Goal: Task Accomplishment & Management: Complete application form

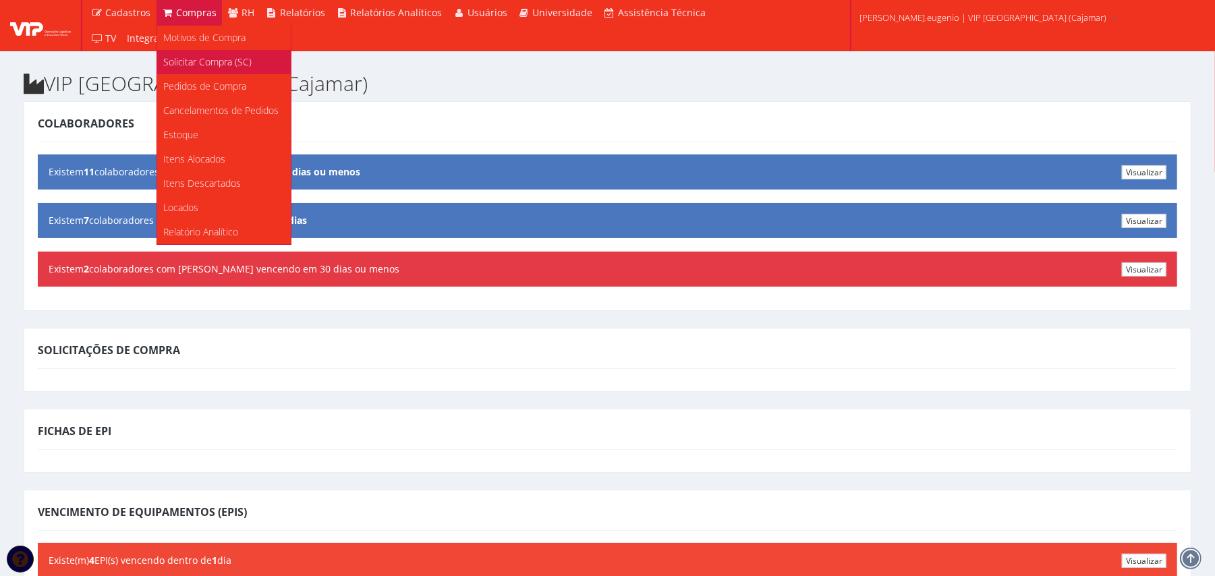
click at [209, 59] on span "Solicitar Compra (SC)" at bounding box center [208, 61] width 88 height 13
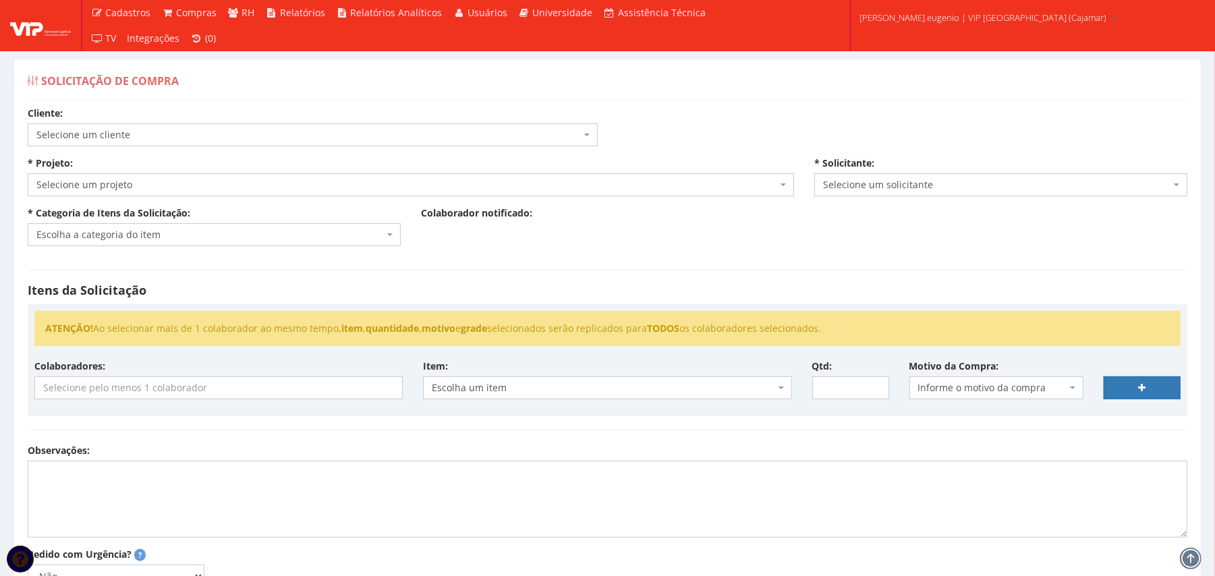
click at [270, 138] on span "Selecione um cliente" at bounding box center [308, 134] width 544 height 13
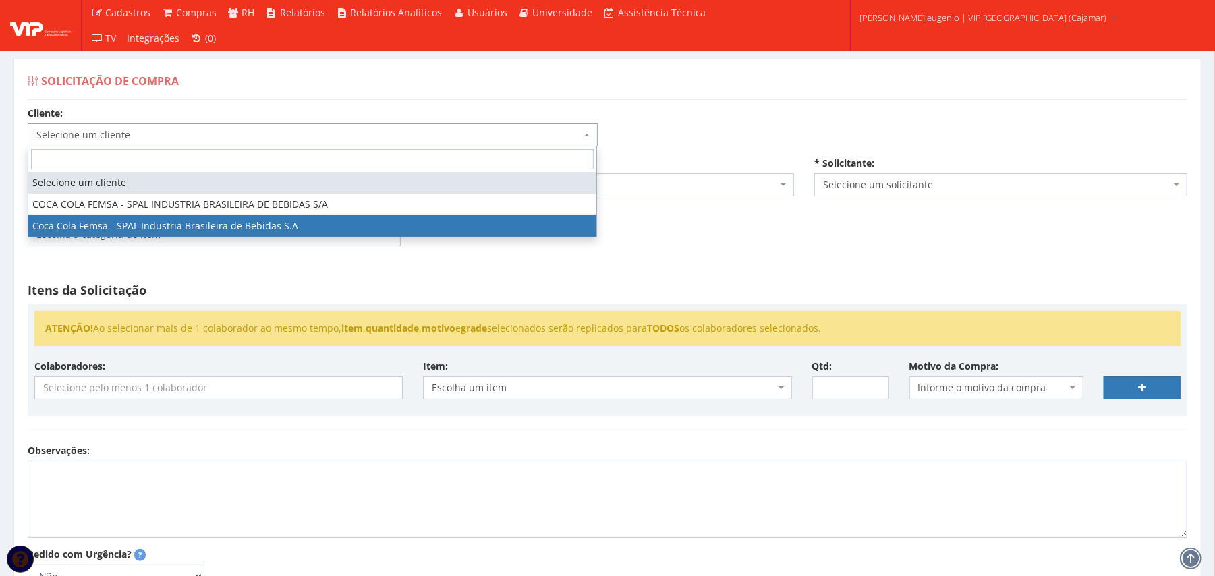
select select "51"
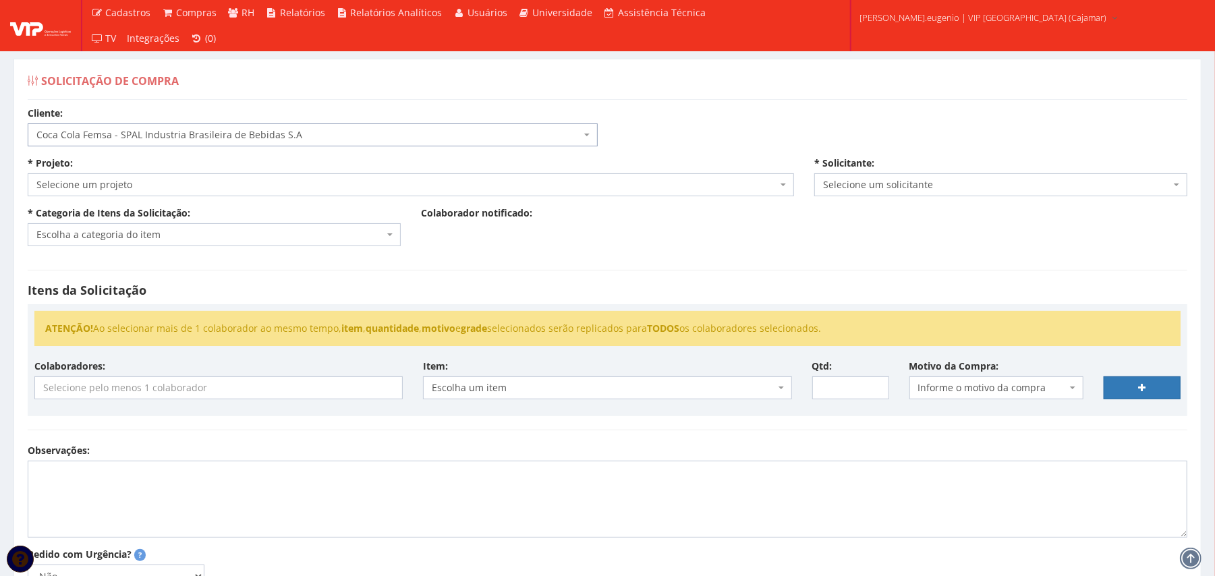
click at [246, 193] on span "Selecione um projeto" at bounding box center [411, 184] width 766 height 23
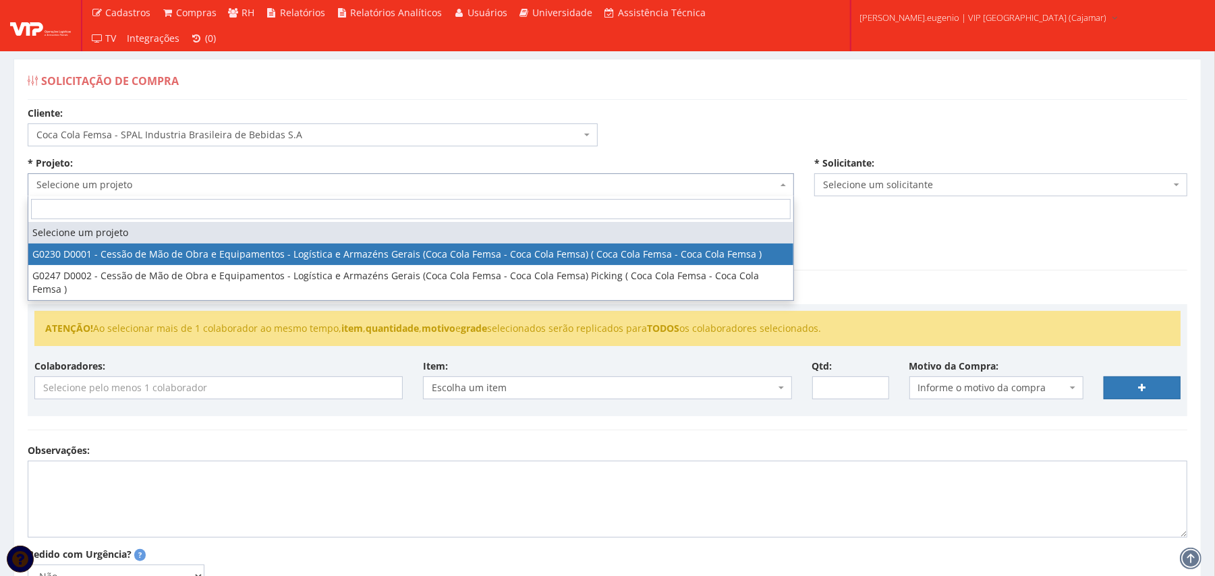
select select "230"
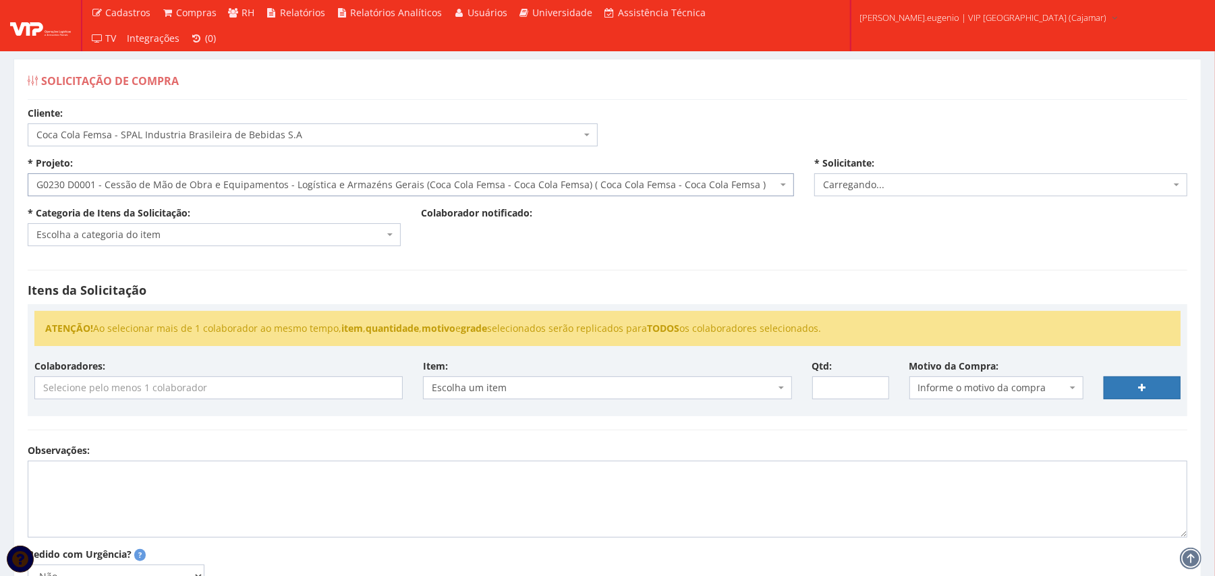
click at [641, 260] on div "Itens da Solicitação ATENÇÃO! Ao selecionar mais de 1 colaborador ao mesmo temp…" at bounding box center [608, 350] width 1180 height 188
click at [329, 235] on span "Escolha a categoria do item" at bounding box center [209, 234] width 347 height 13
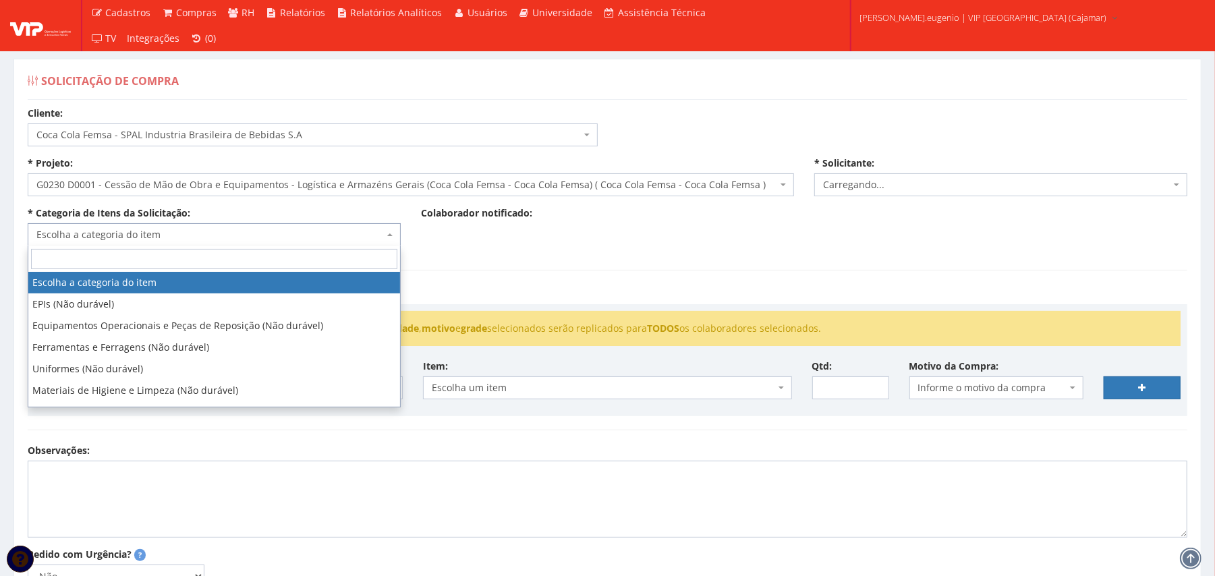
select select "2809"
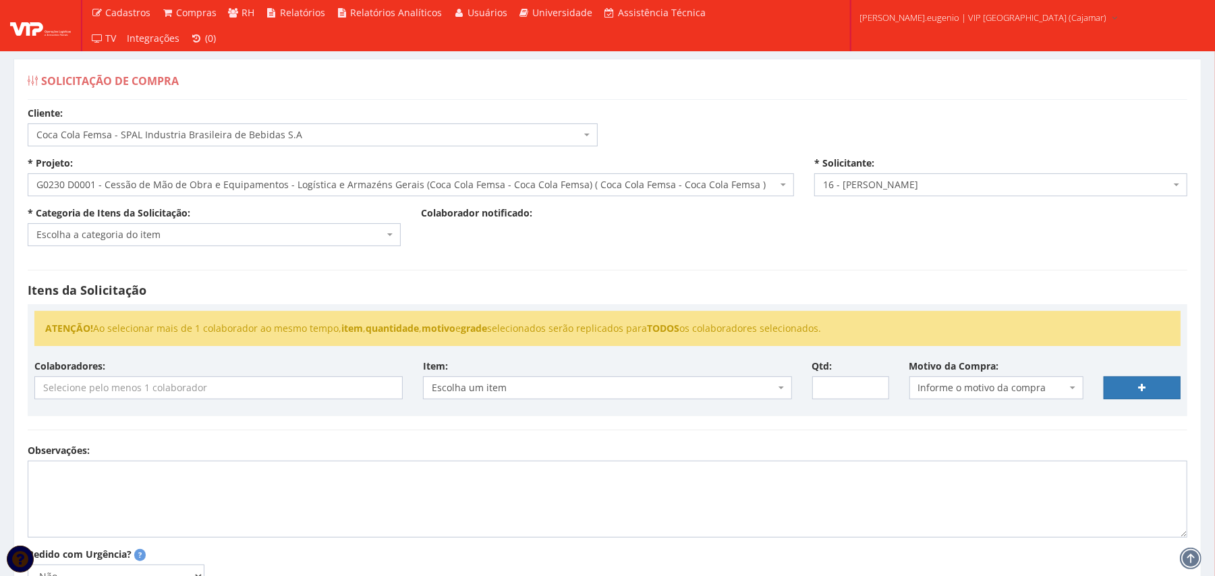
click at [644, 248] on div "Cliente: Selecione um cliente COCA COLA FEMSA - SPAL INDUSTRIA BRASILEIRA DE BE…" at bounding box center [608, 407] width 1180 height 600
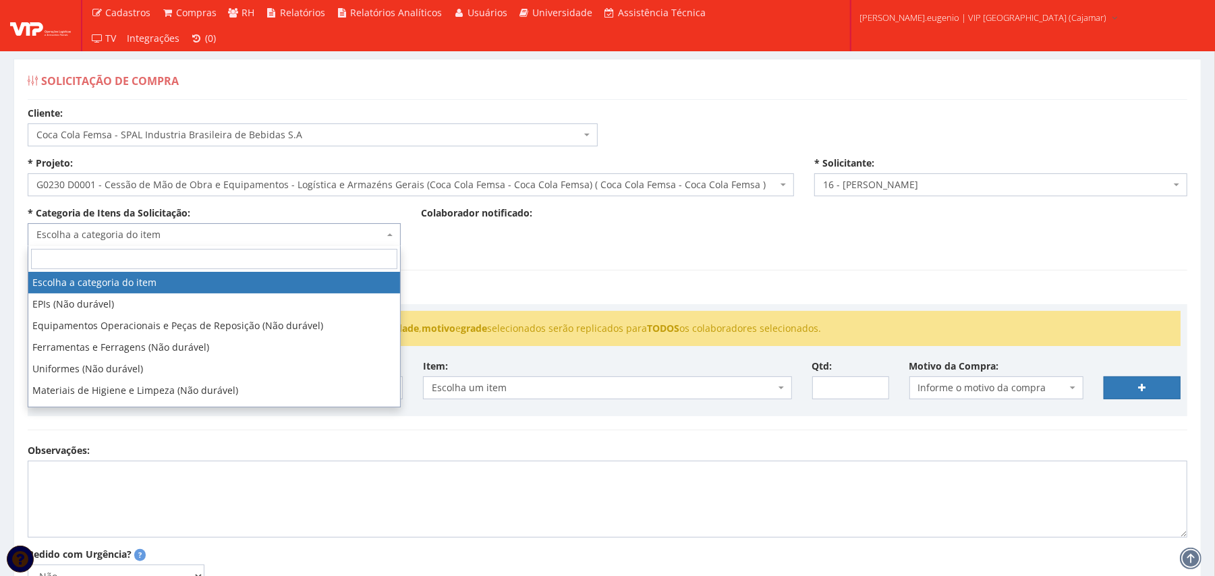
click at [271, 227] on span "Escolha a categoria do item" at bounding box center [214, 234] width 373 height 23
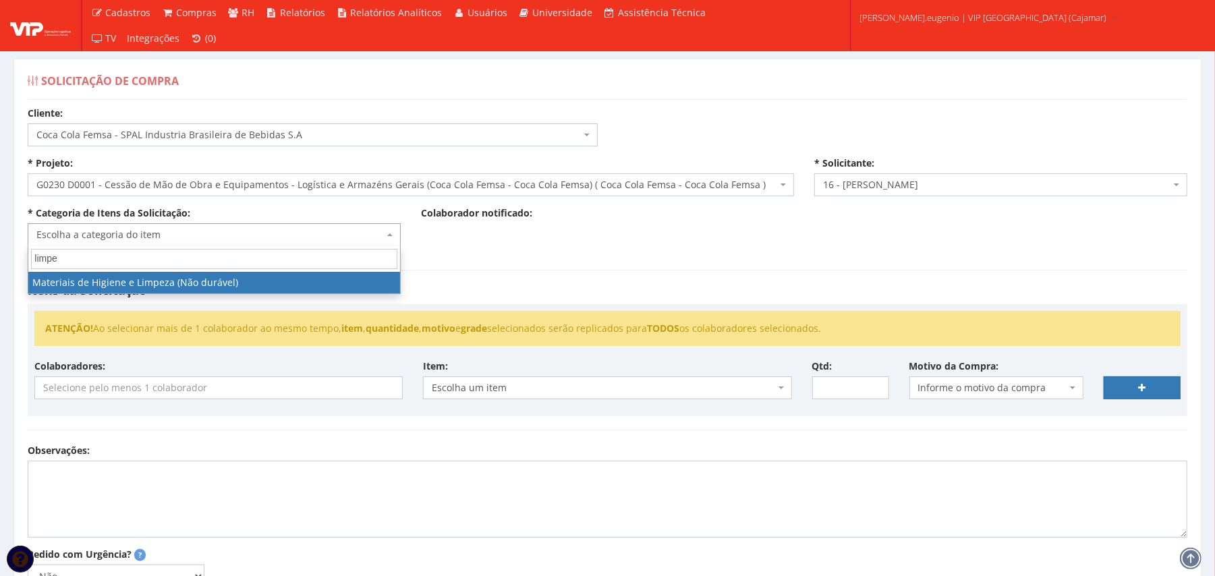
type input "limpe"
select select "5"
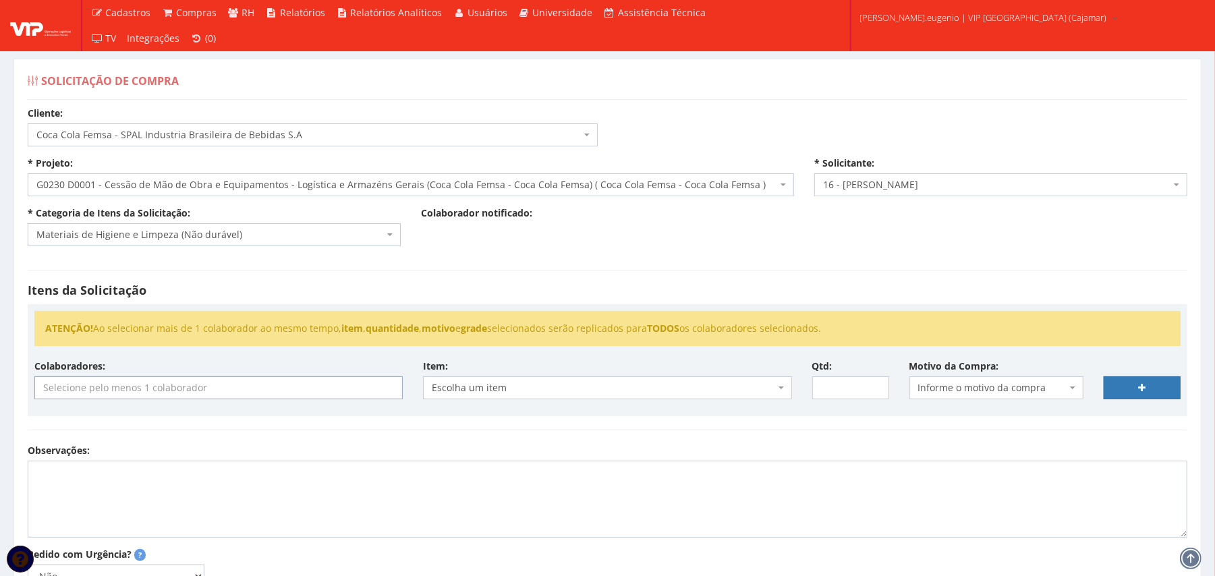
click at [252, 399] on span at bounding box center [218, 387] width 368 height 23
click at [340, 290] on h4 "Itens da Solicitação" at bounding box center [608, 290] width 1160 height 13
click at [240, 383] on input "search" at bounding box center [218, 388] width 367 height 22
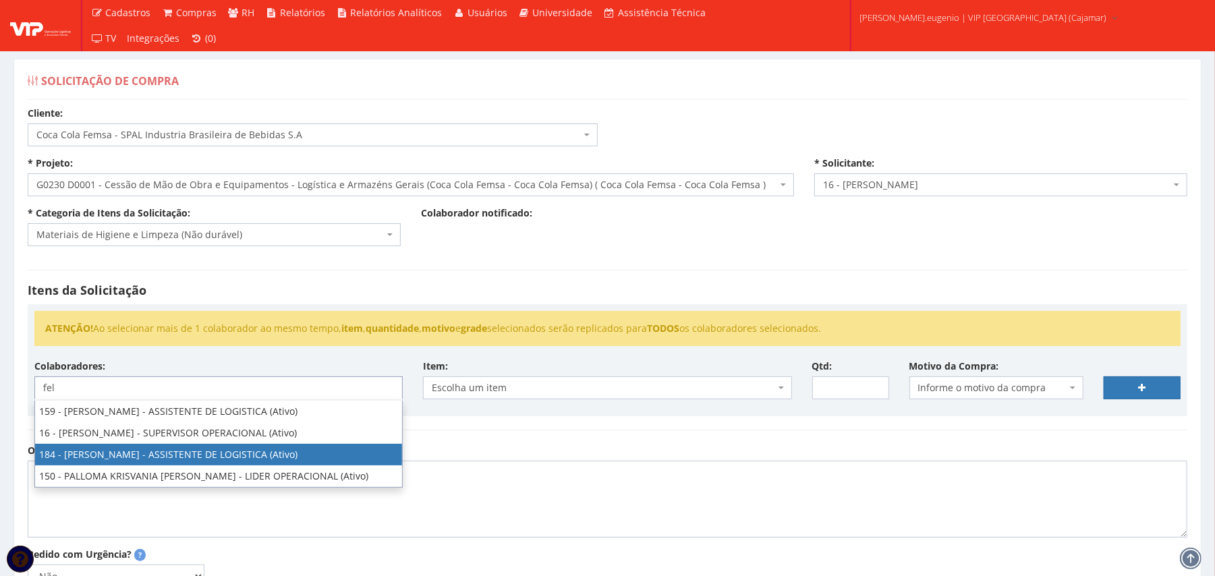
type input "fel"
select select "4082"
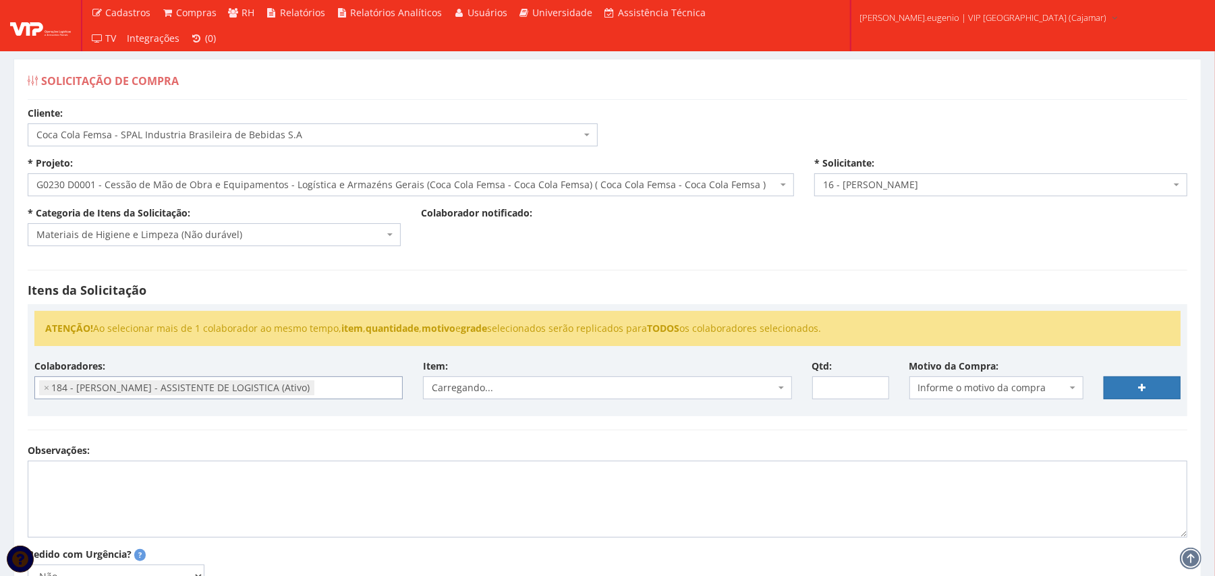
scroll to position [279, 0]
click at [47, 389] on span "×" at bounding box center [46, 387] width 5 height 13
select select
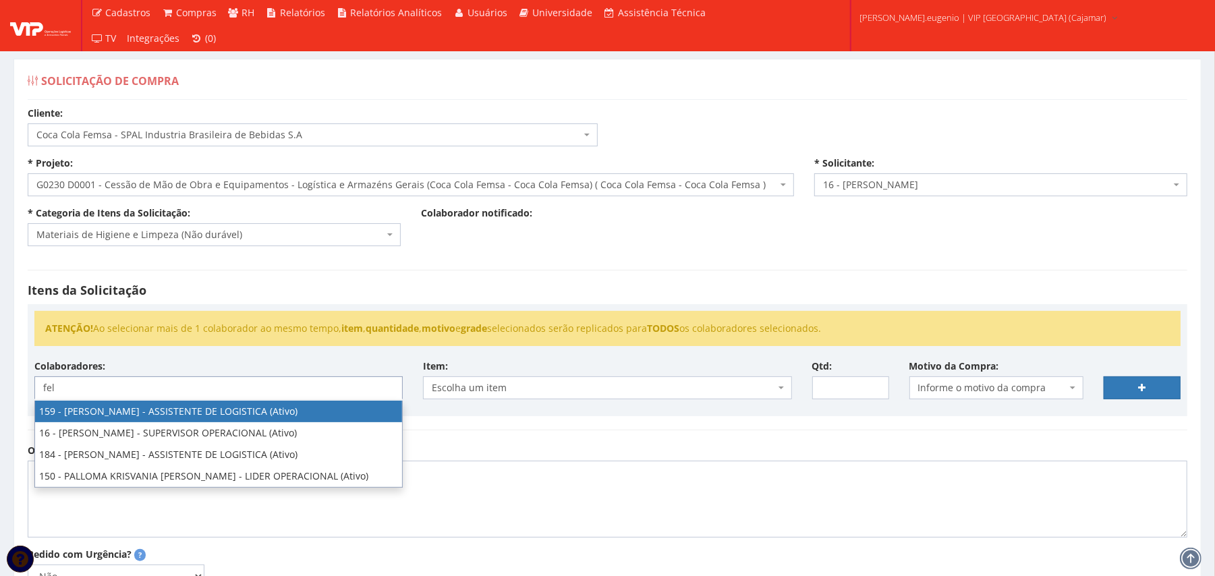
type input "fel"
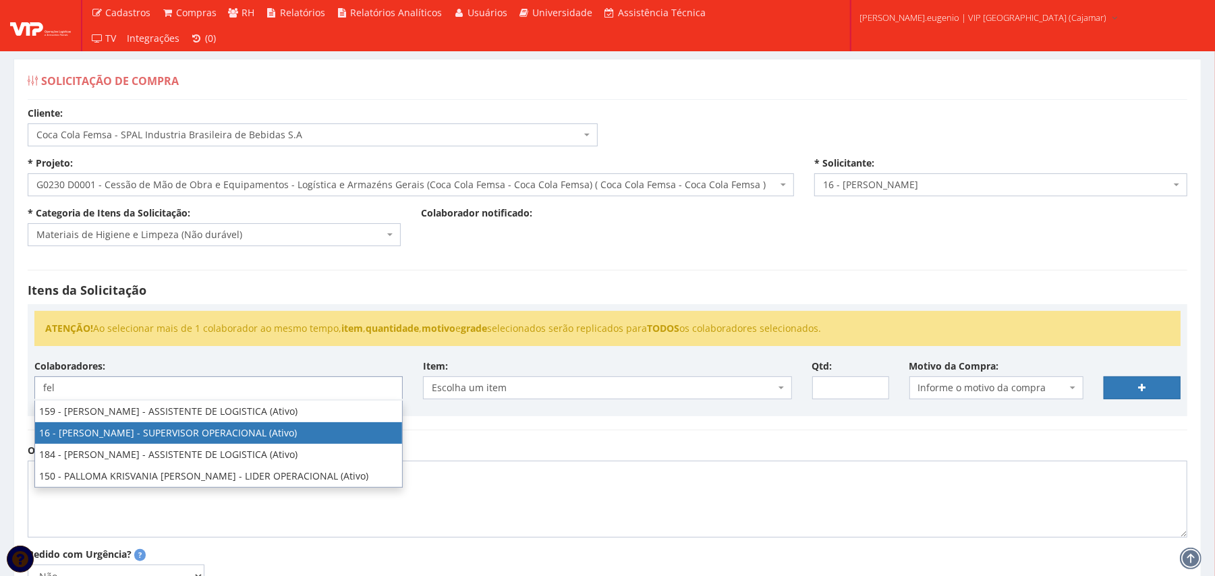
select select "2809"
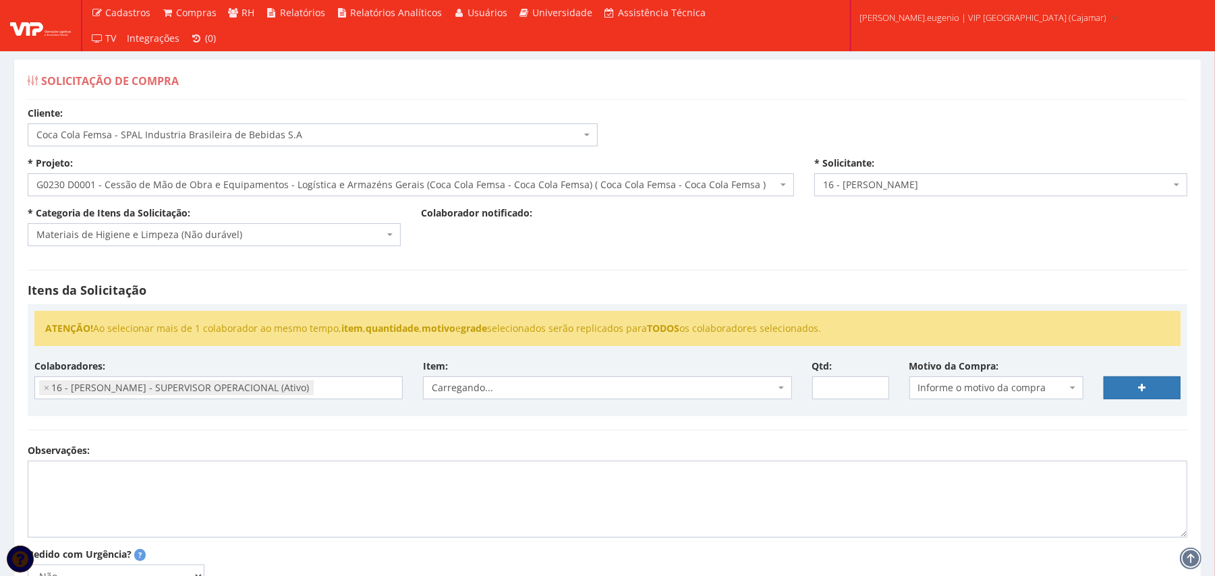
click at [598, 294] on h4 "Itens da Solicitação" at bounding box center [608, 290] width 1160 height 13
click at [556, 291] on h4 "Itens da Solicitação" at bounding box center [608, 290] width 1160 height 13
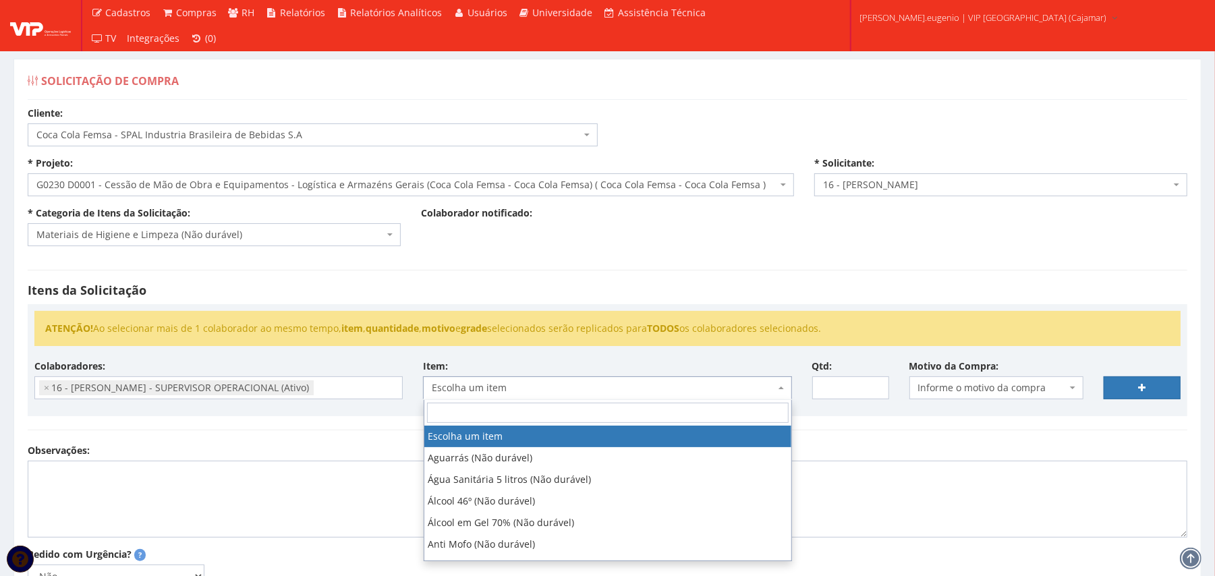
click at [594, 378] on span "Escolha um item" at bounding box center [607, 387] width 368 height 23
type input "desin"
select select "118"
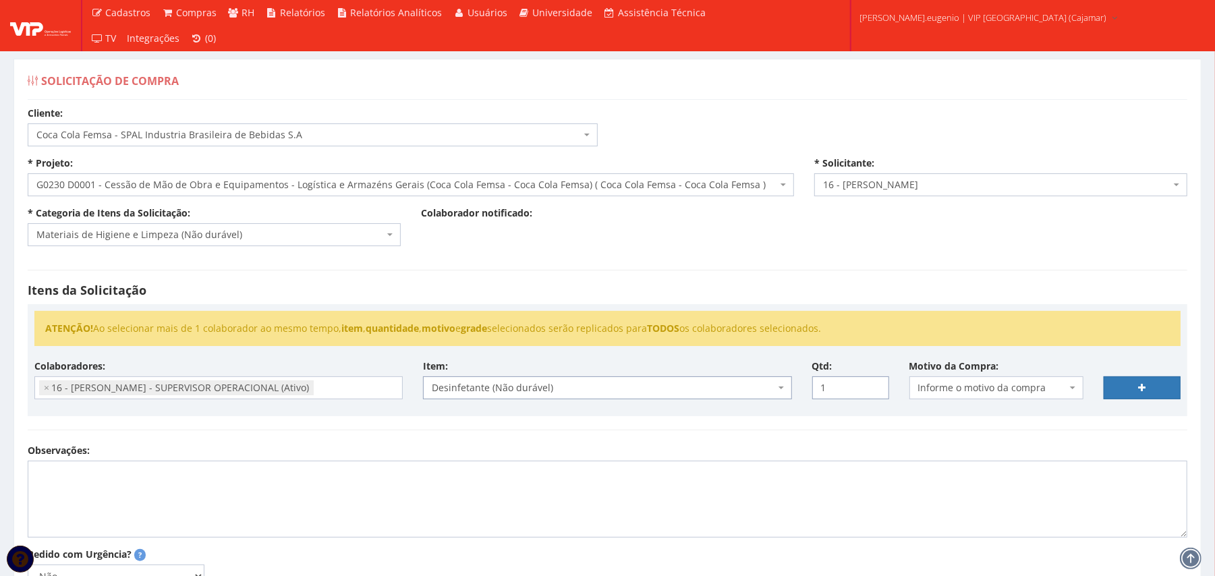
click at [877, 387] on input "1" at bounding box center [850, 387] width 77 height 23
click at [877, 387] on input "2" at bounding box center [850, 387] width 77 height 23
type input "3"
click at [877, 387] on input "3" at bounding box center [850, 387] width 77 height 23
click at [985, 387] on span "Informe o motivo da compra" at bounding box center [992, 387] width 148 height 13
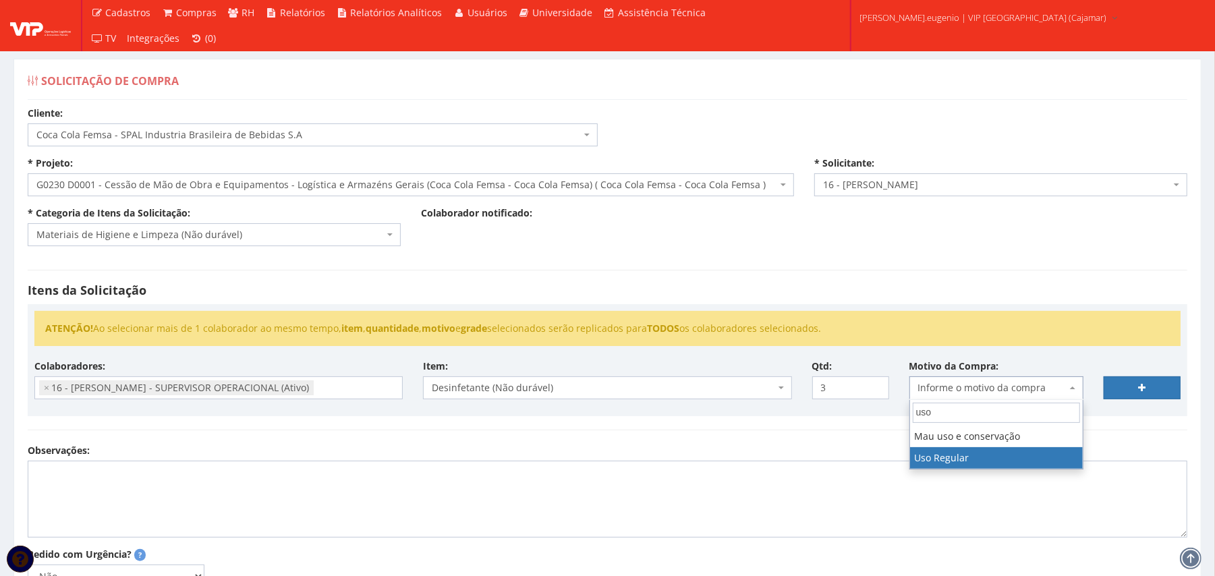
type input "uso"
select select "13"
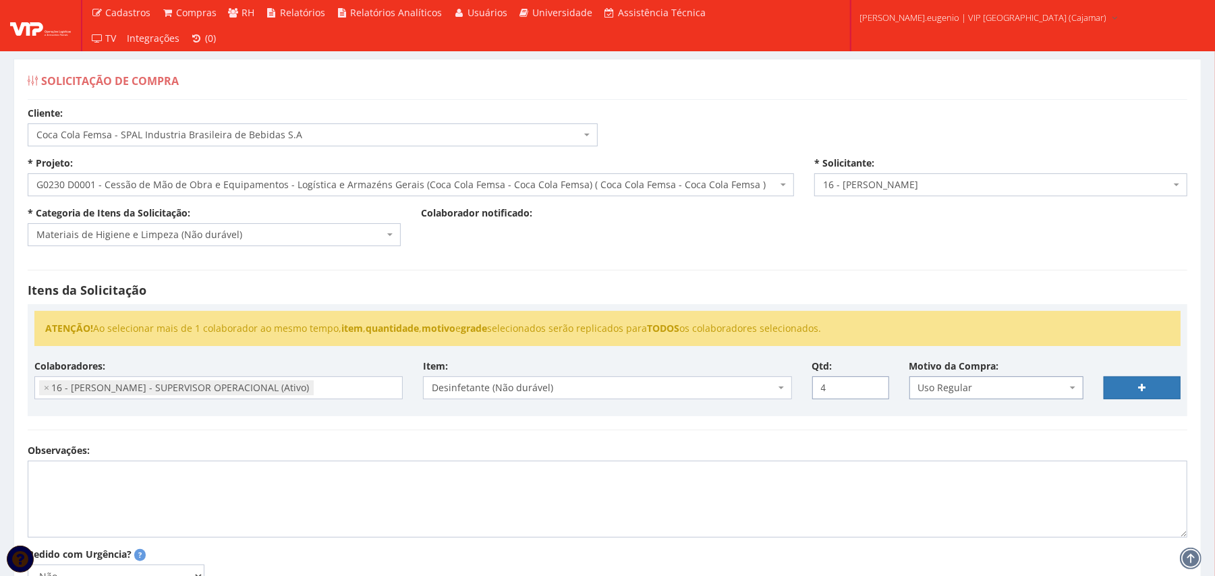
type input "4"
click at [875, 386] on input "4" at bounding box center [850, 387] width 77 height 23
click at [1145, 387] on link at bounding box center [1142, 387] width 77 height 23
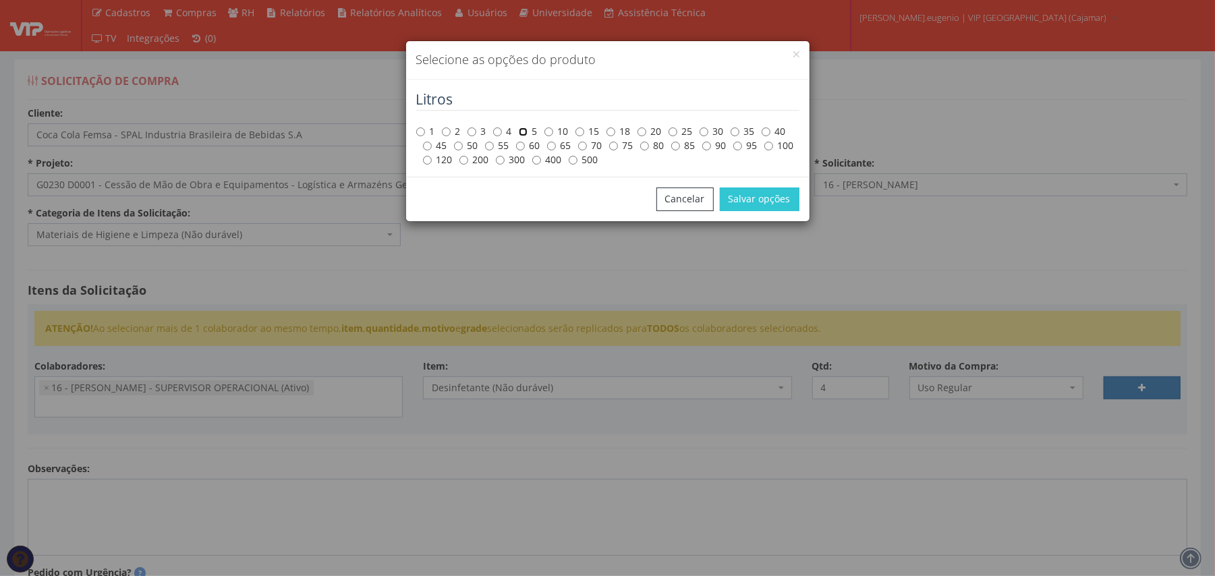
click at [523, 131] on input "5" at bounding box center [523, 131] width 9 height 9
radio input "true"
click at [762, 197] on button "Salvar opções" at bounding box center [760, 199] width 80 height 23
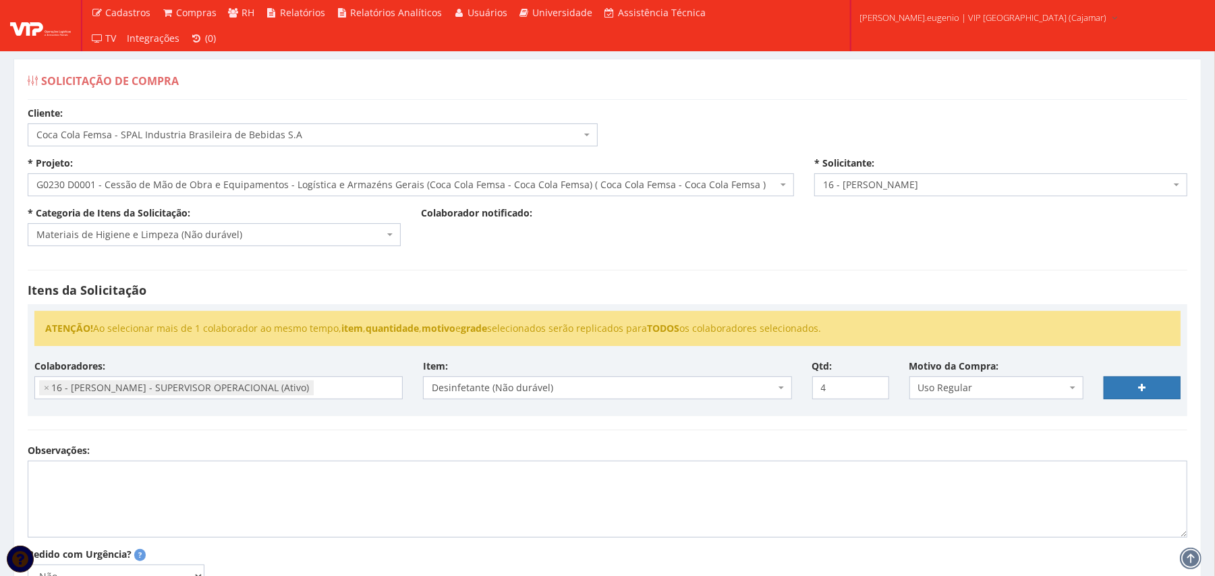
select select
type input "0"
select select
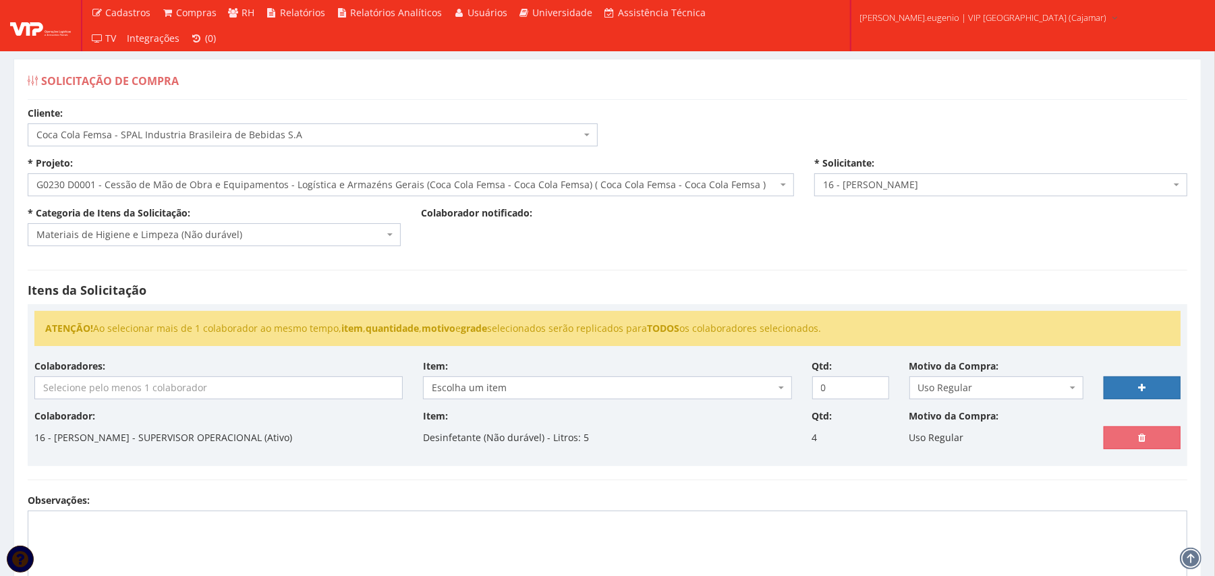
click at [193, 393] on input "search" at bounding box center [218, 388] width 367 height 22
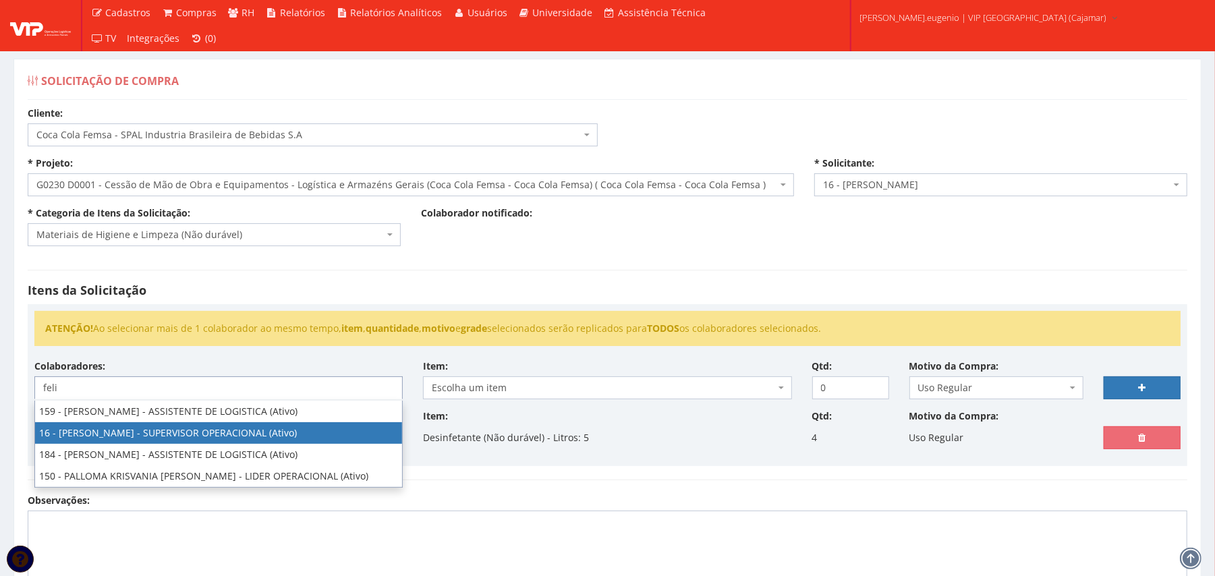
type input "feli"
select select "2809"
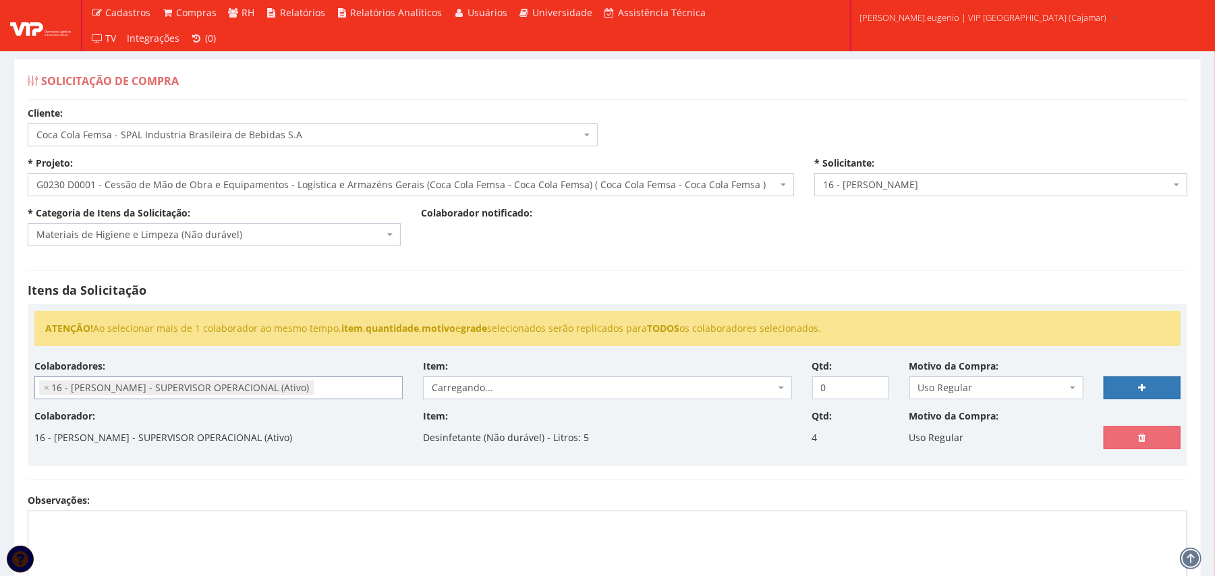
click at [511, 277] on div "Itens da Solicitação ATENÇÃO! Ao selecionar mais de 1 colaborador ao mesmo temp…" at bounding box center [608, 374] width 1180 height 237
click at [607, 262] on div "Itens da Solicitação ATENÇÃO! Ao selecionar mais de 1 colaborador ao mesmo temp…" at bounding box center [608, 374] width 1180 height 237
click at [468, 391] on span "Escolha um item" at bounding box center [603, 387] width 343 height 13
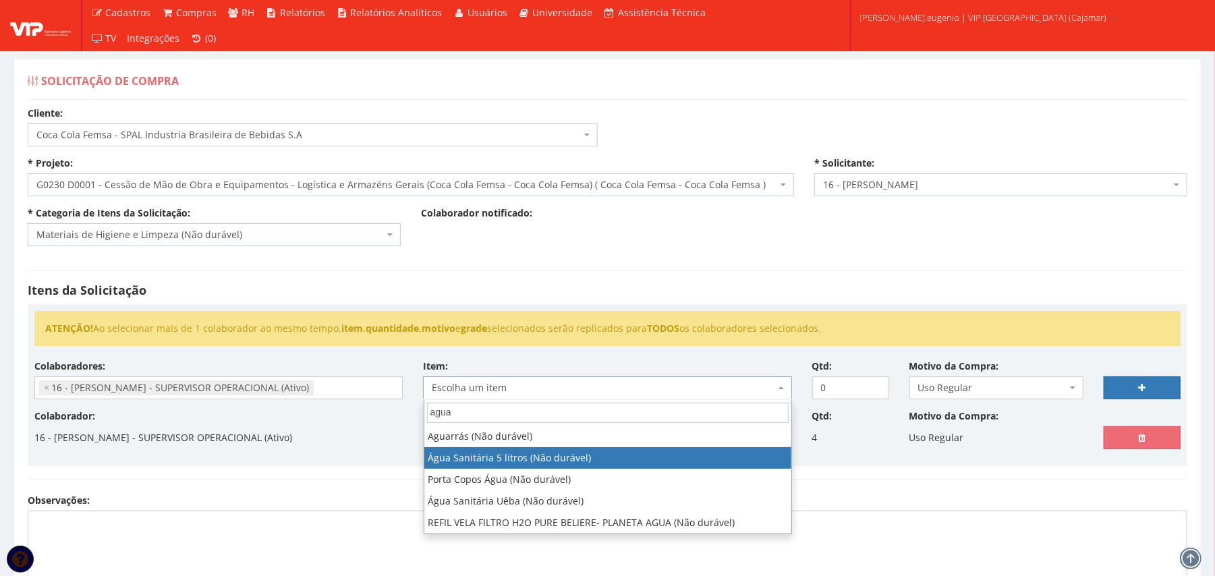
type input "agua"
select select "7"
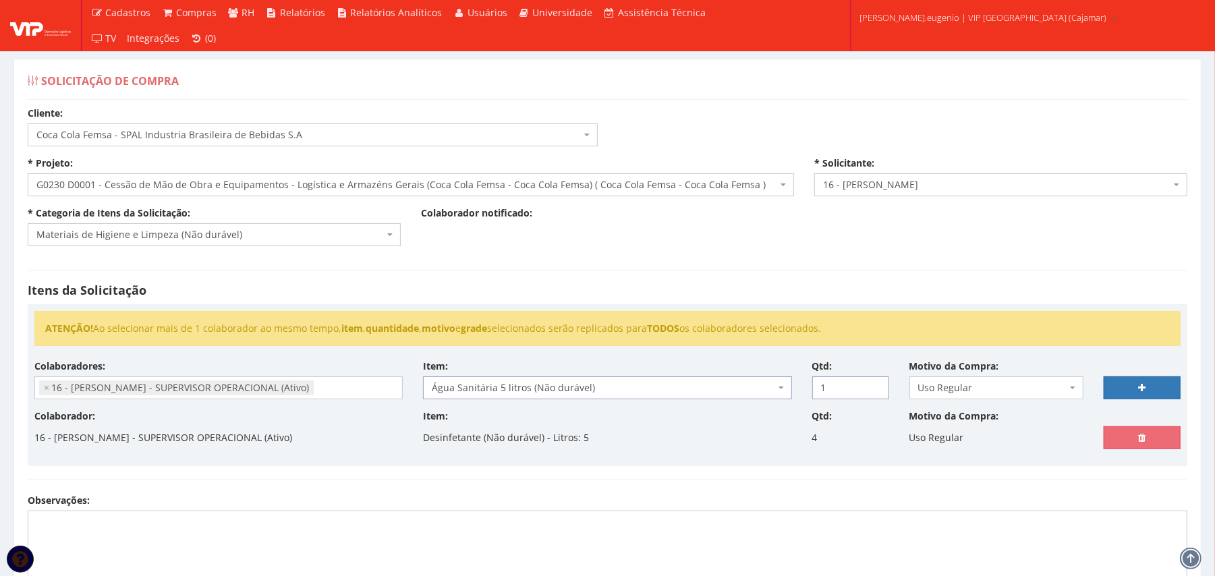
click at [876, 385] on input "1" at bounding box center [850, 387] width 77 height 23
click at [876, 385] on input "2" at bounding box center [850, 387] width 77 height 23
type input "3"
click at [876, 385] on input "3" at bounding box center [850, 387] width 77 height 23
click at [1129, 390] on link at bounding box center [1142, 387] width 77 height 23
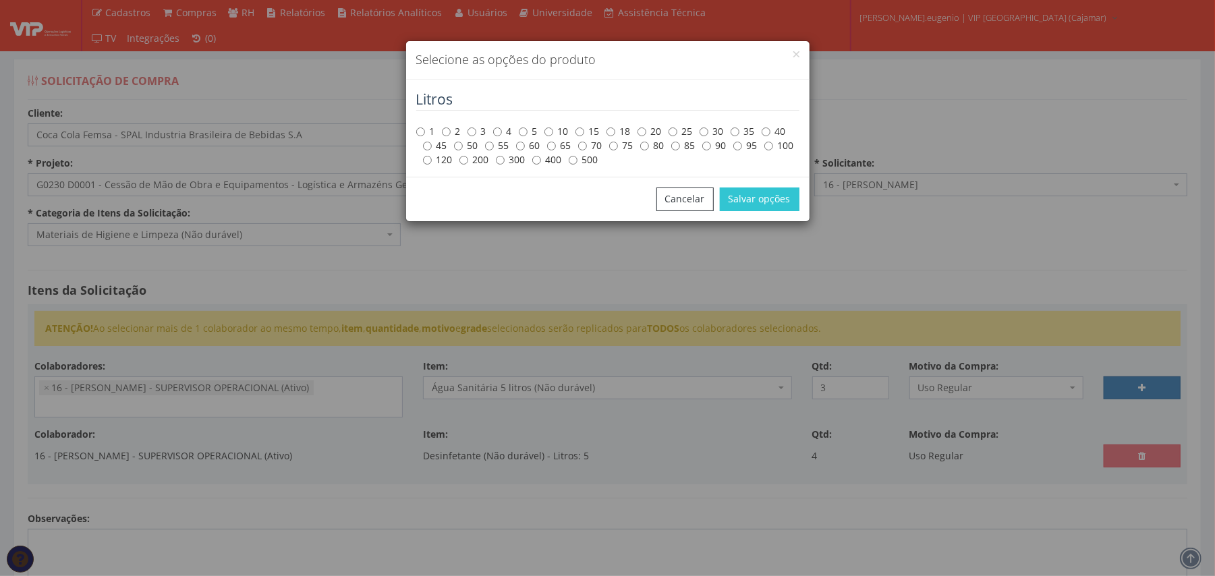
click at [528, 128] on label "5" at bounding box center [528, 131] width 19 height 13
click at [528, 128] on input "5" at bounding box center [523, 131] width 9 height 9
radio input "true"
click at [767, 201] on button "Salvar opções" at bounding box center [760, 199] width 80 height 23
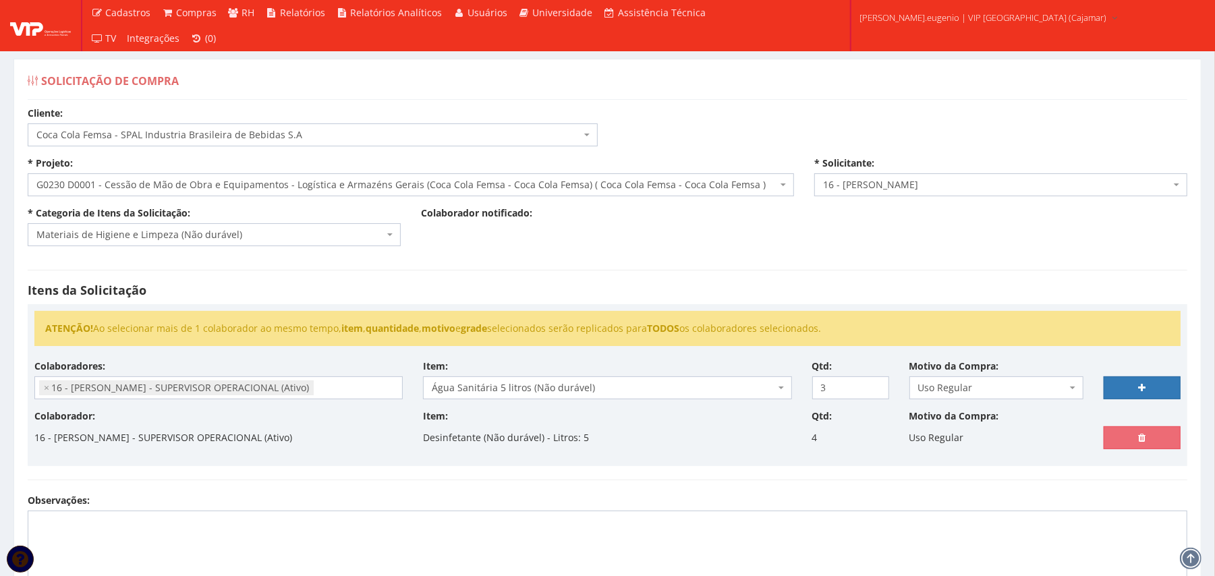
select select
type input "0"
select select
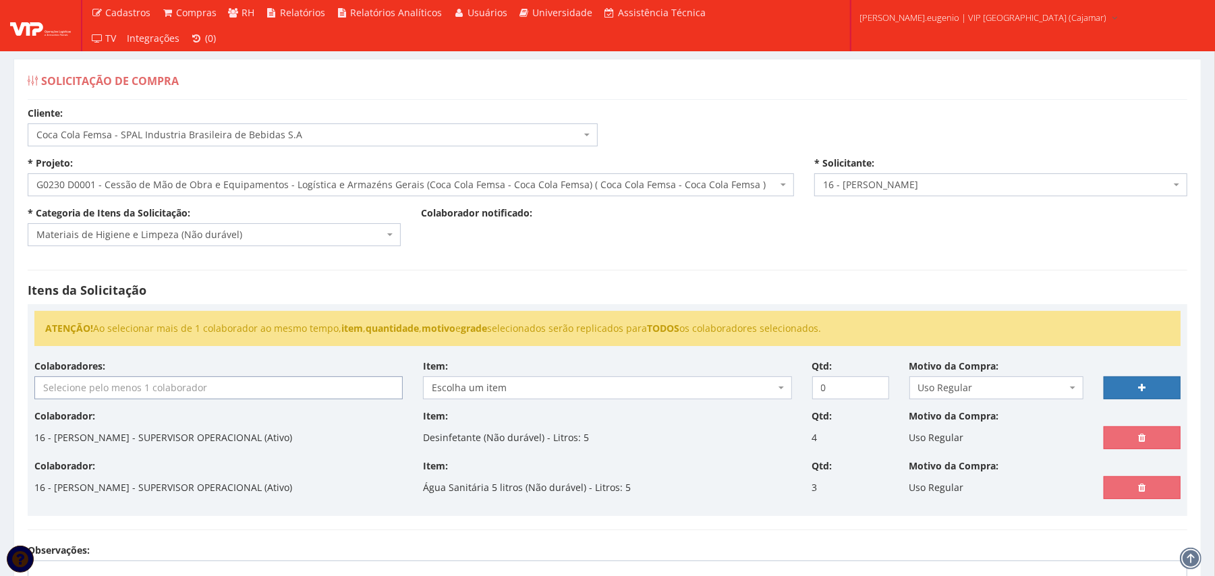
click at [270, 385] on input "search" at bounding box center [218, 388] width 367 height 22
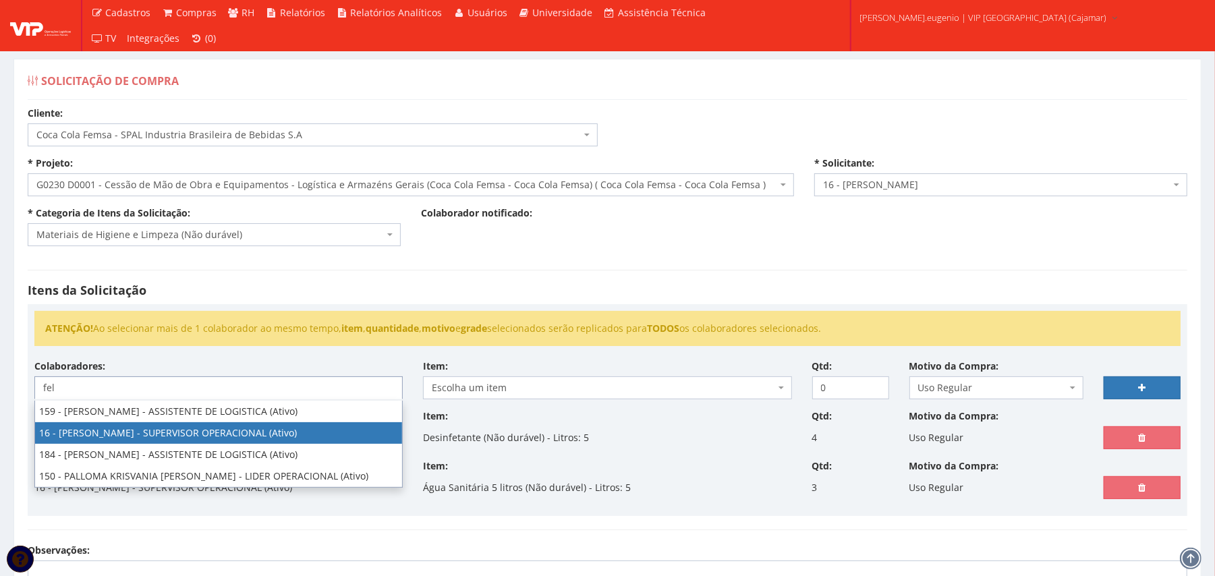
type input "fel"
select select "2809"
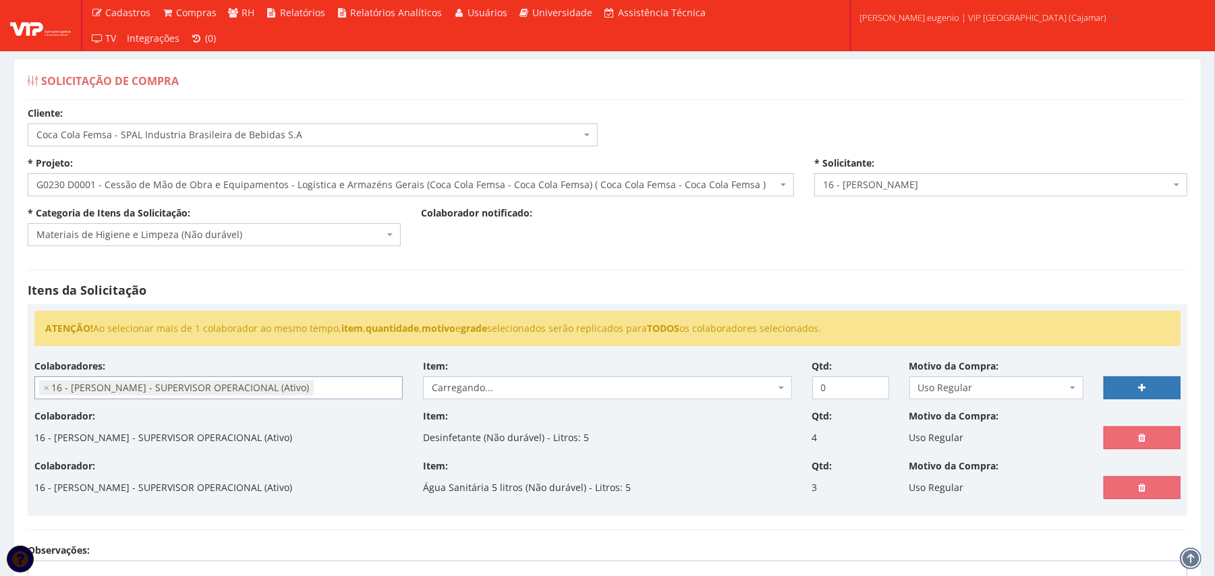
click at [563, 229] on div "Colaborador notificado:" at bounding box center [607, 221] width 393 height 30
click at [535, 397] on span "Escolha um item" at bounding box center [607, 387] width 368 height 23
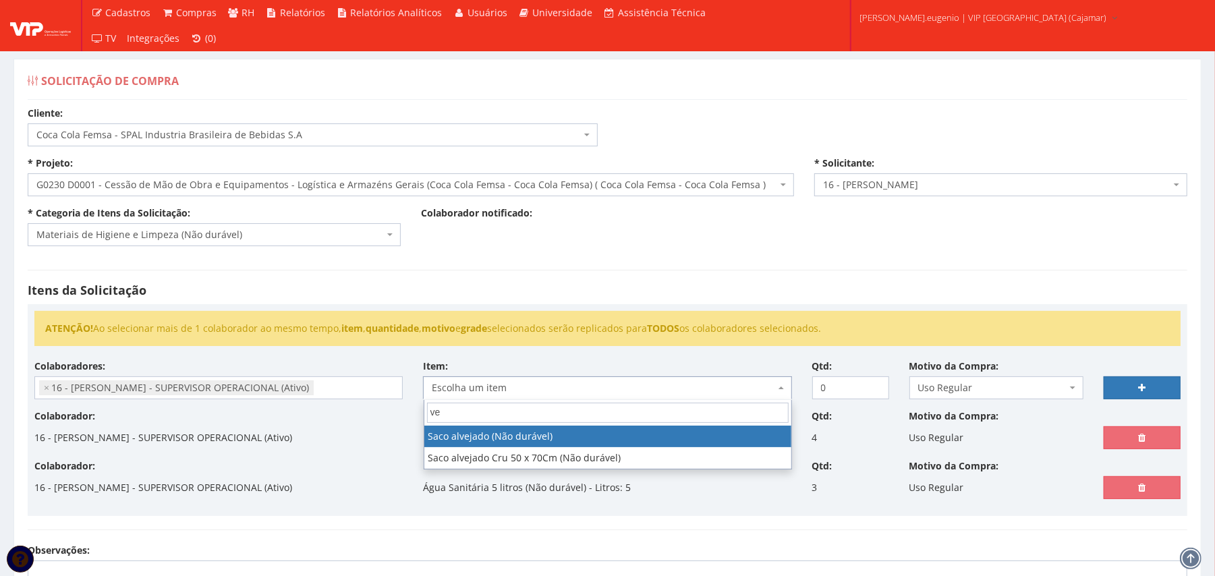
type input "v"
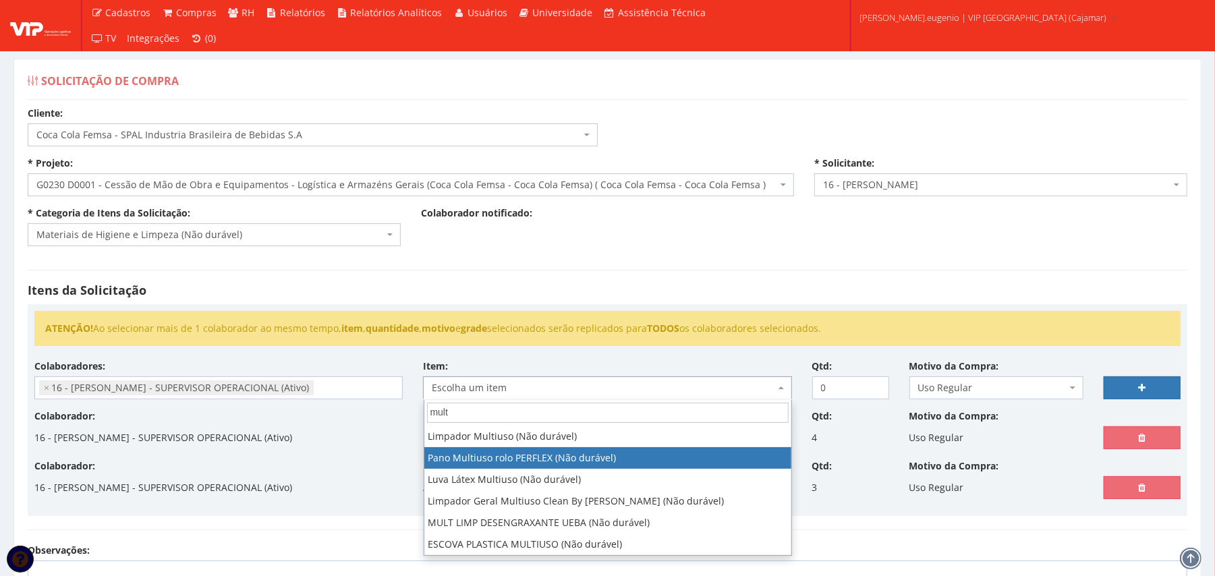
type input "mult"
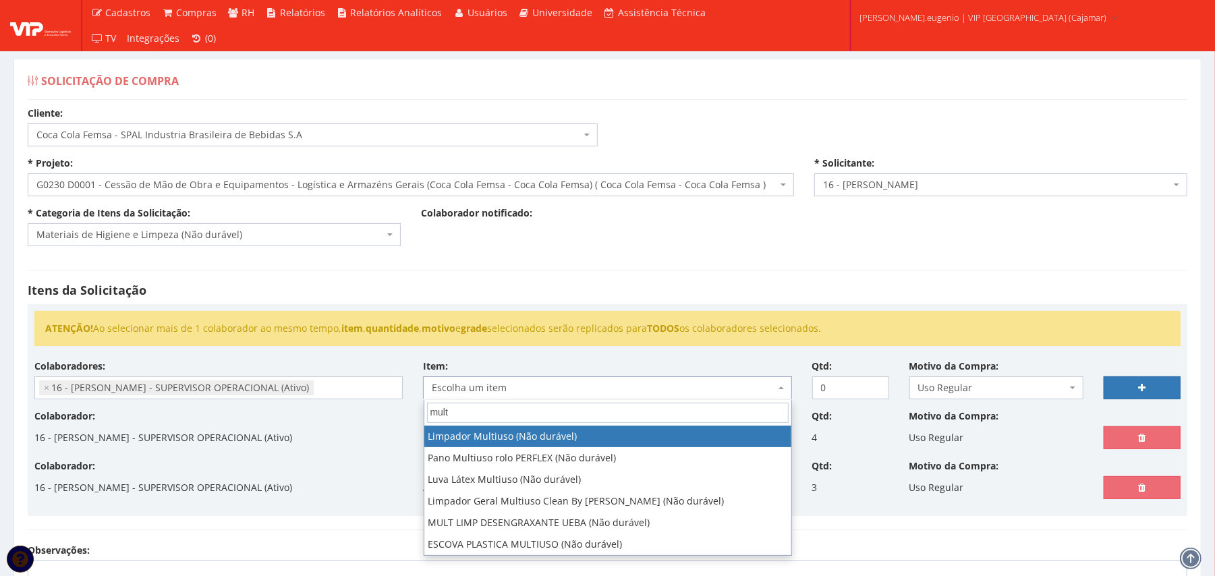
select select "211"
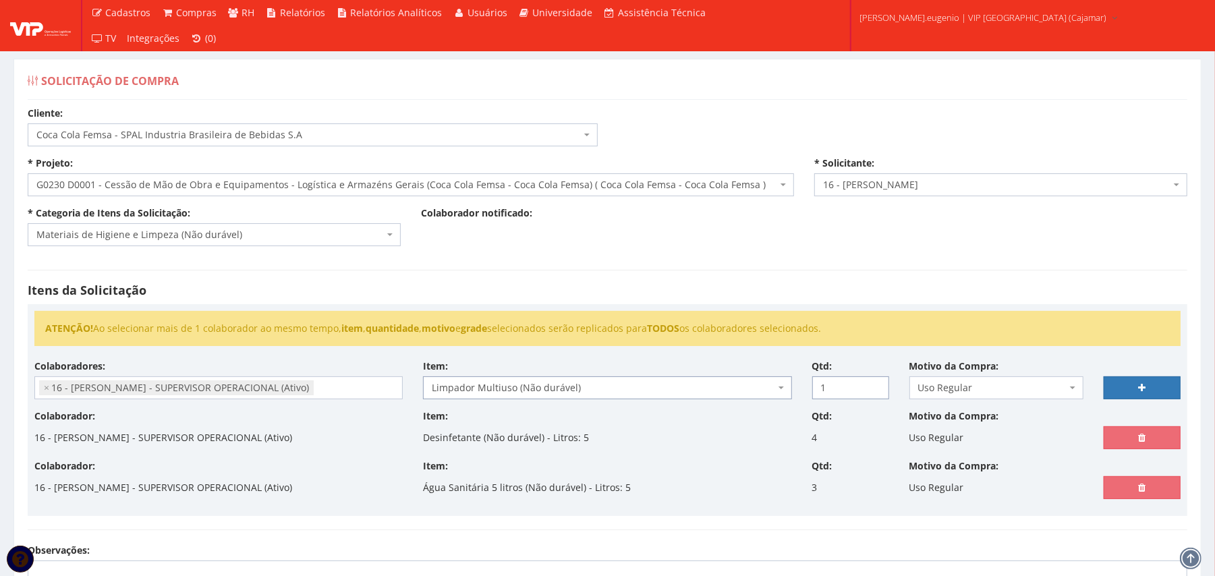
click at [880, 385] on input "1" at bounding box center [850, 387] width 77 height 23
click at [880, 385] on input "2" at bounding box center [850, 387] width 77 height 23
click at [880, 385] on input "3" at bounding box center [850, 387] width 77 height 23
type input "4"
click at [880, 385] on input "4" at bounding box center [850, 387] width 77 height 23
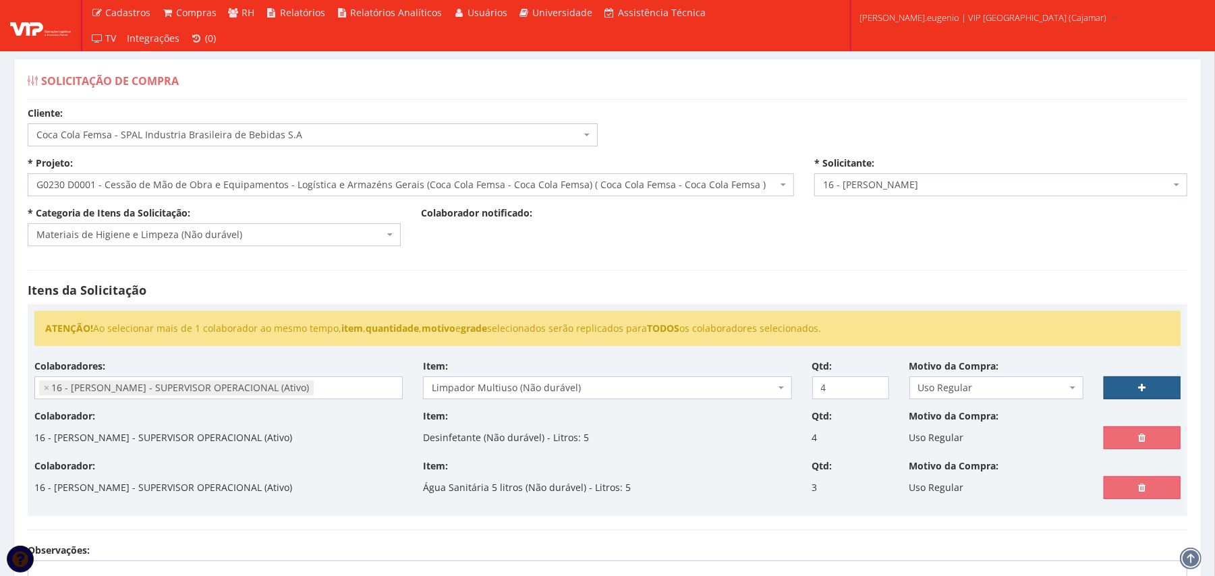
click at [1163, 383] on link at bounding box center [1142, 387] width 77 height 23
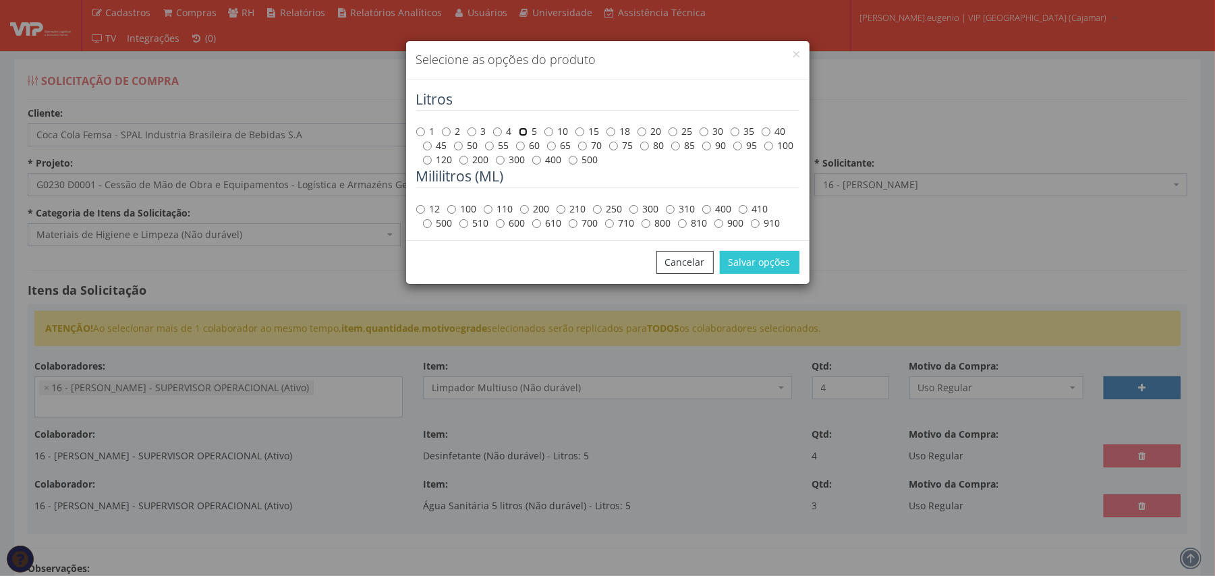
click at [519, 128] on input "5" at bounding box center [523, 131] width 9 height 9
radio input "true"
click at [743, 252] on button "Salvar opções" at bounding box center [760, 262] width 80 height 23
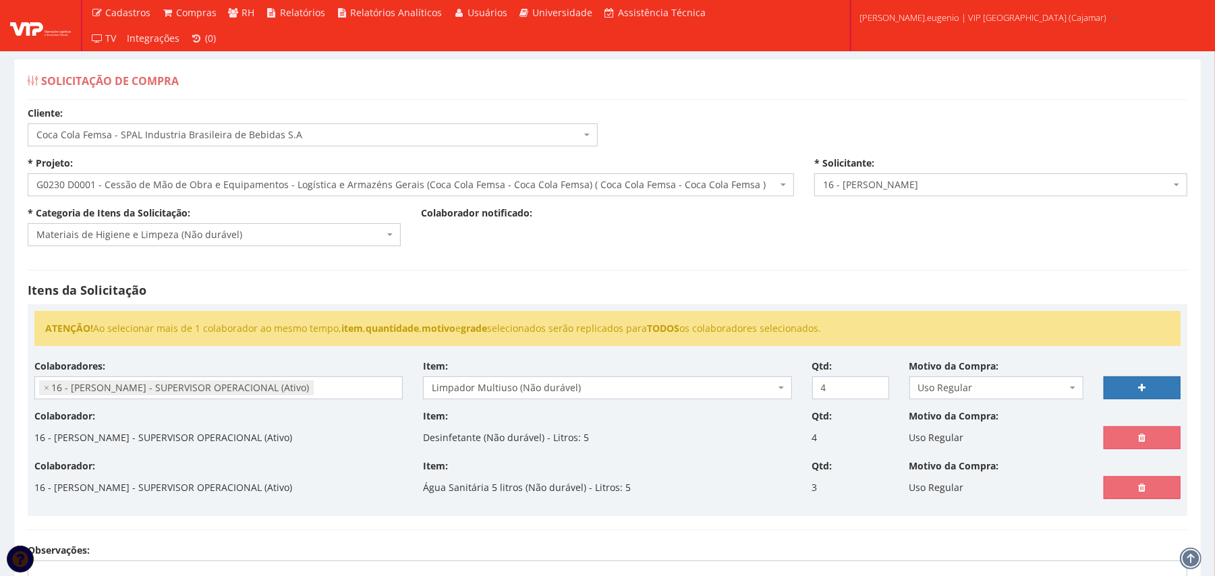
select select
type input "0"
select select
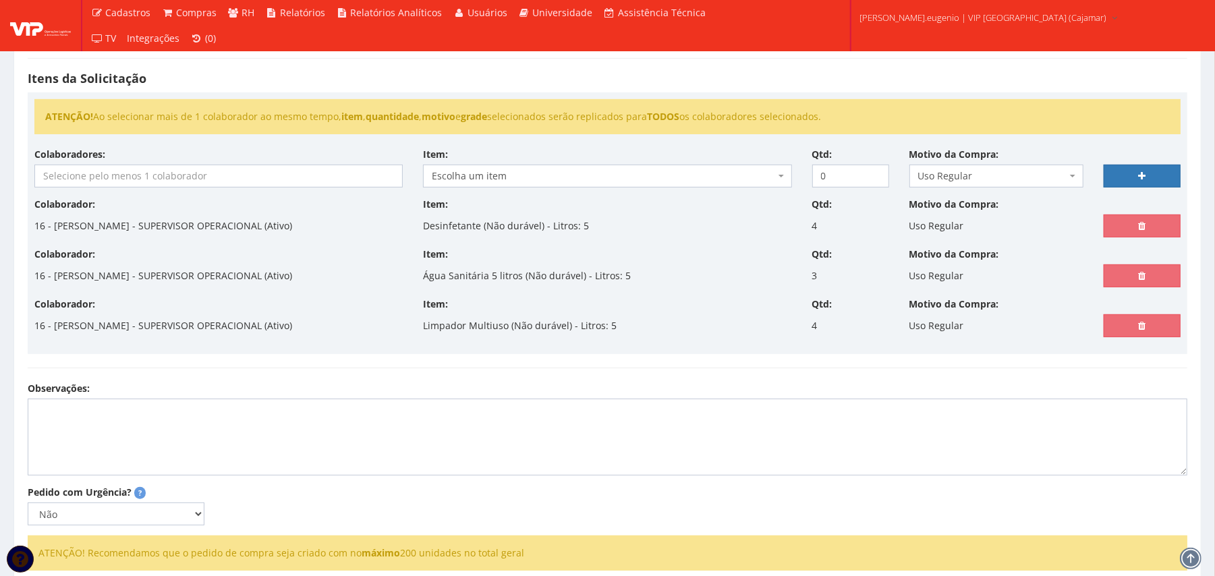
scroll to position [179, 0]
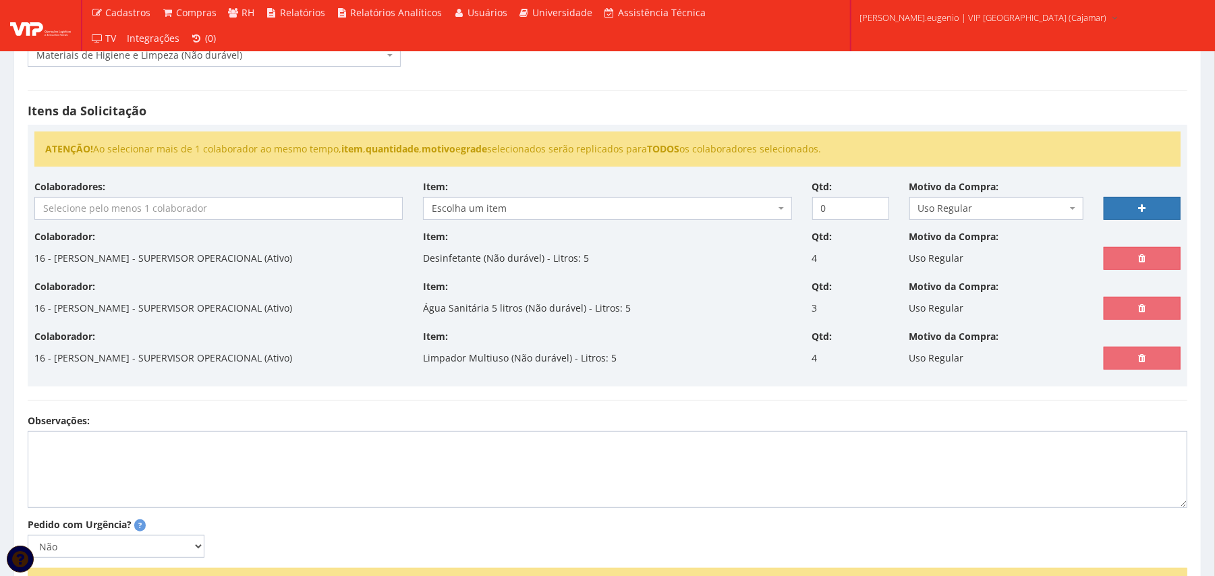
click at [231, 211] on input "search" at bounding box center [218, 209] width 367 height 22
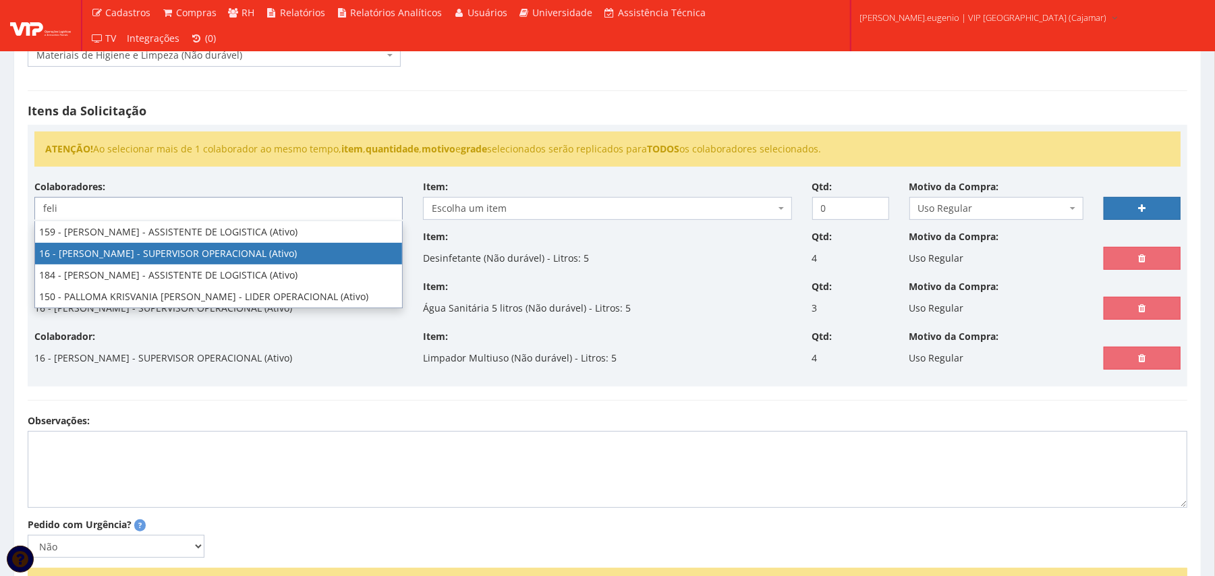
type input "feli"
select select "2809"
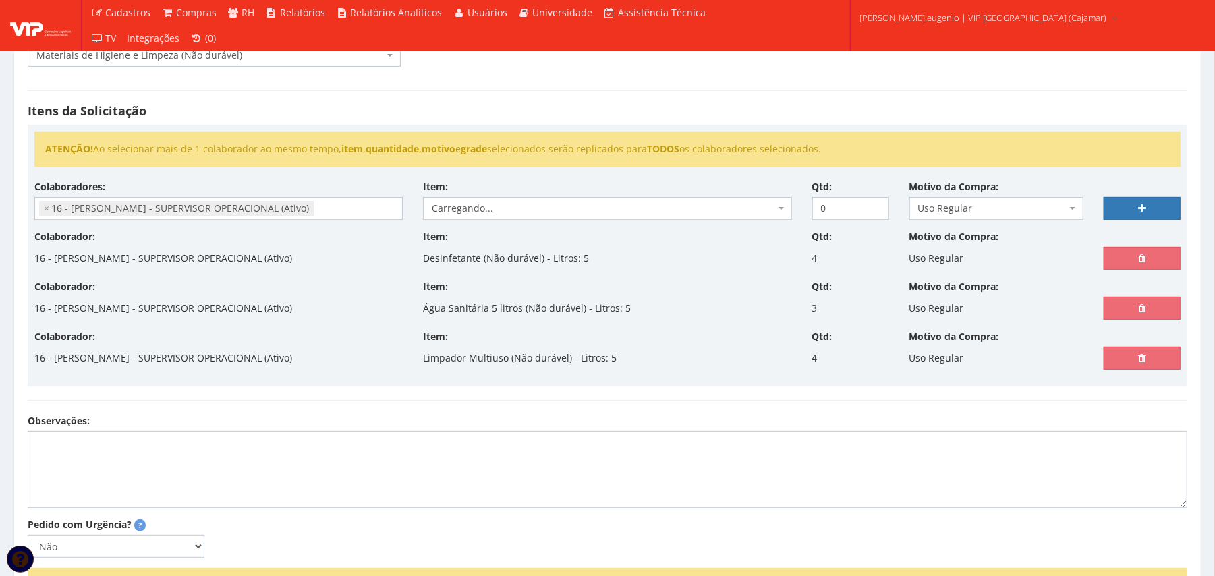
click at [529, 106] on h4 "Itens da Solicitação" at bounding box center [608, 111] width 1160 height 13
click at [535, 185] on div "Item: Carregando... Carregando..." at bounding box center [607, 200] width 389 height 40
click at [532, 224] on div "Colaboradores: 76 - ADRIANO SILVA ARAUJO - OPERADOR DE EMPILHADEIRA (Ativo) 191…" at bounding box center [607, 205] width 1166 height 50
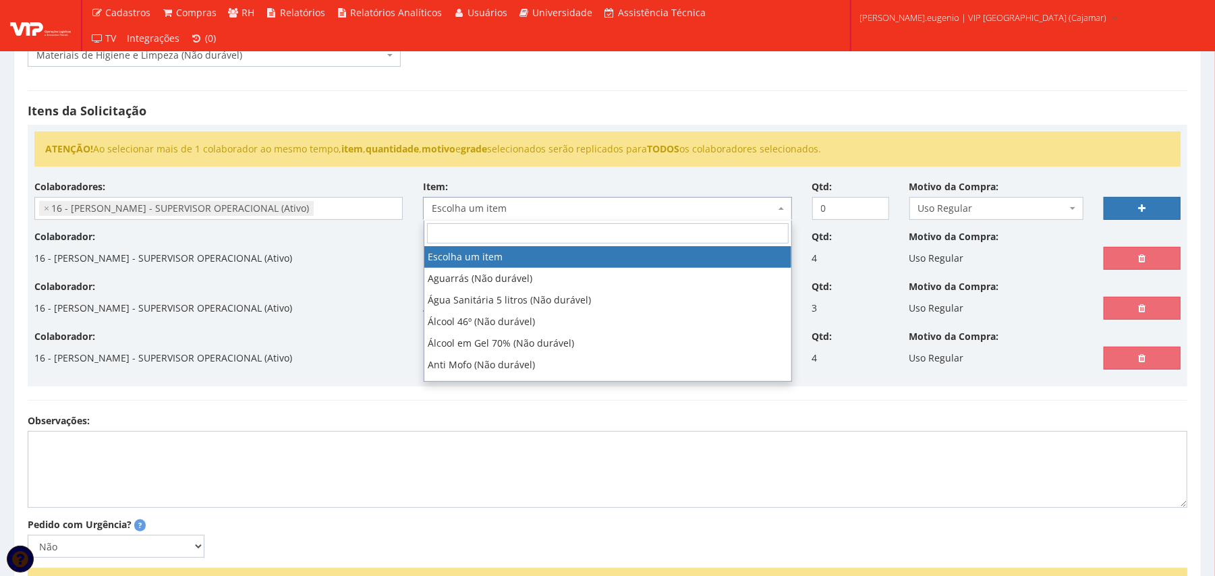
click at [530, 214] on span "Escolha um item" at bounding box center [603, 208] width 343 height 13
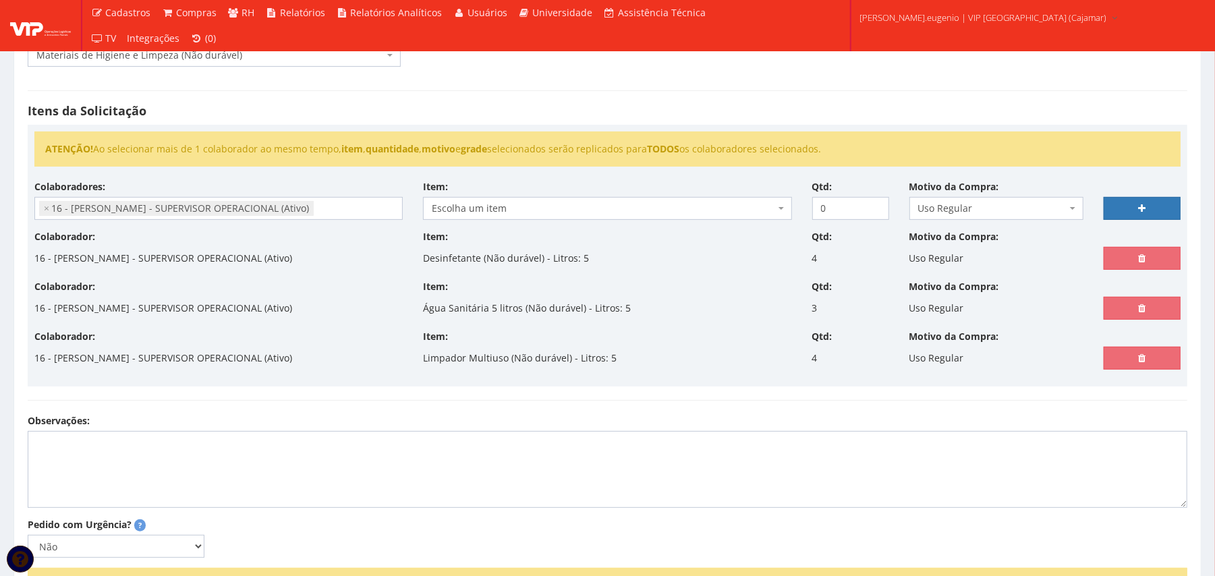
click at [533, 130] on div "ATENÇÃO! Ao selecionar mais de 1 colaborador ao mesmo tempo, item , quantidade …" at bounding box center [608, 256] width 1160 height 262
click at [521, 203] on span "Escolha um item" at bounding box center [603, 208] width 343 height 13
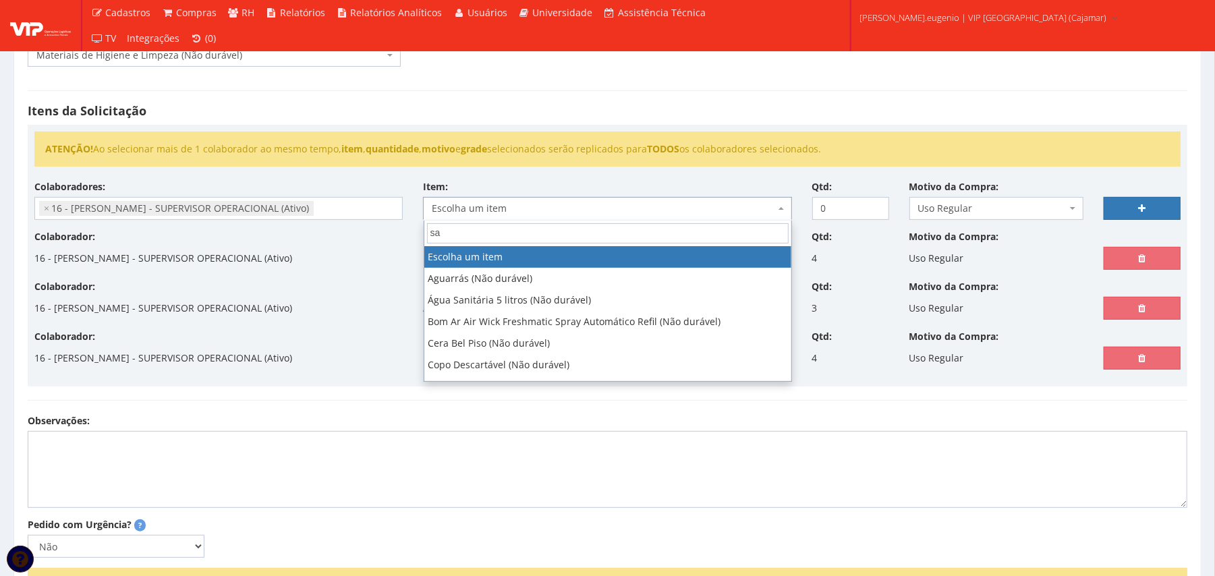
type input "s"
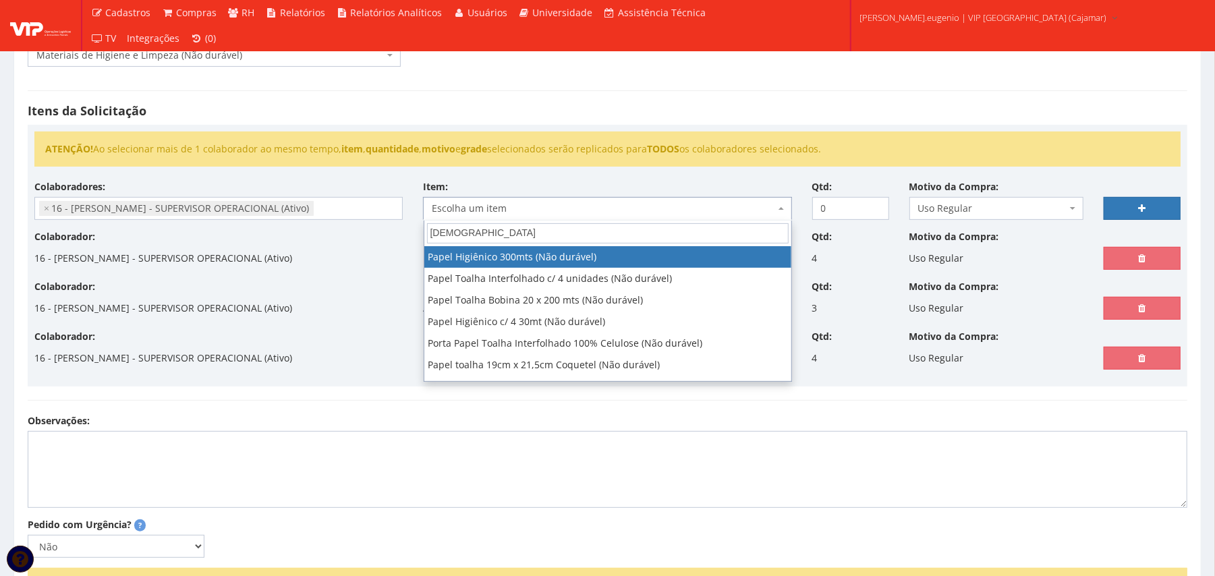
type input "pape"
select select "260"
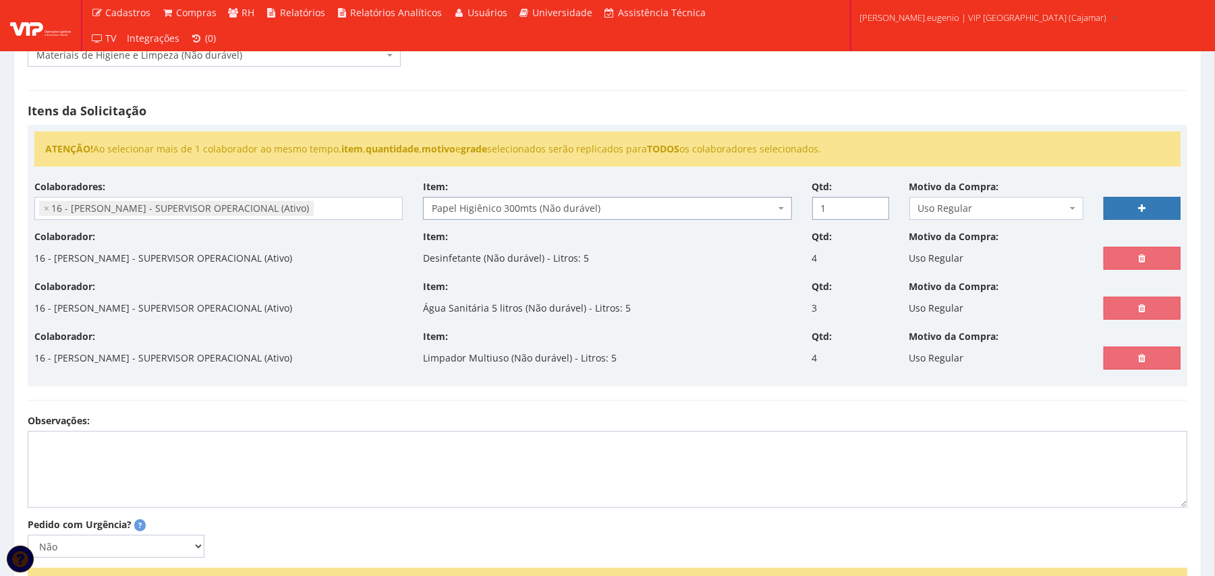
click at [873, 202] on input "1" at bounding box center [850, 208] width 77 height 23
click at [873, 202] on input "2" at bounding box center [850, 208] width 77 height 23
click at [873, 202] on input "3" at bounding box center [850, 208] width 77 height 23
click at [873, 202] on input "4" at bounding box center [850, 208] width 77 height 23
click at [873, 202] on input "5" at bounding box center [850, 208] width 77 height 23
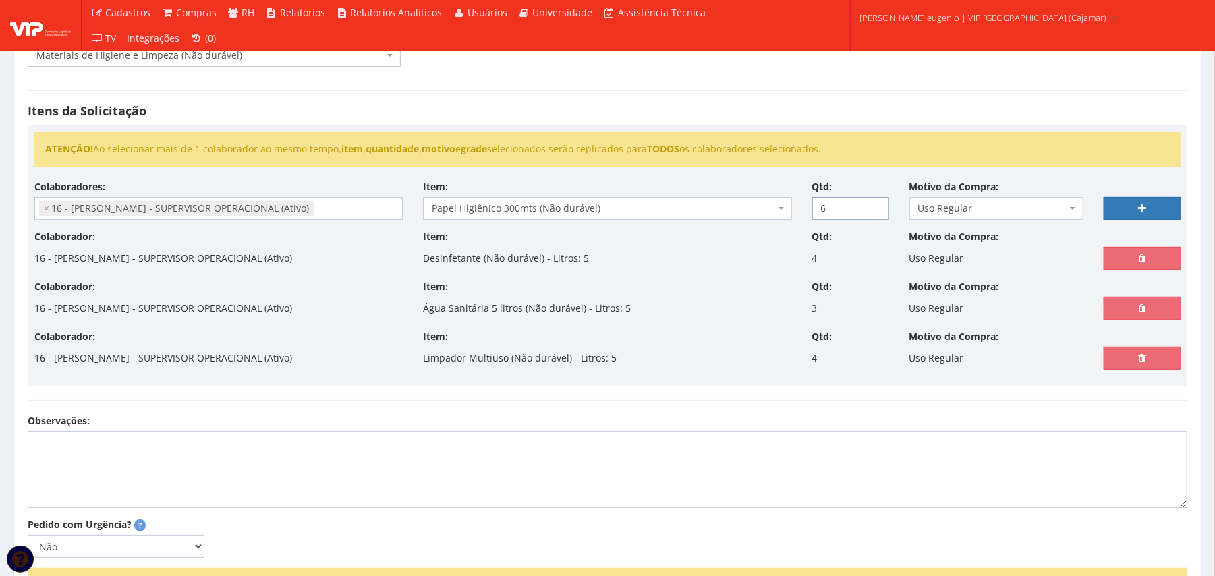
click at [873, 202] on input "6" at bounding box center [850, 208] width 77 height 23
click at [873, 202] on input "7" at bounding box center [850, 208] width 77 height 23
click at [873, 202] on input "8" at bounding box center [850, 208] width 77 height 23
click at [873, 202] on input "9" at bounding box center [850, 208] width 77 height 23
type input "10"
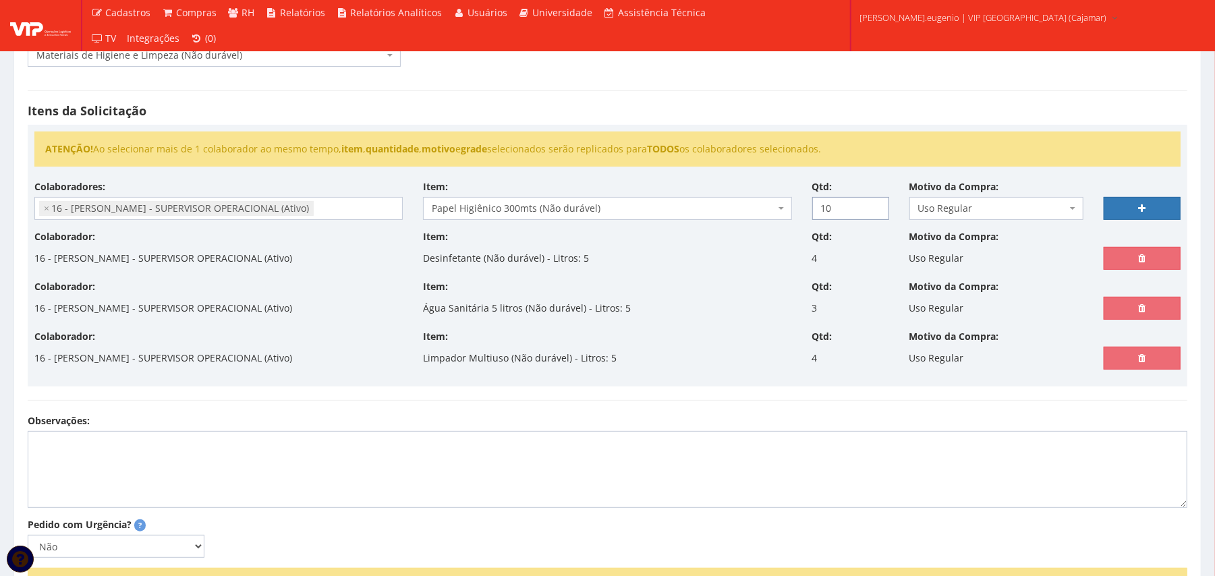
click at [873, 202] on input "10" at bounding box center [850, 208] width 77 height 23
click at [1126, 208] on link at bounding box center [1142, 208] width 77 height 23
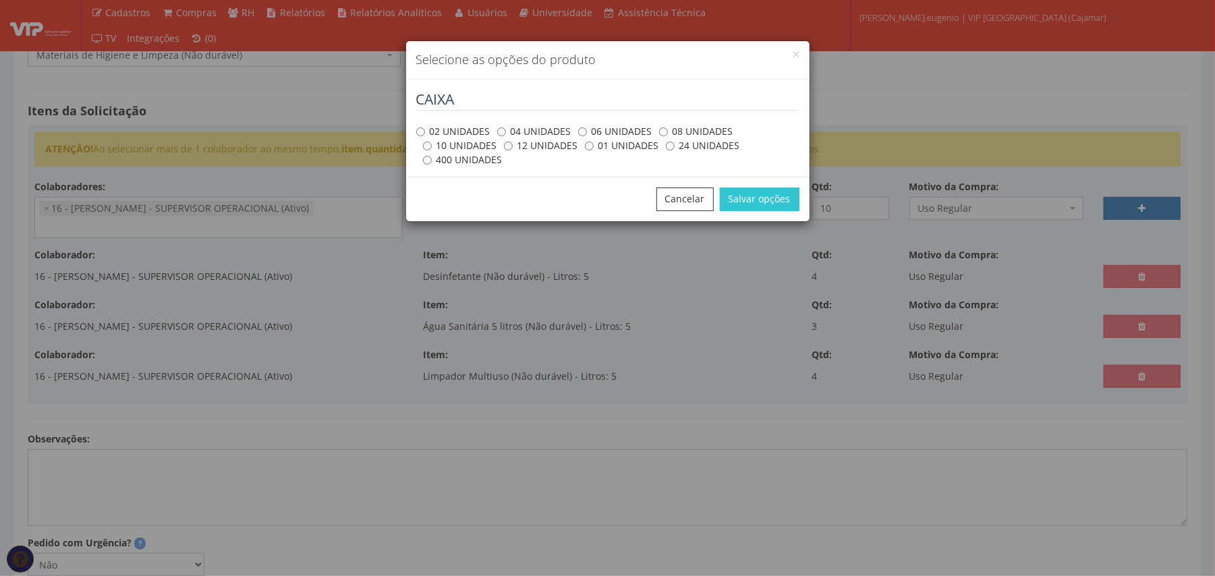
click at [532, 132] on label "04 UNIDADES" at bounding box center [534, 131] width 74 height 13
click at [506, 132] on input "04 UNIDADES" at bounding box center [501, 131] width 9 height 9
radio input "true"
click at [769, 206] on button "Salvar opções" at bounding box center [760, 199] width 80 height 23
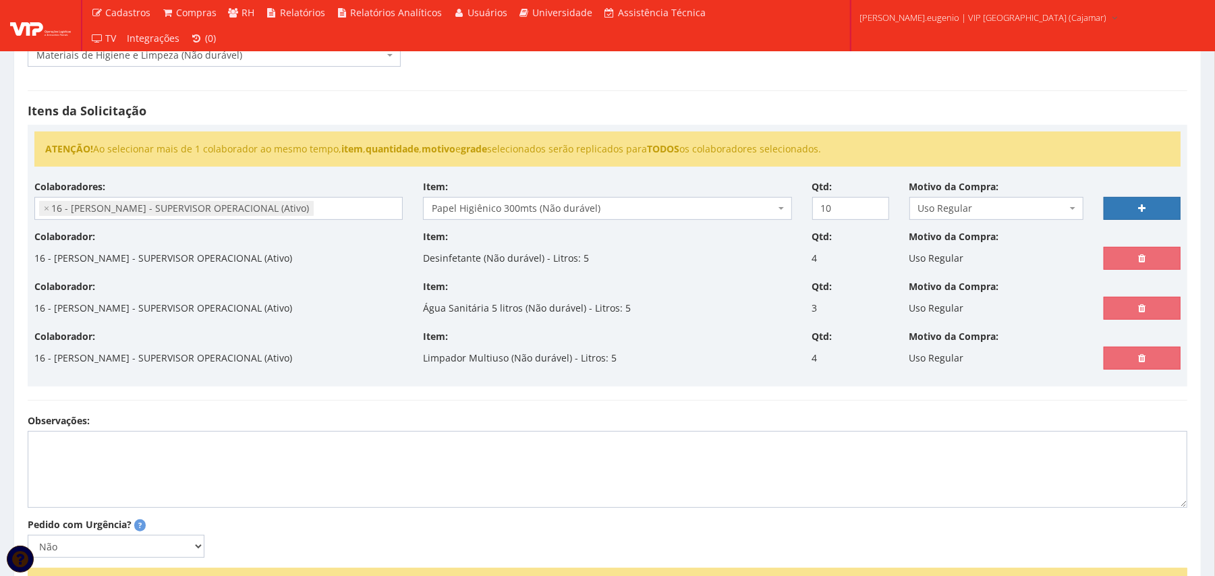
select select
type input "0"
select select
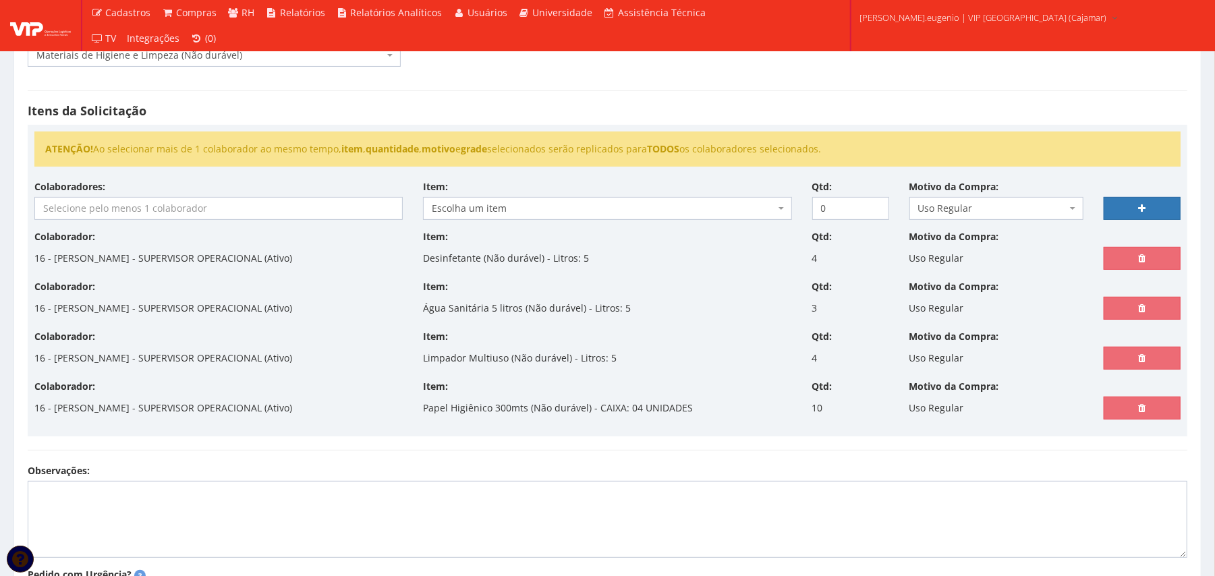
click at [308, 200] on input "search" at bounding box center [218, 209] width 367 height 22
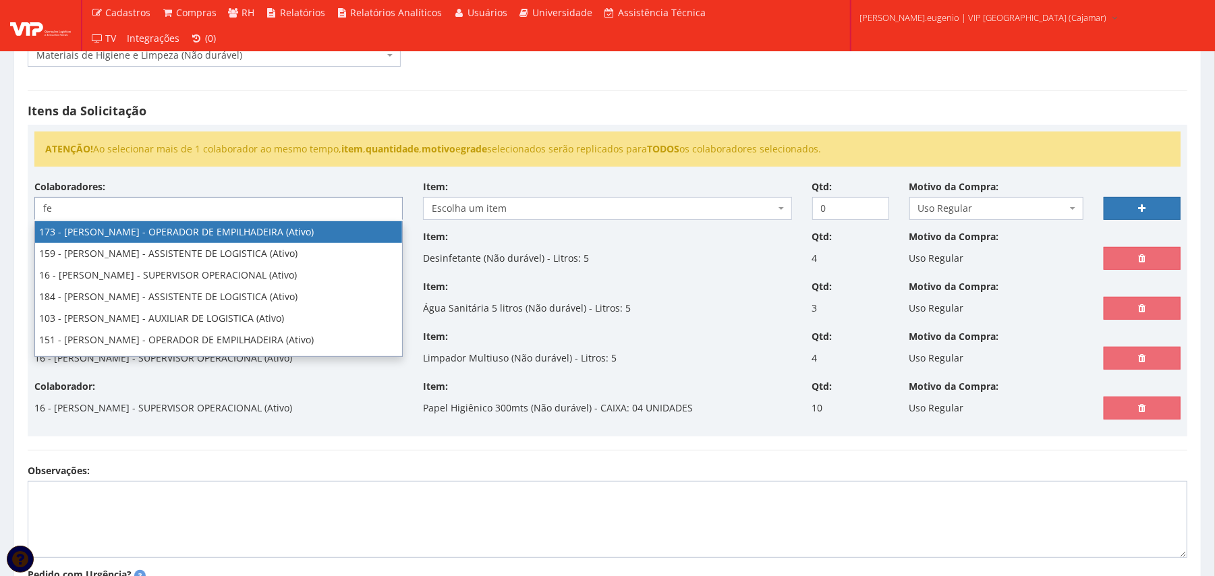
type input "fe"
click at [437, 119] on div "Itens da Solicitação ATENÇÃO! Ao selecionar mais de 1 colaborador ao mesmo temp…" at bounding box center [608, 270] width 1180 height 387
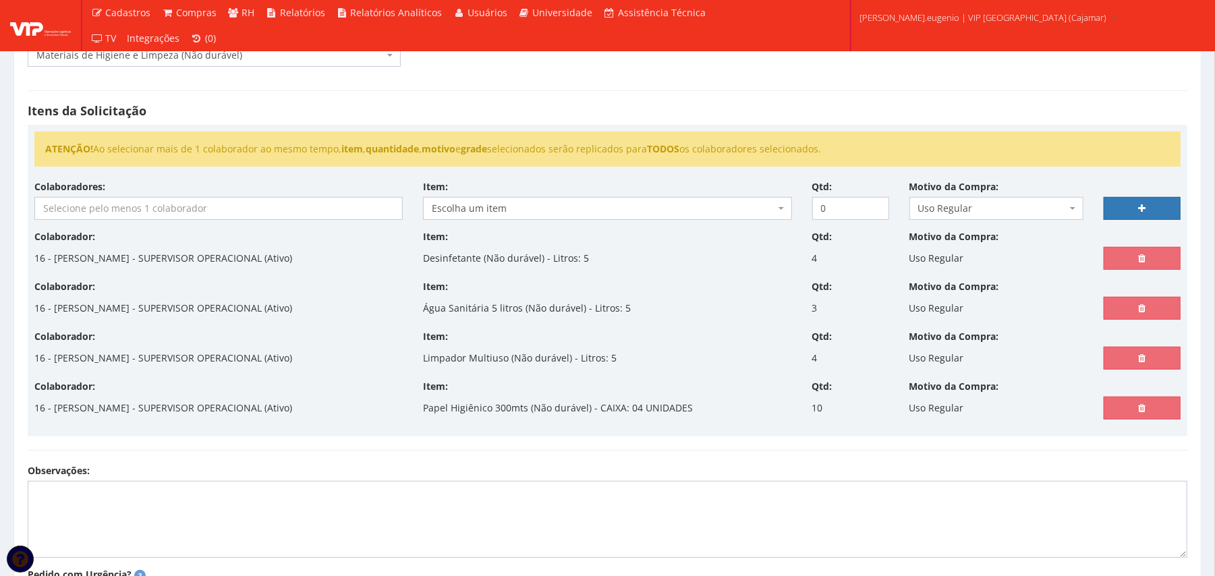
click at [335, 211] on input "search" at bounding box center [218, 209] width 367 height 22
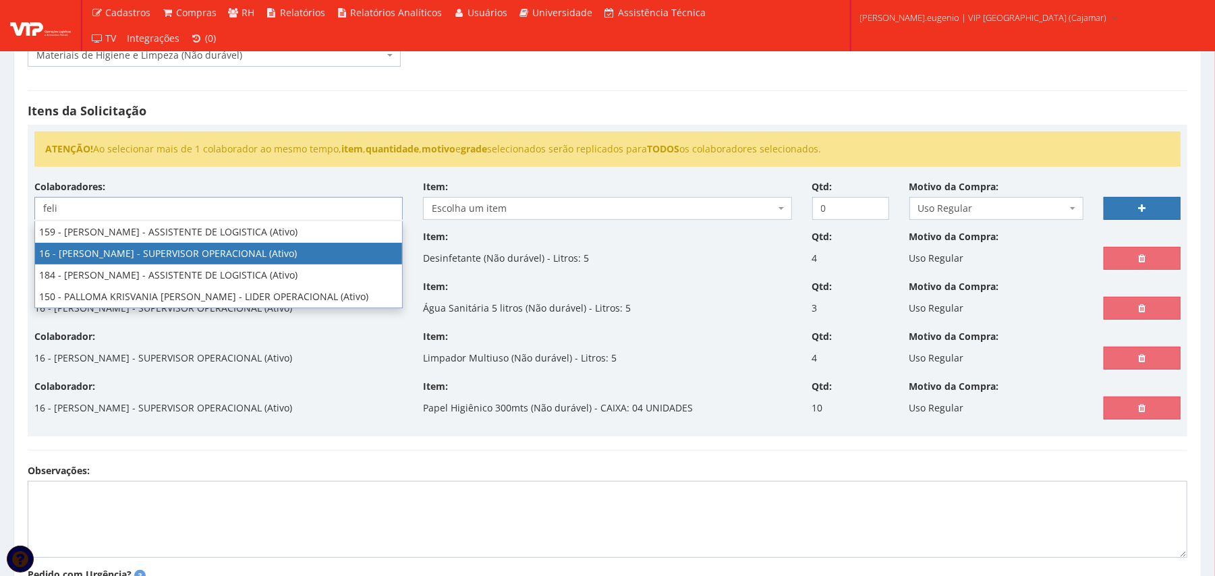
type input "feli"
select select "2809"
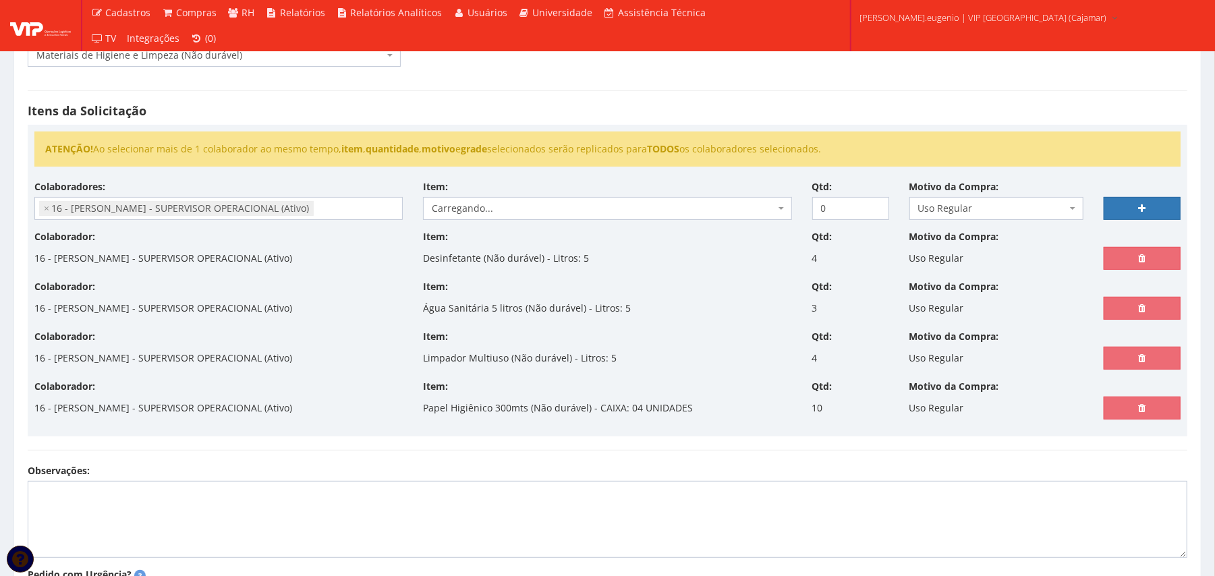
click at [579, 101] on div "Itens da Solicitação ATENÇÃO! Ao selecionar mais de 1 colaborador ao mesmo temp…" at bounding box center [608, 270] width 1180 height 387
click at [562, 178] on div "ATENÇÃO! Ao selecionar mais de 1 colaborador ao mesmo tempo, item , quantidade …" at bounding box center [607, 156] width 1166 height 49
click at [567, 186] on div "Item: Carregando... Carregando..." at bounding box center [607, 200] width 389 height 40
click at [554, 179] on div "ATENÇÃO! Ao selecionar mais de 1 colaborador ao mesmo tempo, item , quantidade …" at bounding box center [607, 156] width 1166 height 49
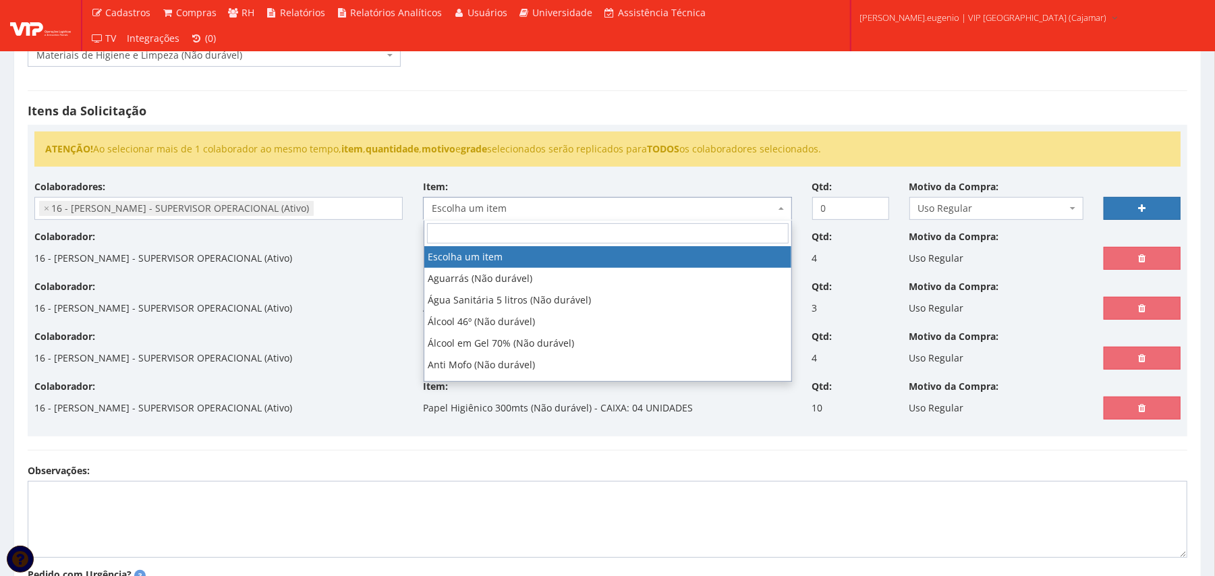
click at [569, 209] on span "Escolha um item" at bounding box center [603, 208] width 343 height 13
click at [603, 178] on div "ATENÇÃO! Ao selecionar mais de 1 colaborador ao mesmo tempo, item , quantidade …" at bounding box center [607, 156] width 1166 height 49
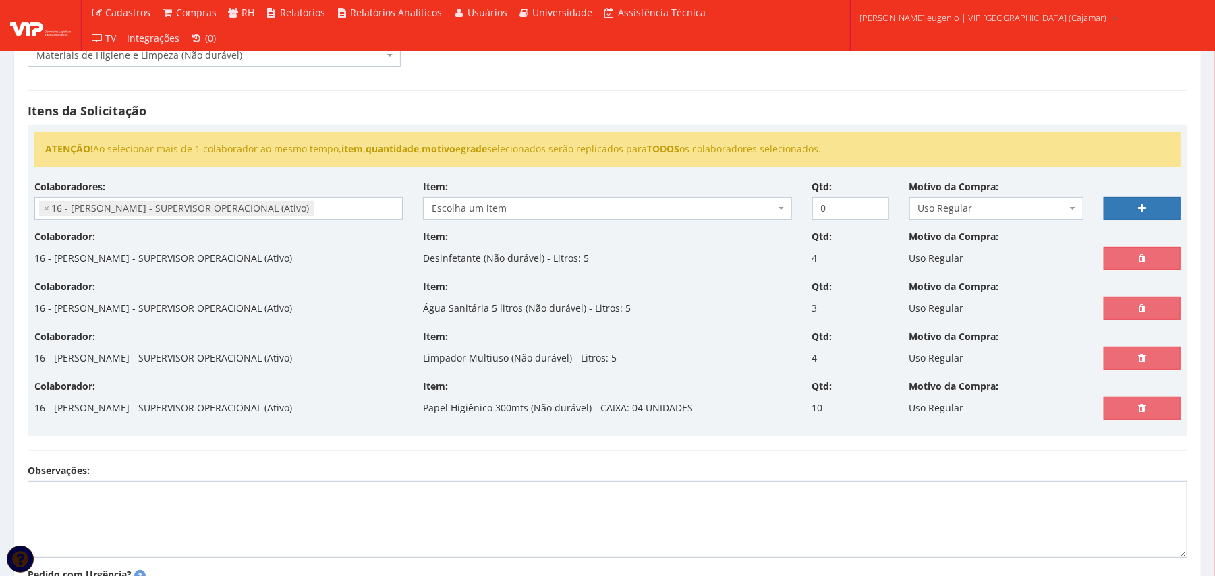
click at [546, 208] on span "Escolha um item" at bounding box center [603, 208] width 343 height 13
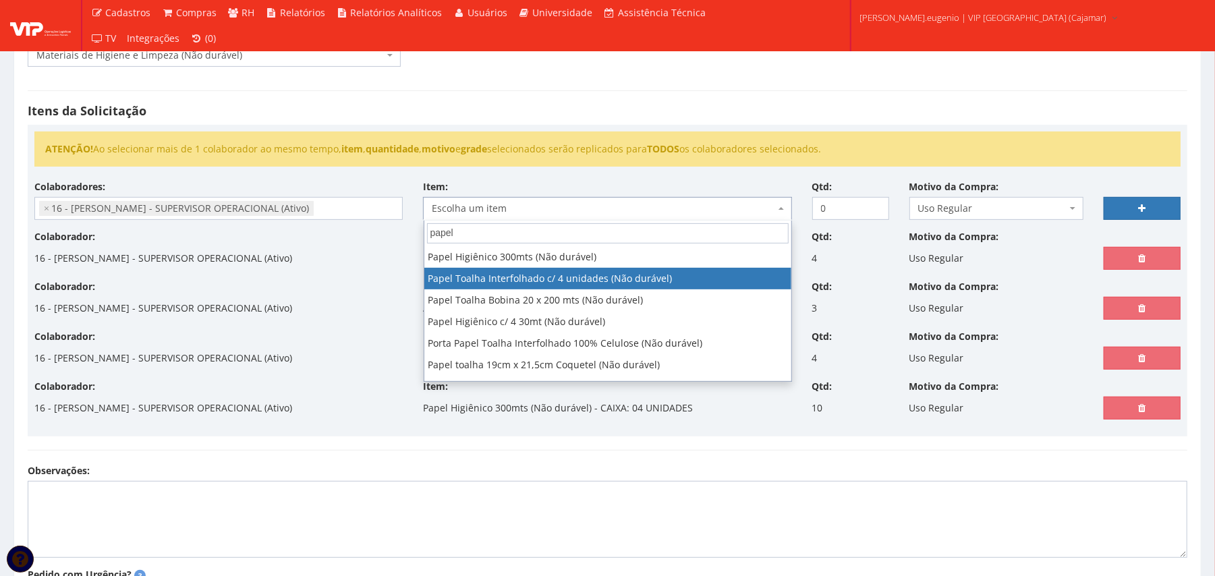
type input "papel"
select select "263"
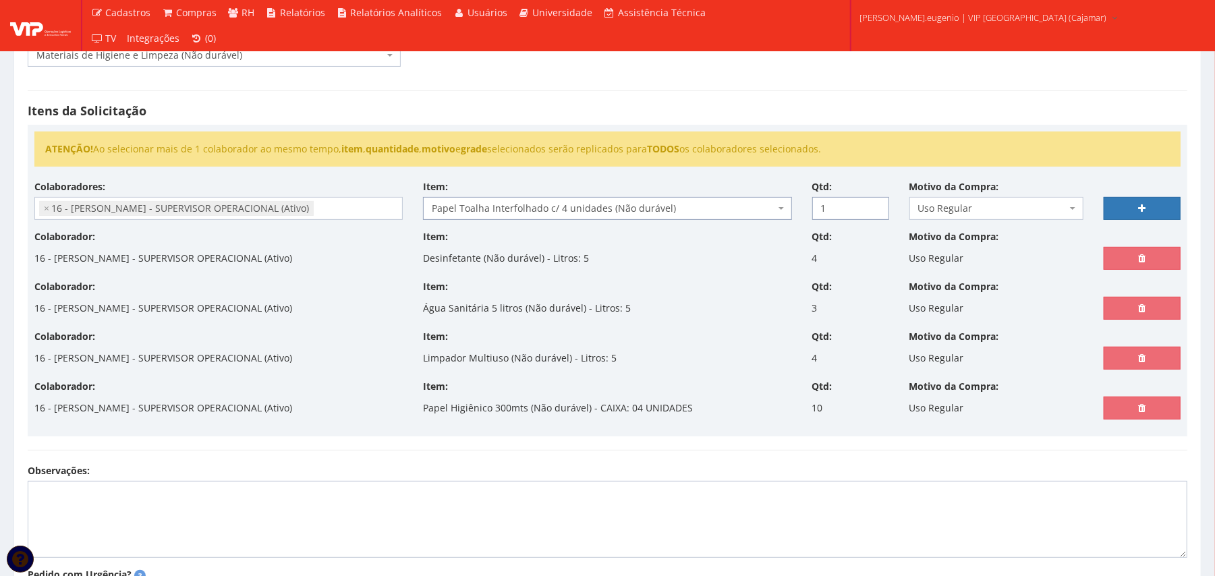
click at [876, 205] on input "1" at bounding box center [850, 208] width 77 height 23
click at [876, 205] on input "2" at bounding box center [850, 208] width 77 height 23
click at [876, 205] on input "3" at bounding box center [850, 208] width 77 height 23
click at [876, 205] on input "4" at bounding box center [850, 208] width 77 height 23
click at [876, 205] on input "5" at bounding box center [850, 208] width 77 height 23
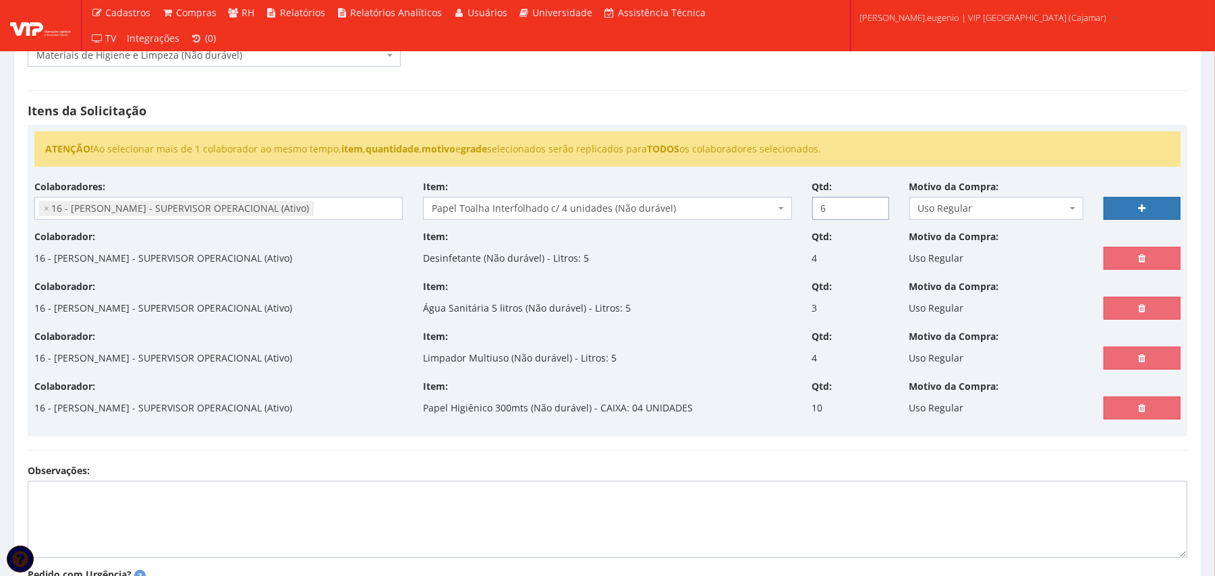
click at [876, 205] on input "6" at bounding box center [850, 208] width 77 height 23
click at [876, 205] on input "7" at bounding box center [850, 208] width 77 height 23
click at [876, 205] on input "8" at bounding box center [850, 208] width 77 height 23
click at [876, 205] on input "9" at bounding box center [850, 208] width 77 height 23
type input "10"
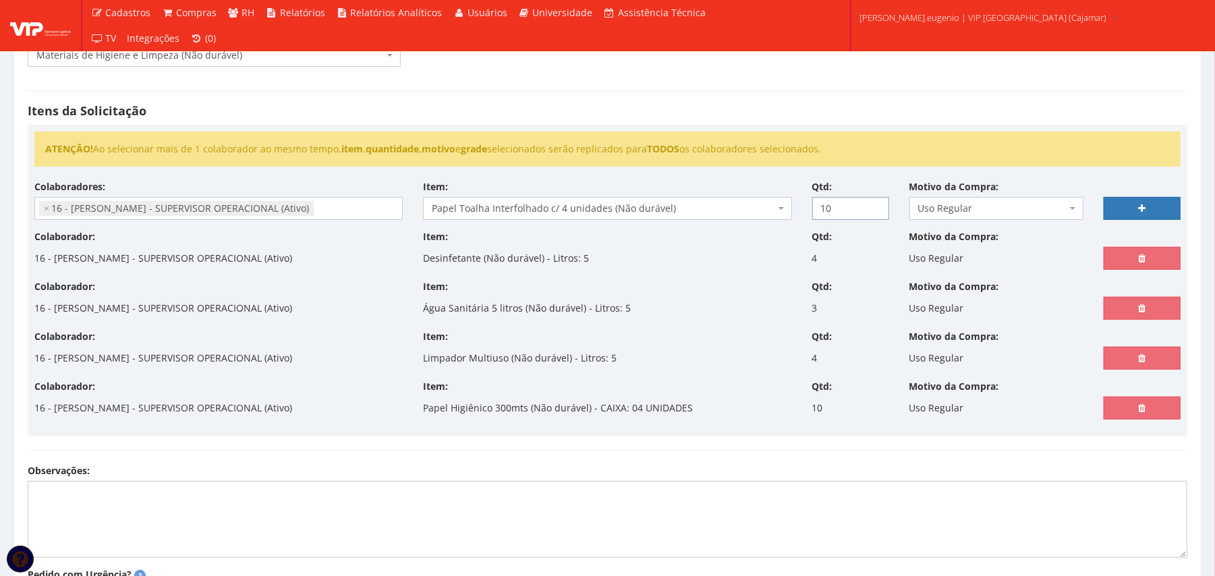
click at [876, 205] on input "10" at bounding box center [850, 208] width 77 height 23
click at [1124, 205] on link at bounding box center [1142, 208] width 77 height 23
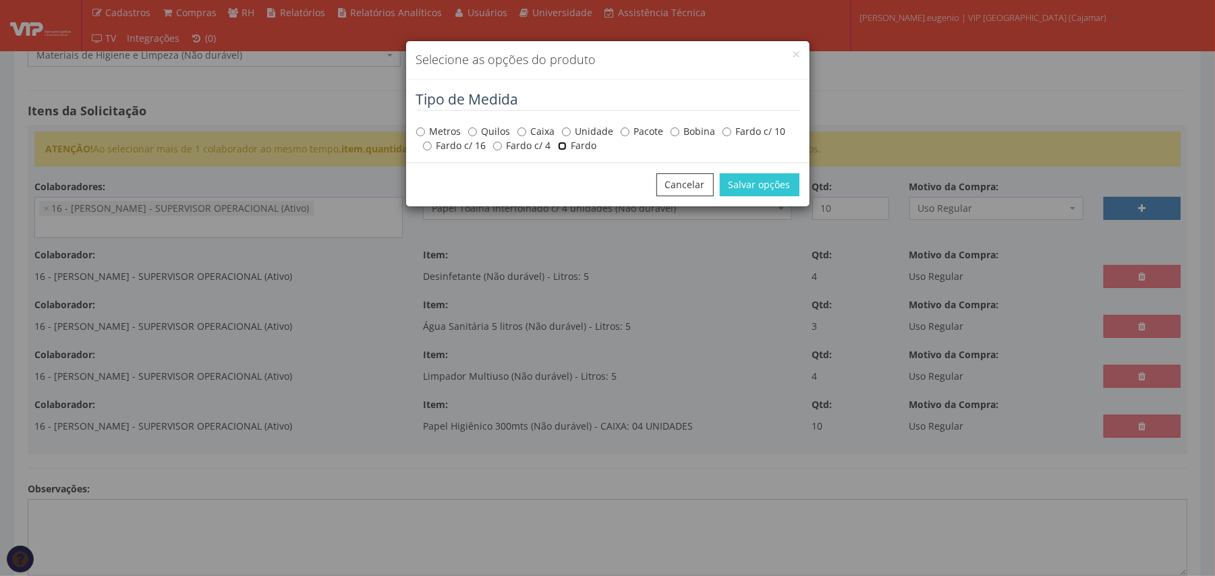
click at [565, 144] on input "Fardo" at bounding box center [562, 146] width 9 height 9
radio input "true"
click at [781, 185] on button "Salvar opções" at bounding box center [760, 184] width 80 height 23
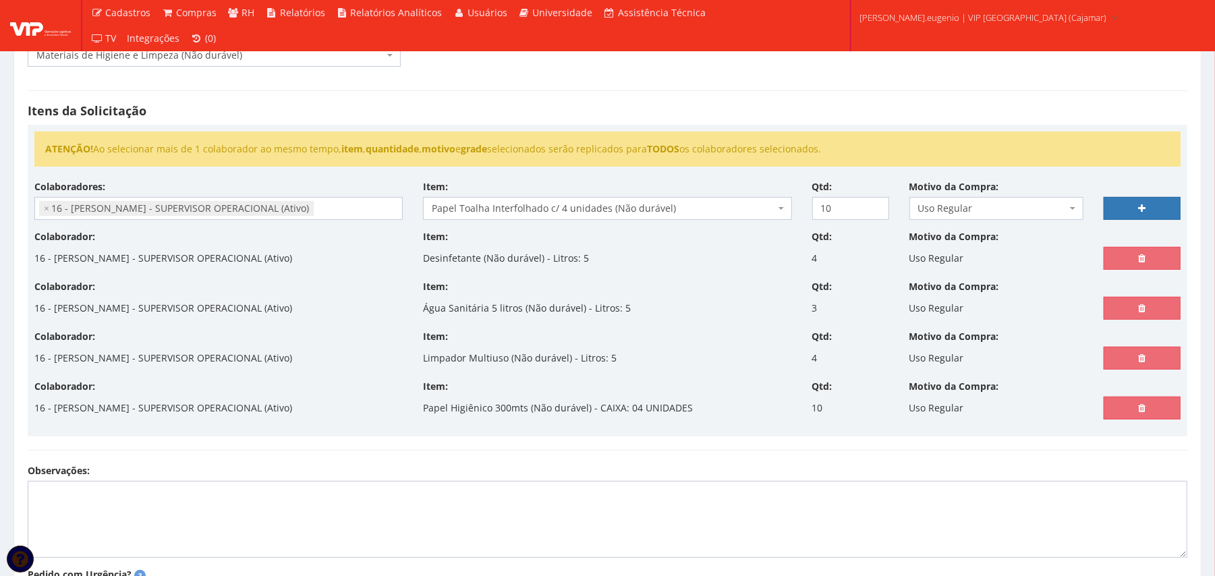
select select
type input "0"
select select
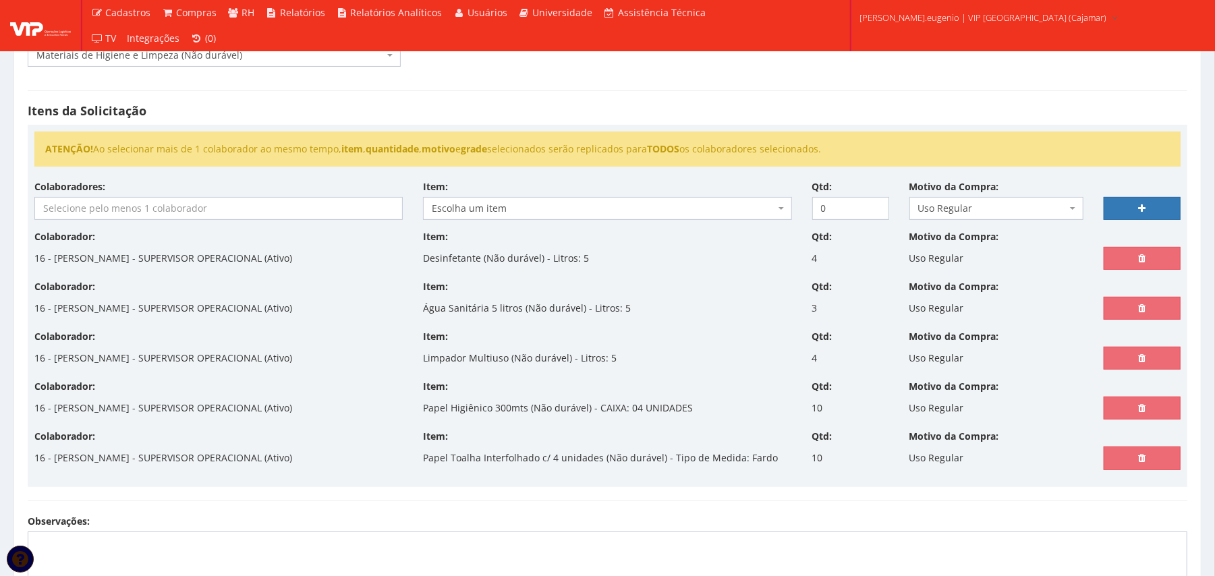
click at [600, 219] on body "Cadastros Clientes Unidades Subclientes Unidades de Subclientes Projetos Vagas …" at bounding box center [607, 328] width 1215 height 1014
click at [165, 219] on input "search" at bounding box center [218, 209] width 367 height 22
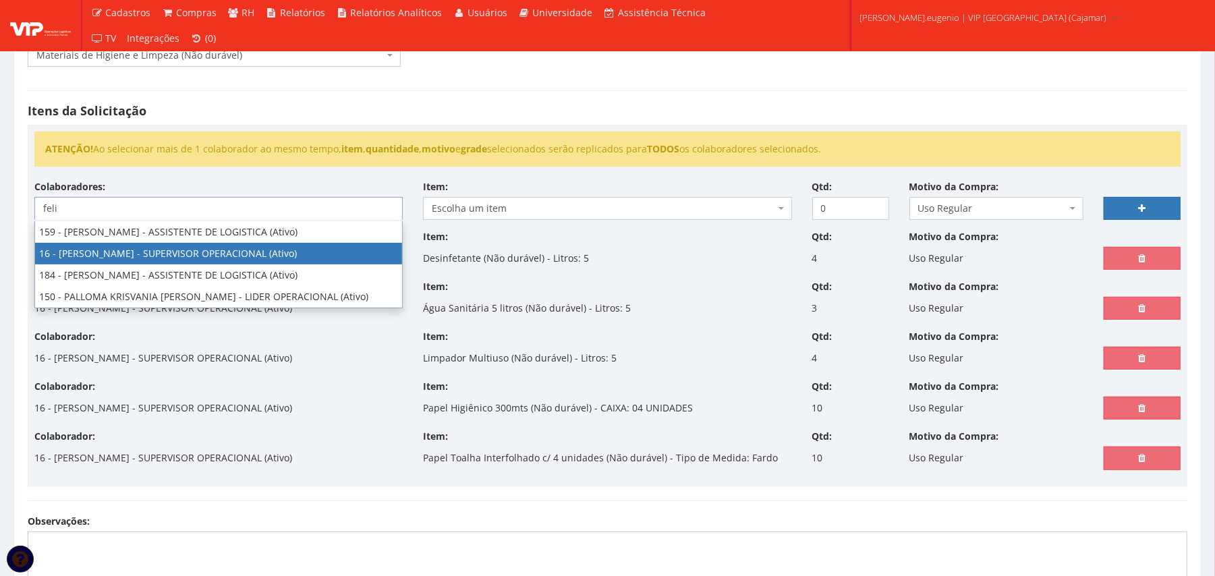
type input "feli"
select select "2809"
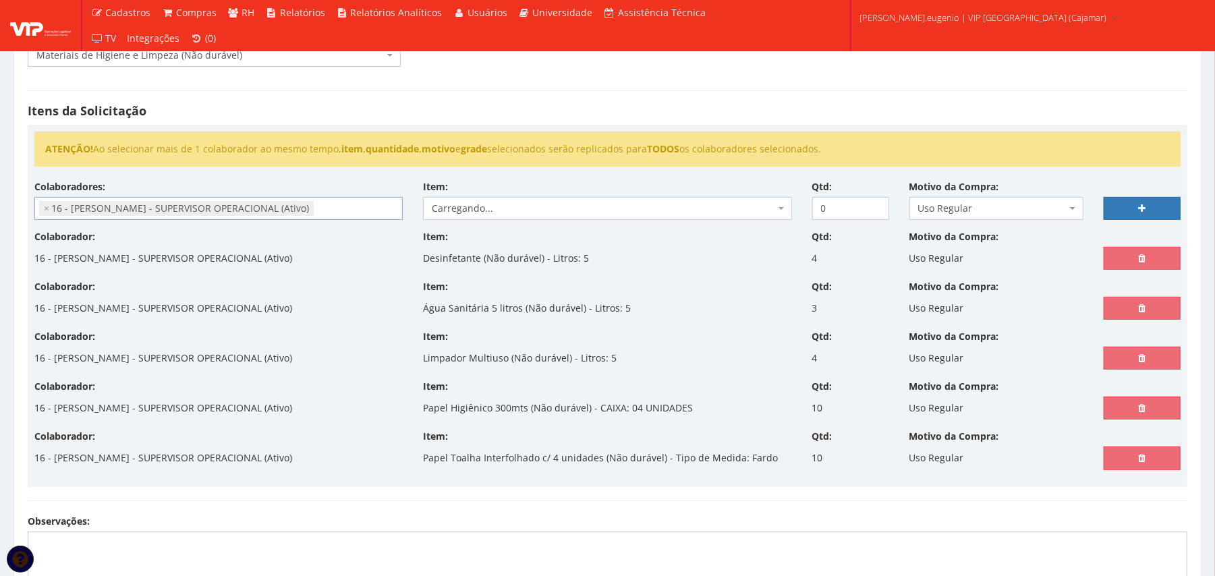
click at [602, 108] on h4 "Itens da Solicitação" at bounding box center [608, 111] width 1160 height 13
click at [515, 211] on span "Escolha um item" at bounding box center [603, 208] width 343 height 13
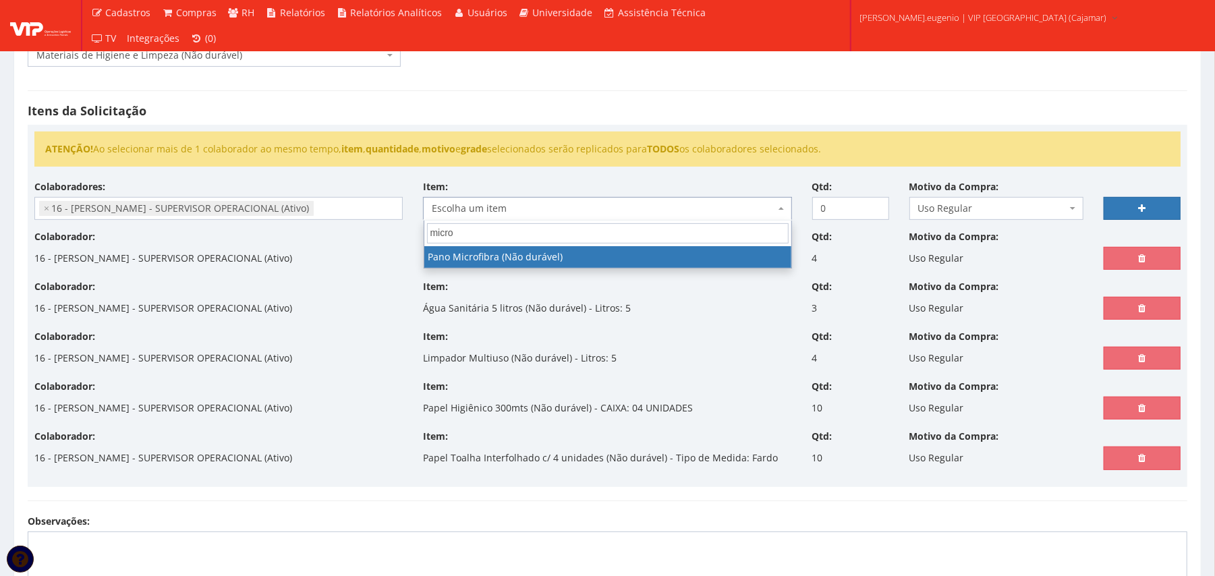
type input "micro"
select select "255"
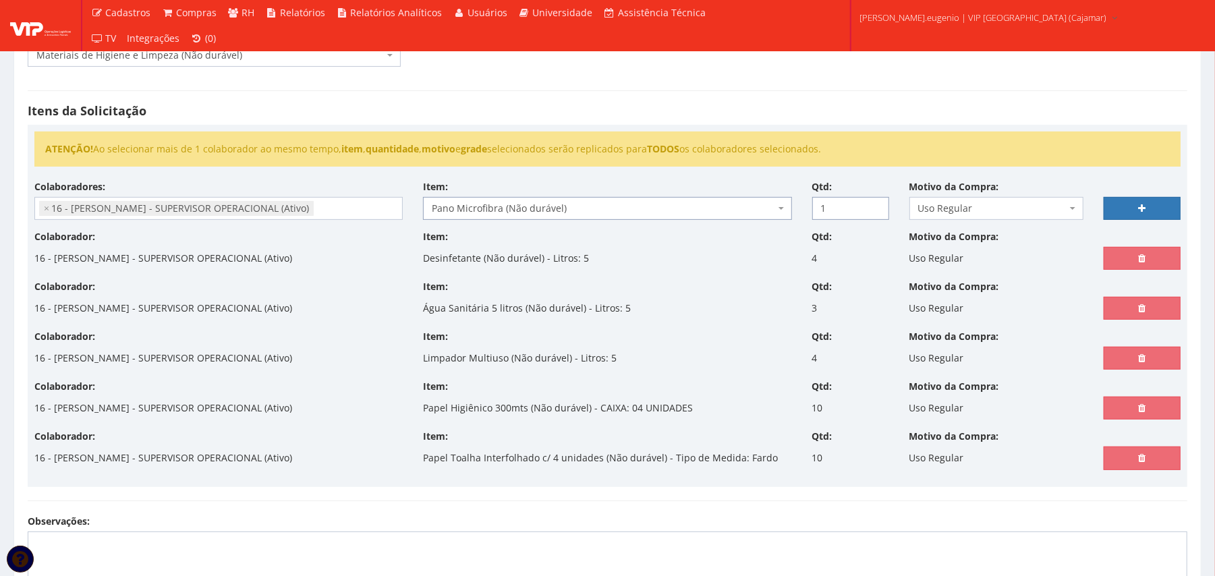
click at [875, 202] on input "1" at bounding box center [850, 208] width 77 height 23
click at [875, 202] on input "2" at bounding box center [850, 208] width 77 height 23
click at [875, 202] on input "3" at bounding box center [850, 208] width 77 height 23
click at [875, 202] on input "4" at bounding box center [850, 208] width 77 height 23
click at [875, 202] on input "5" at bounding box center [850, 208] width 77 height 23
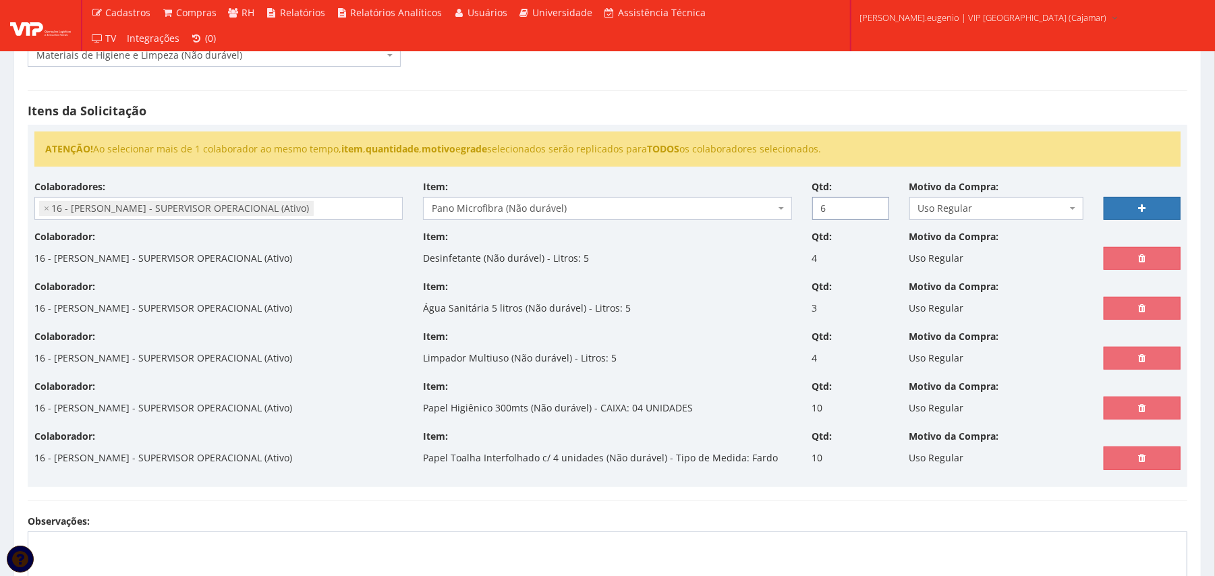
click at [875, 202] on input "6" at bounding box center [850, 208] width 77 height 23
click at [875, 202] on input "7" at bounding box center [850, 208] width 77 height 23
click at [875, 202] on input "8" at bounding box center [850, 208] width 77 height 23
click at [875, 202] on input "9" at bounding box center [850, 208] width 77 height 23
type input "10"
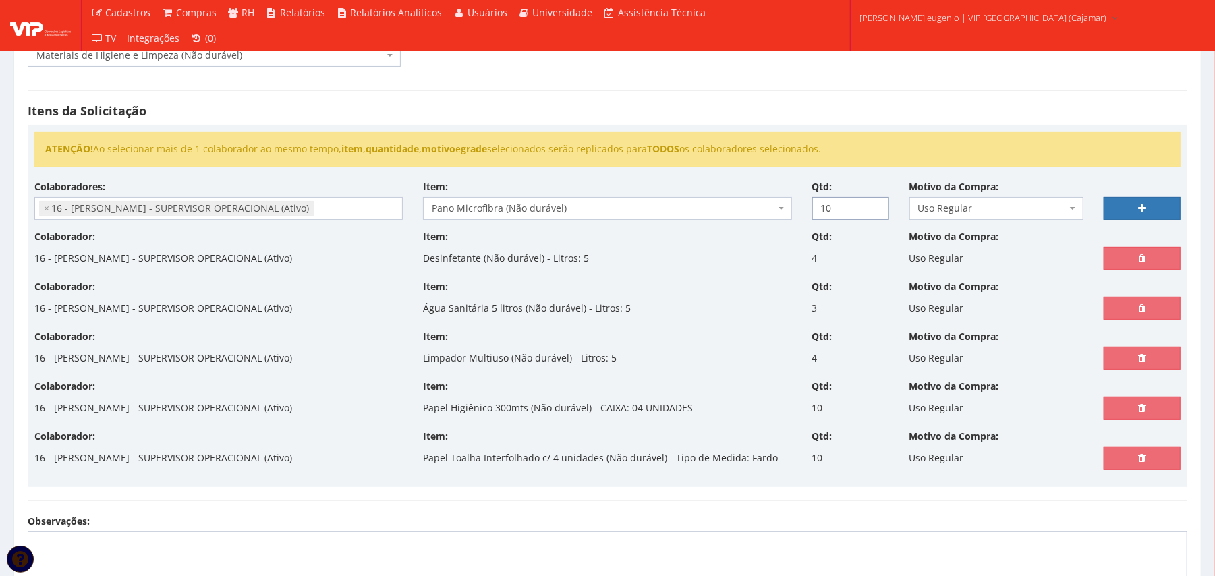
click at [875, 202] on input "10" at bounding box center [850, 208] width 77 height 23
click at [1124, 206] on link at bounding box center [1142, 208] width 77 height 23
select select
type input "0"
select select
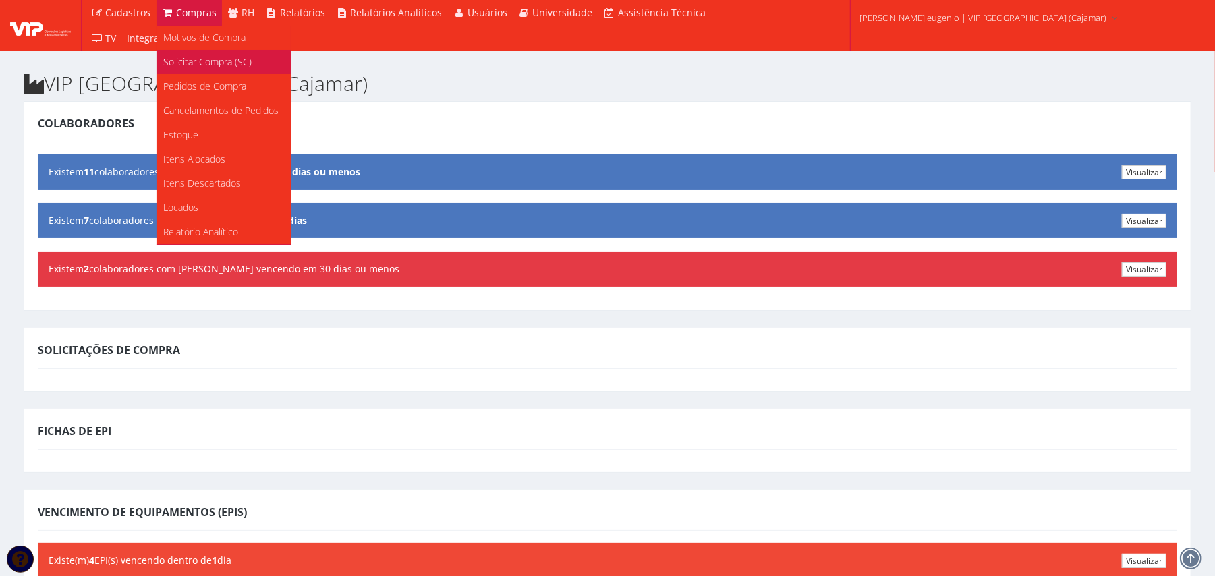
click at [217, 62] on span "Solicitar Compra (SC)" at bounding box center [208, 61] width 88 height 13
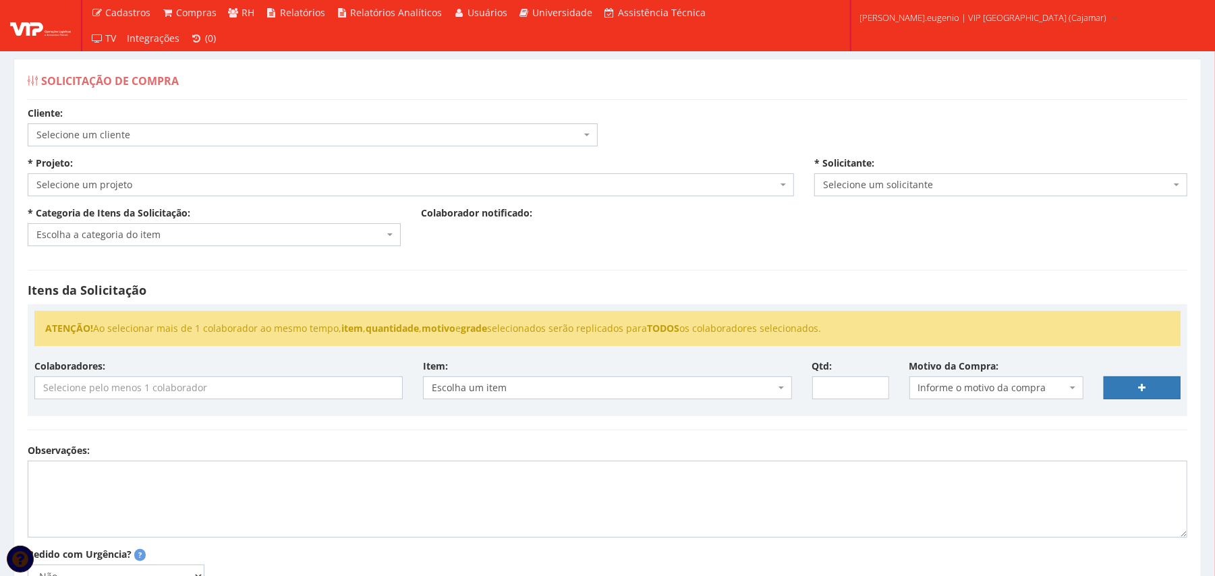
click at [273, 127] on span "Selecione um cliente" at bounding box center [313, 134] width 570 height 23
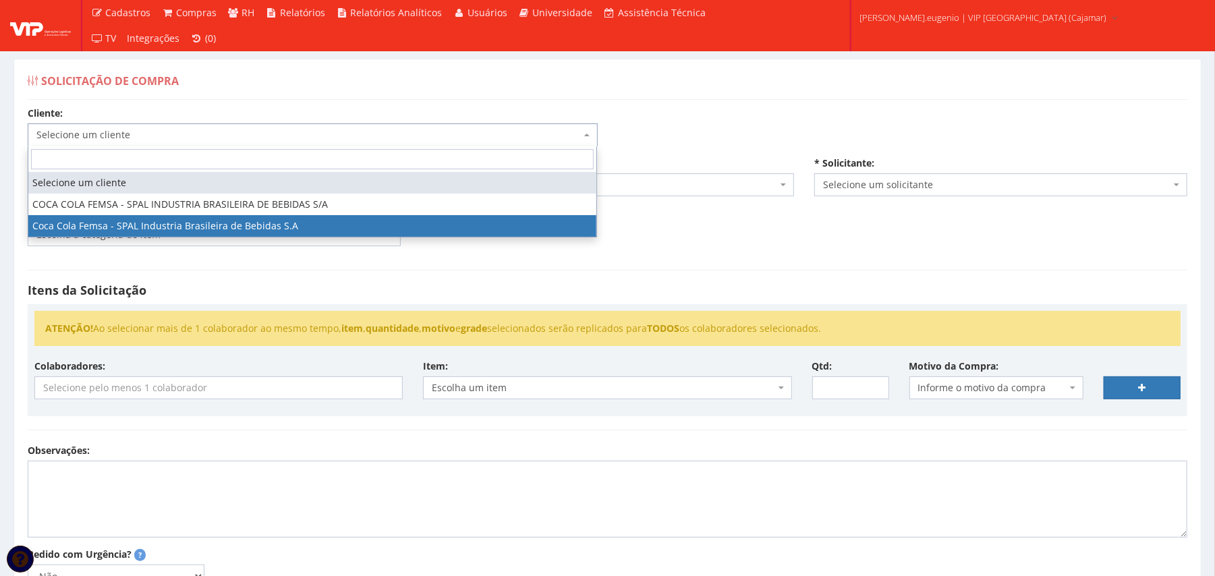
select select "51"
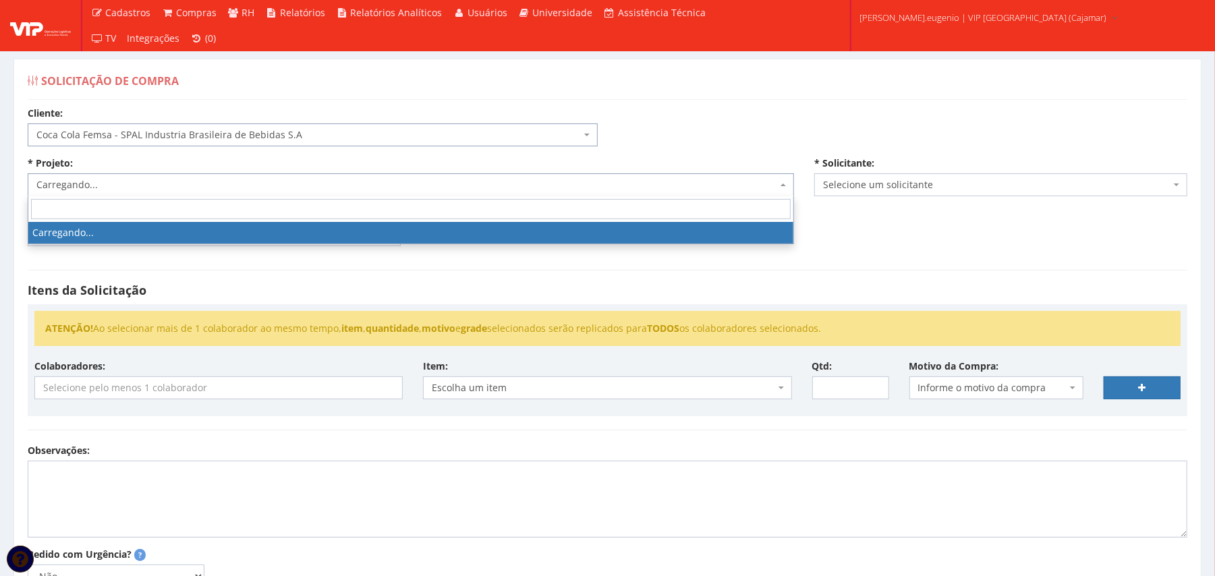
click at [308, 187] on span "Carregando..." at bounding box center [406, 184] width 741 height 13
click at [718, 138] on div "Cliente: Selecione um cliente COCA COLA FEMSA - SPAL INDUSTRIA BRASILEIRA DE BE…" at bounding box center [608, 407] width 1180 height 600
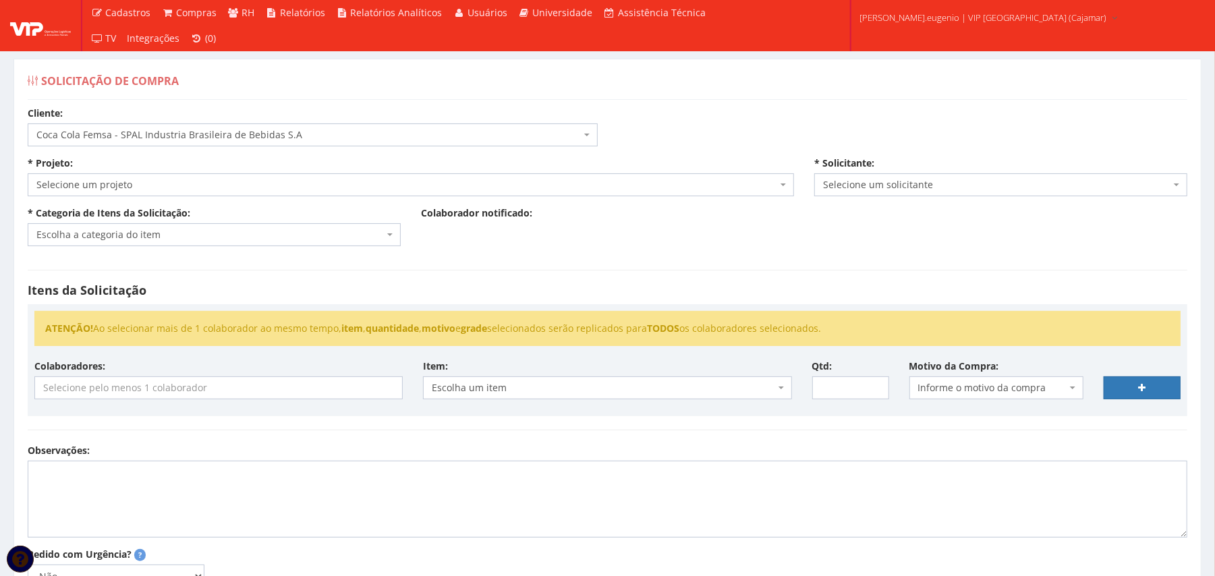
click at [580, 178] on span "Selecione um projeto" at bounding box center [406, 184] width 741 height 13
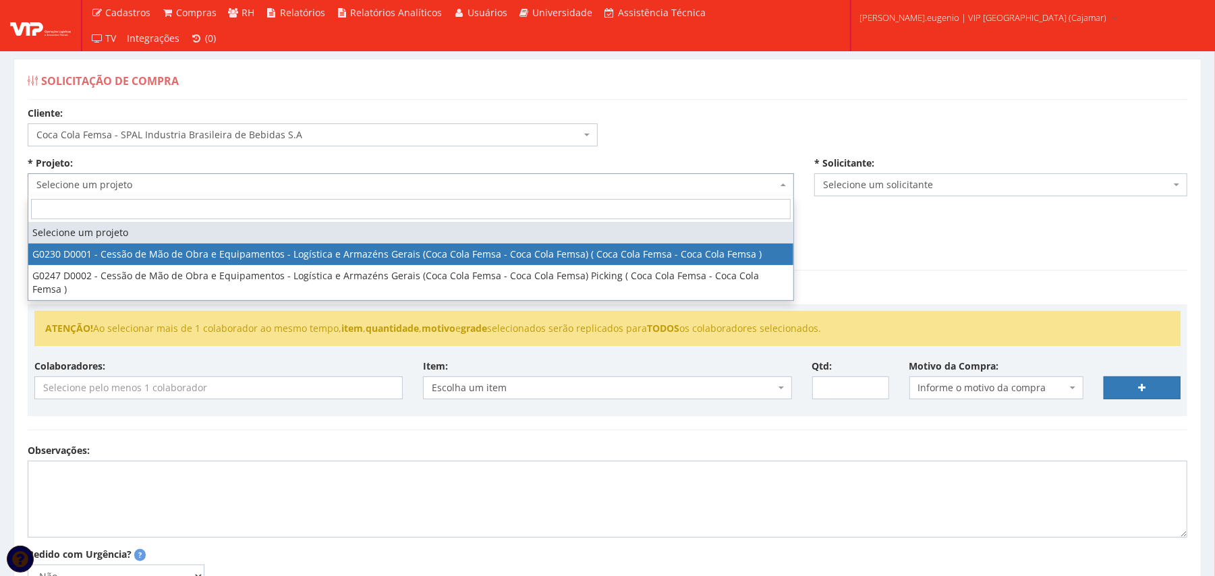
select select "230"
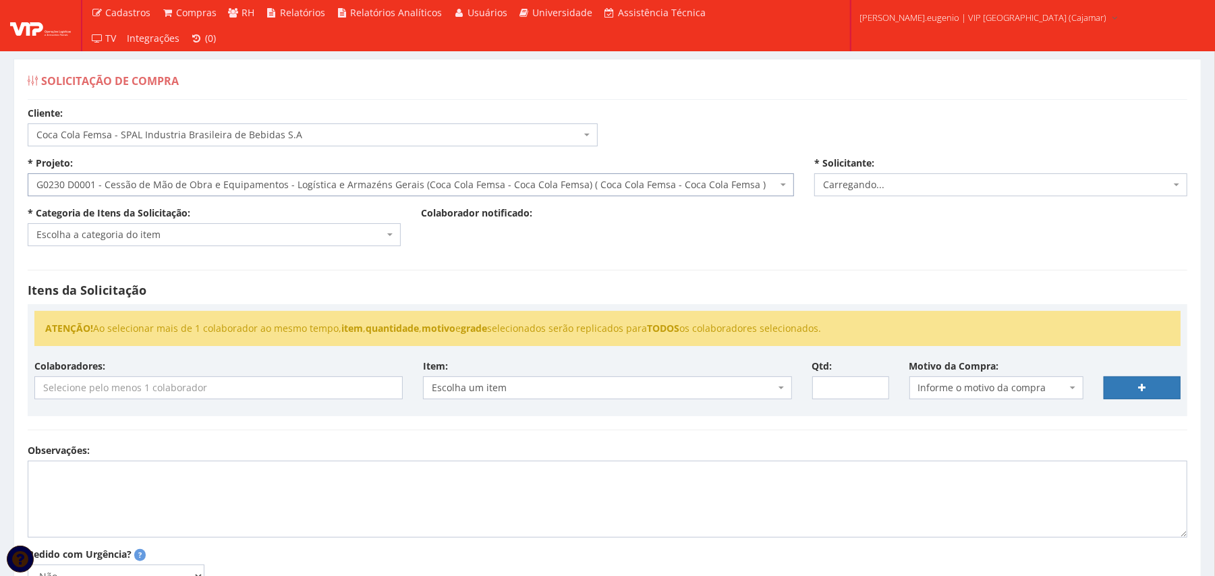
click at [319, 225] on span "Escolha a categoria do item" at bounding box center [214, 234] width 373 height 23
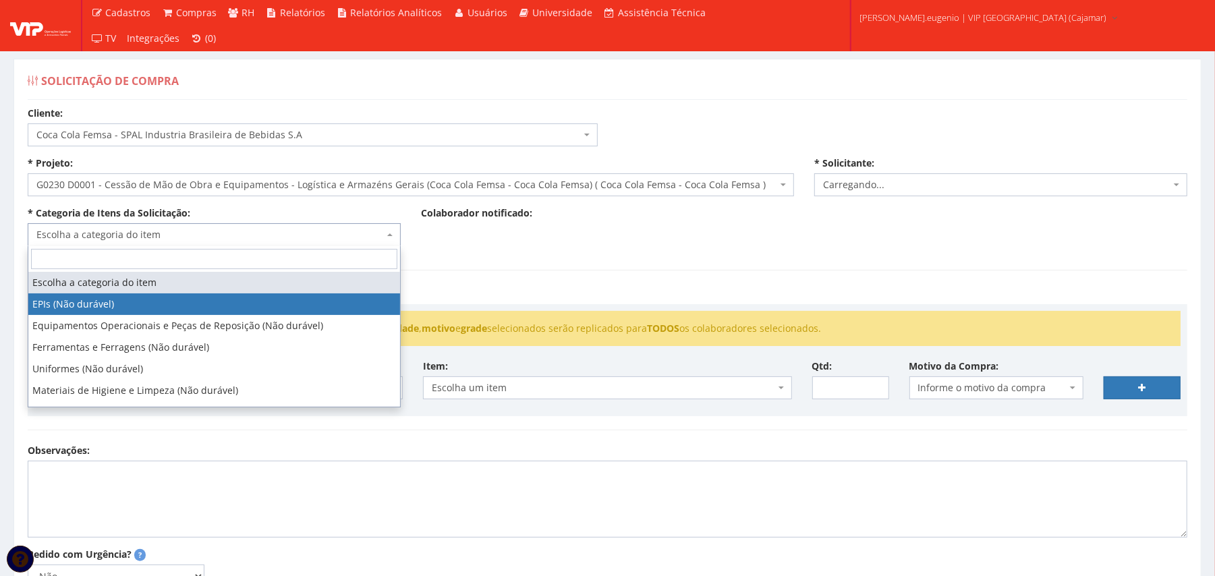
select select "2809"
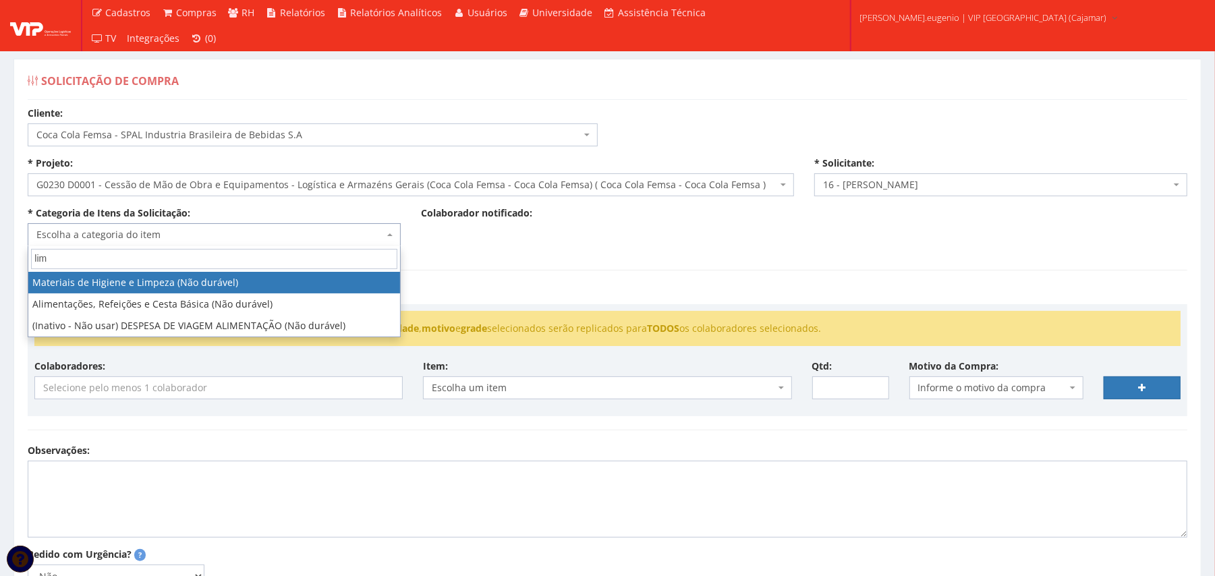
type input "lim"
select select "5"
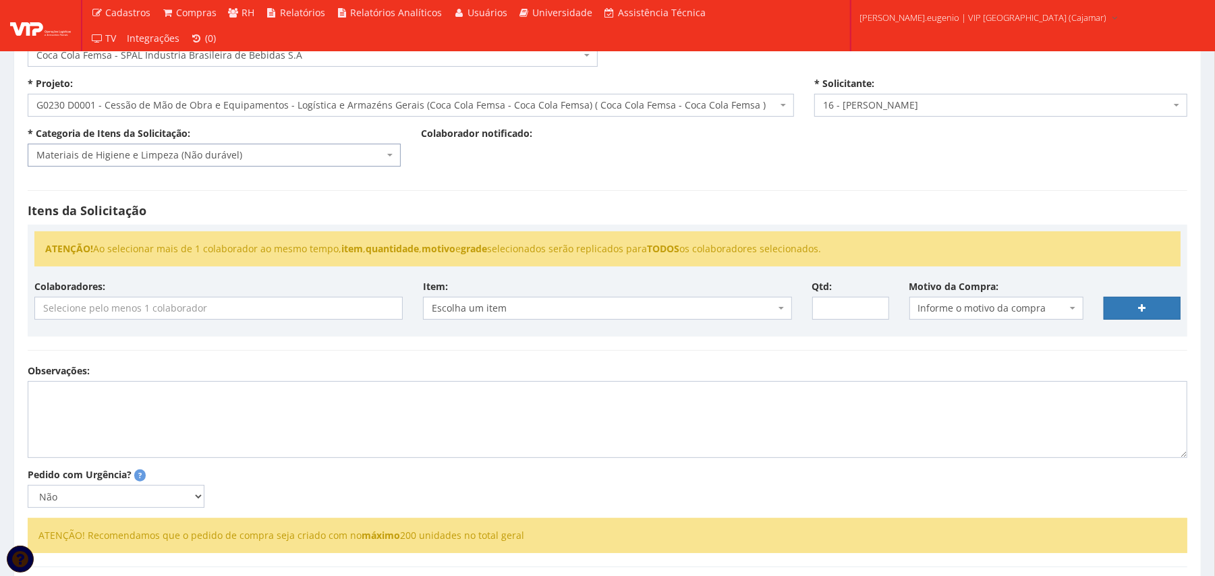
scroll to position [179, 0]
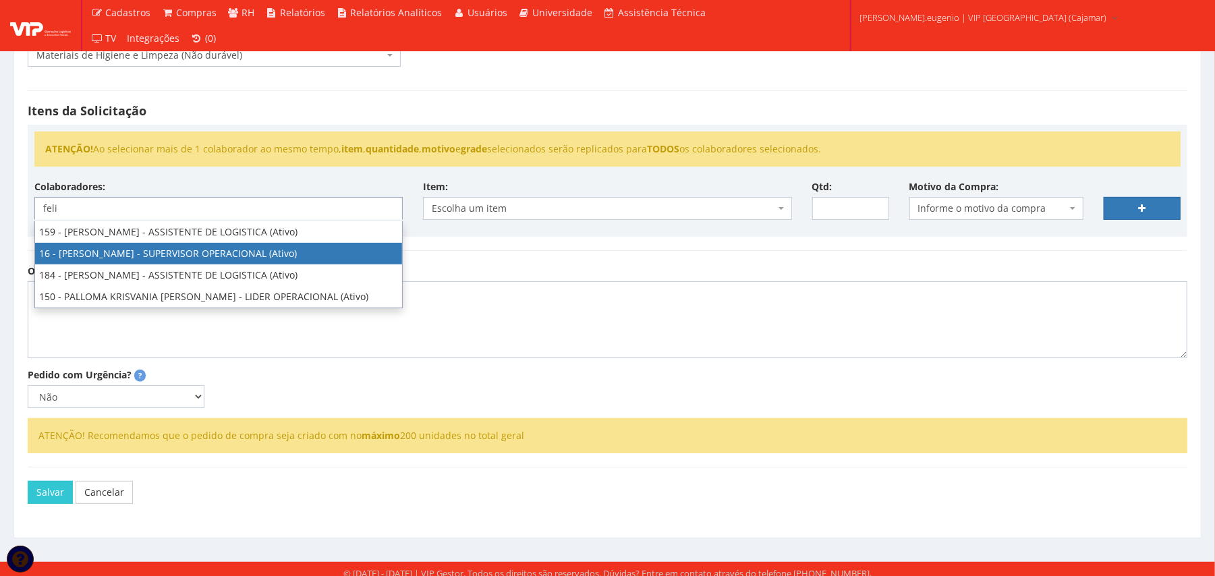
type input "feli"
select select "2809"
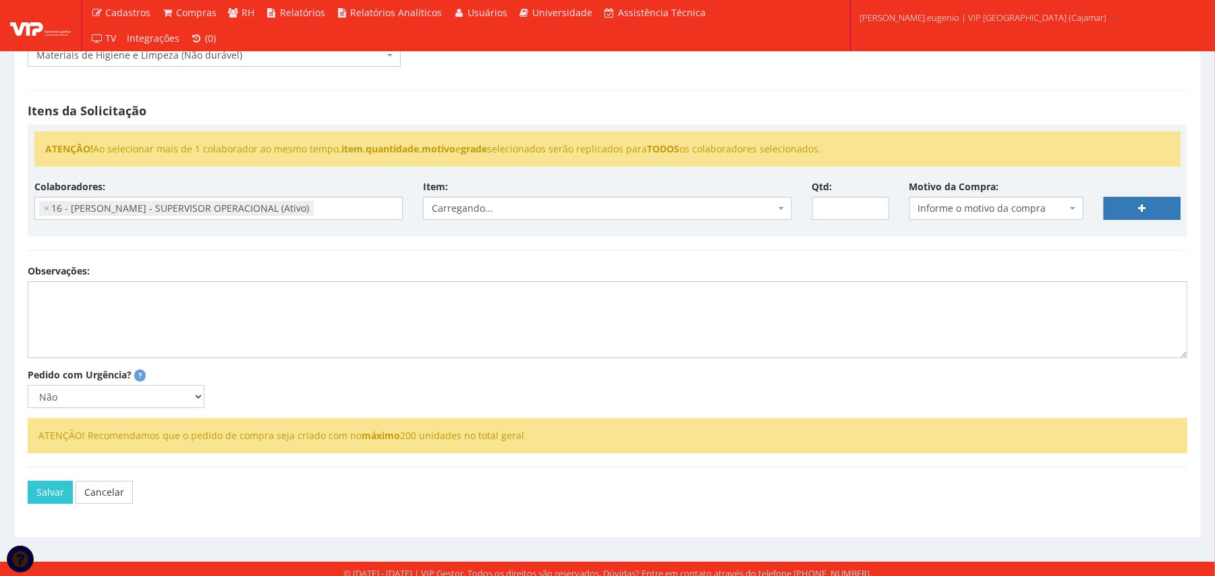
click at [652, 80] on div "Itens da Solicitação ATENÇÃO! Ao selecionar mais de 1 colaborador ao mesmo temp…" at bounding box center [608, 171] width 1180 height 188
click at [631, 264] on div "Itens da Solicitação ATENÇÃO! Ao selecionar mais de 1 colaborador ao mesmo temp…" at bounding box center [608, 171] width 1180 height 188
click at [616, 212] on span "Escolha um item" at bounding box center [603, 208] width 343 height 13
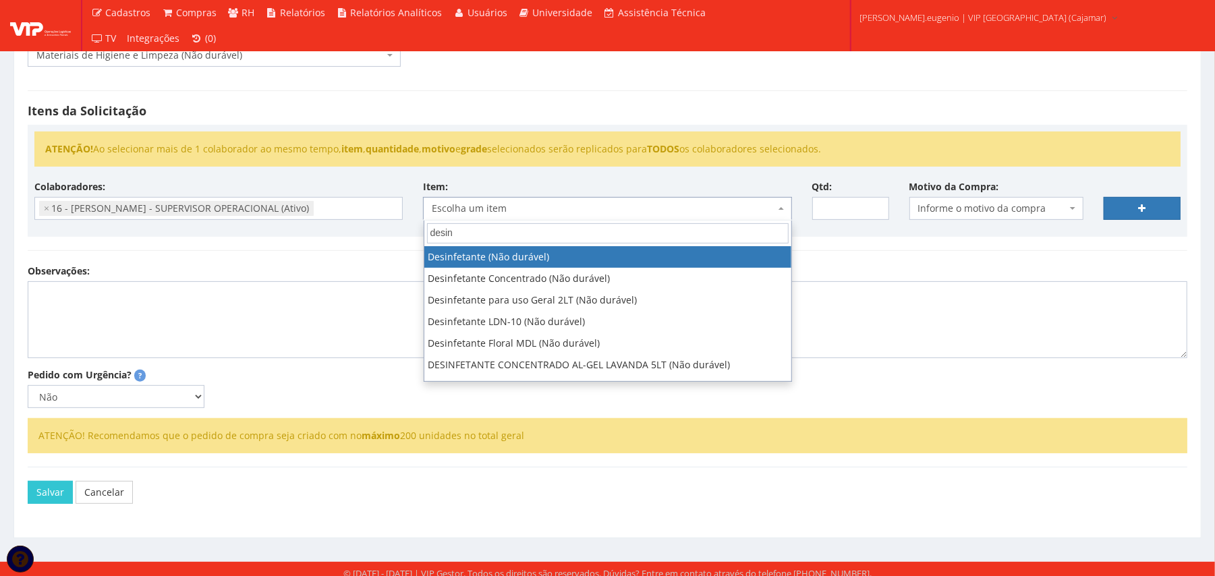
type input "desin"
select select "118"
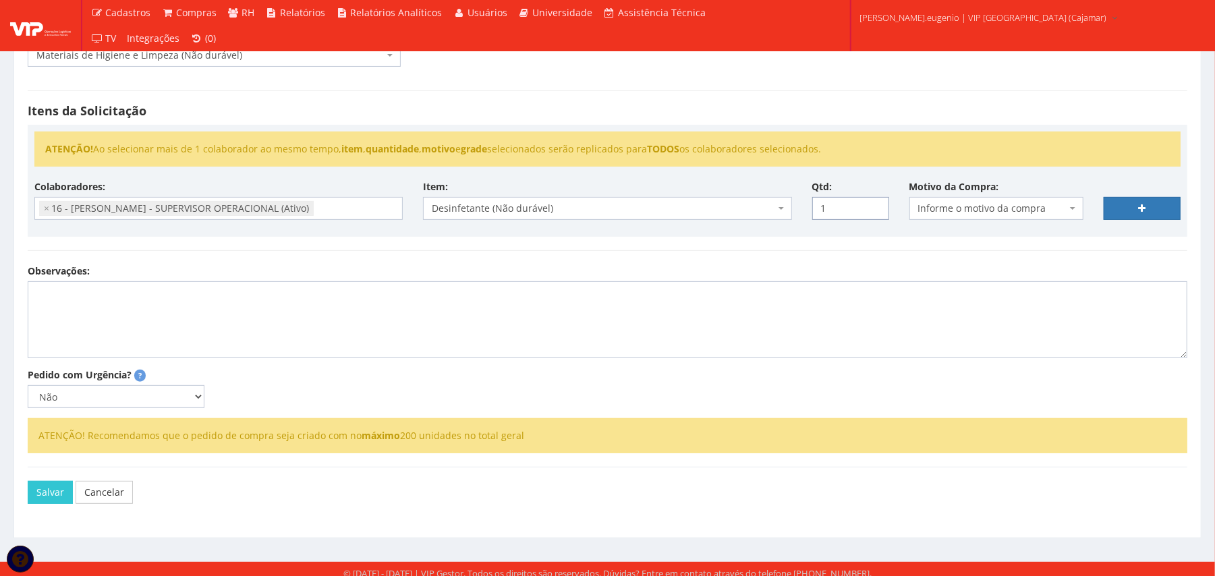
click at [877, 204] on input "1" at bounding box center [850, 208] width 77 height 23
click at [877, 204] on input "2" at bounding box center [850, 208] width 77 height 23
click at [877, 204] on input "3" at bounding box center [850, 208] width 77 height 23
type input "4"
click at [877, 204] on input "4" at bounding box center [850, 208] width 77 height 23
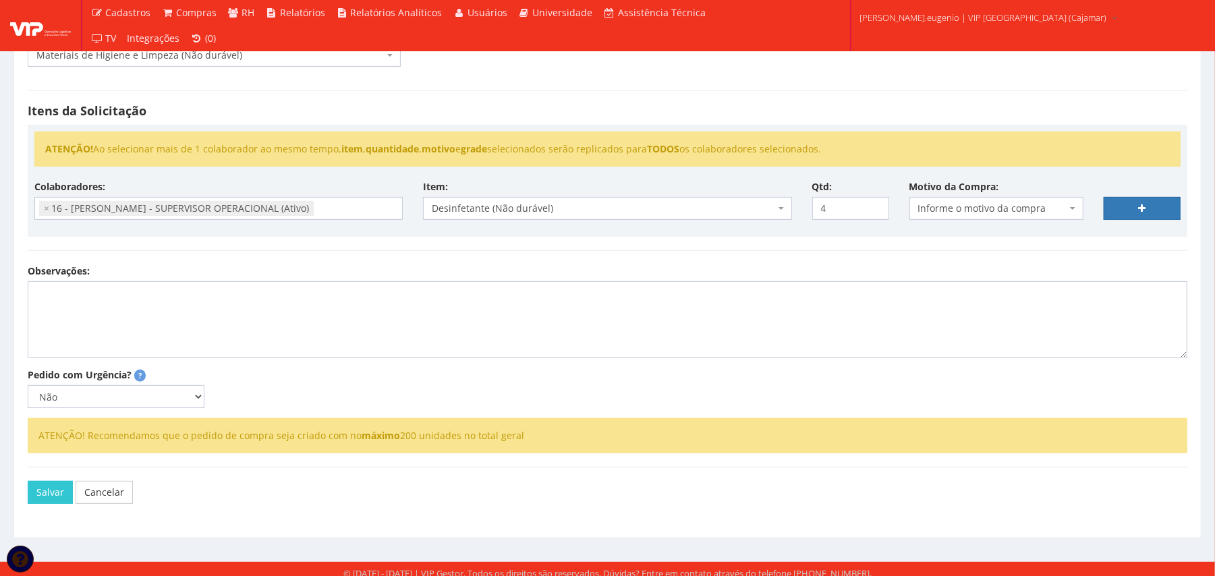
click at [1002, 201] on span "Informe o motivo da compra" at bounding box center [996, 208] width 174 height 23
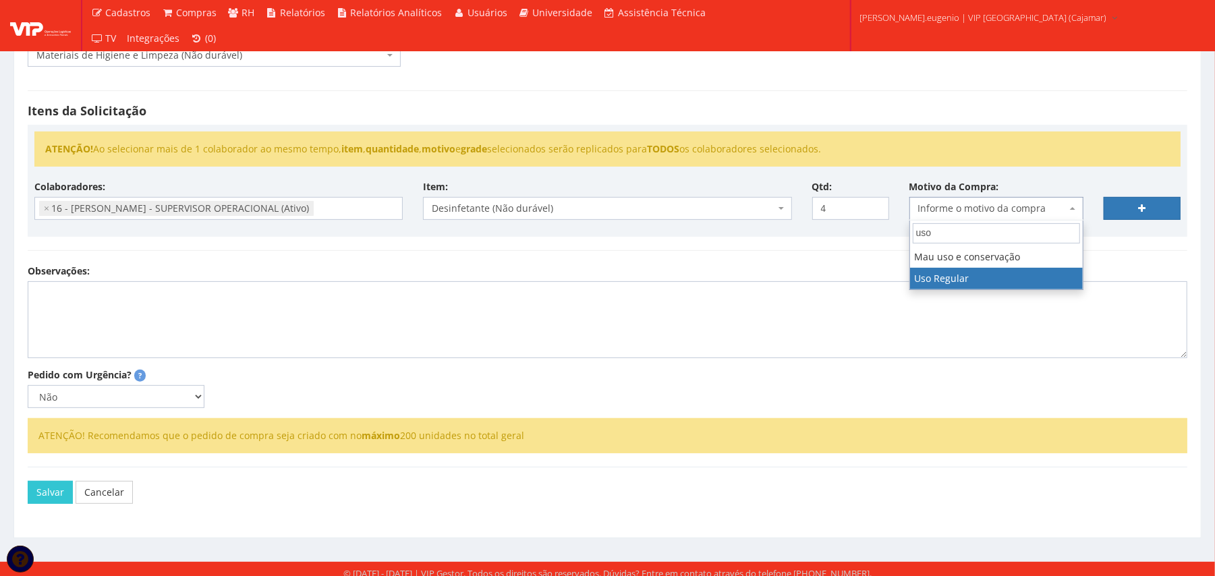
type input "uso"
select select "13"
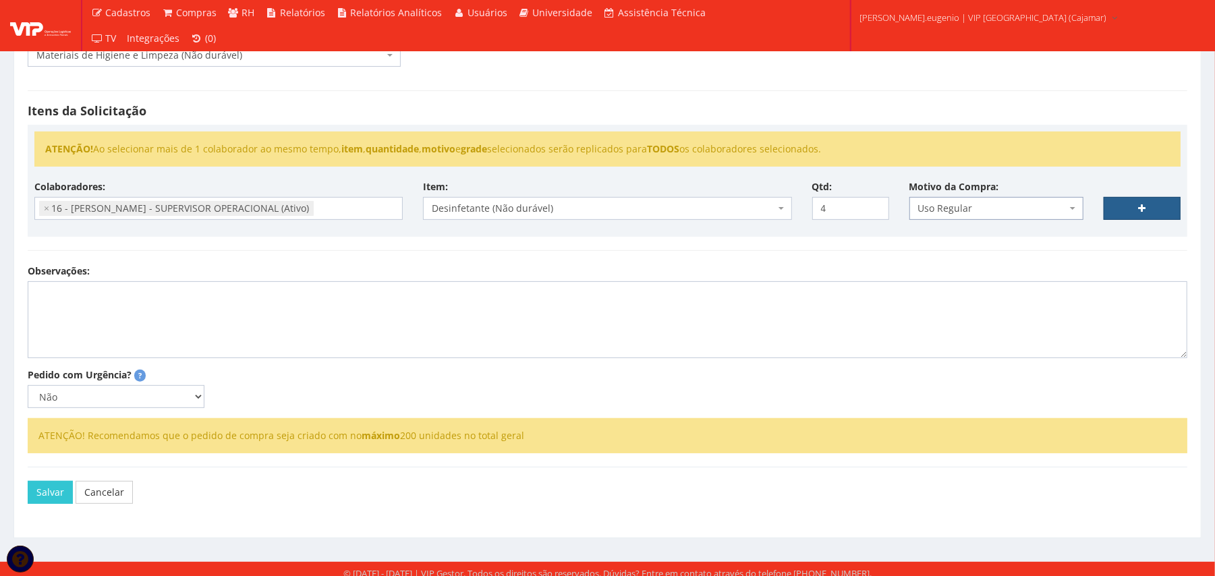
click at [1105, 203] on link at bounding box center [1142, 208] width 77 height 23
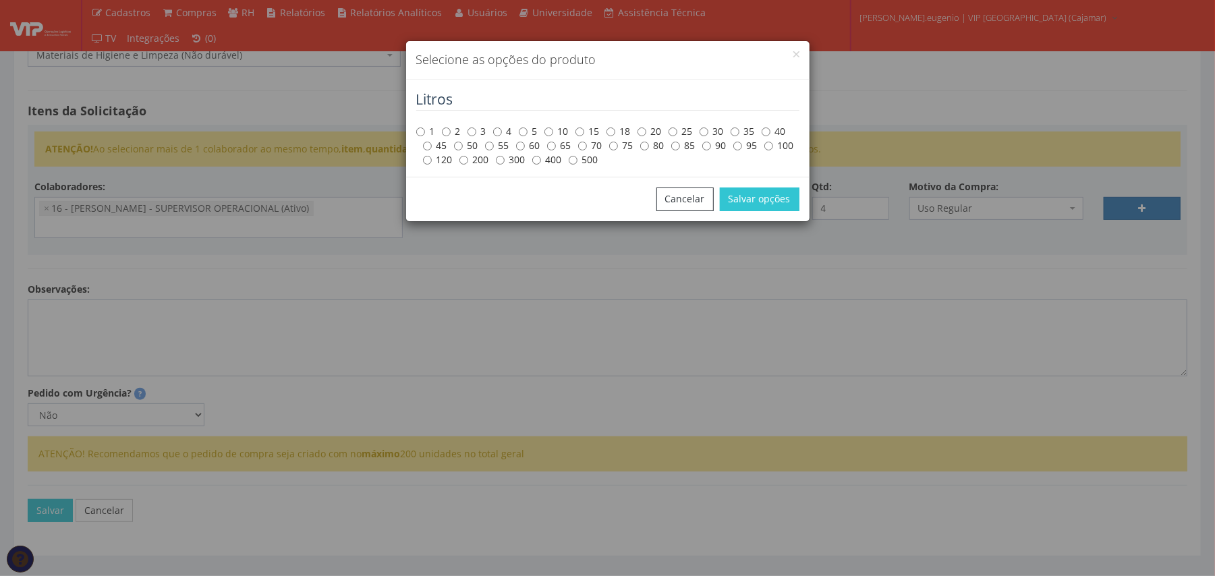
click at [530, 127] on label "5" at bounding box center [528, 131] width 19 height 13
click at [528, 127] on input "5" at bounding box center [523, 131] width 9 height 9
radio input "true"
click at [756, 196] on button "Salvar opções" at bounding box center [760, 199] width 80 height 23
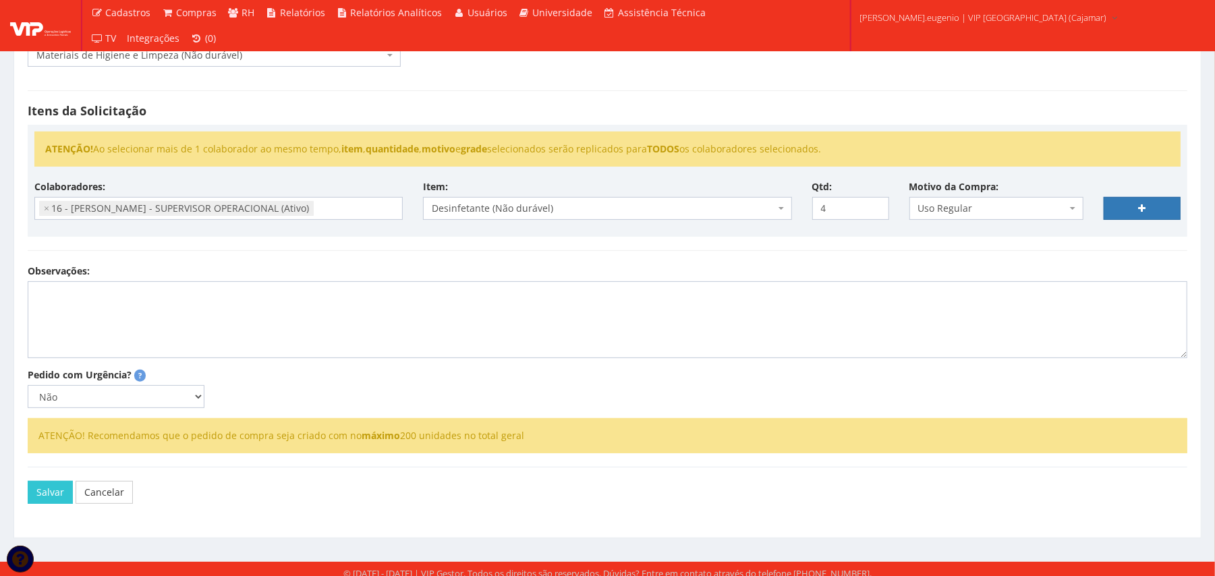
select select
type input "0"
select select
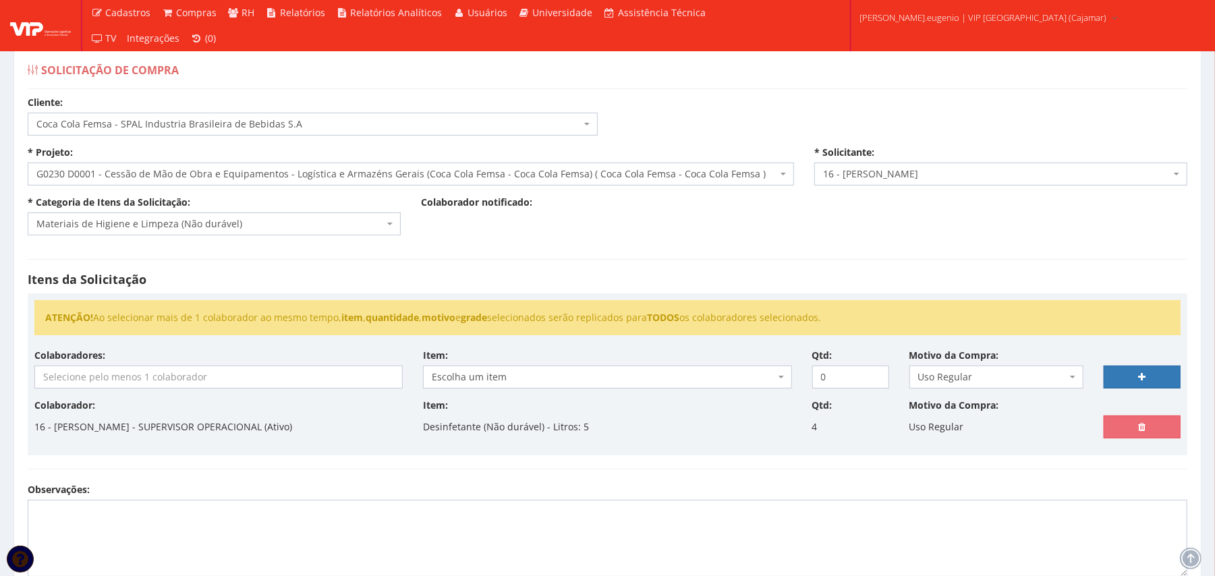
scroll to position [0, 0]
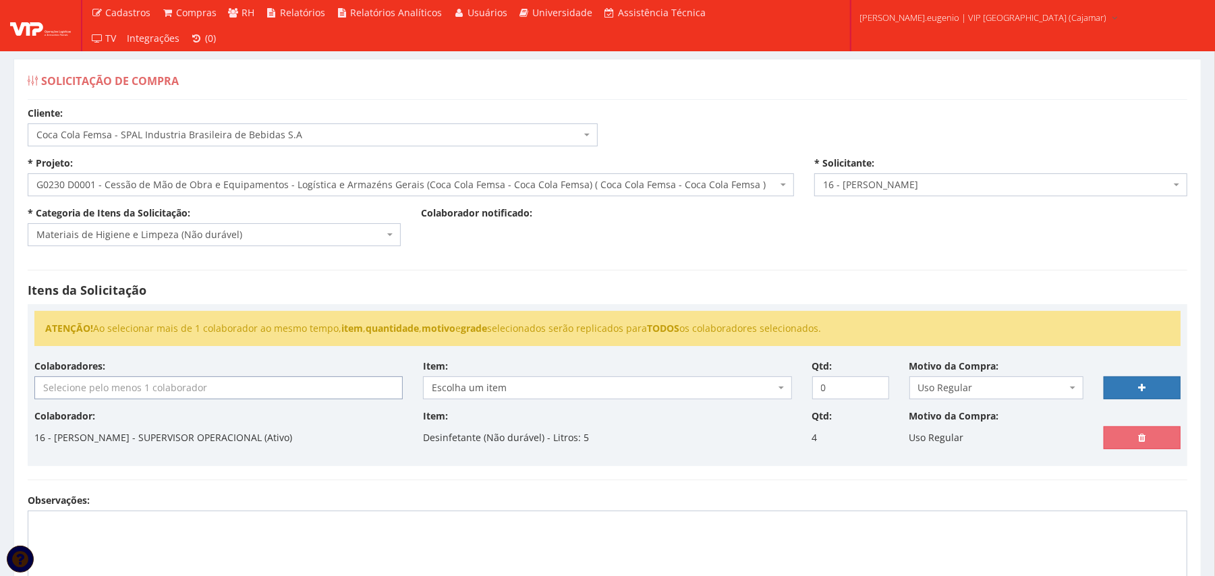
click at [119, 391] on input "search" at bounding box center [218, 388] width 367 height 22
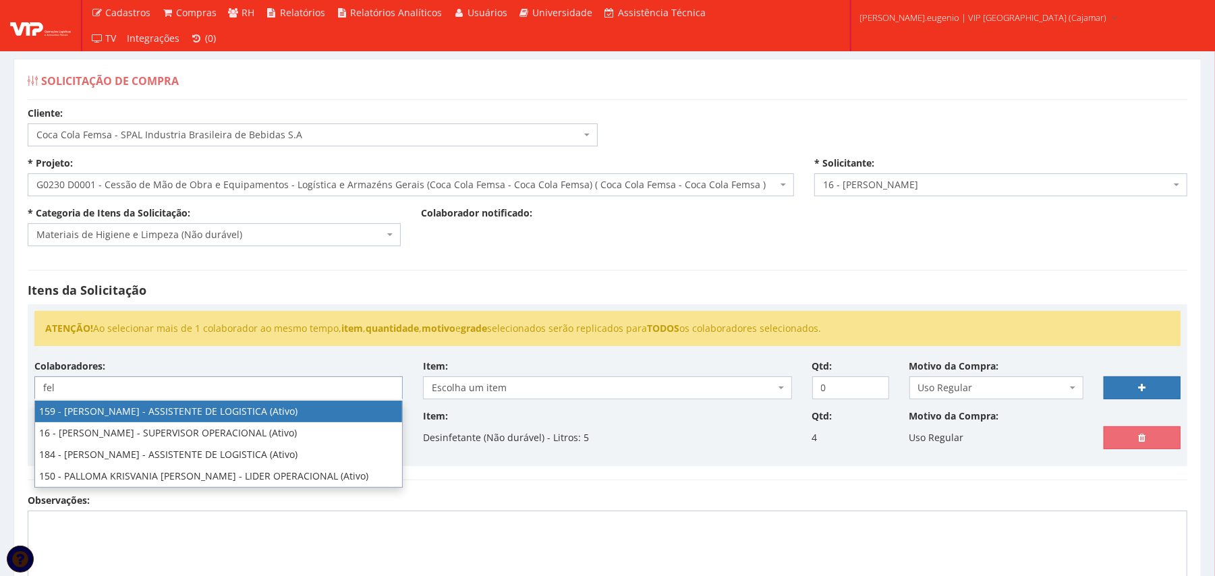
type input "fel"
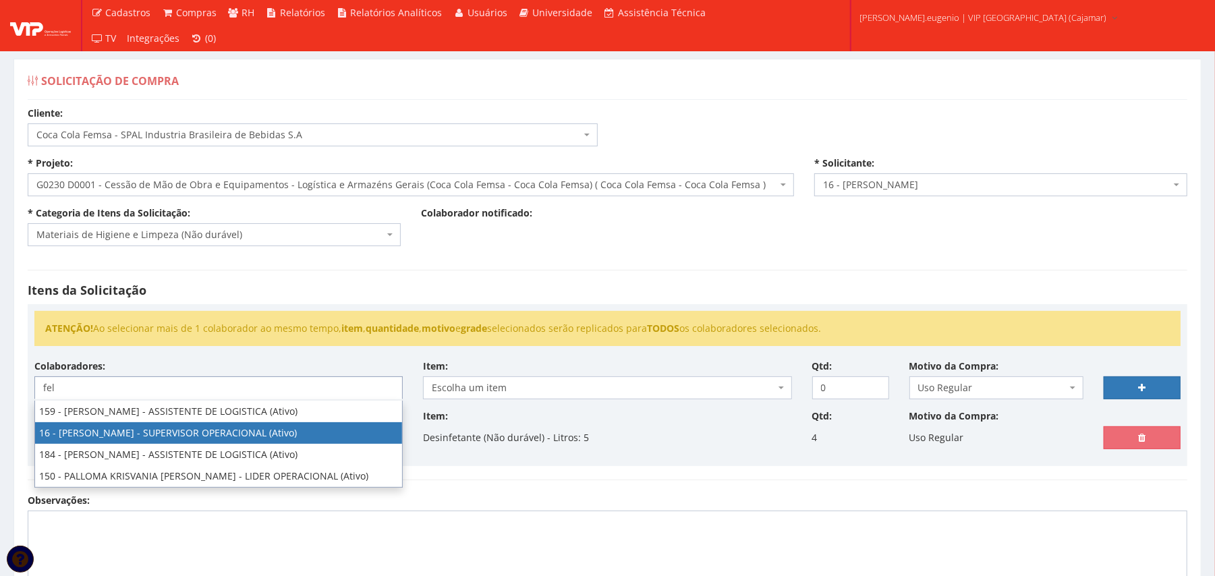
select select "2809"
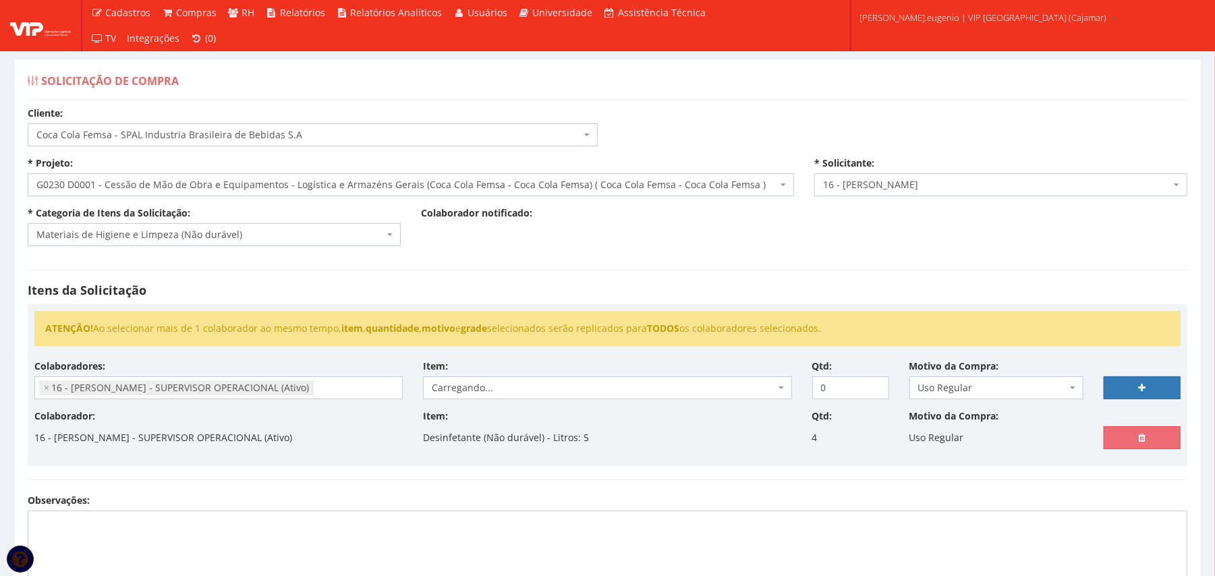
click at [597, 267] on div "Itens da Solicitação ATENÇÃO! Ao selecionar mais de 1 colaborador ao mesmo temp…" at bounding box center [608, 374] width 1180 height 237
click at [567, 391] on span "Carregando..." at bounding box center [603, 387] width 343 height 13
click at [581, 283] on div "Itens da Solicitação ATENÇÃO! Ao selecionar mais de 1 colaborador ao mesmo temp…" at bounding box center [608, 374] width 1180 height 237
click at [503, 358] on div "ATENÇÃO! Ao selecionar mais de 1 colaborador ao mesmo tempo, item , quantidade …" at bounding box center [607, 335] width 1166 height 49
click at [514, 385] on span "Carregando..." at bounding box center [603, 387] width 343 height 13
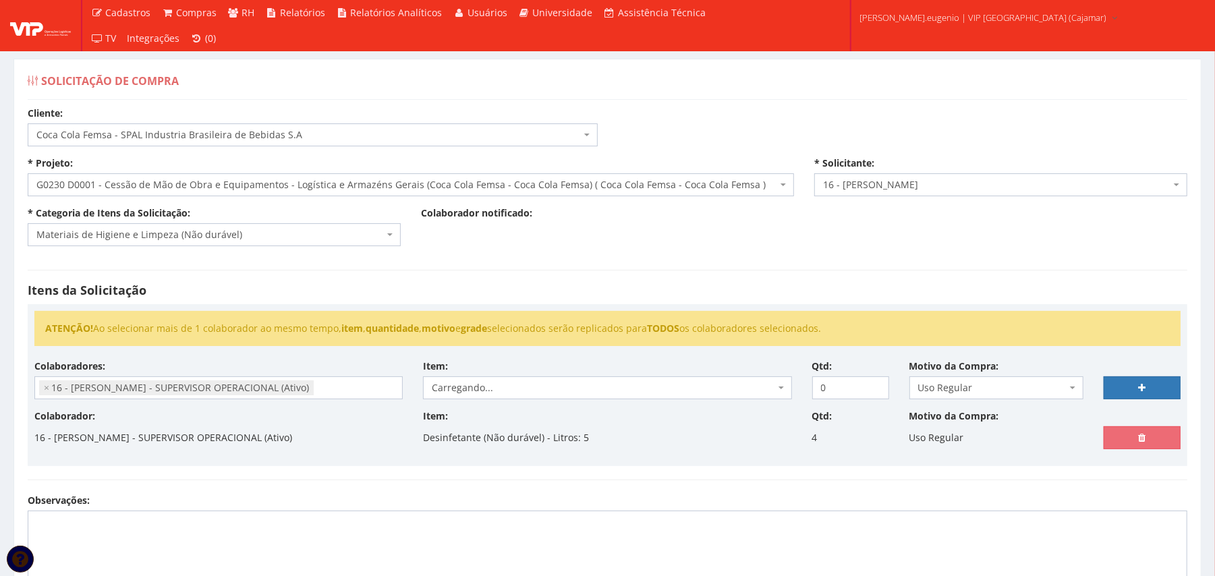
click at [515, 362] on div "Item: Carregando... Carregando..." at bounding box center [607, 380] width 389 height 40
drag, startPoint x: 519, startPoint y: 364, endPoint x: 519, endPoint y: 381, distance: 16.9
click at [519, 365] on div "Item: Escolha um item Aguarrás (Não durável) Água Sanitária 5 litros (Não duráv…" at bounding box center [607, 380] width 389 height 40
click at [519, 381] on span "Escolha um item" at bounding box center [607, 387] width 368 height 23
click at [559, 254] on div "Cliente: Selecione um cliente COCA COLA FEMSA - SPAL INDUSTRIA BRASILEIRA DE BE…" at bounding box center [608, 432] width 1180 height 650
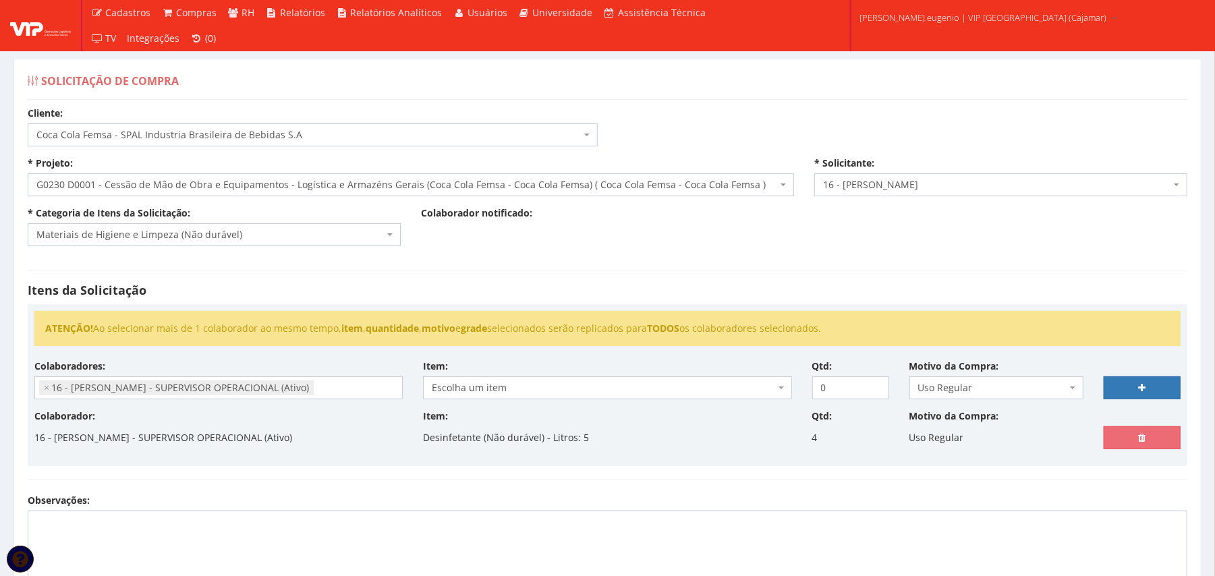
click at [575, 379] on span "Escolha um item" at bounding box center [607, 387] width 368 height 23
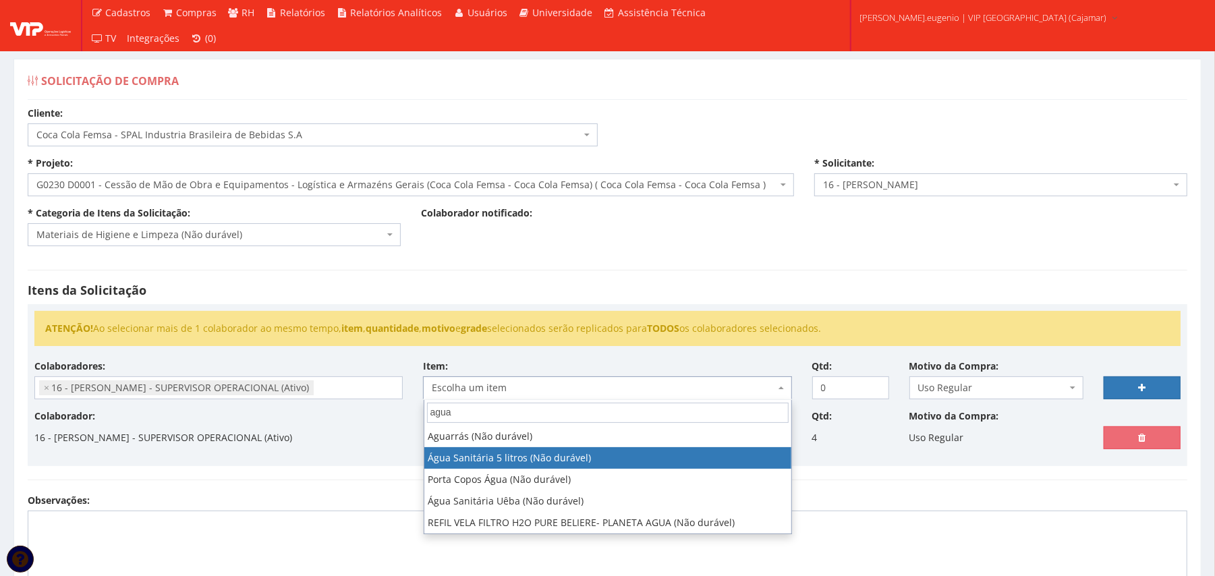
type input "agua"
select select "7"
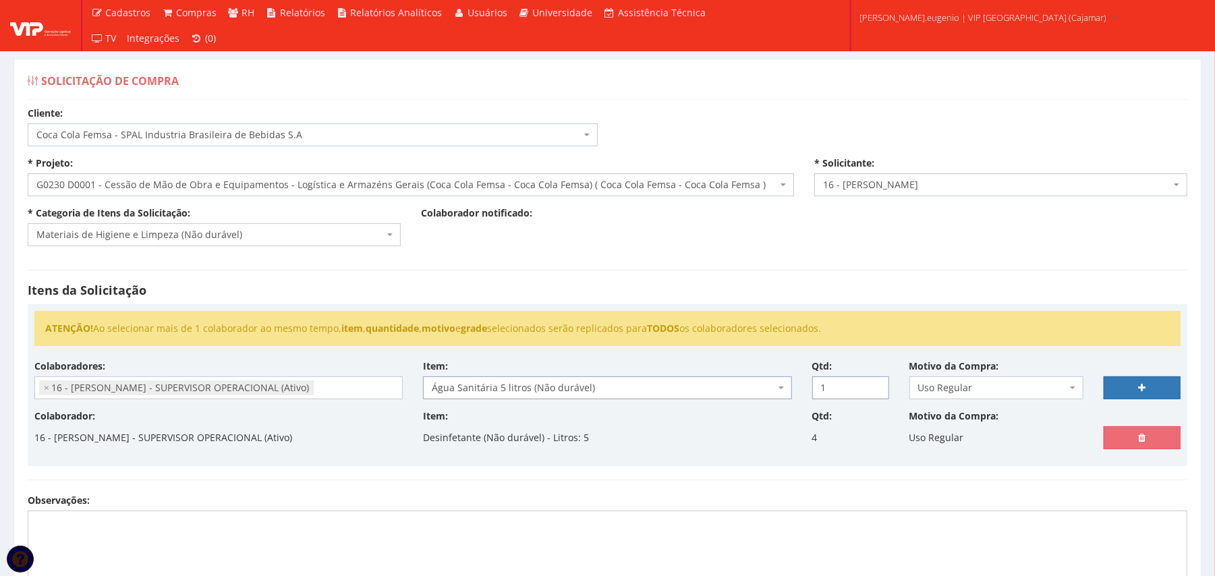
click at [875, 385] on input "1" at bounding box center [850, 387] width 77 height 23
click at [875, 385] on input "2" at bounding box center [850, 387] width 77 height 23
type input "3"
click at [875, 385] on input "3" at bounding box center [850, 387] width 77 height 23
click at [1123, 387] on link at bounding box center [1142, 387] width 77 height 23
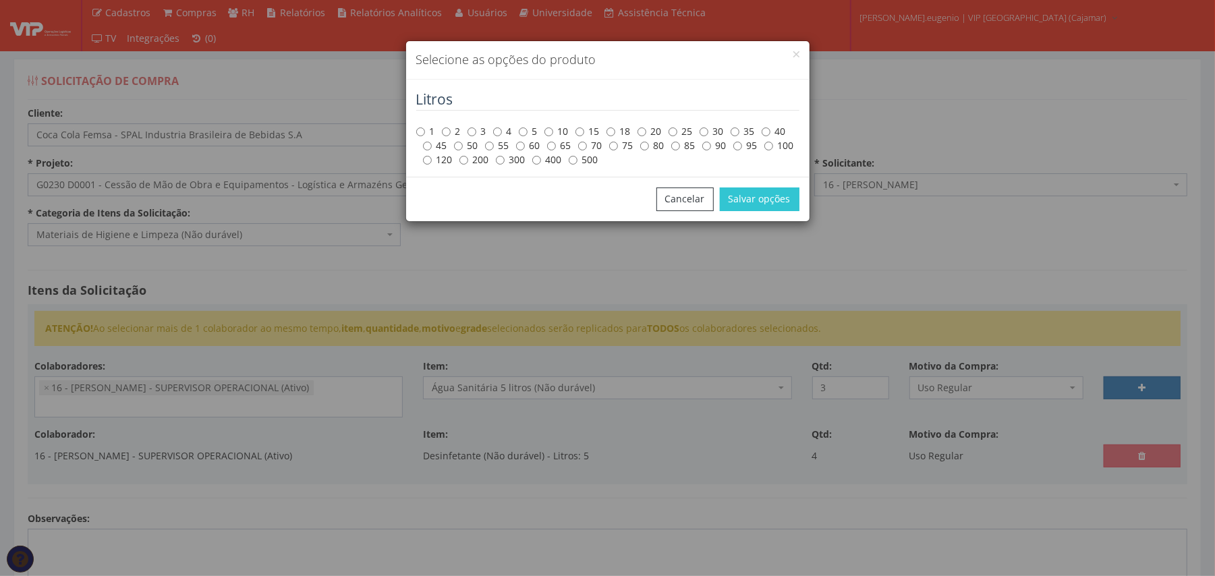
click at [530, 128] on label "5" at bounding box center [528, 131] width 19 height 13
click at [528, 128] on input "5" at bounding box center [523, 131] width 9 height 9
radio input "true"
click at [766, 200] on button "Salvar opções" at bounding box center [760, 199] width 80 height 23
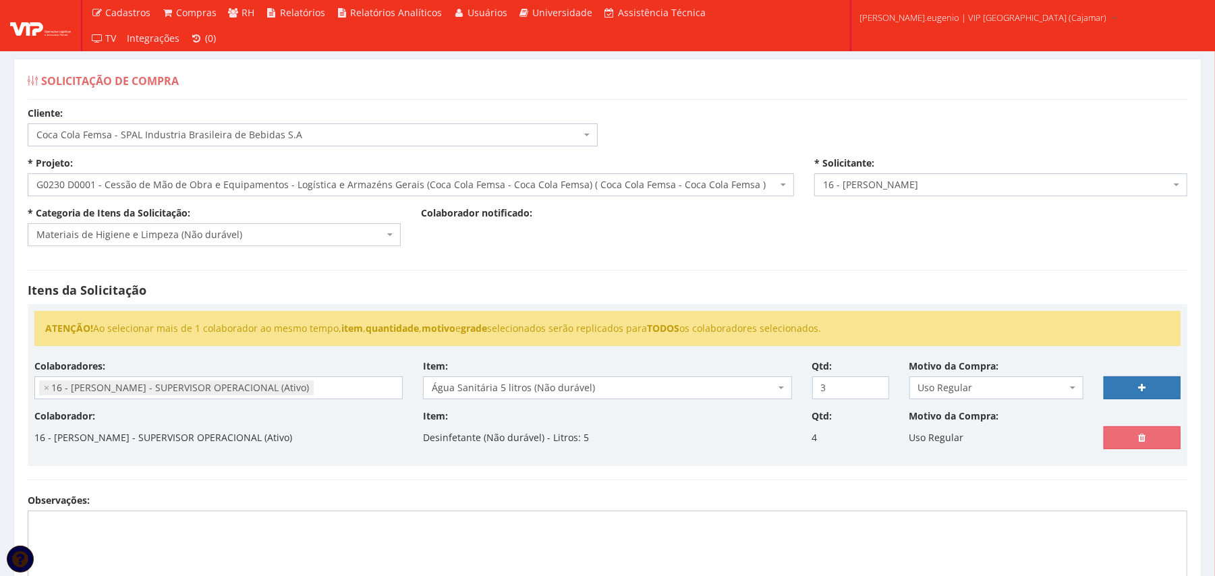
select select
type input "0"
select select
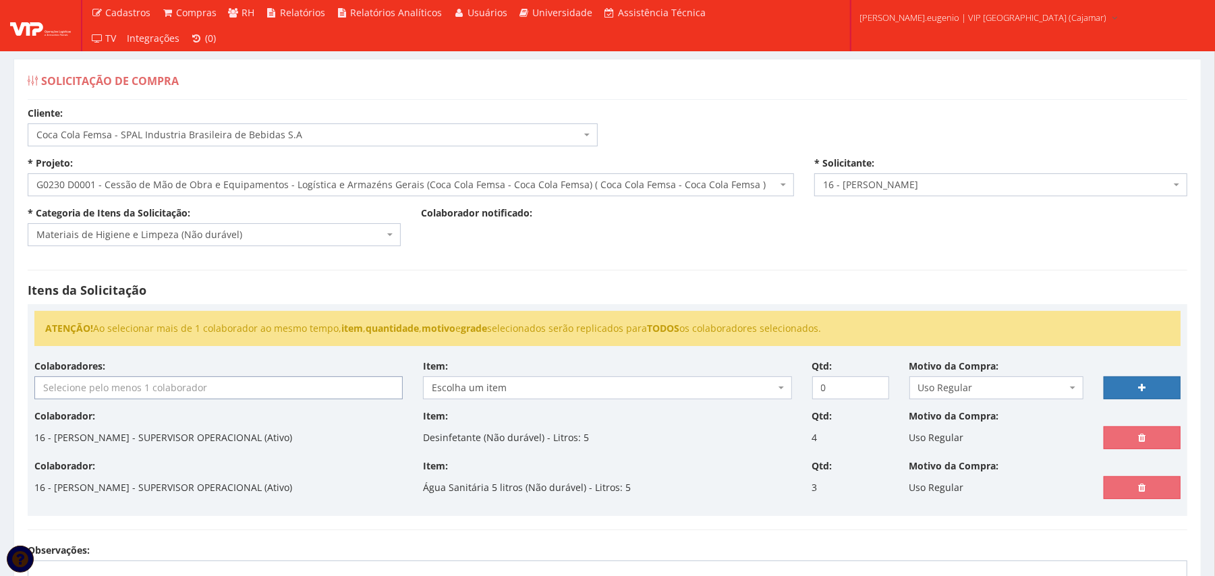
click at [270, 380] on input "search" at bounding box center [218, 388] width 367 height 22
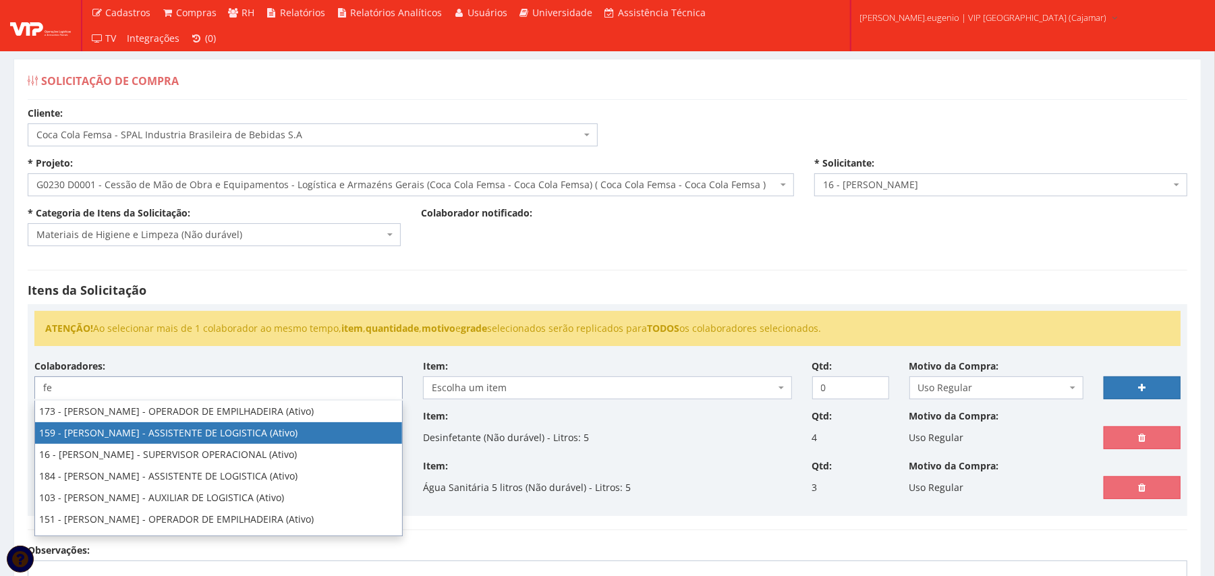
type input "fe"
select select "4004"
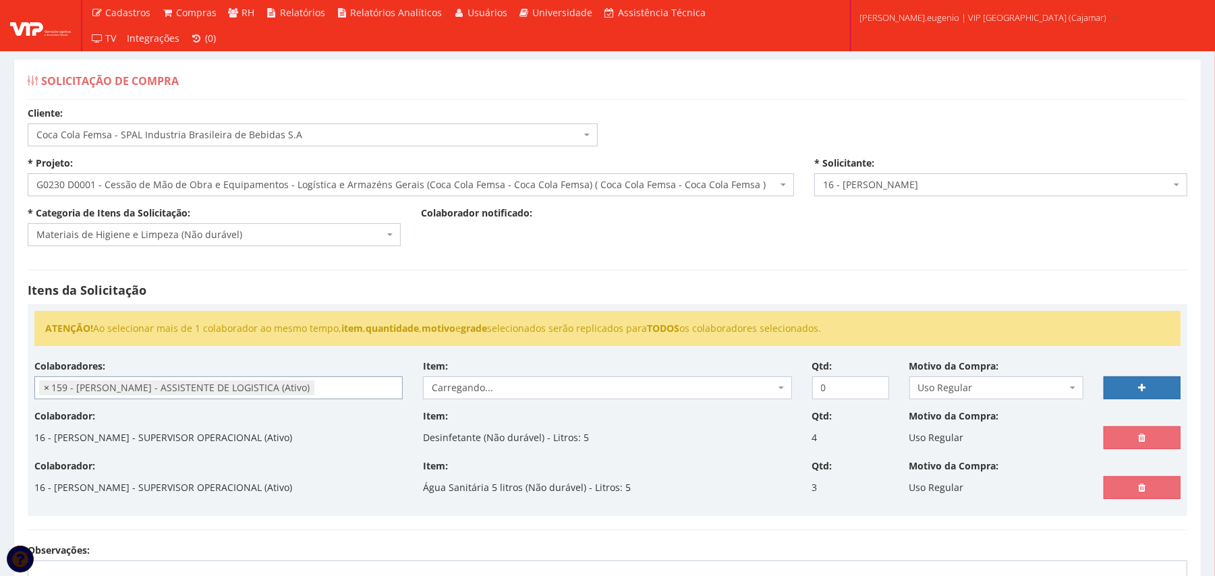
click at [47, 389] on span "×" at bounding box center [46, 387] width 5 height 13
select select
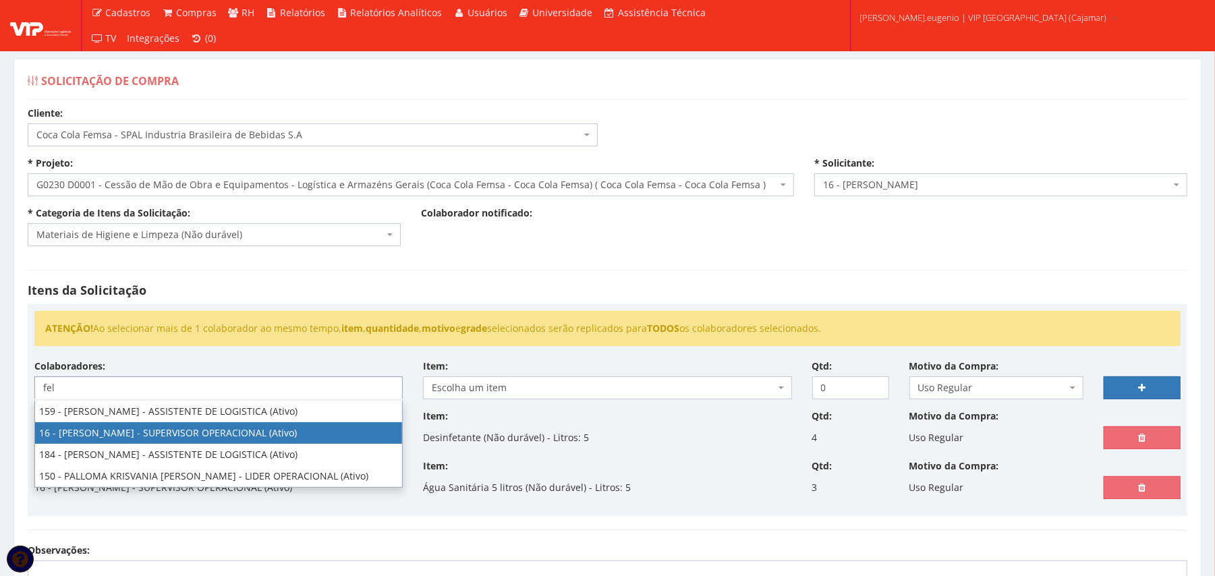
type input "fel"
select select "2809"
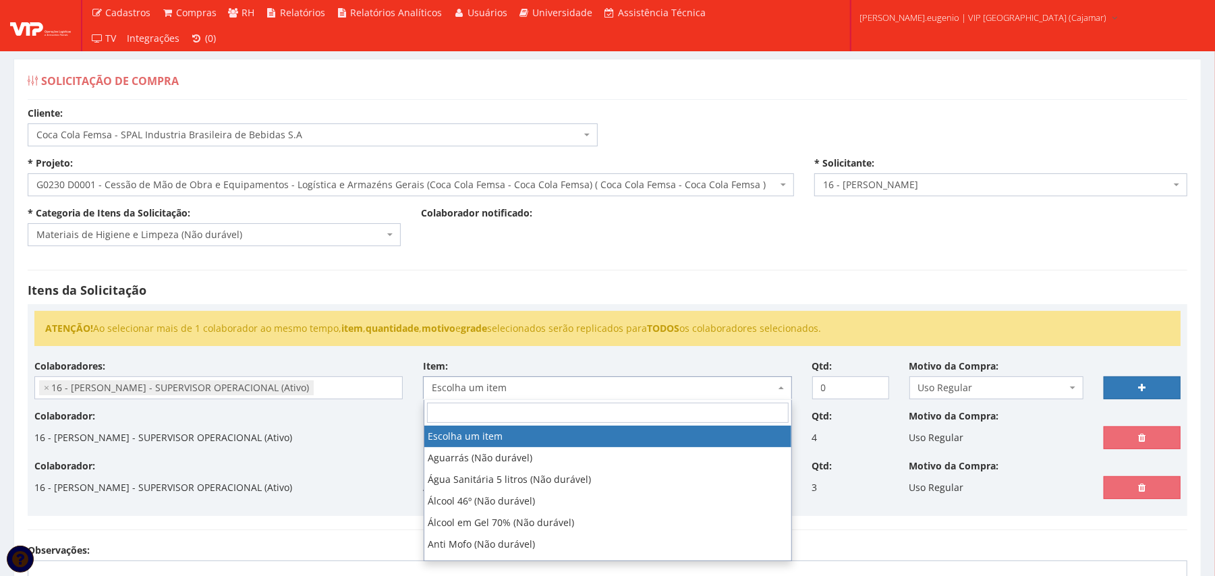
click at [565, 395] on span "Escolha um item" at bounding box center [603, 387] width 343 height 13
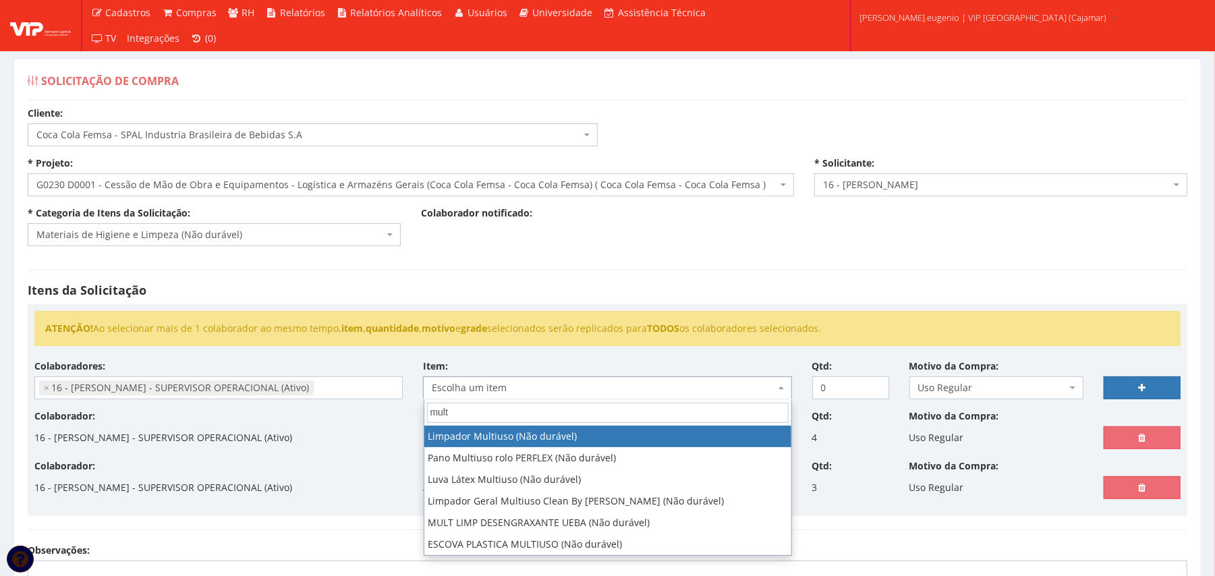
type input "mult"
select select "211"
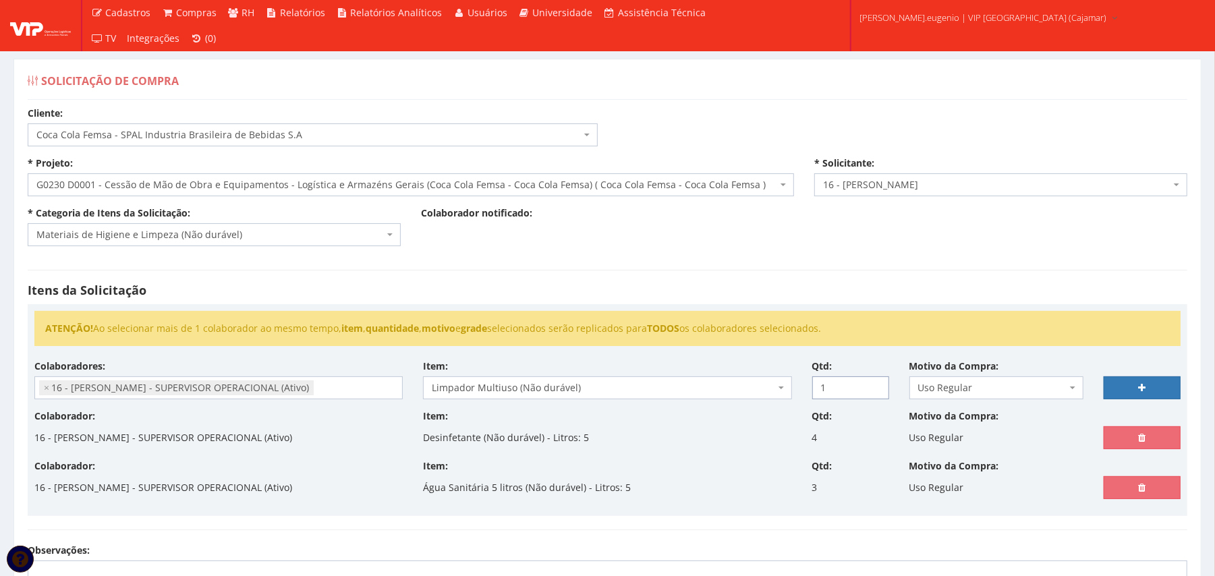
click at [874, 383] on input "1" at bounding box center [850, 387] width 77 height 23
click at [874, 383] on input "2" at bounding box center [850, 387] width 77 height 23
click at [874, 383] on input "3" at bounding box center [850, 387] width 77 height 23
type input "4"
click at [874, 383] on input "4" at bounding box center [850, 387] width 77 height 23
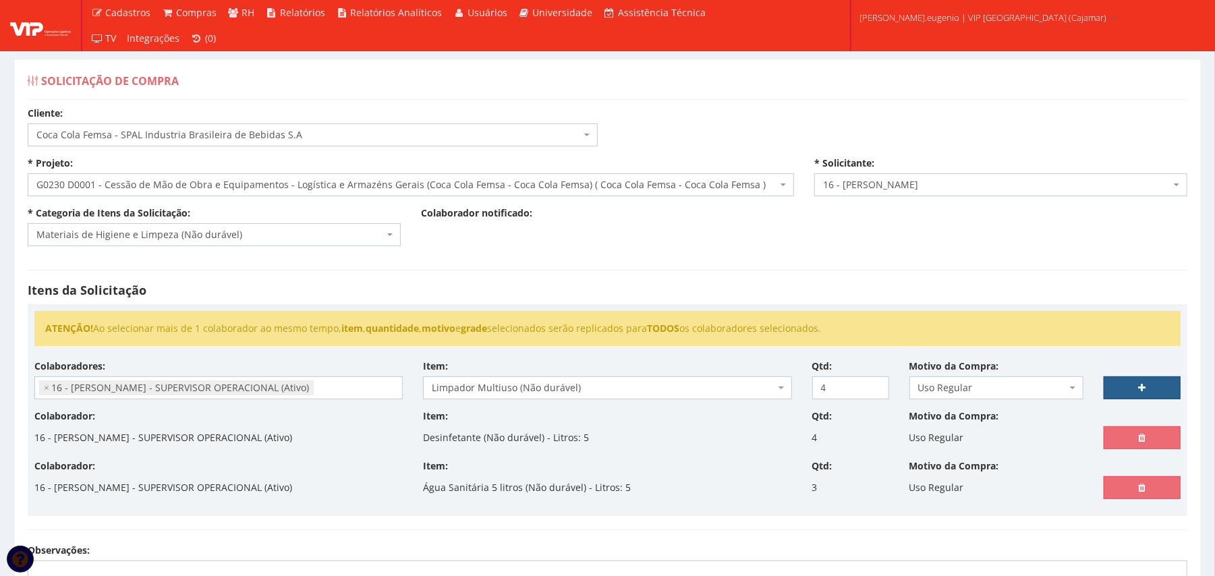
click at [1147, 386] on link at bounding box center [1142, 387] width 77 height 23
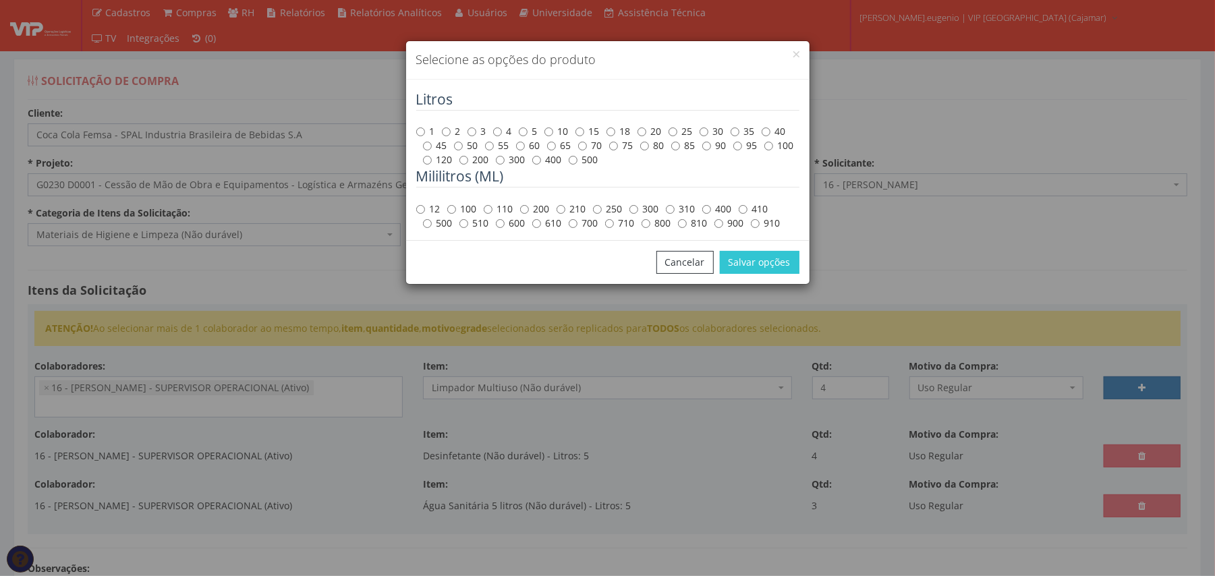
click at [529, 132] on label "5" at bounding box center [528, 131] width 19 height 13
click at [528, 132] on input "5" at bounding box center [523, 131] width 9 height 9
radio input "true"
click at [784, 266] on button "Salvar opções" at bounding box center [760, 262] width 80 height 23
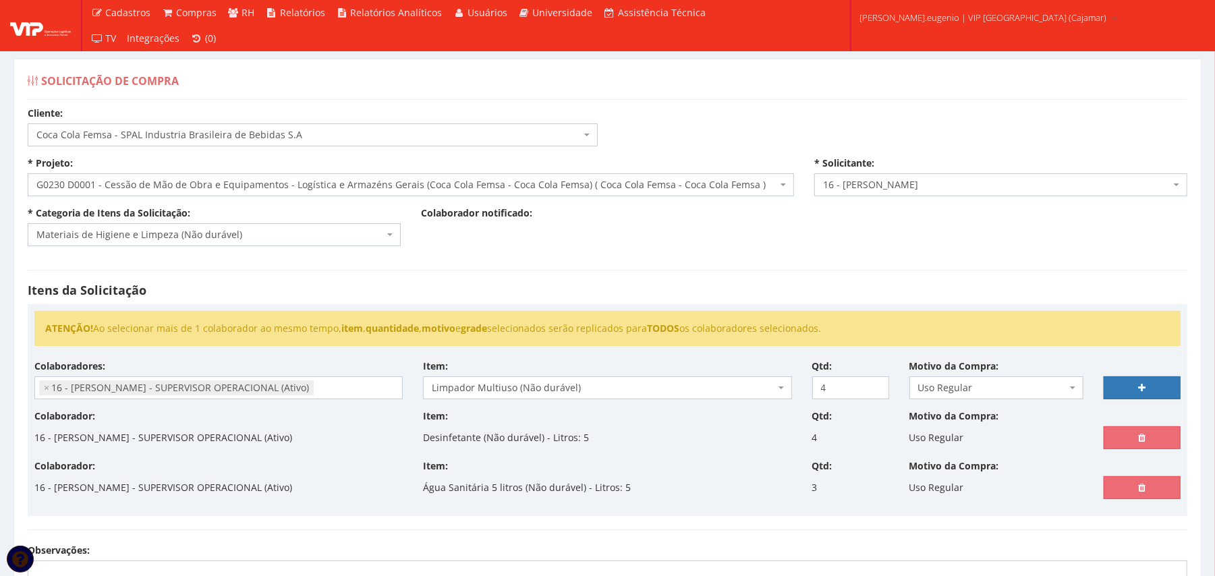
select select
type input "0"
select select
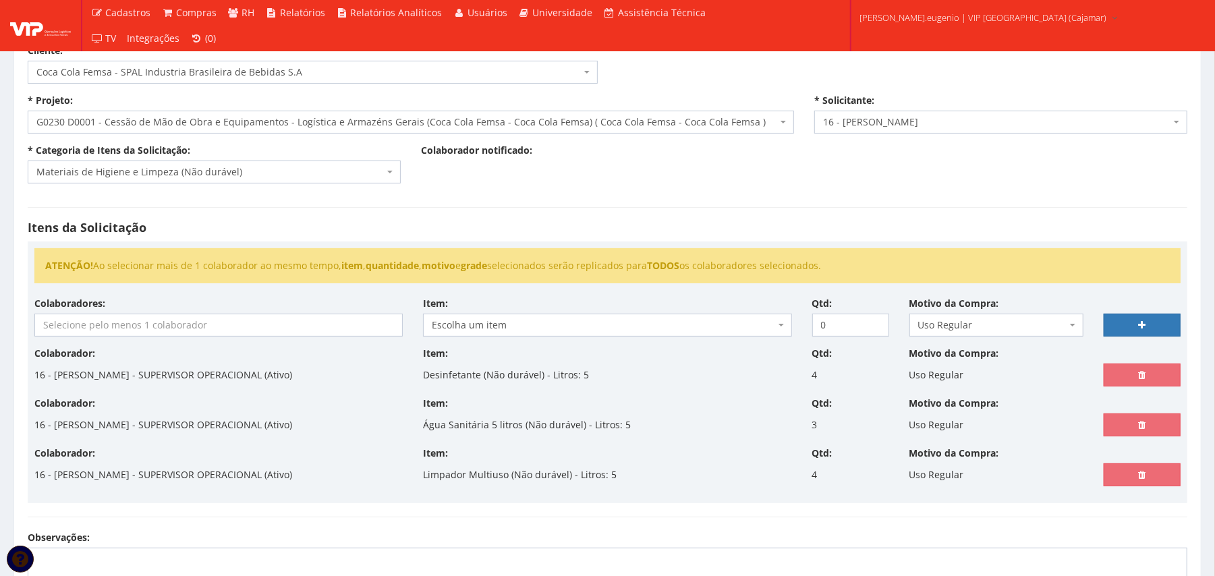
scroll to position [90, 0]
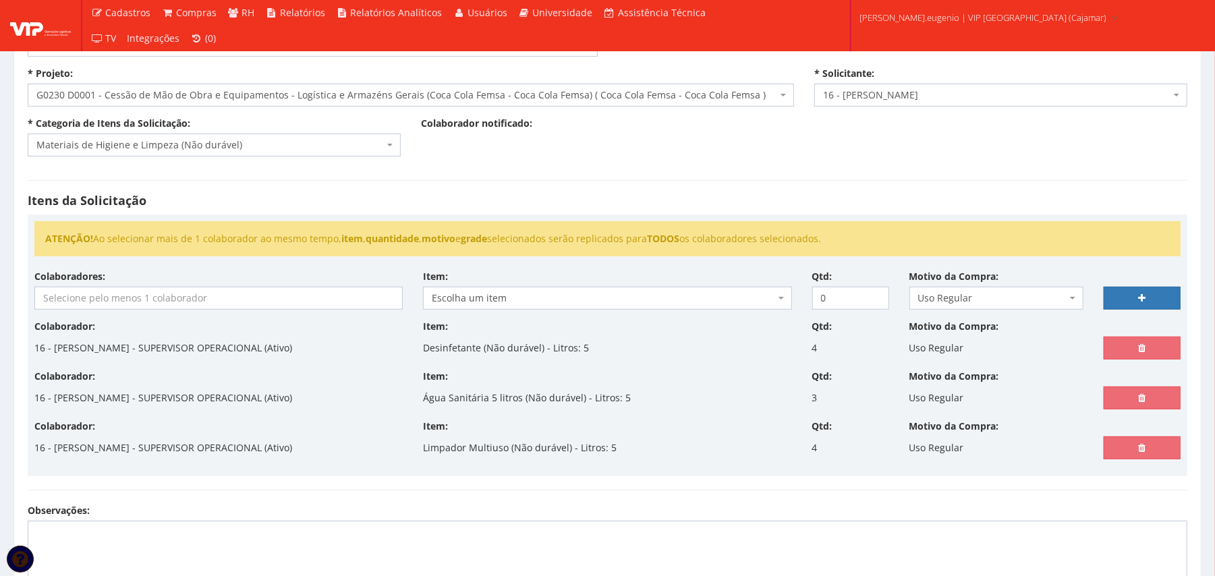
click at [243, 302] on input "search" at bounding box center [218, 298] width 367 height 22
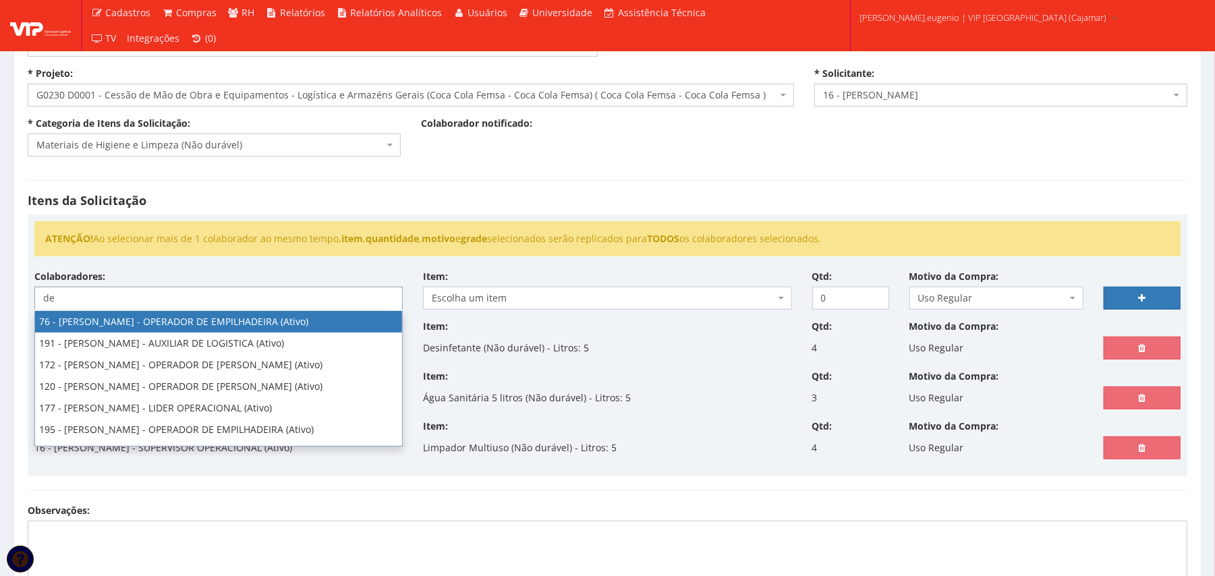
type input "d"
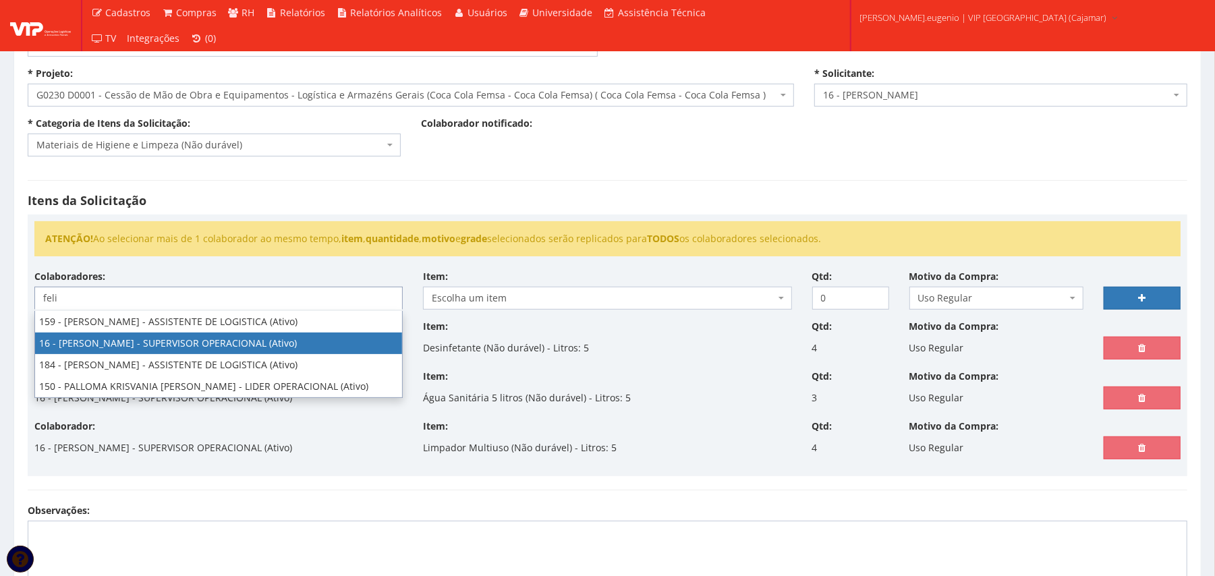
type input "feli"
select select "2809"
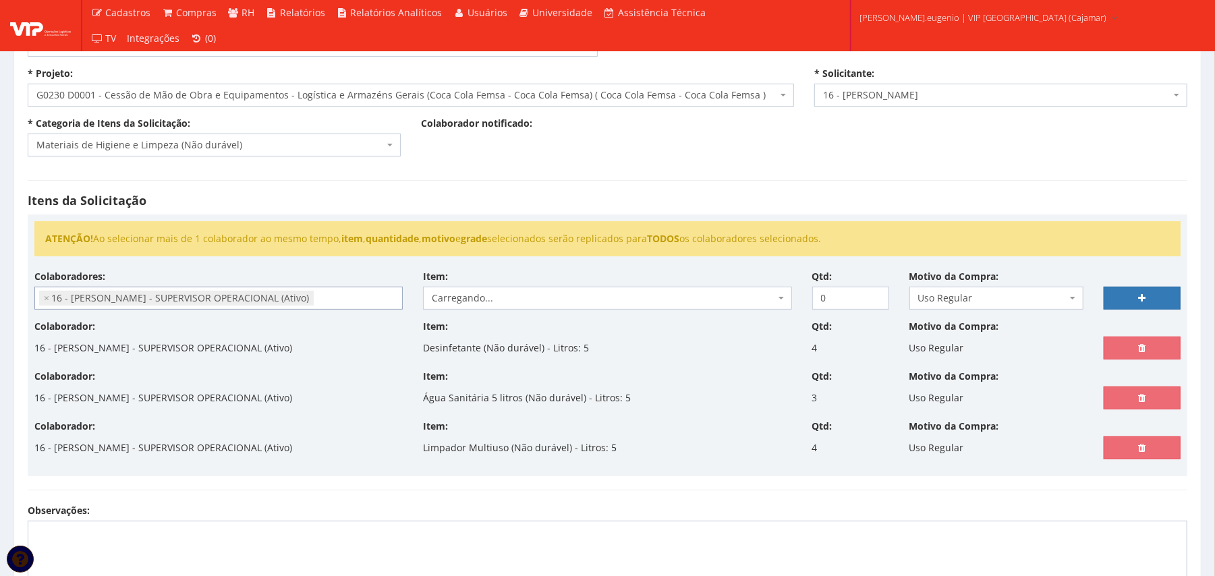
click at [705, 189] on div "Itens da Solicitação ATENÇÃO! Ao selecionar mais de 1 colaborador ao mesmo temp…" at bounding box center [608, 335] width 1180 height 337
click at [608, 310] on body "Cadastros Clientes Unidades Subclientes Unidades de Subclientes Projetos Vagas …" at bounding box center [607, 366] width 1215 height 913
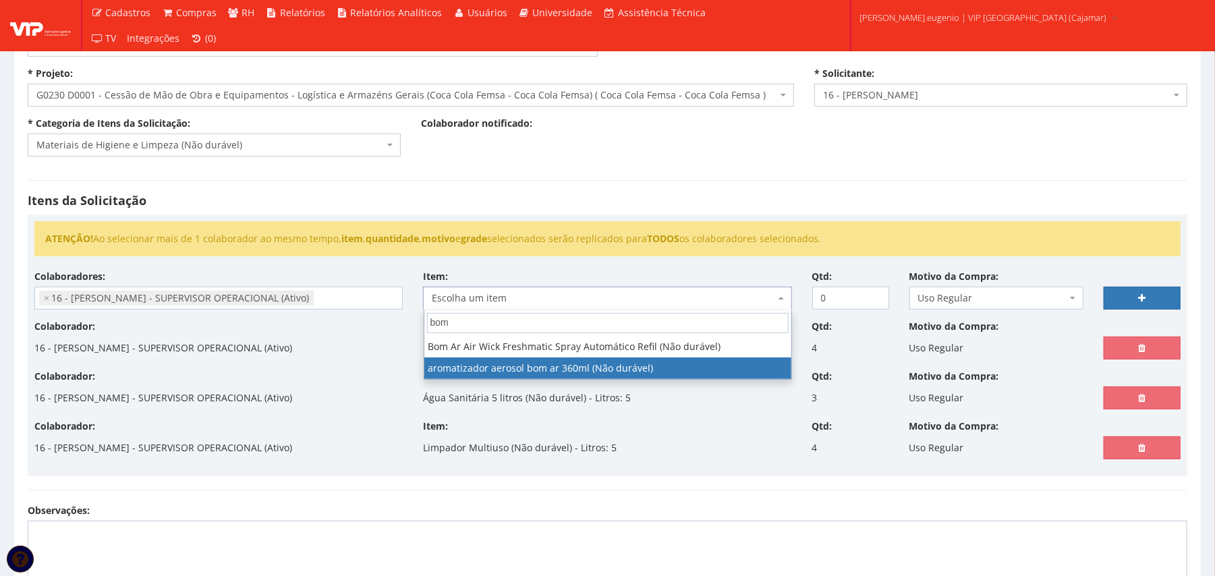
type input "bom"
select select "2120"
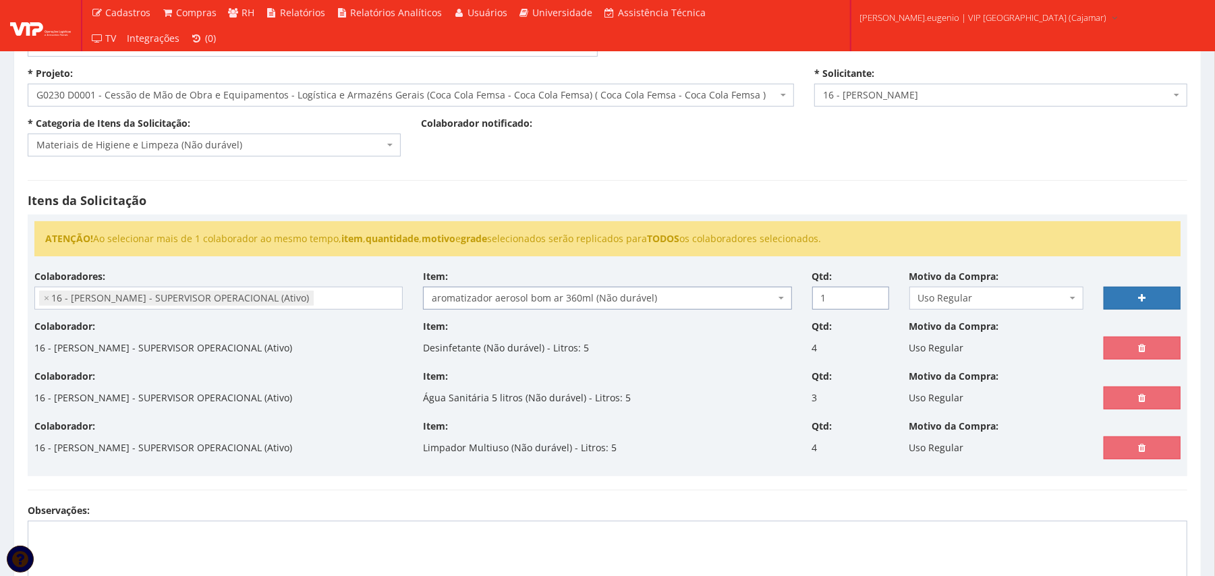
click at [873, 293] on input "1" at bounding box center [850, 298] width 77 height 23
click at [873, 293] on input "2" at bounding box center [850, 298] width 77 height 23
click at [873, 293] on input "3" at bounding box center [850, 298] width 77 height 23
click at [873, 293] on input "4" at bounding box center [850, 298] width 77 height 23
click at [873, 293] on input "5" at bounding box center [850, 298] width 77 height 23
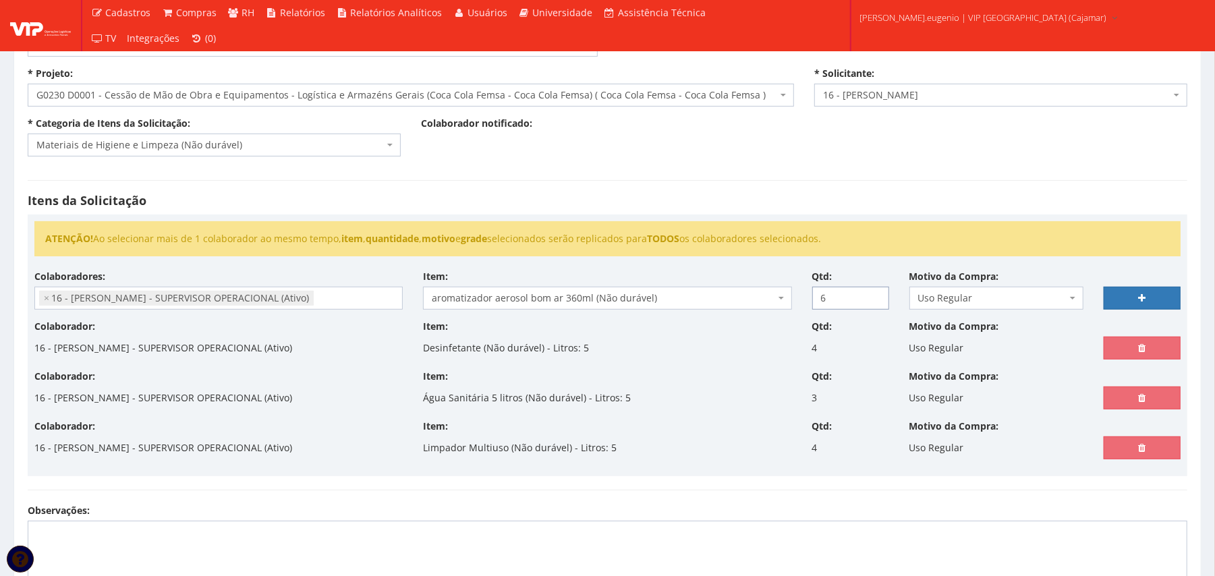
click at [873, 293] on input "6" at bounding box center [850, 298] width 77 height 23
type input "5"
click at [873, 302] on input "5" at bounding box center [850, 298] width 77 height 23
click at [1135, 300] on link at bounding box center [1142, 298] width 77 height 23
select select
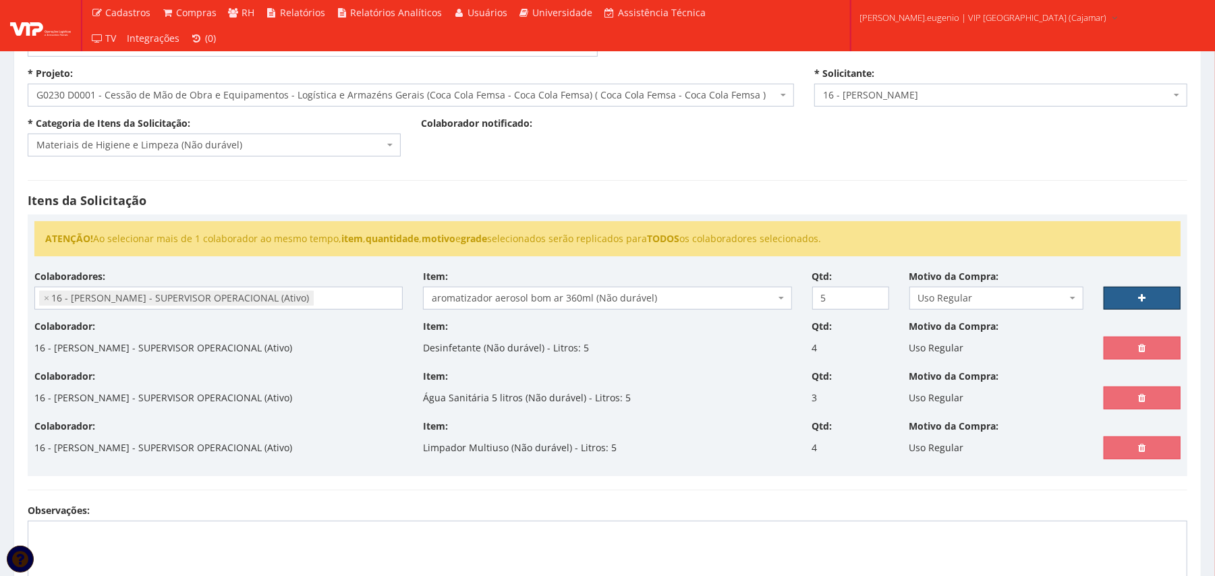
type input "0"
select select
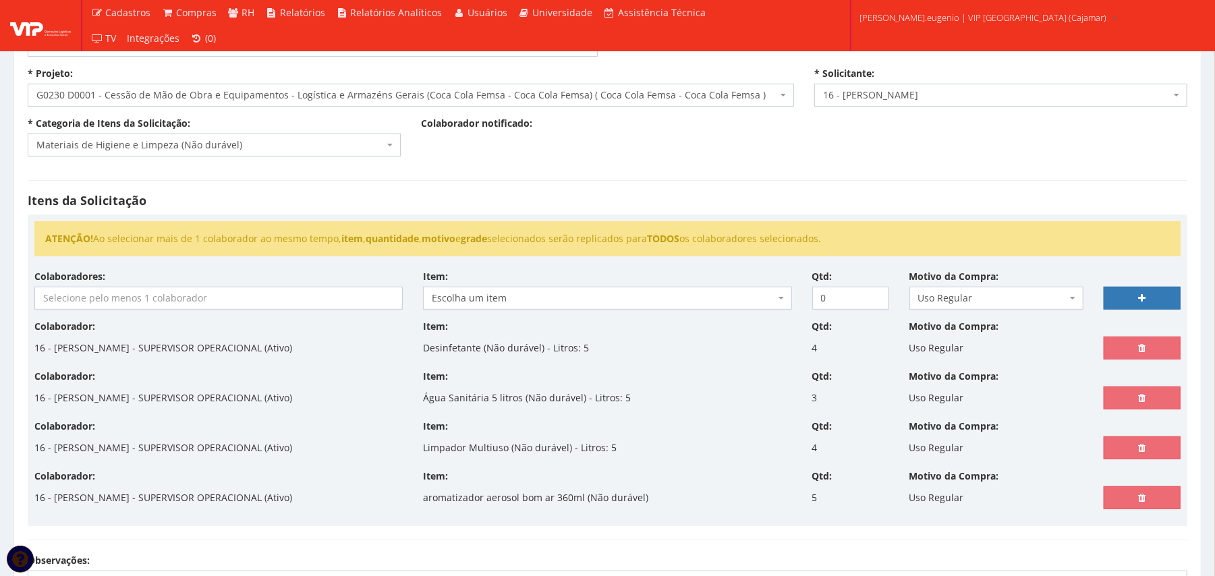
click at [338, 297] on input "search" at bounding box center [218, 298] width 367 height 22
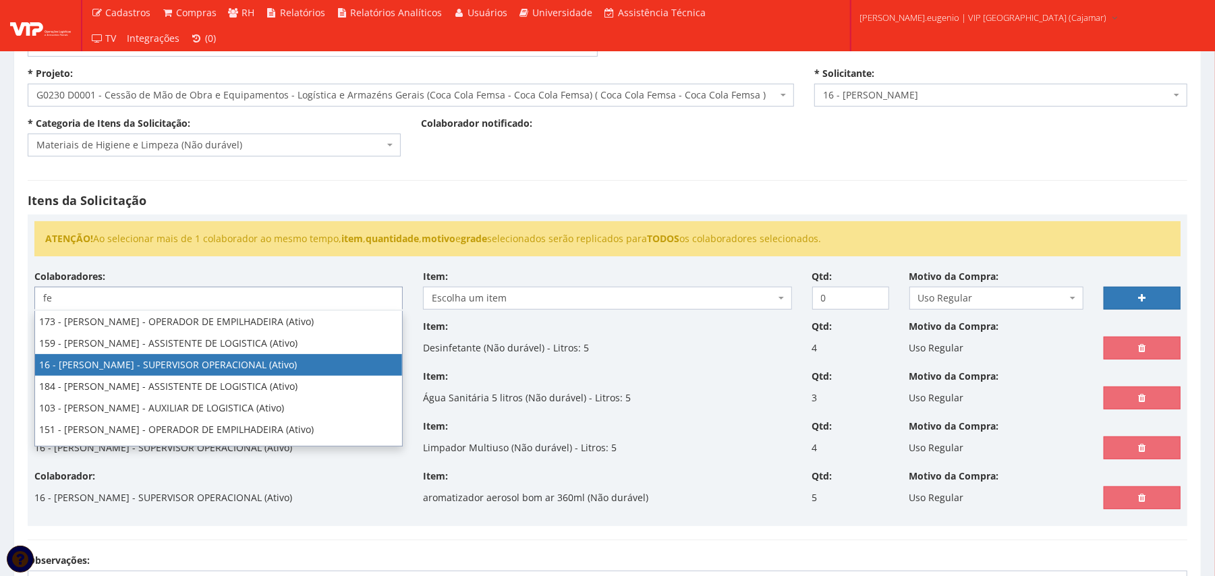
type input "fe"
select select "2809"
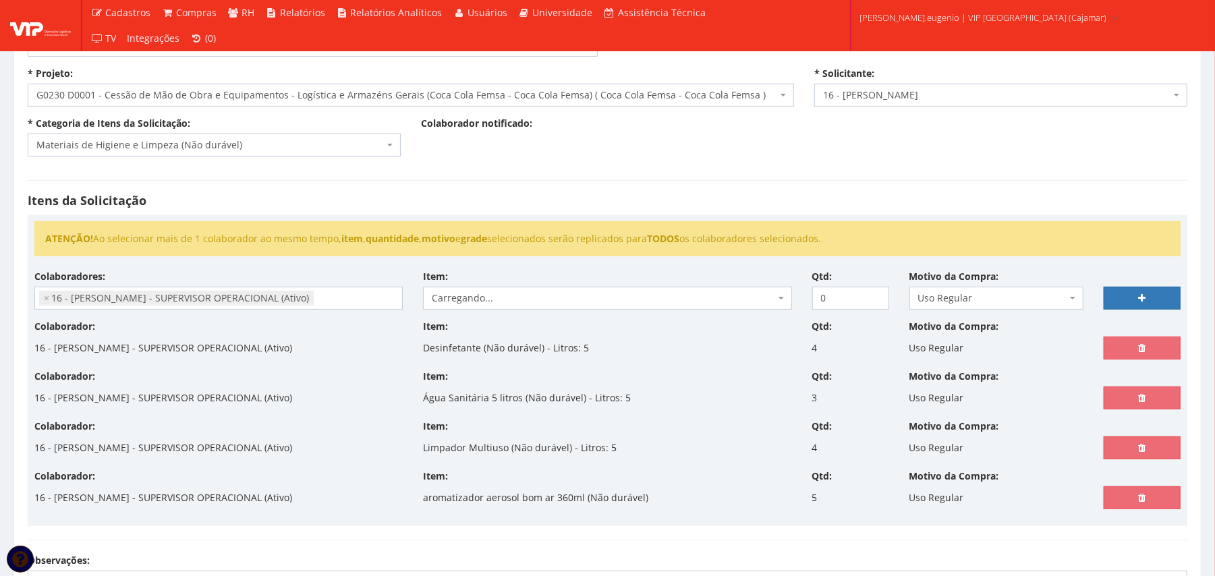
click at [613, 211] on div "Itens da Solicitação ATENÇÃO! Ao selecionar mais de 1 colaborador ao mesmo temp…" at bounding box center [608, 360] width 1180 height 387
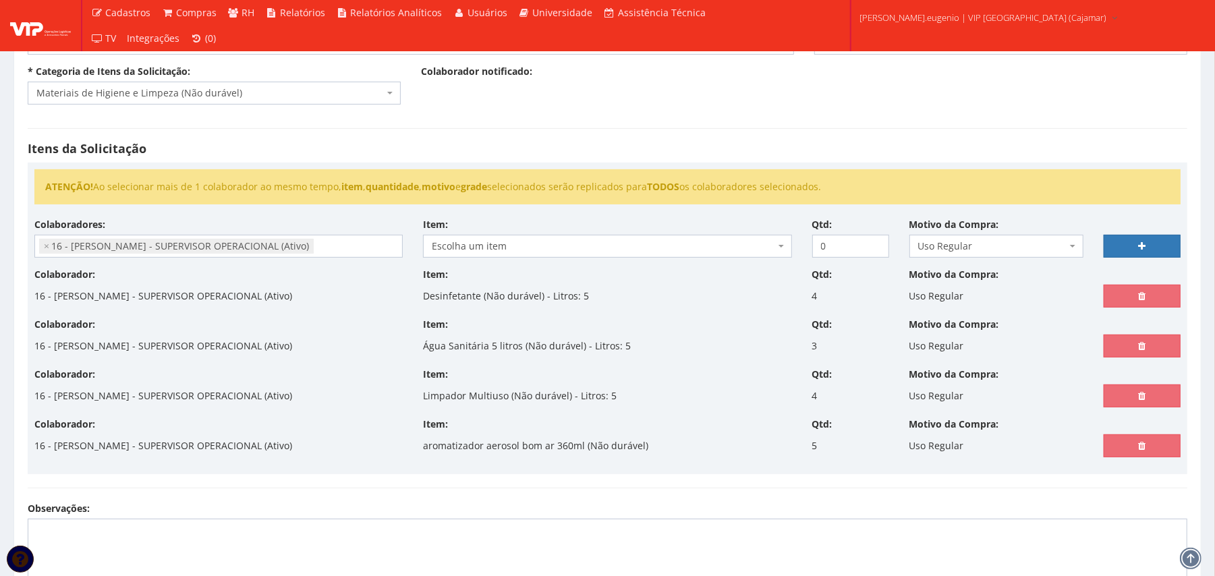
scroll to position [141, 0]
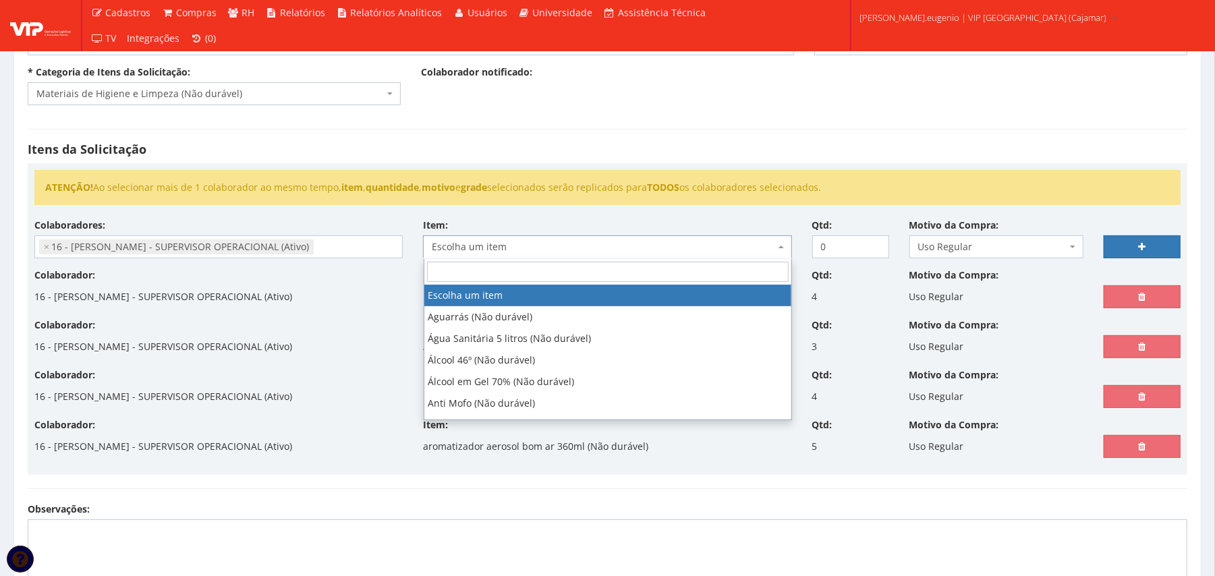
click at [511, 254] on span "Escolha um item" at bounding box center [603, 246] width 343 height 13
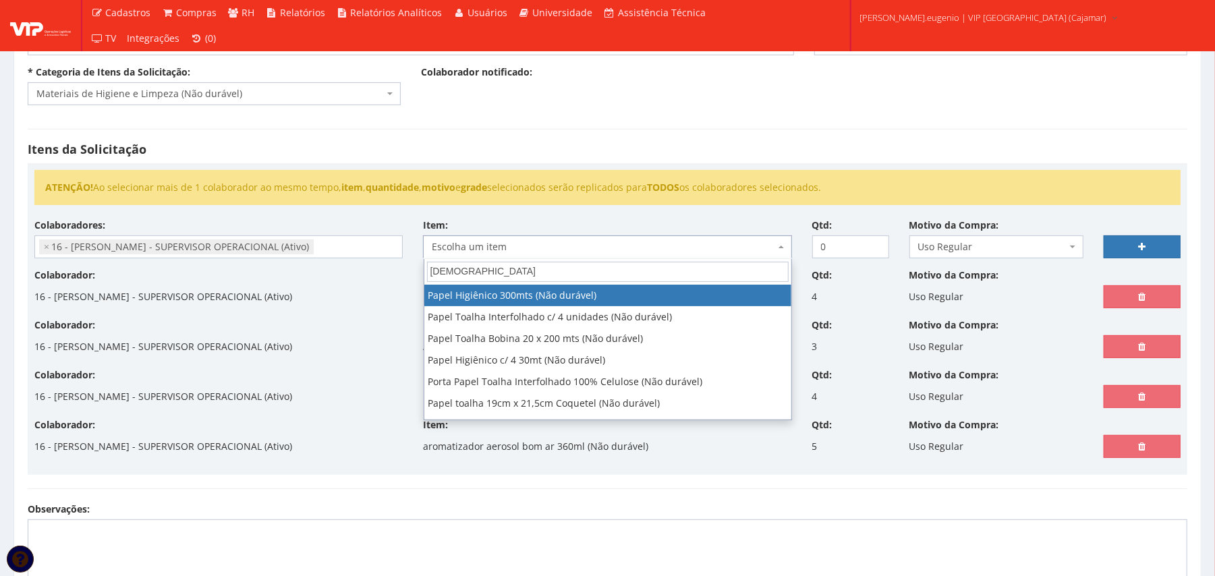
type input "pape"
select select "260"
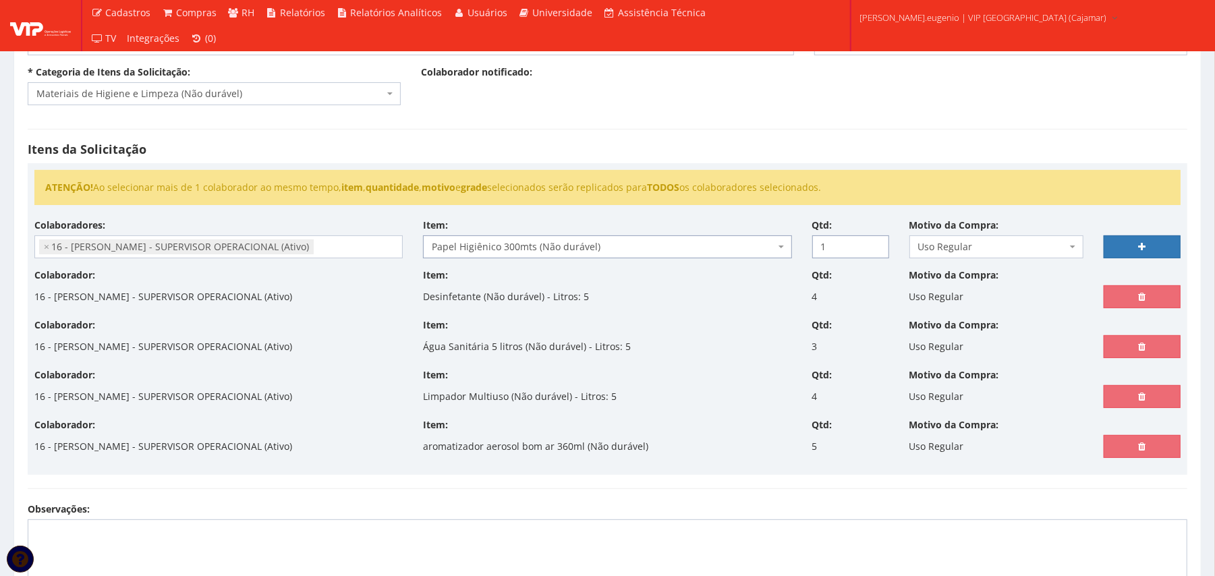
click at [874, 246] on input "1" at bounding box center [850, 246] width 77 height 23
click at [874, 246] on input "3" at bounding box center [850, 246] width 77 height 23
click at [874, 246] on input "4" at bounding box center [850, 246] width 77 height 23
click at [874, 246] on input "5" at bounding box center [850, 246] width 77 height 23
click at [874, 246] on input "6" at bounding box center [850, 246] width 77 height 23
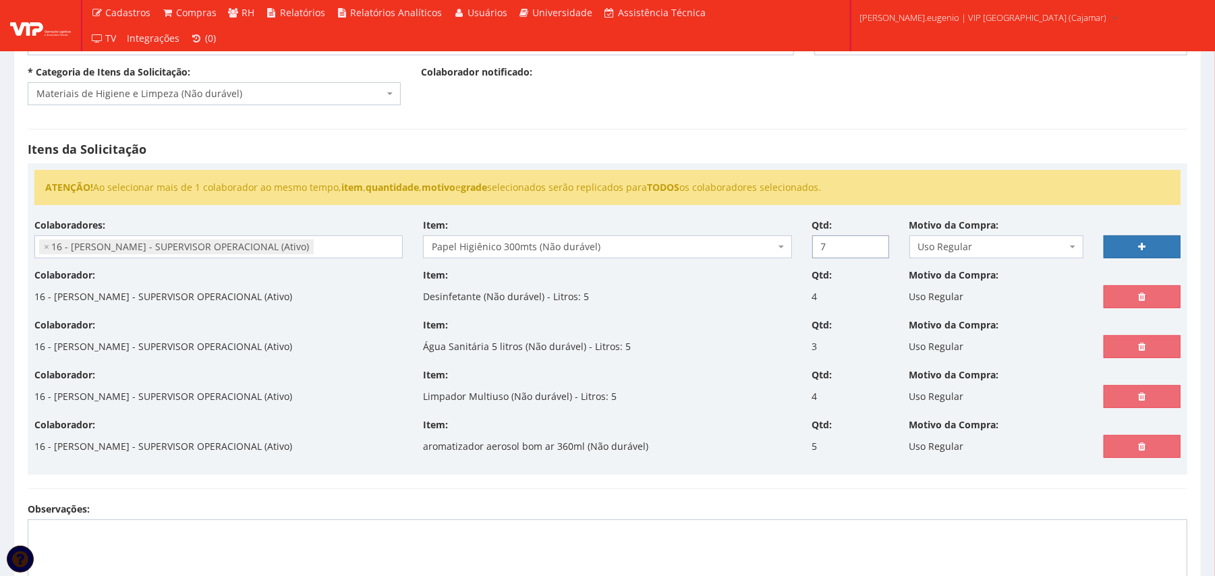
click at [874, 246] on input "7" at bounding box center [850, 246] width 77 height 23
click at [874, 246] on input "8" at bounding box center [850, 246] width 77 height 23
click at [874, 246] on input "9" at bounding box center [850, 246] width 77 height 23
type input "10"
click at [874, 246] on input "10" at bounding box center [850, 246] width 77 height 23
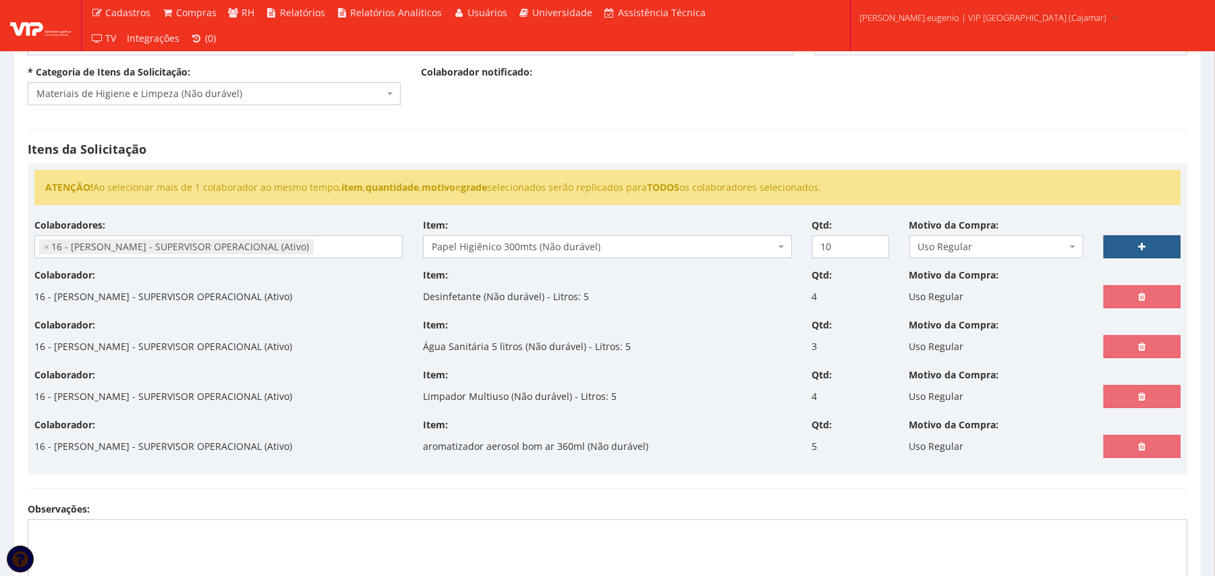
click at [1127, 247] on link at bounding box center [1142, 246] width 77 height 23
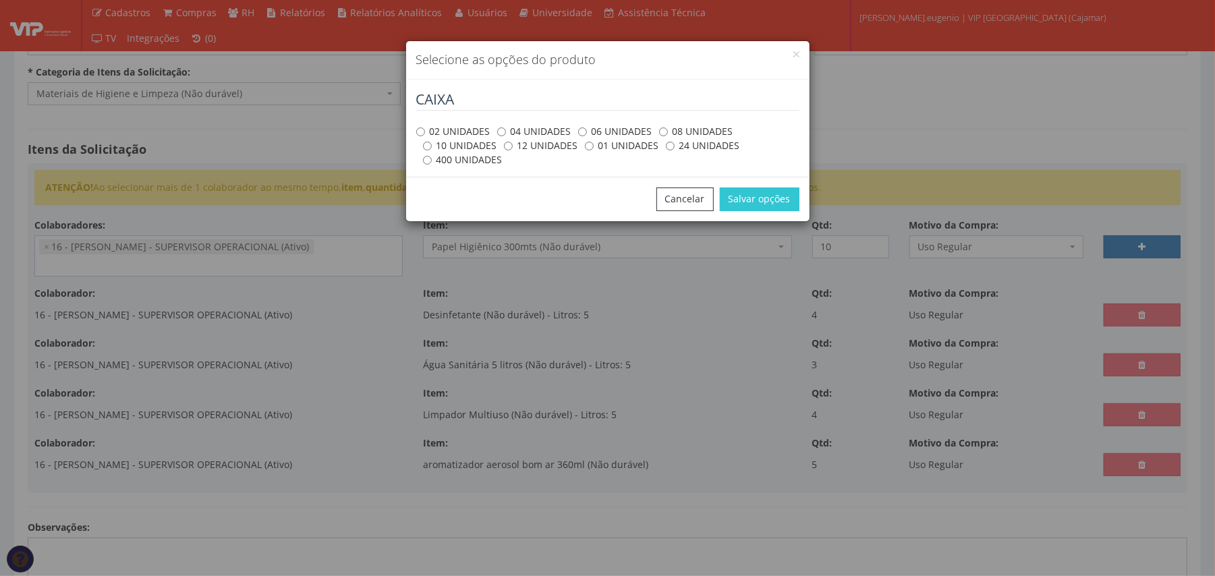
click at [523, 127] on label "04 UNIDADES" at bounding box center [534, 131] width 74 height 13
click at [506, 127] on input "04 UNIDADES" at bounding box center [501, 131] width 9 height 9
radio input "true"
click at [759, 196] on button "Salvar opções" at bounding box center [760, 199] width 80 height 23
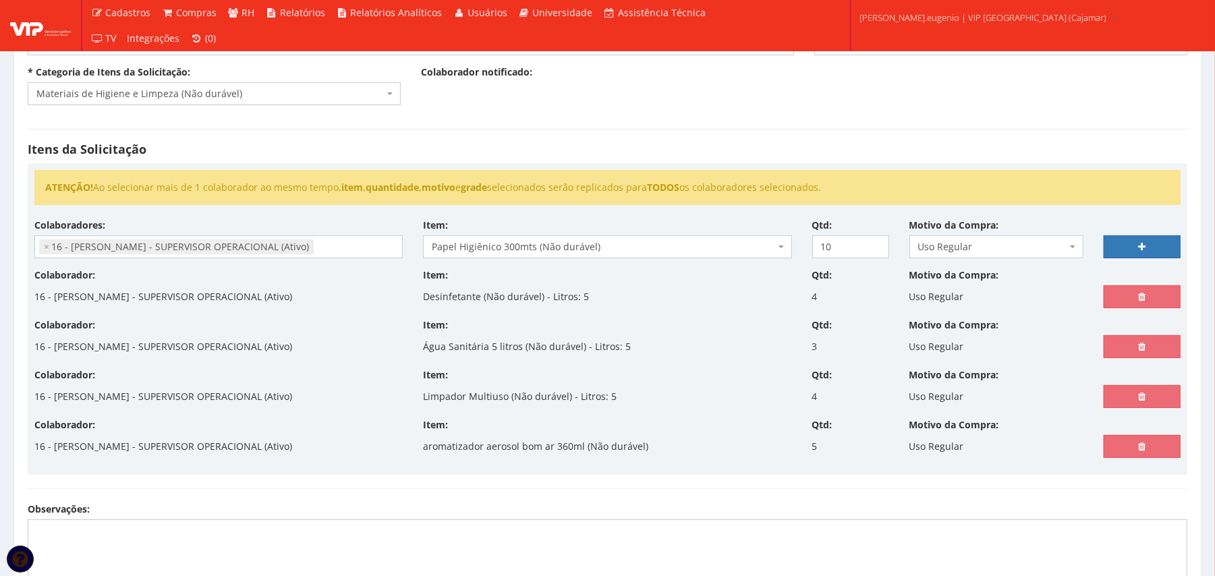
select select
type input "0"
select select
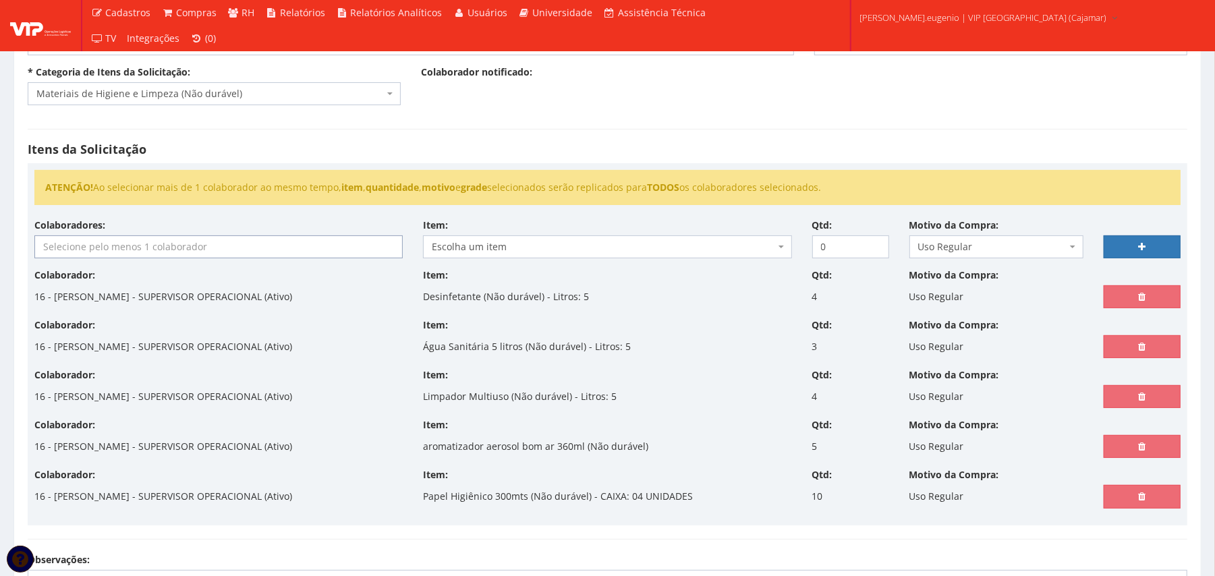
click at [276, 252] on input "search" at bounding box center [218, 247] width 367 height 22
click at [540, 119] on div "Itens da Solicitação ATENÇÃO! Ao selecionar mais de 1 colaborador ao mesmo temp…" at bounding box center [608, 334] width 1180 height 438
click at [230, 243] on input "search" at bounding box center [218, 247] width 367 height 22
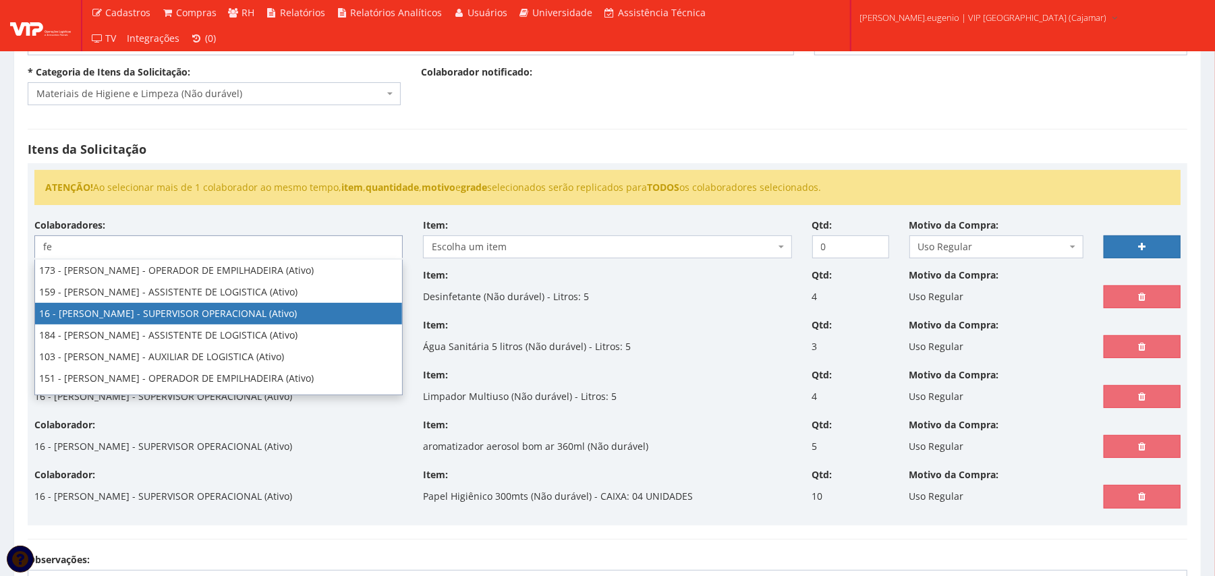
type input "fe"
select select "2809"
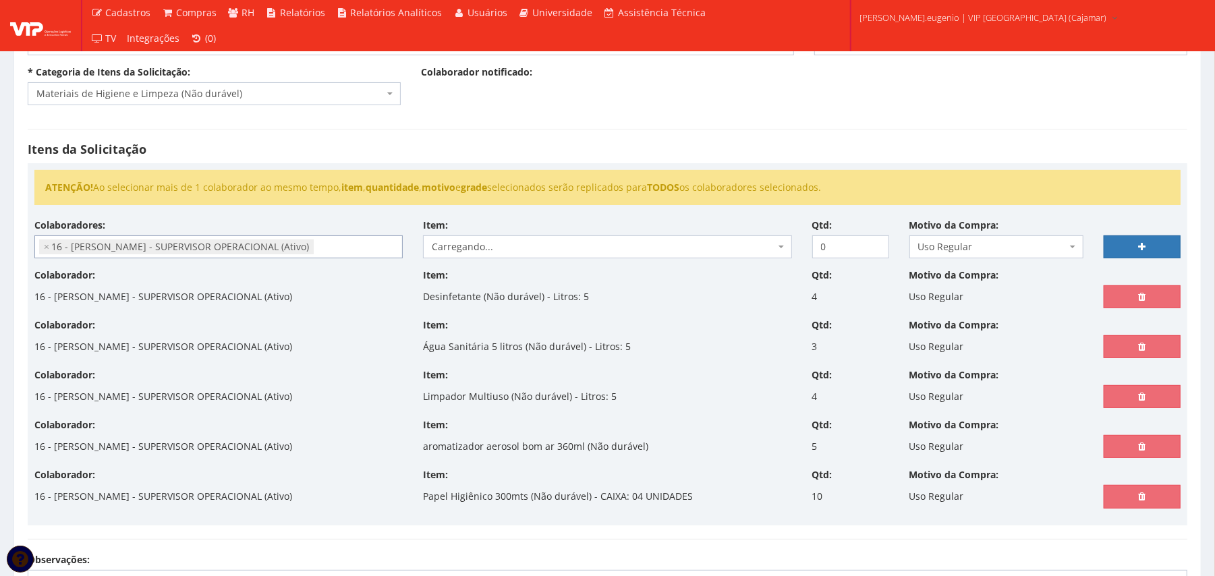
click at [619, 177] on ul "ATENÇÃO! Ao selecionar mais de 1 colaborador ao mesmo tempo, item , quantidade …" at bounding box center [607, 187] width 1146 height 35
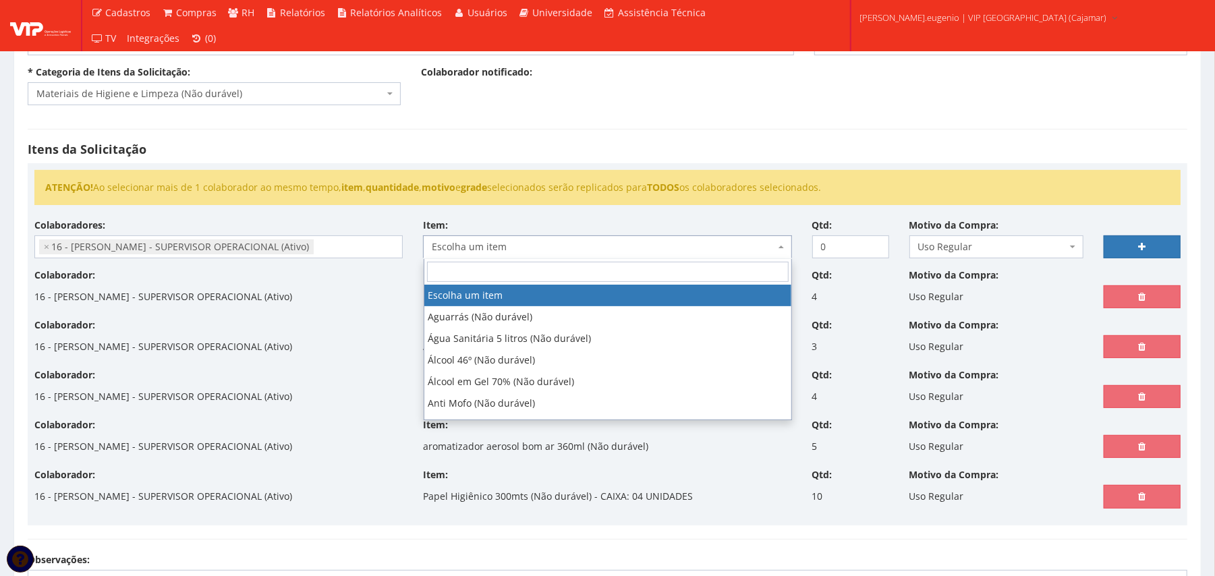
click at [554, 248] on span "Escolha um item" at bounding box center [603, 246] width 343 height 13
click at [835, 139] on div "Itens da Solicitação ATENÇÃO! Ao selecionar mais de 1 colaborador ao mesmo temp…" at bounding box center [608, 334] width 1180 height 438
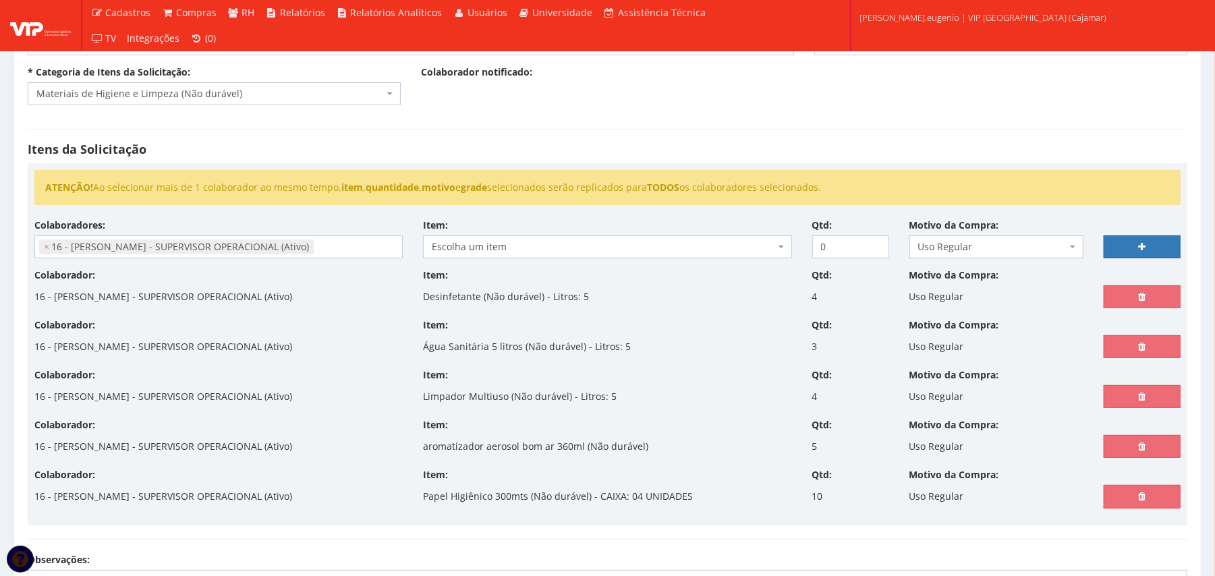
click at [567, 247] on span "Escolha um item" at bounding box center [603, 246] width 343 height 13
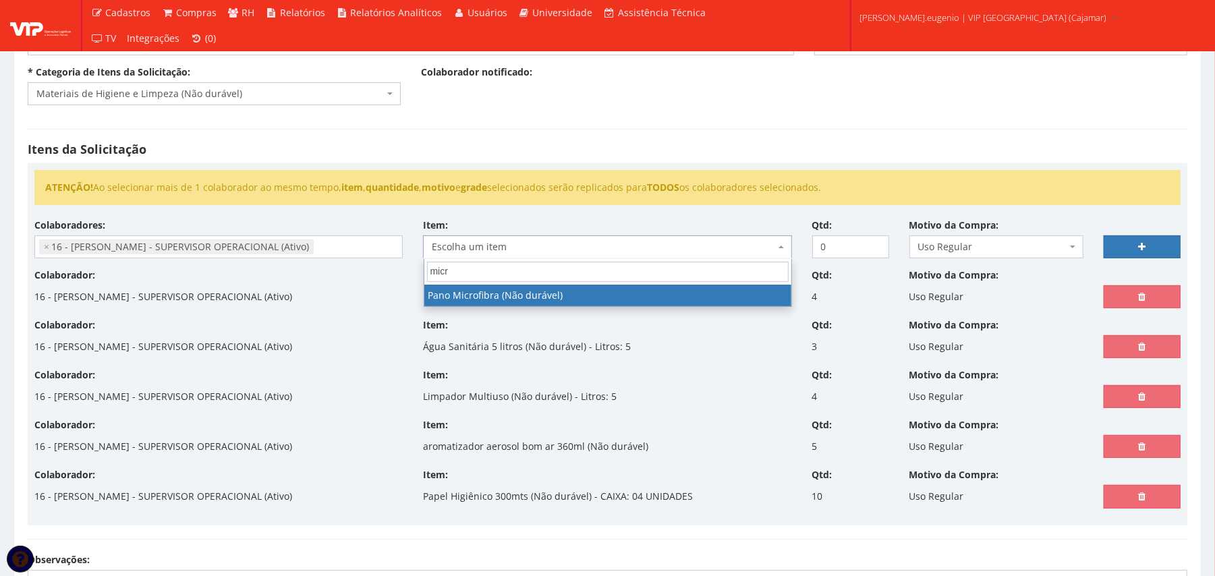
type input "micr"
select select "255"
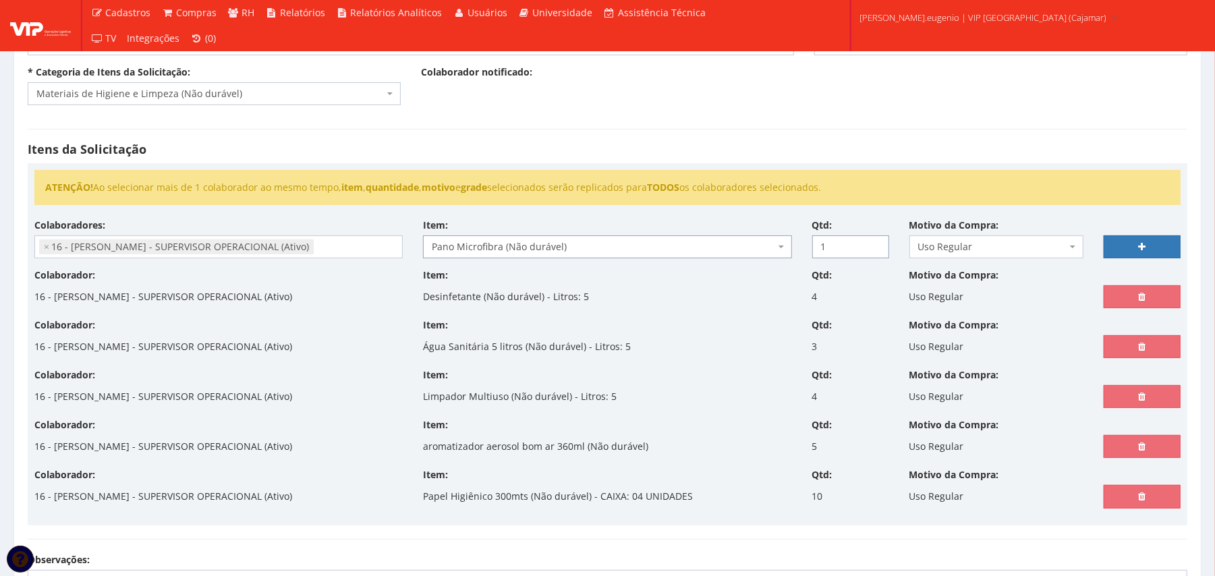
click at [874, 243] on input "1" at bounding box center [850, 246] width 77 height 23
click at [874, 243] on input "2" at bounding box center [850, 246] width 77 height 23
click at [874, 243] on input "3" at bounding box center [850, 246] width 77 height 23
click at [874, 243] on input "4" at bounding box center [850, 246] width 77 height 23
click at [874, 243] on input "5" at bounding box center [850, 246] width 77 height 23
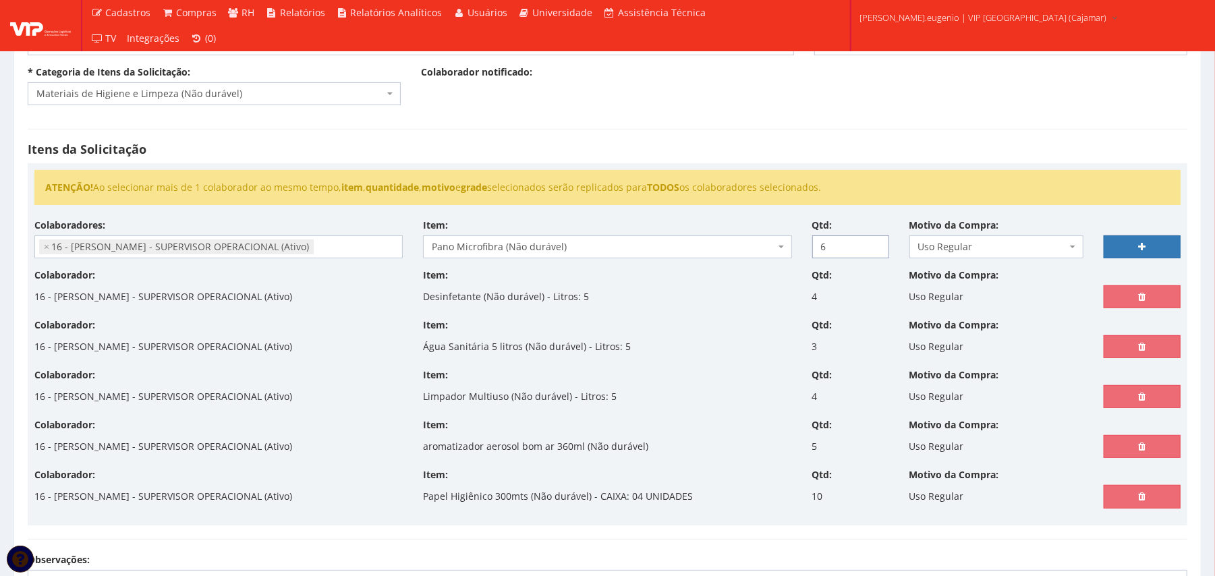
click at [874, 243] on input "6" at bounding box center [850, 246] width 77 height 23
click at [874, 243] on input "7" at bounding box center [850, 246] width 77 height 23
click at [874, 243] on input "8" at bounding box center [850, 246] width 77 height 23
click at [874, 243] on input "9" at bounding box center [850, 246] width 77 height 23
type input "10"
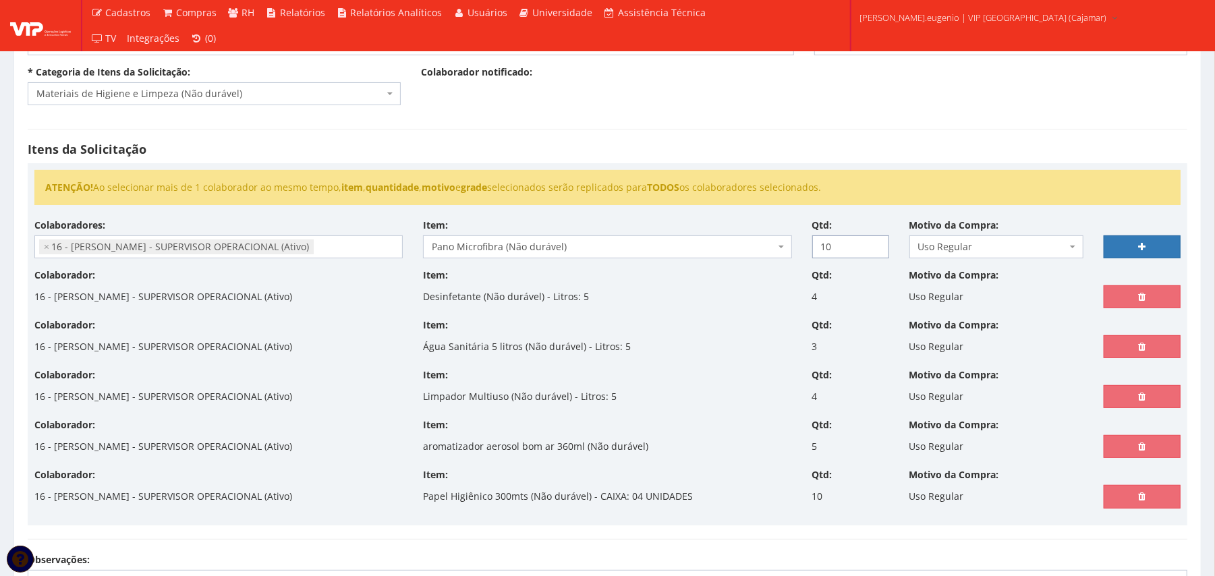
click at [874, 243] on input "10" at bounding box center [850, 246] width 77 height 23
click at [1178, 243] on link at bounding box center [1142, 246] width 77 height 23
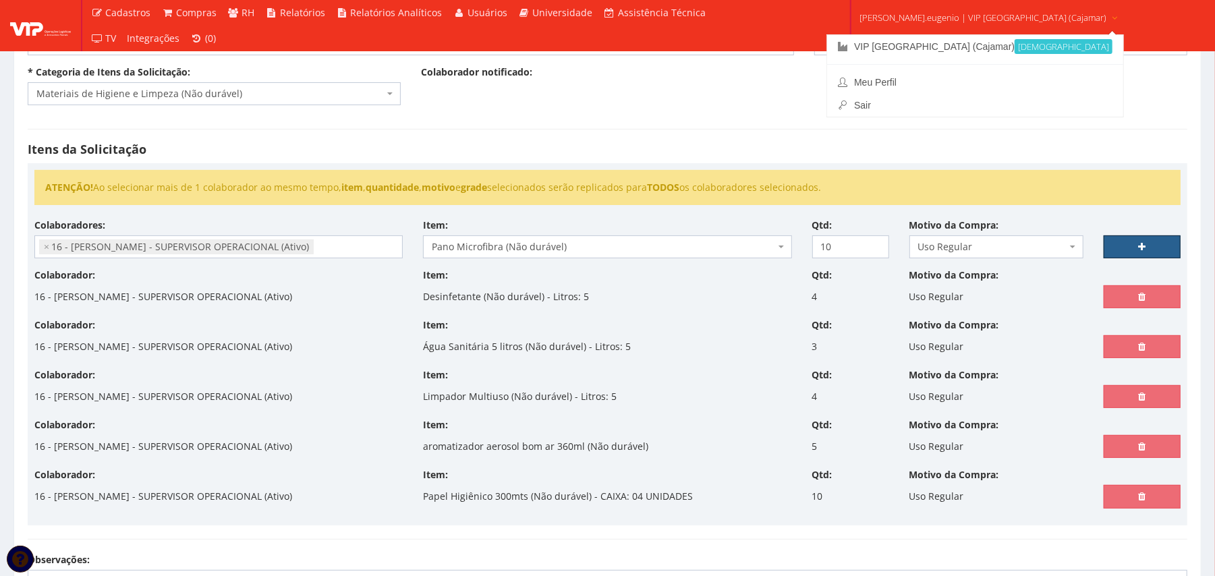
select select
type input "0"
select select
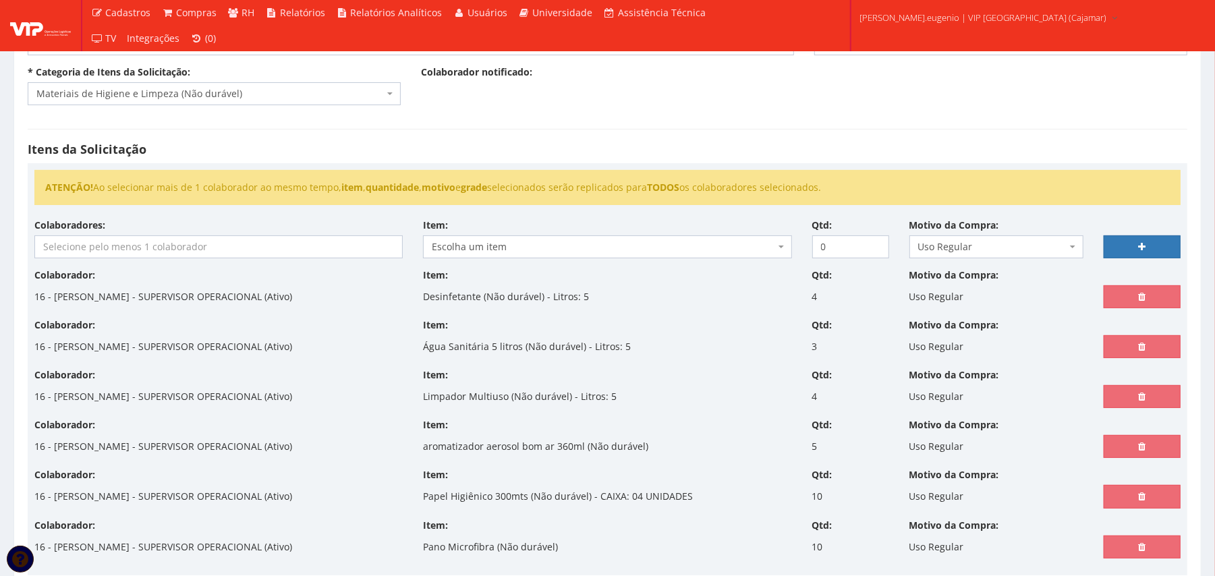
click at [241, 243] on input "search" at bounding box center [218, 247] width 367 height 22
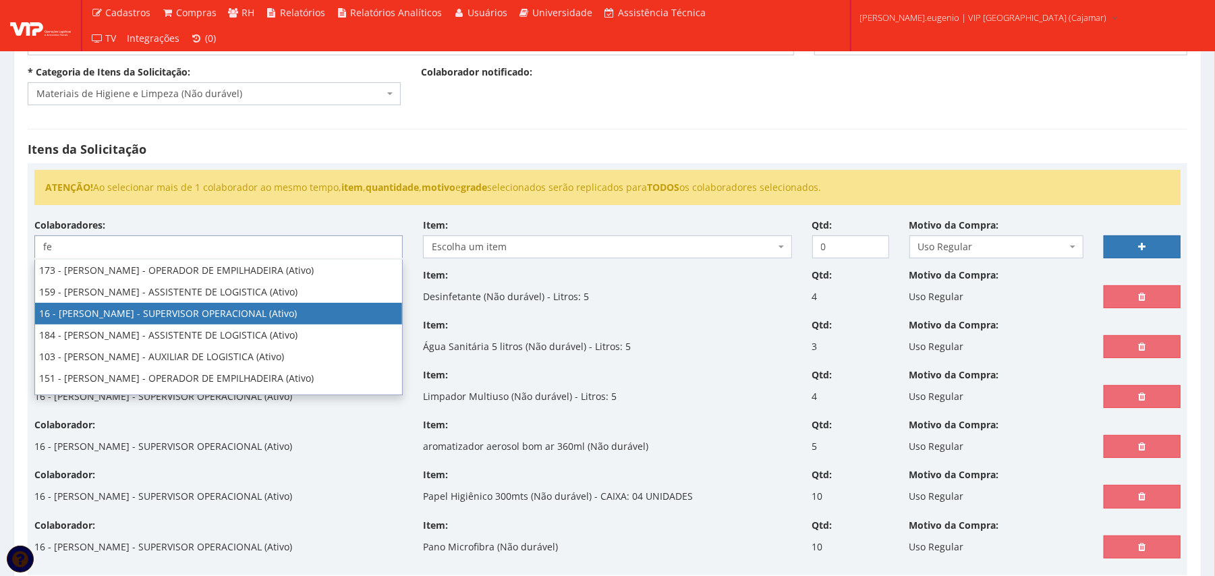
type input "fe"
select select "2809"
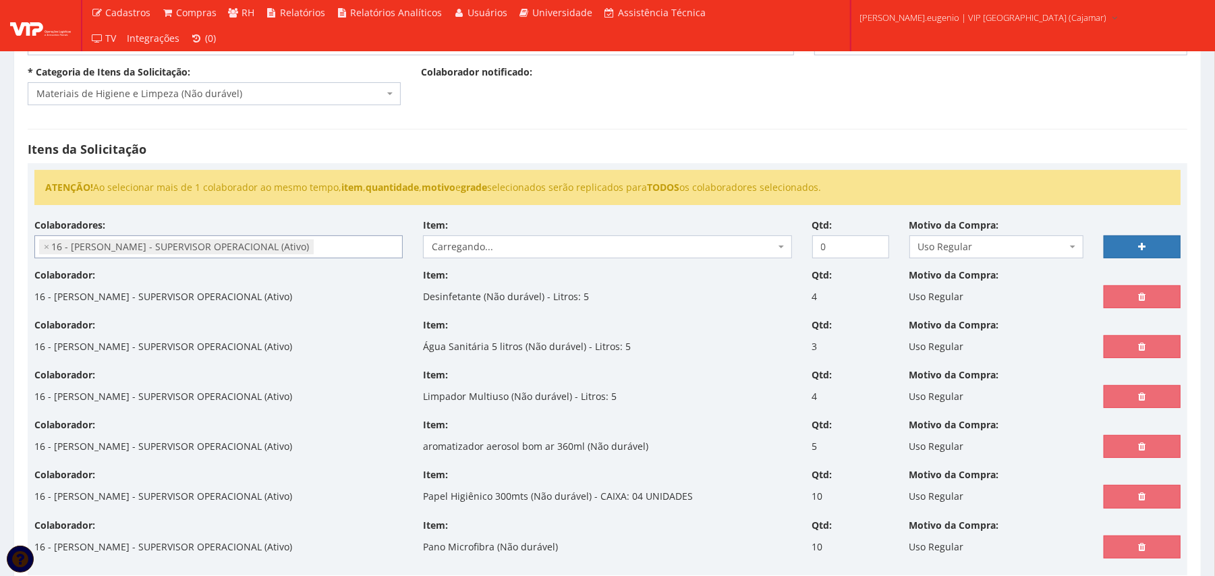
click at [704, 146] on h4 "Itens da Solicitação" at bounding box center [608, 149] width 1160 height 13
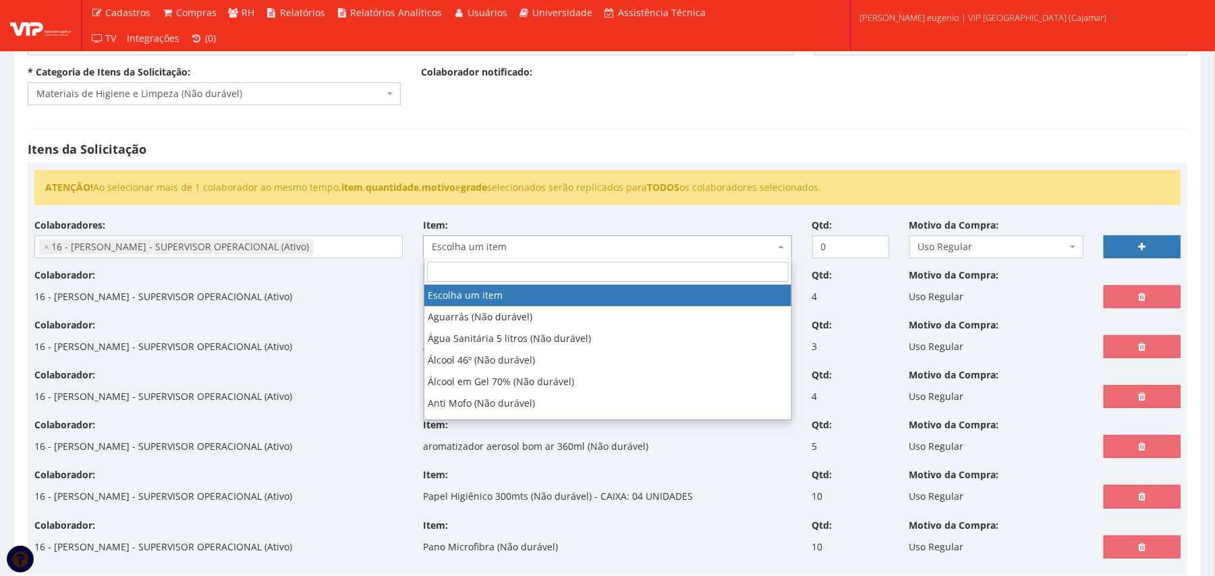
click at [619, 250] on span "Escolha um item" at bounding box center [603, 246] width 343 height 13
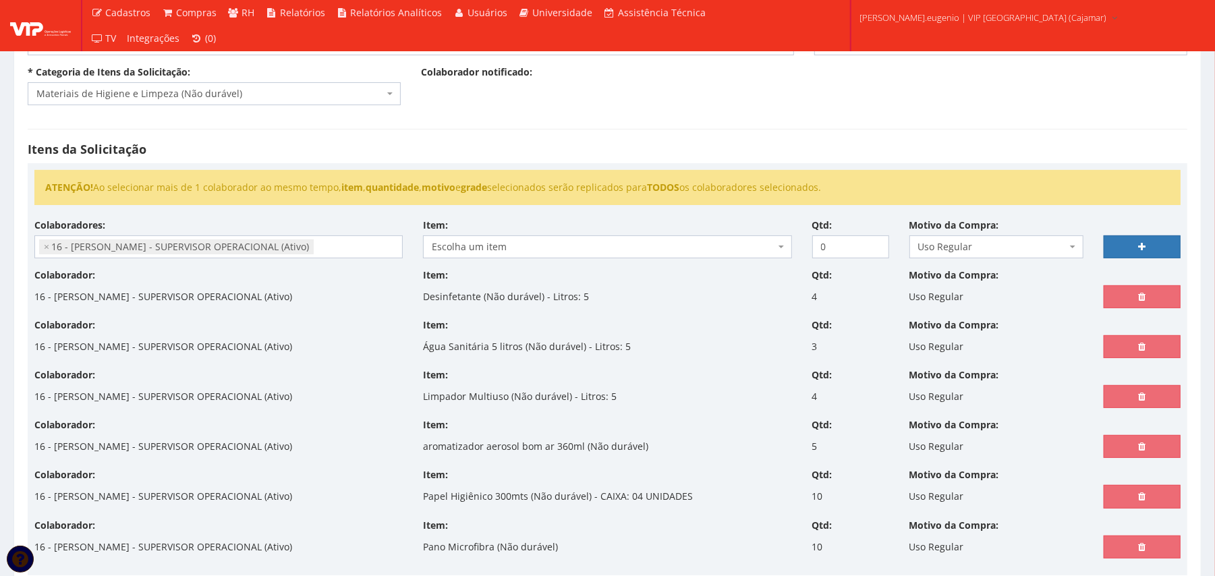
click at [689, 141] on div "Itens da Solicitação ATENÇÃO! Ao selecionar mais de 1 colaborador ao mesmo temp…" at bounding box center [608, 359] width 1180 height 488
click at [551, 248] on span "Escolha um item" at bounding box center [603, 246] width 343 height 13
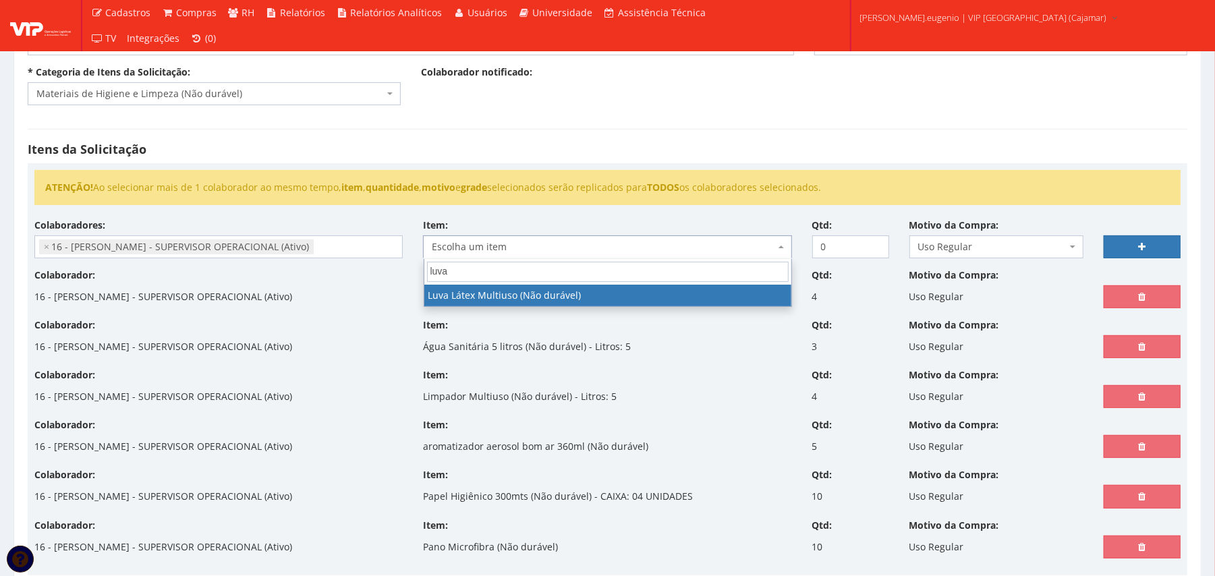
type input "luva"
select select "653"
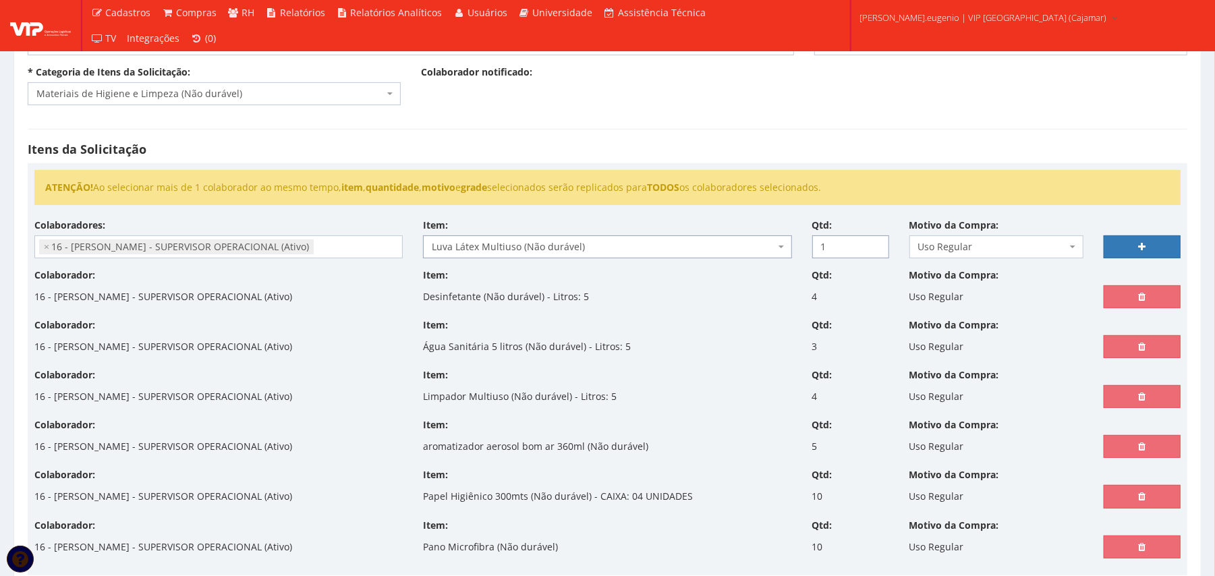
click at [878, 244] on input "1" at bounding box center [850, 246] width 77 height 23
click at [878, 244] on input "2" at bounding box center [850, 246] width 77 height 23
click at [878, 244] on input "3" at bounding box center [850, 246] width 77 height 23
click at [878, 244] on input "4" at bounding box center [850, 246] width 77 height 23
click at [878, 244] on input "5" at bounding box center [850, 246] width 77 height 23
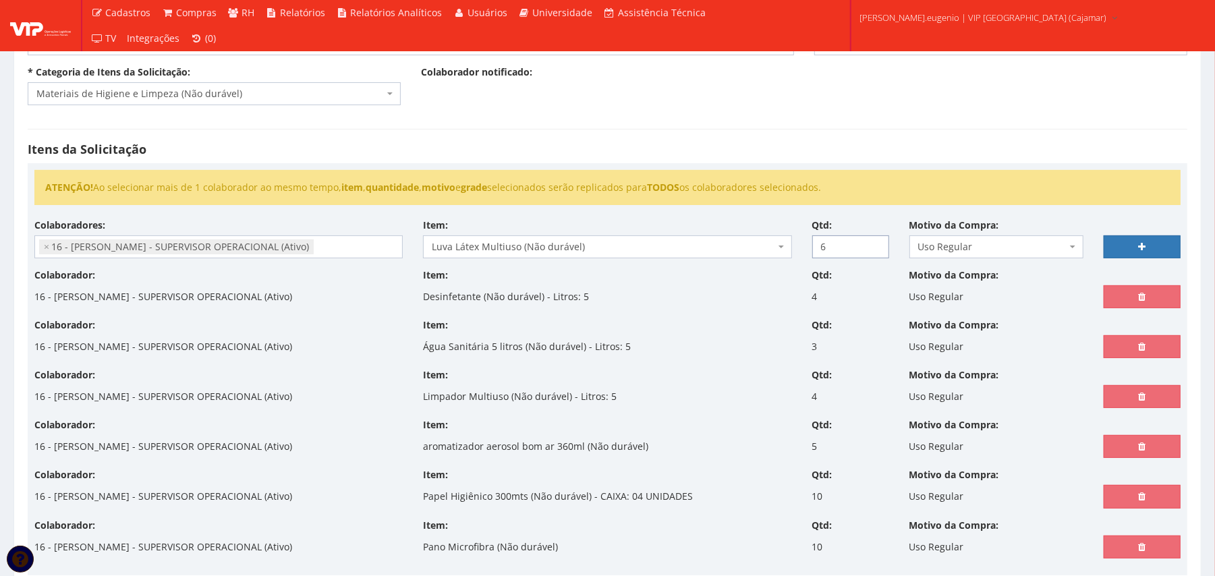
click at [878, 244] on input "6" at bounding box center [850, 246] width 77 height 23
click at [878, 244] on input "7" at bounding box center [850, 246] width 77 height 23
click at [878, 244] on input "8" at bounding box center [850, 246] width 77 height 23
click at [878, 244] on input "9" at bounding box center [850, 246] width 77 height 23
type input "10"
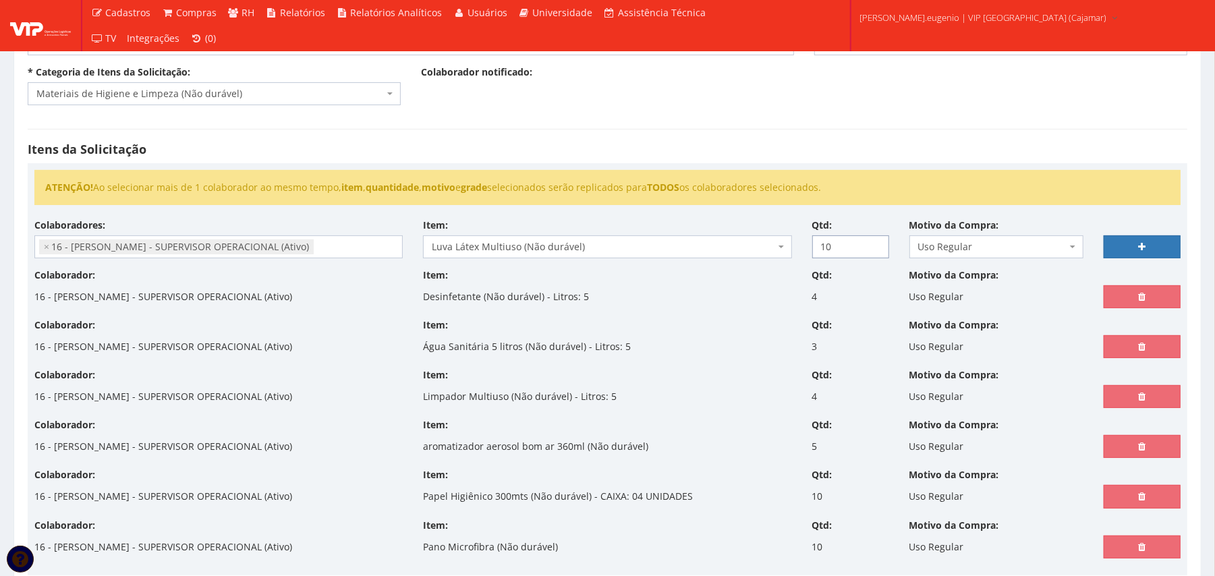
click at [878, 244] on input "10" at bounding box center [850, 246] width 77 height 23
click at [1160, 246] on link at bounding box center [1142, 246] width 77 height 23
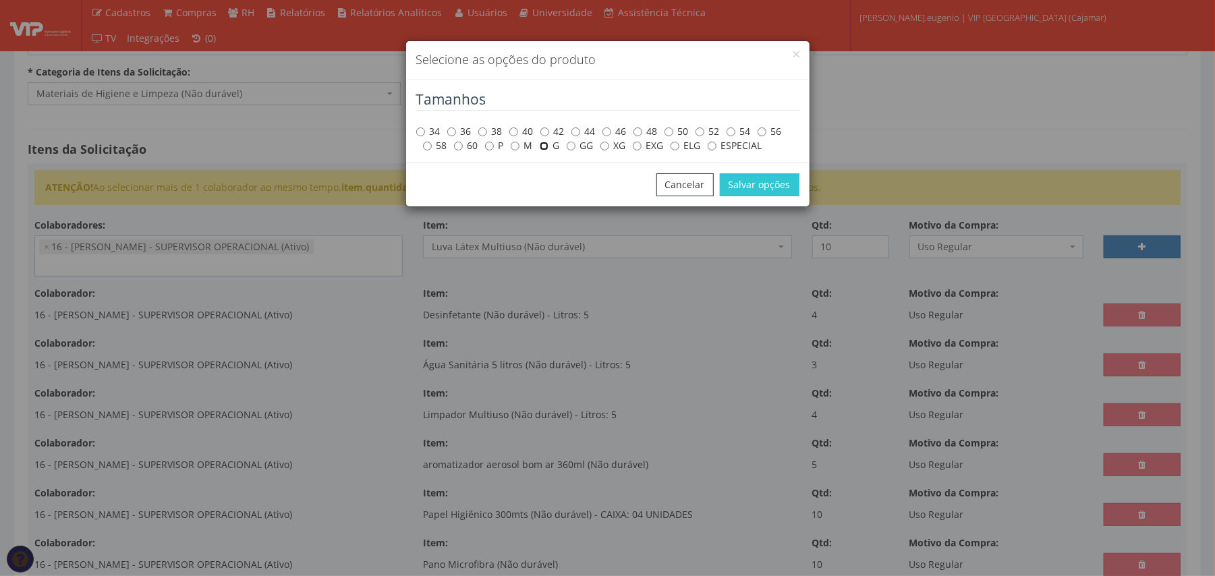
click at [548, 147] on input "G" at bounding box center [544, 146] width 9 height 9
radio input "true"
click at [758, 181] on button "Salvar opções" at bounding box center [760, 184] width 80 height 23
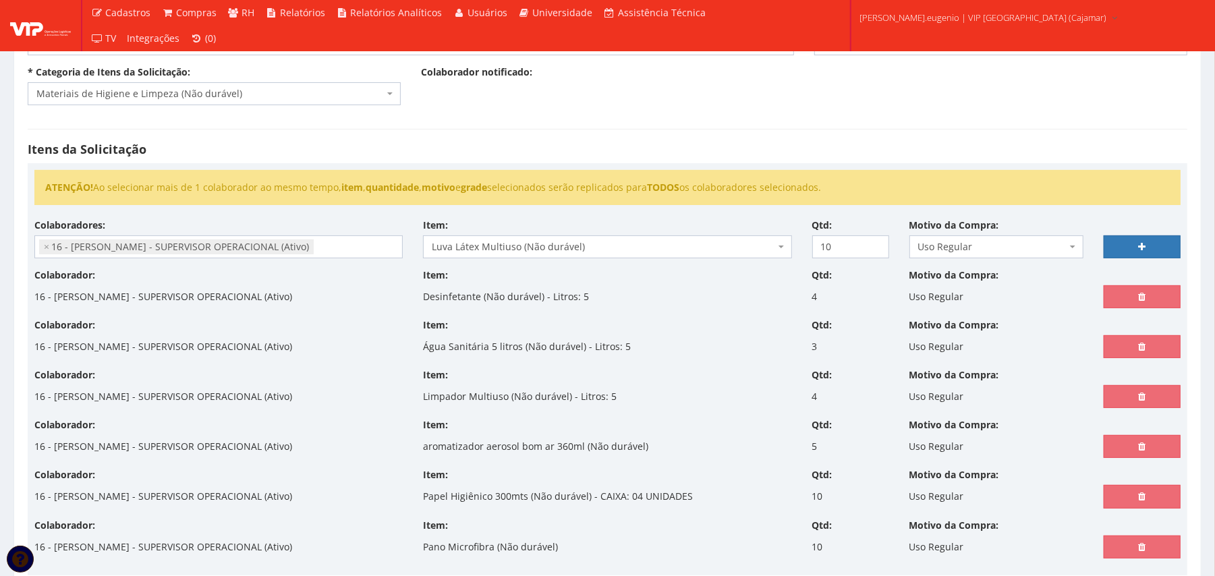
select select
type input "0"
select select
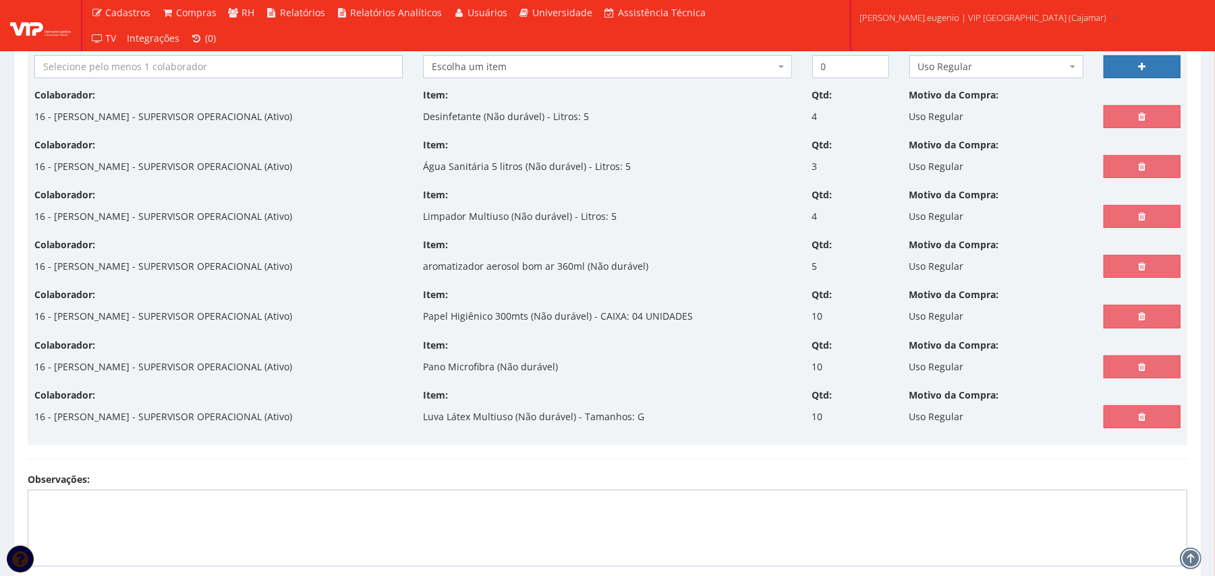
scroll to position [231, 0]
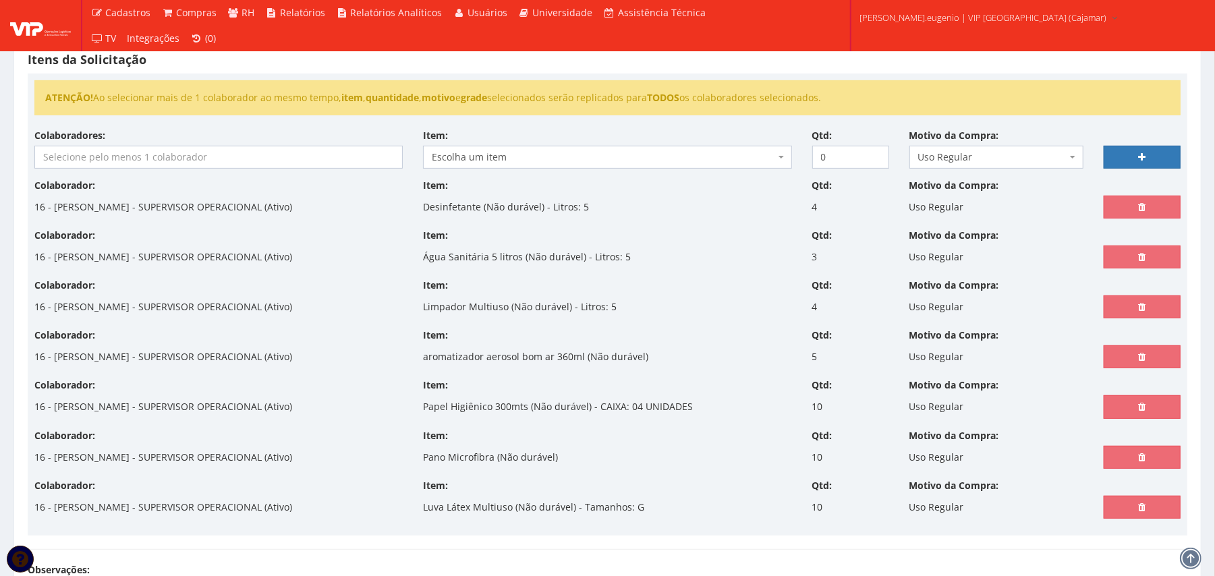
click at [190, 166] on input "search" at bounding box center [218, 157] width 367 height 22
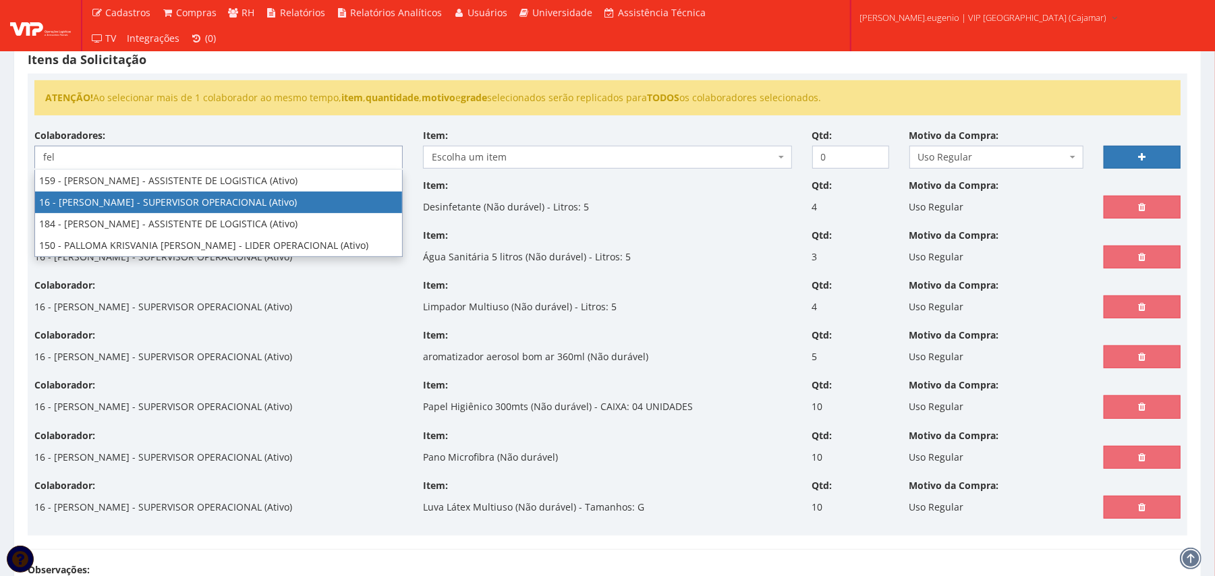
type input "fel"
select select "2809"
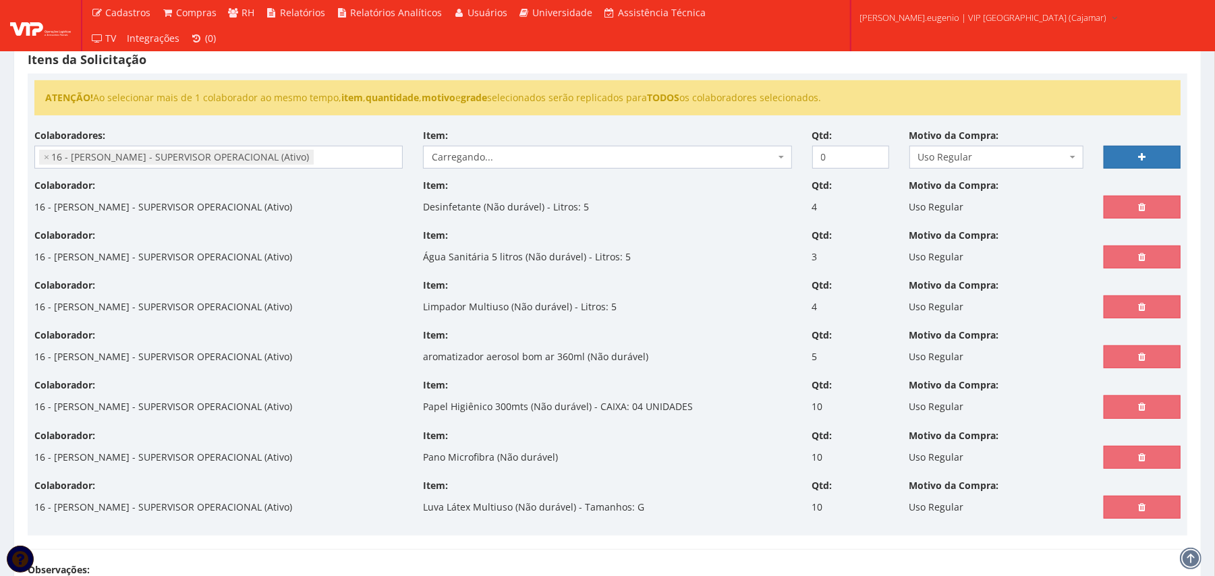
click at [630, 72] on div "Itens da Solicitação ATENÇÃO! Ao selecionar mais de 1 colaborador ao mesmo temp…" at bounding box center [608, 295] width 1180 height 538
click at [467, 147] on span "Escolha um item" at bounding box center [607, 157] width 368 height 23
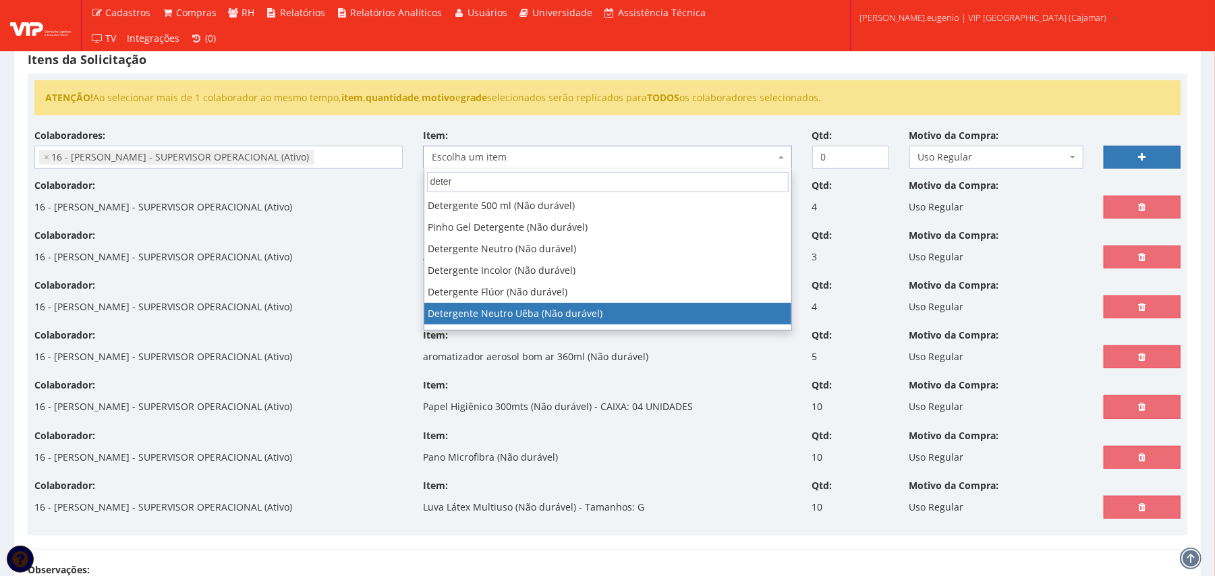
type input "deter"
select select "890"
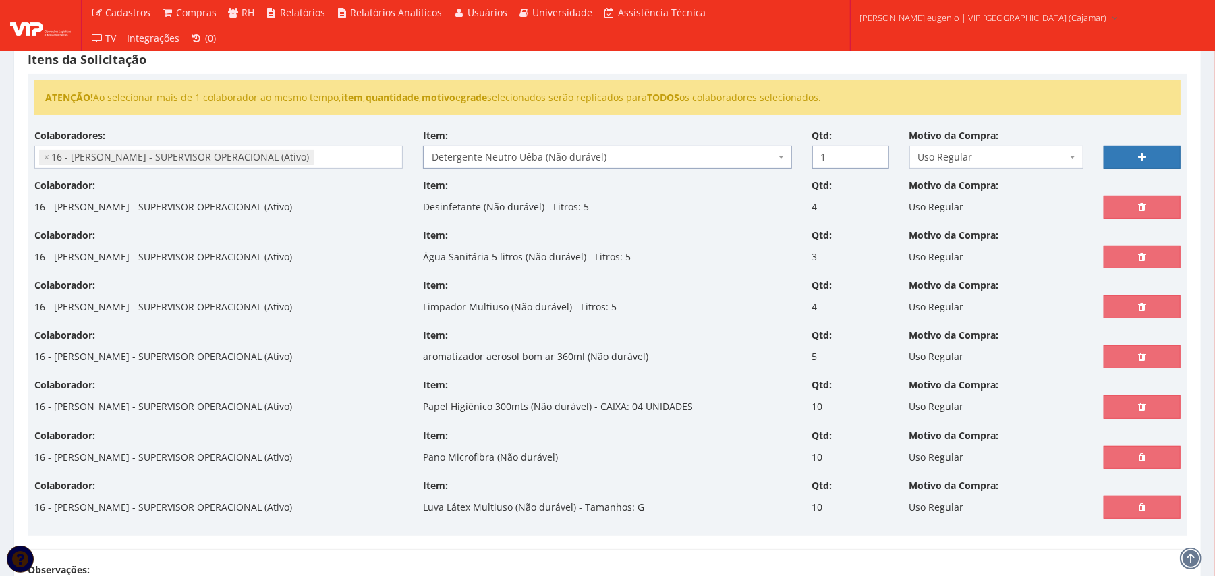
click at [874, 151] on input "1" at bounding box center [850, 157] width 77 height 23
click at [874, 151] on input "2" at bounding box center [850, 157] width 77 height 23
type input "3"
click at [874, 151] on input "3" at bounding box center [850, 157] width 77 height 23
click at [1104, 162] on link at bounding box center [1142, 157] width 77 height 23
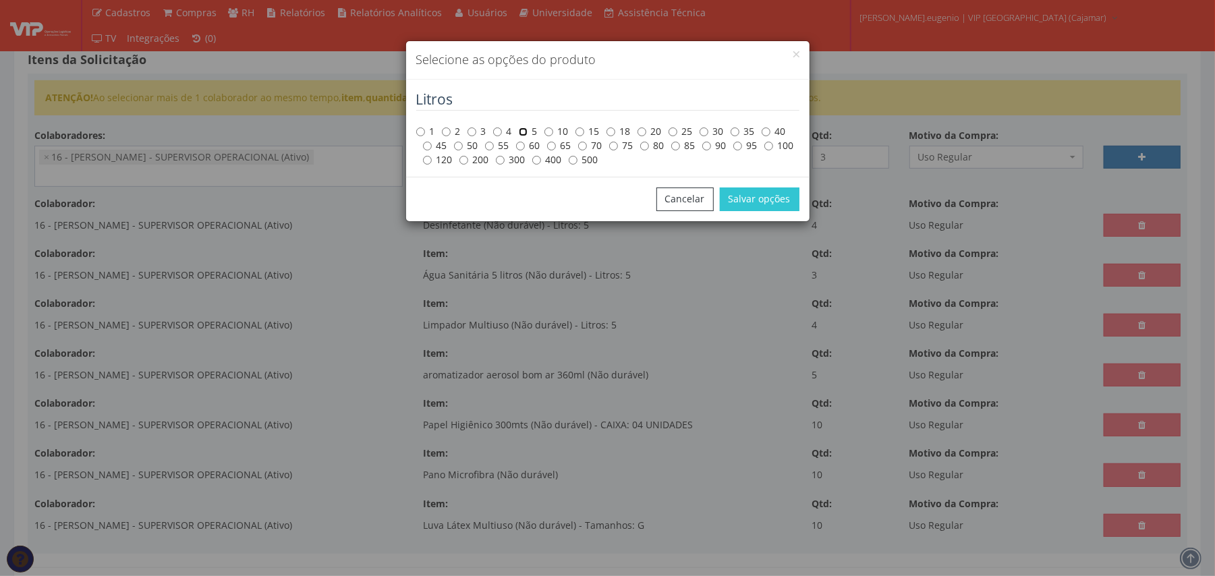
click at [521, 133] on input "5" at bounding box center [523, 131] width 9 height 9
radio input "true"
click at [787, 208] on button "Salvar opções" at bounding box center [760, 199] width 80 height 23
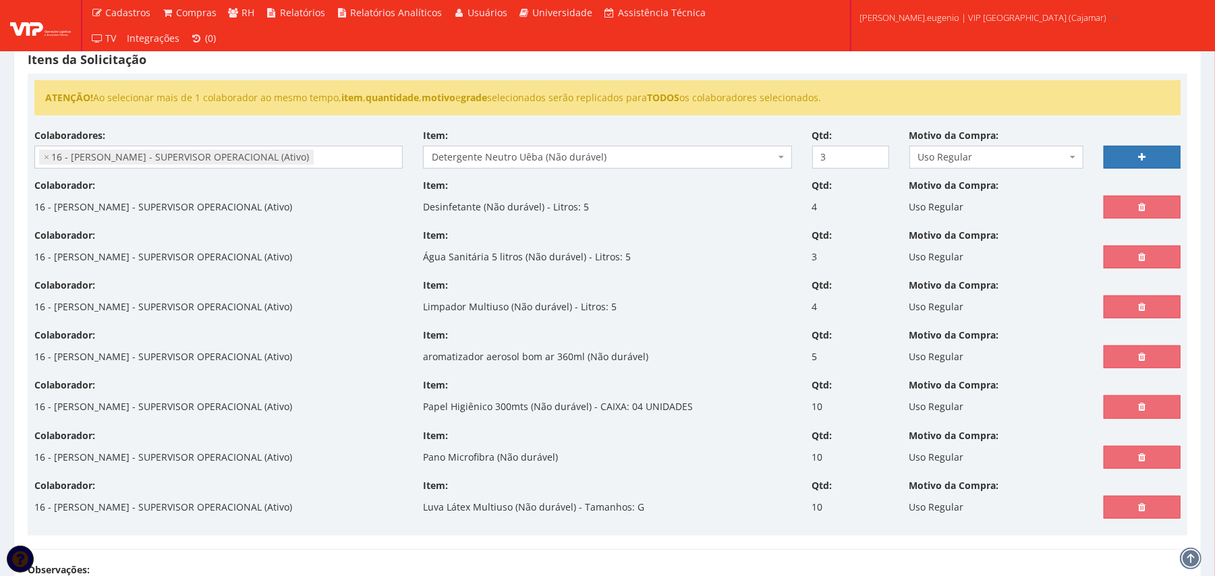
select select
type input "0"
select select
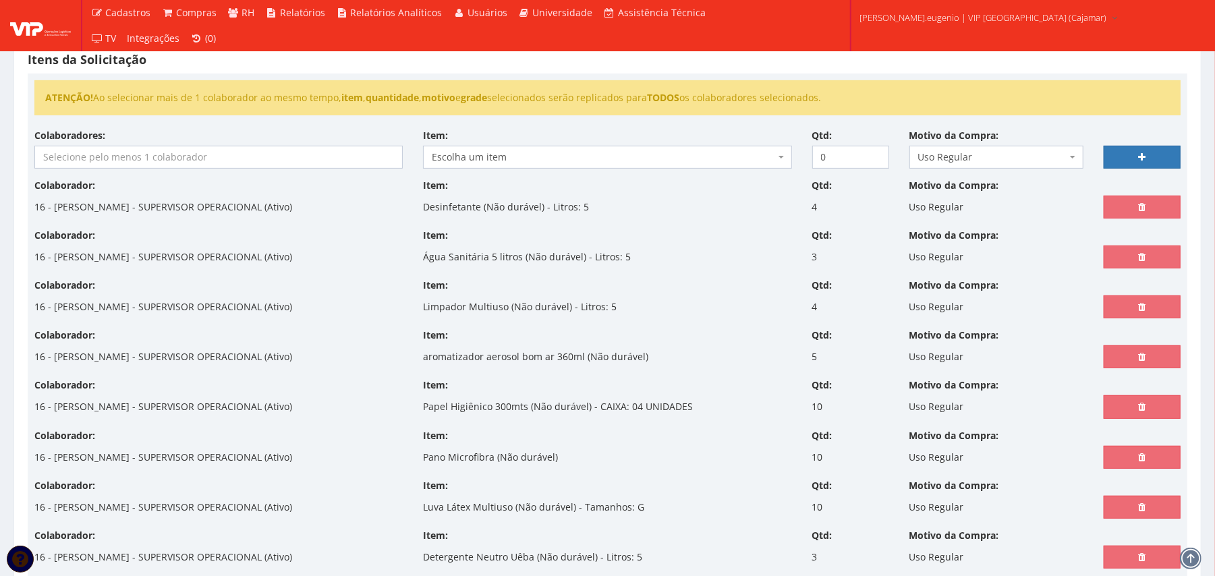
click at [235, 163] on input "search" at bounding box center [218, 157] width 367 height 22
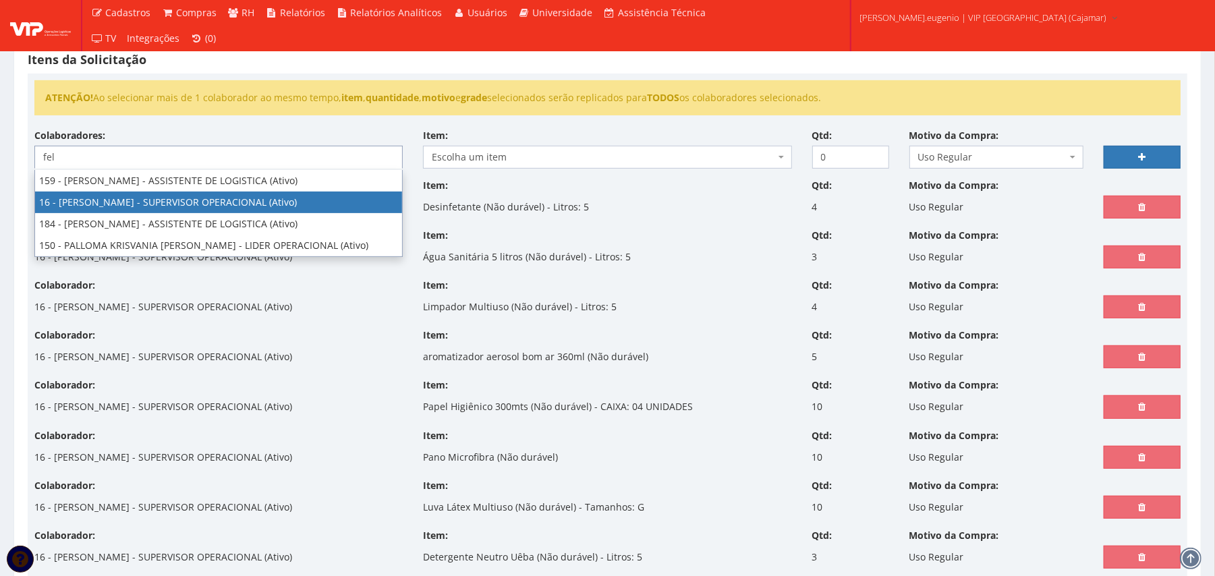
type input "fel"
select select "2809"
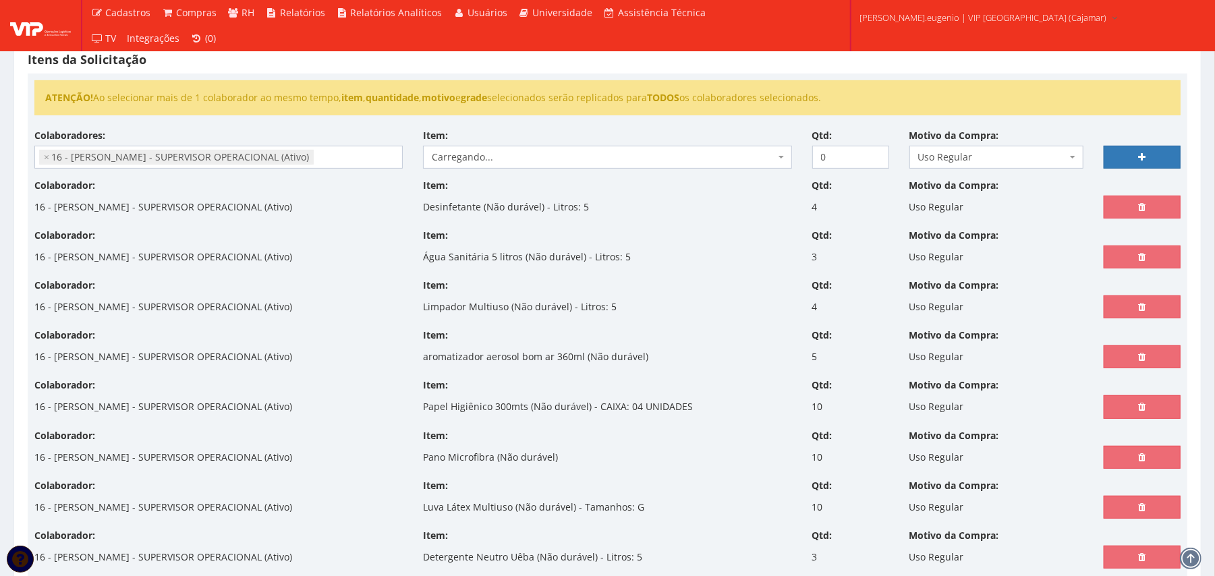
click at [537, 138] on div "Item: Carregando... Carregando..." at bounding box center [607, 149] width 389 height 40
click at [553, 73] on div "Itens da Solicitação ATENÇÃO! Ao selecionar mais de 1 colaborador ao mesmo temp…" at bounding box center [608, 320] width 1180 height 588
click at [559, 154] on span "Escolha um item" at bounding box center [603, 156] width 343 height 13
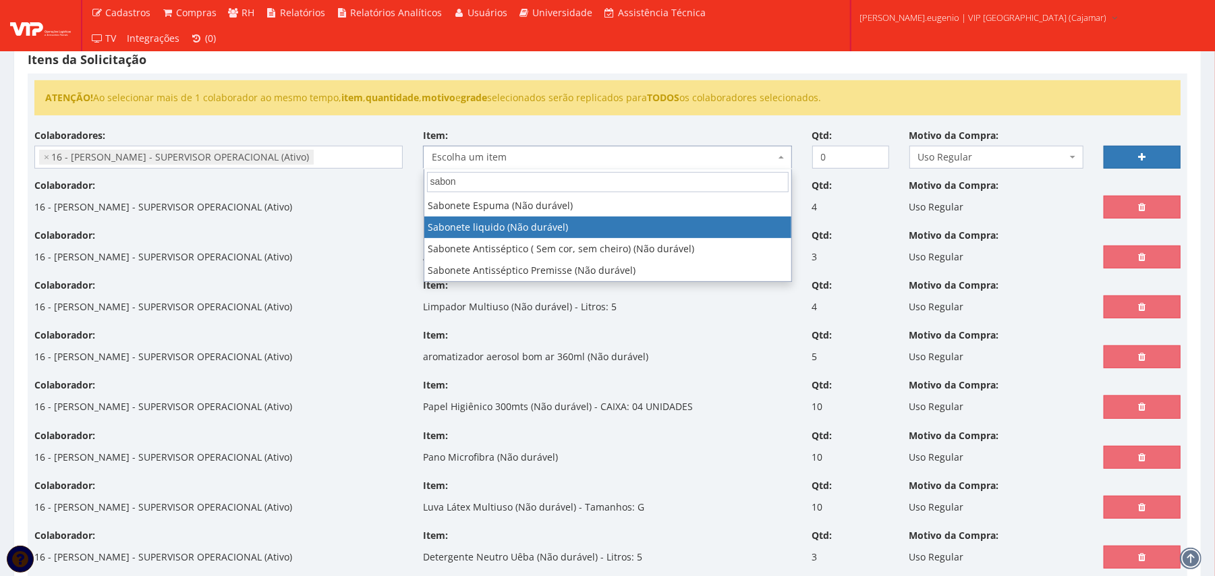
type input "sabon"
select select "700"
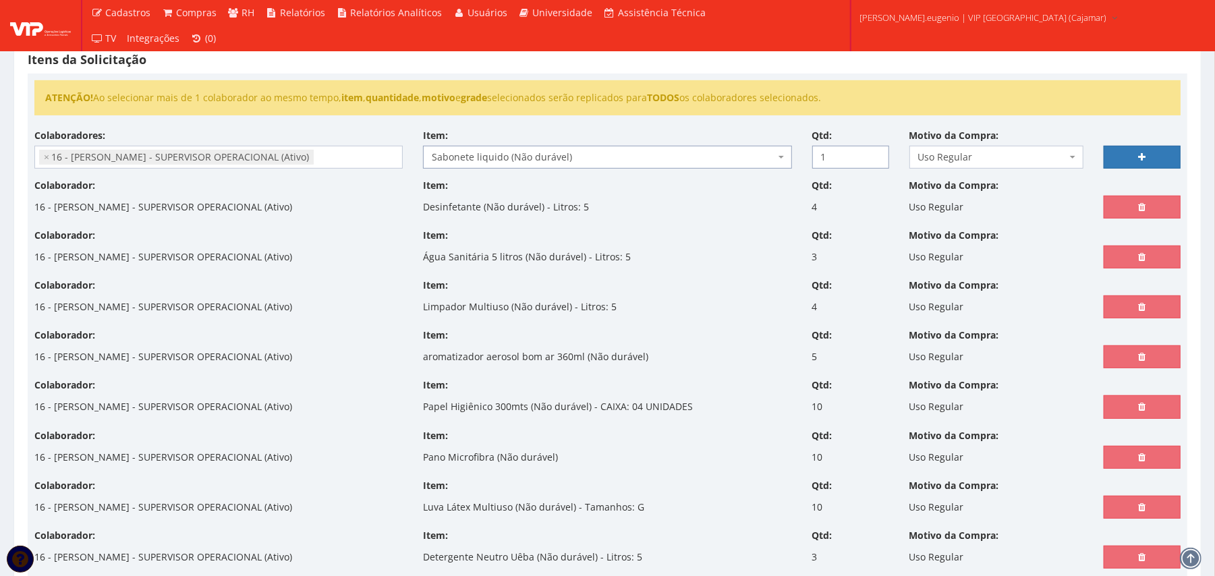
click at [873, 152] on input "1" at bounding box center [850, 157] width 77 height 23
click at [873, 152] on input "2" at bounding box center [850, 157] width 77 height 23
type input "3"
click at [873, 152] on input "3" at bounding box center [850, 157] width 77 height 23
click at [1150, 154] on link at bounding box center [1142, 157] width 77 height 23
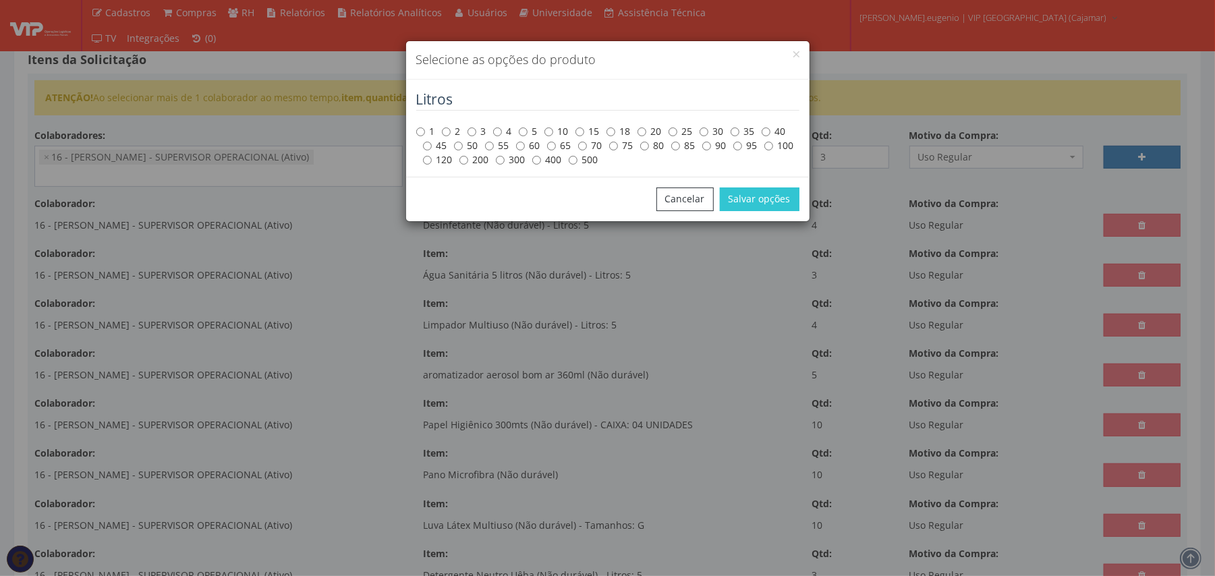
click at [534, 132] on label "5" at bounding box center [528, 131] width 19 height 13
click at [528, 132] on input "5" at bounding box center [523, 131] width 9 height 9
radio input "true"
click at [800, 211] on div "Cancelar Salvar opções" at bounding box center [607, 199] width 403 height 44
click at [768, 198] on button "Salvar opções" at bounding box center [760, 199] width 80 height 23
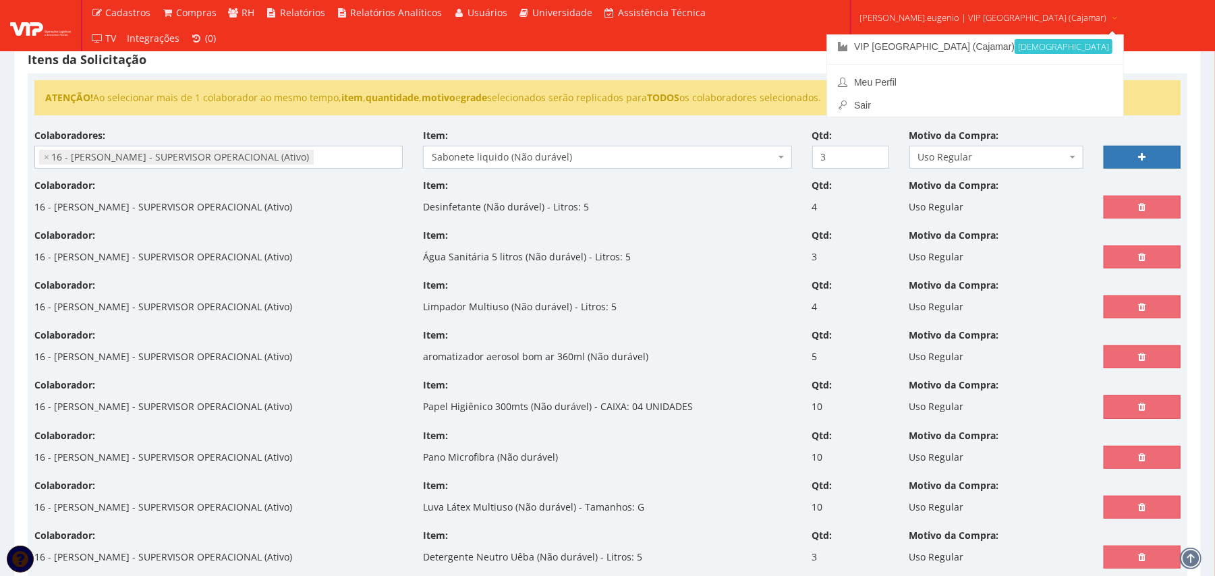
select select
type input "0"
select select
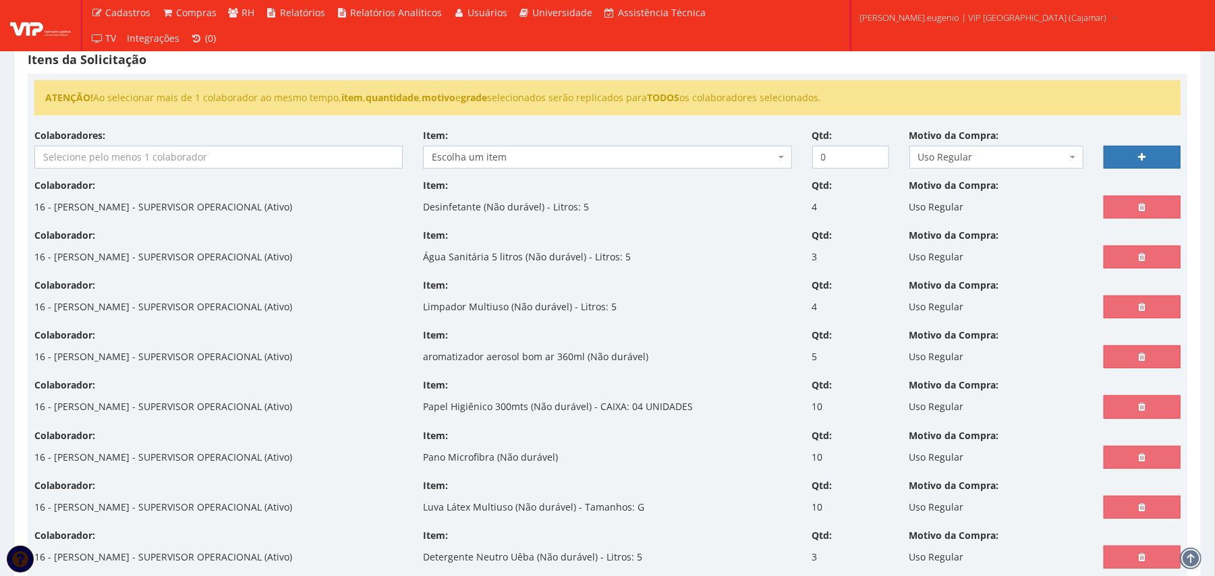
click at [309, 168] on input "search" at bounding box center [218, 157] width 367 height 22
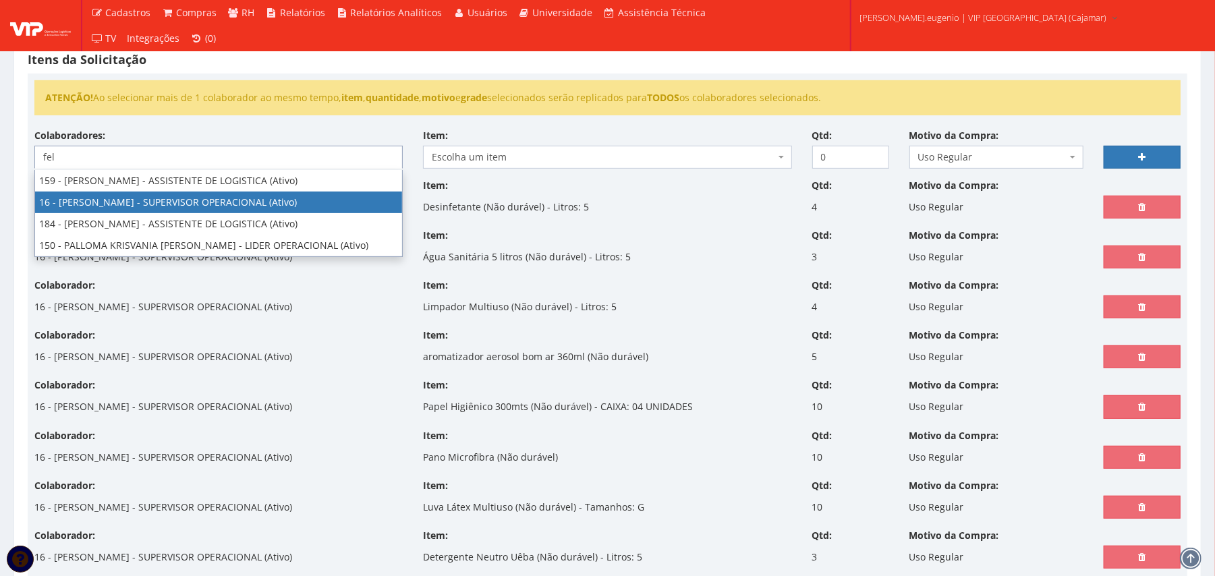
type input "fel"
select select "2809"
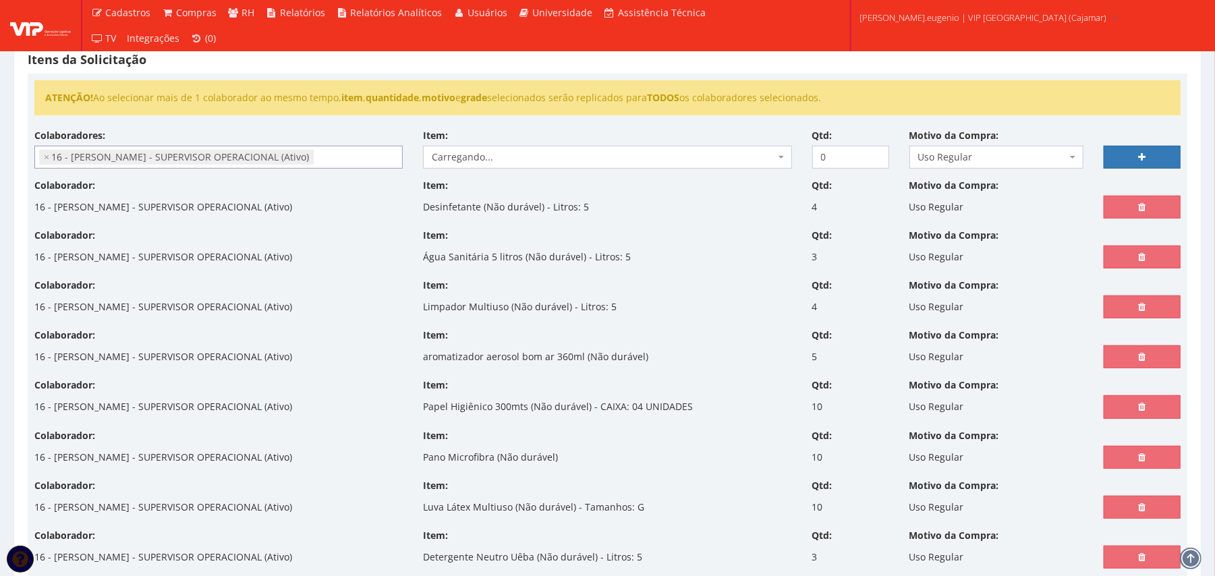
click at [589, 124] on div "ATENÇÃO! Ao selecionar mais de 1 colaborador ao mesmo tempo, item , quantidade …" at bounding box center [607, 104] width 1166 height 49
click at [615, 125] on div "ATENÇÃO! Ao selecionar mais de 1 colaborador ao mesmo tempo, item , quantidade …" at bounding box center [607, 104] width 1166 height 49
click at [597, 146] on span "Escolha um item" at bounding box center [607, 157] width 368 height 23
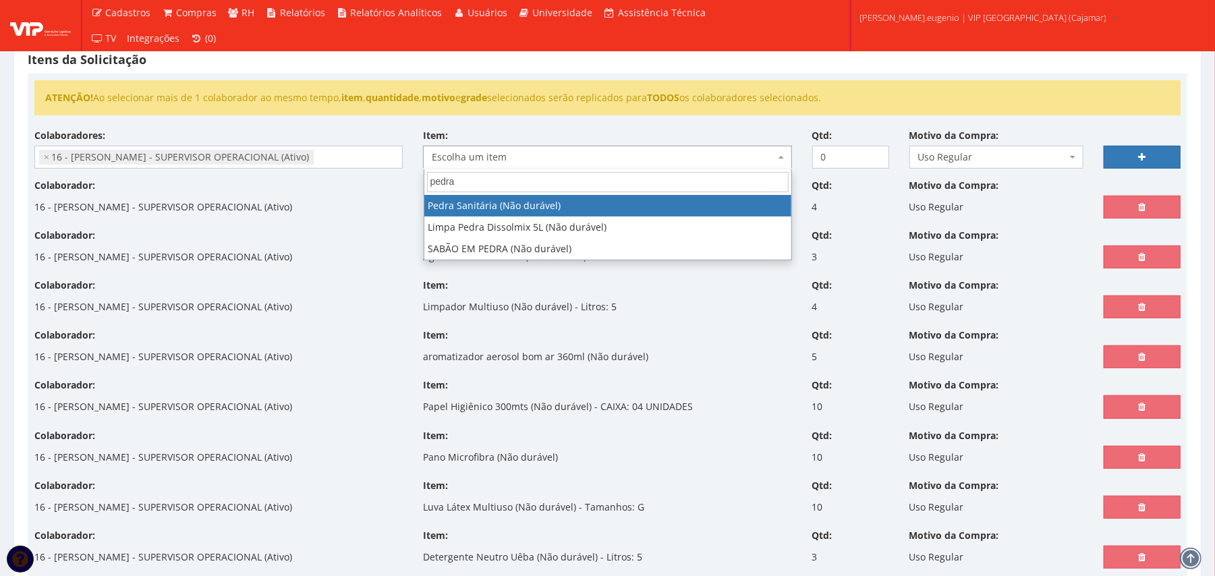
type input "pedra"
select select "272"
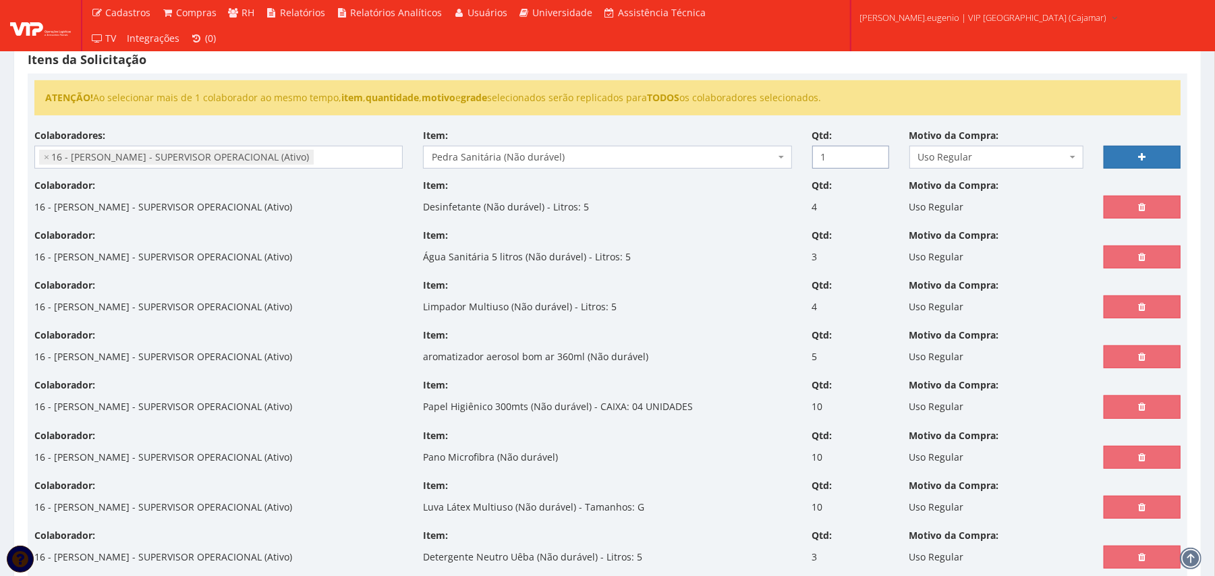
click at [874, 154] on input "1" at bounding box center [850, 157] width 77 height 23
click at [874, 154] on input "2" at bounding box center [850, 157] width 77 height 23
click at [874, 154] on input "3" at bounding box center [850, 157] width 77 height 23
click at [874, 154] on input "4" at bounding box center [850, 157] width 77 height 23
click at [874, 154] on input "5" at bounding box center [850, 157] width 77 height 23
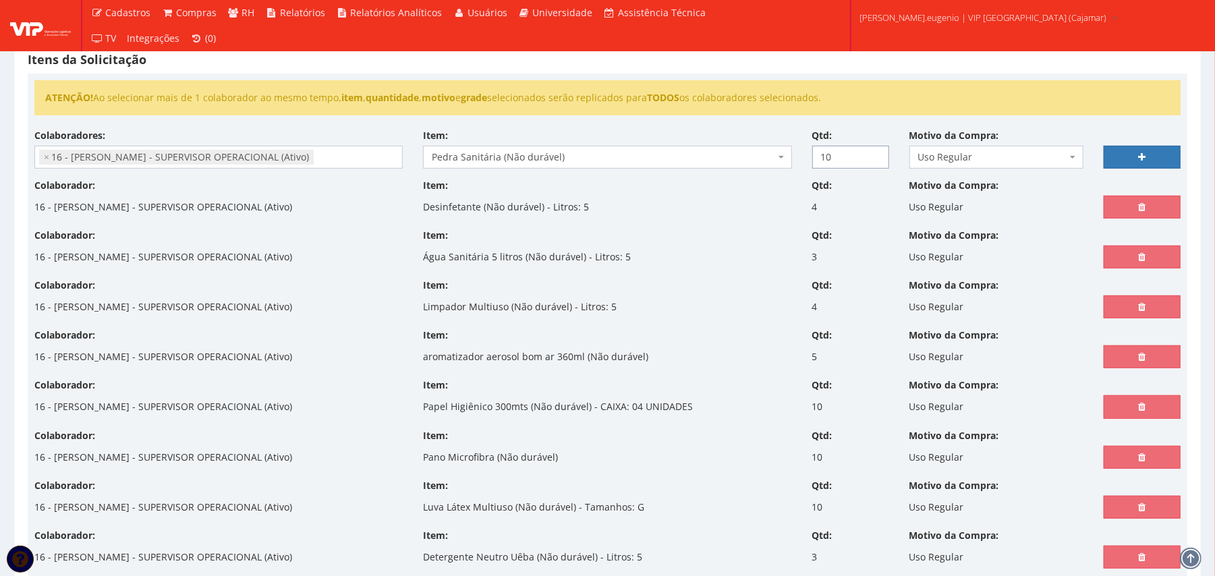
type input "10"
click at [874, 154] on input "10" at bounding box center [850, 157] width 77 height 23
click at [1140, 157] on icon at bounding box center [1141, 156] width 7 height 9
select select
type input "0"
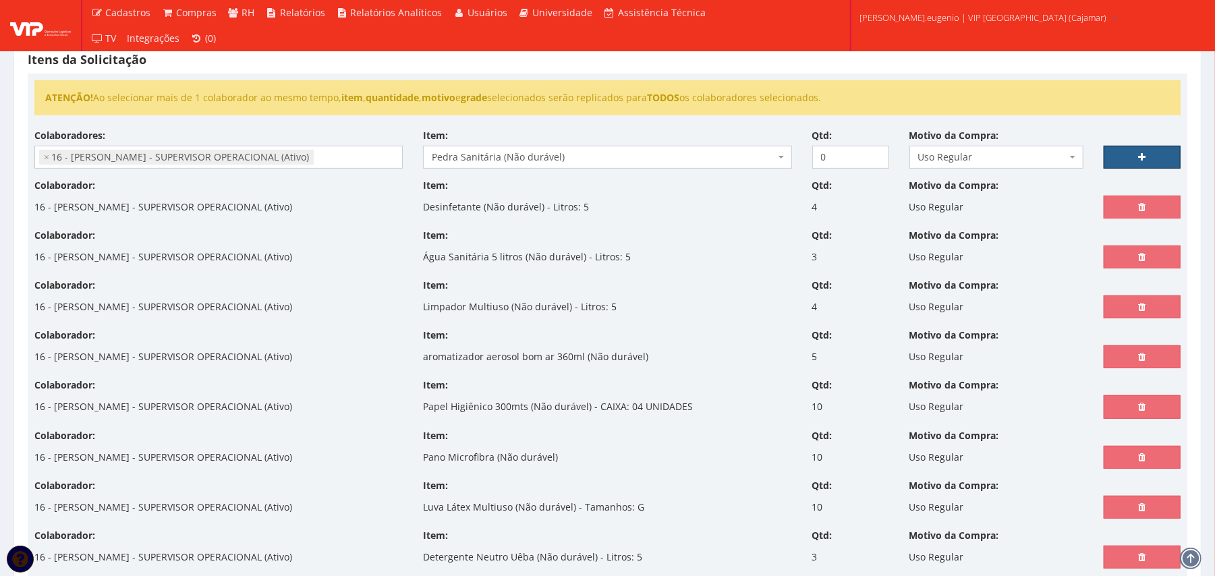
select select
click at [260, 154] on input "search" at bounding box center [218, 157] width 367 height 22
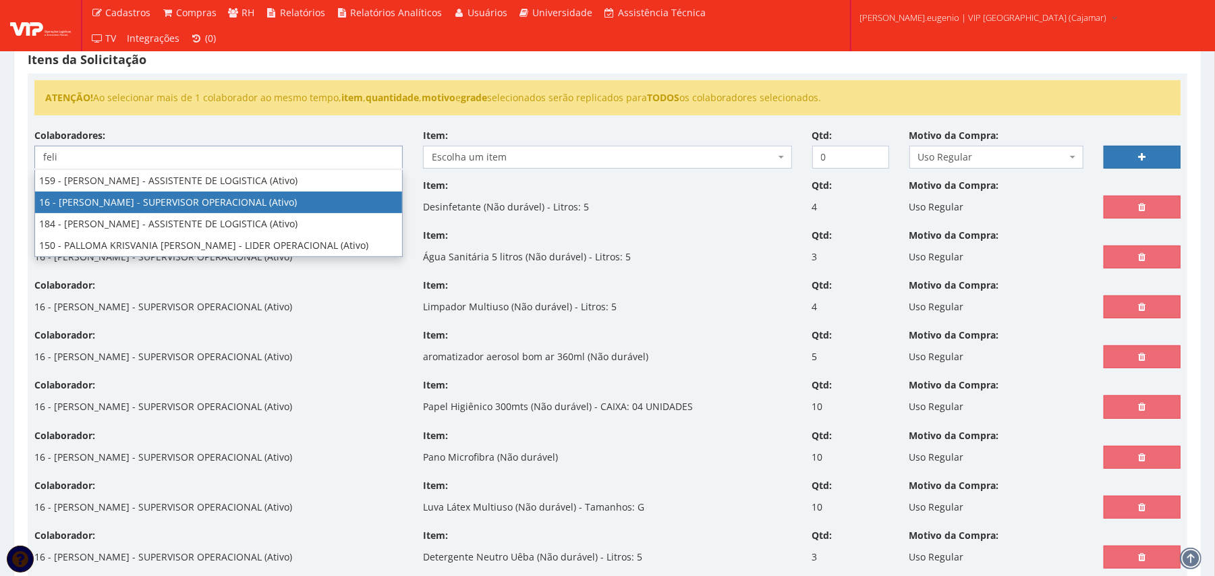
type input "feli"
select select "2809"
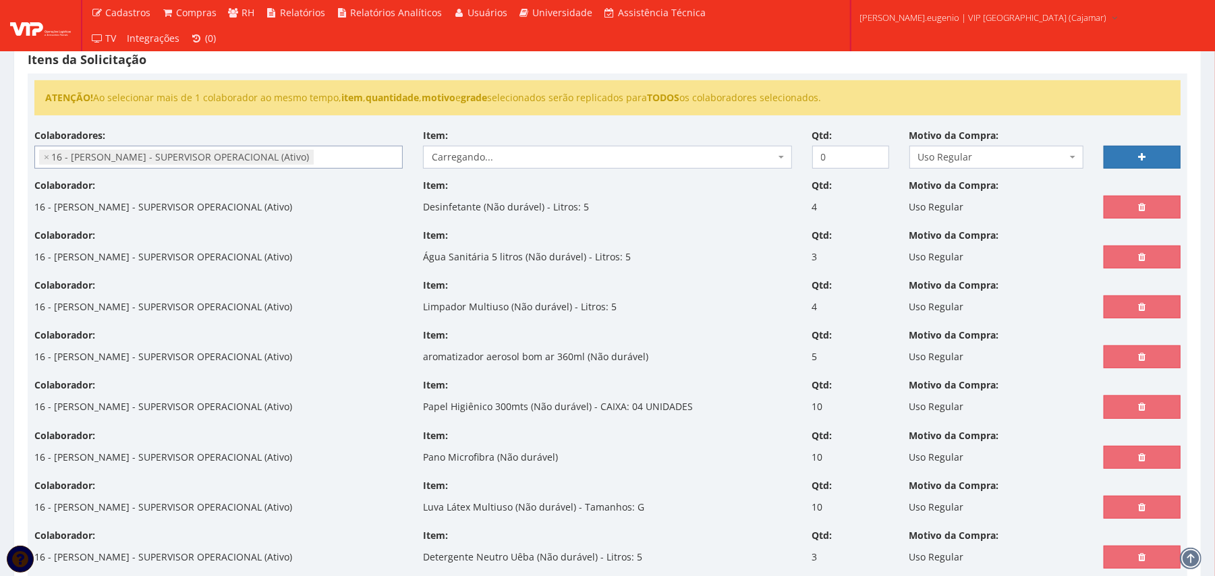
click at [624, 130] on div "Item: Carregando... Carregando..." at bounding box center [607, 149] width 389 height 40
click at [443, 154] on span "Escolha um item" at bounding box center [603, 156] width 343 height 13
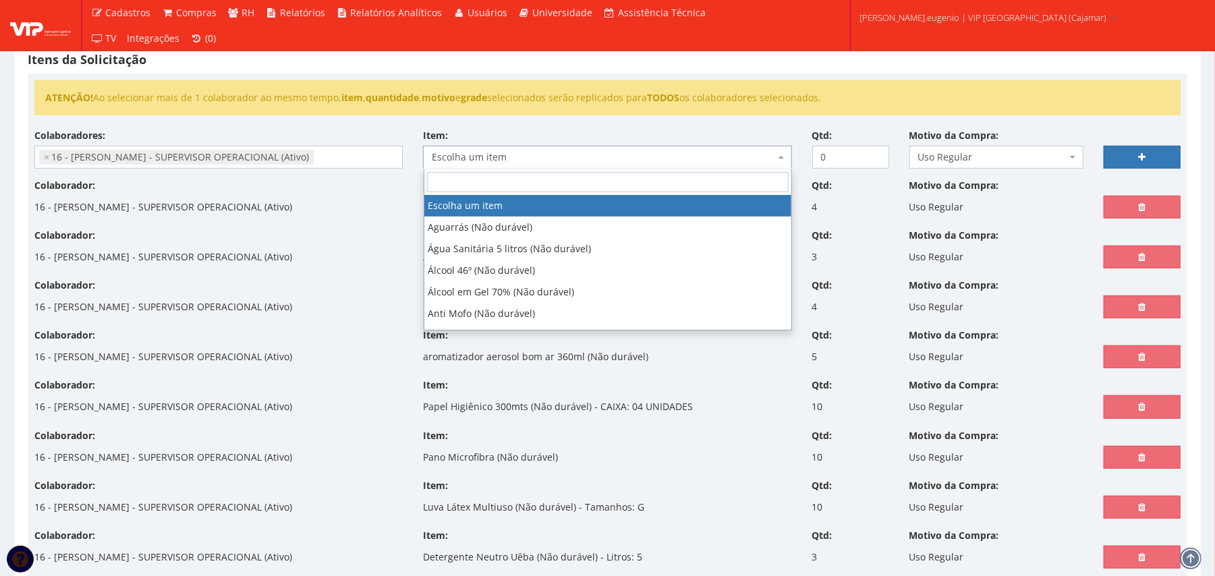
type input "f"
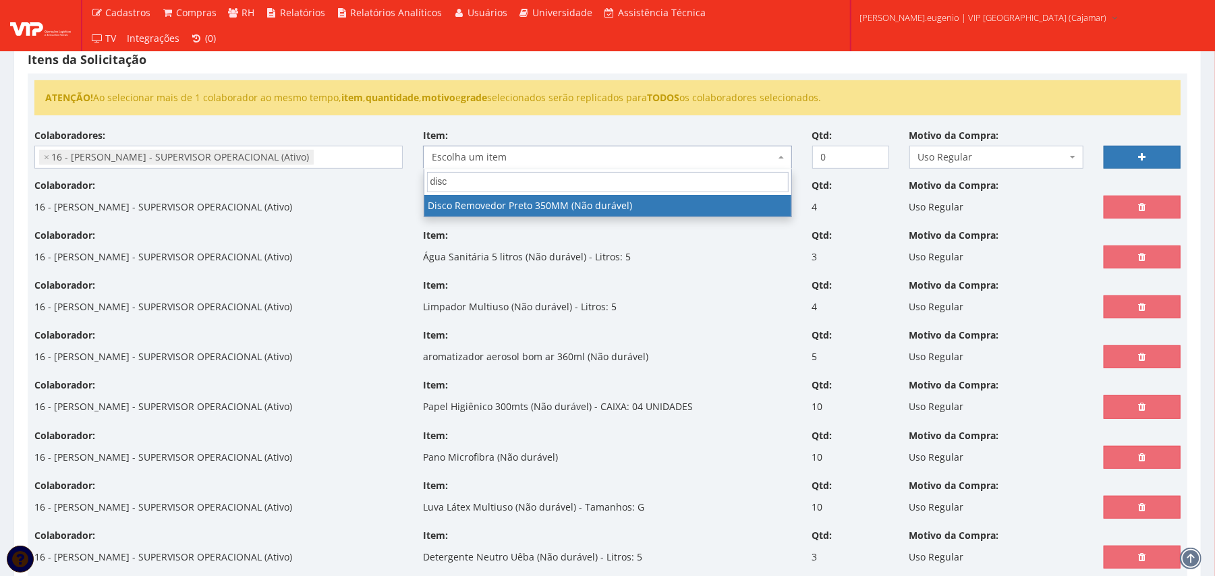
type input "disc"
select select "1217"
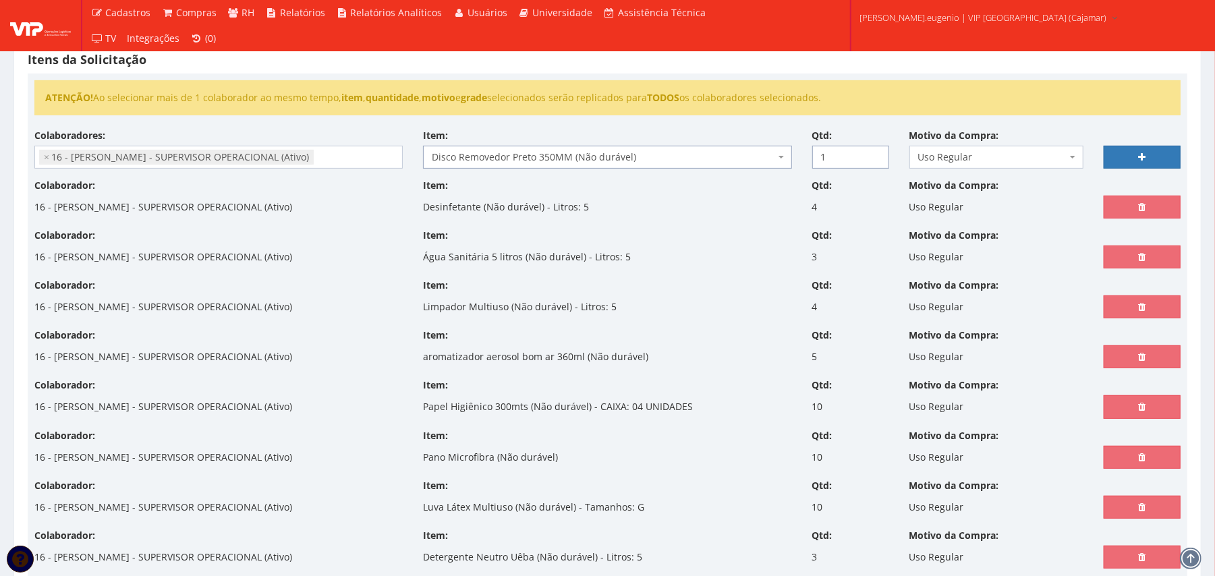
click at [878, 154] on input "1" at bounding box center [850, 157] width 77 height 23
click at [878, 154] on input "2" at bounding box center [850, 157] width 77 height 23
click at [878, 154] on input "3" at bounding box center [850, 157] width 77 height 23
click at [878, 154] on input "4" at bounding box center [850, 157] width 77 height 23
click at [878, 154] on input "5" at bounding box center [850, 157] width 77 height 23
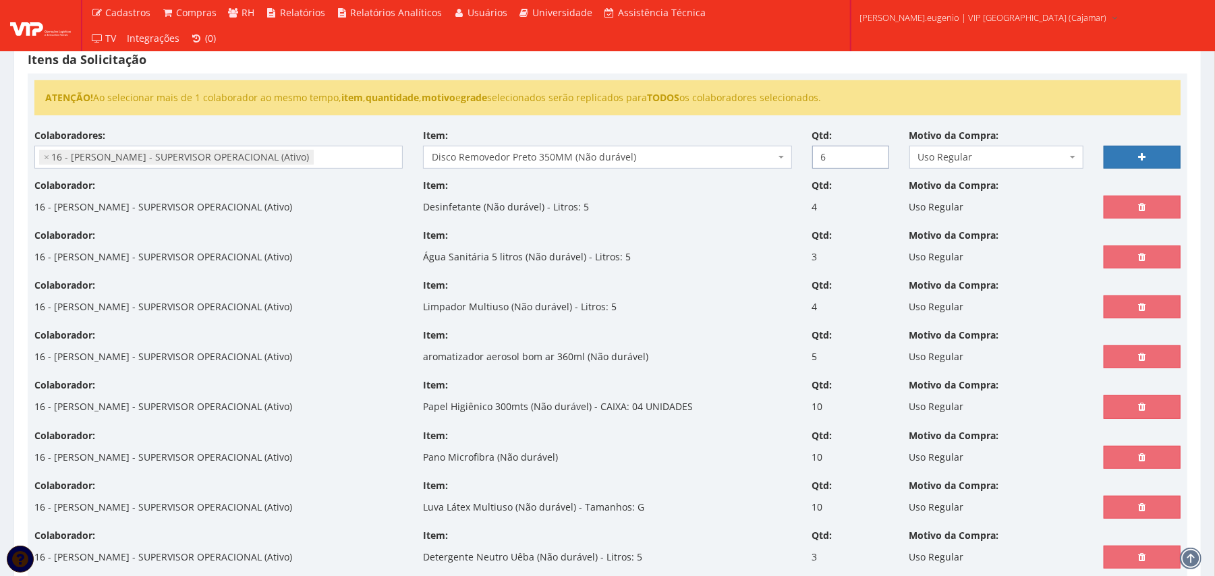
click at [878, 154] on input "6" at bounding box center [850, 157] width 77 height 23
click at [878, 154] on input "7" at bounding box center [850, 157] width 77 height 23
click at [878, 154] on input "8" at bounding box center [850, 157] width 77 height 23
click at [878, 154] on input "9" at bounding box center [850, 157] width 77 height 23
click at [878, 154] on input "10" at bounding box center [850, 157] width 77 height 23
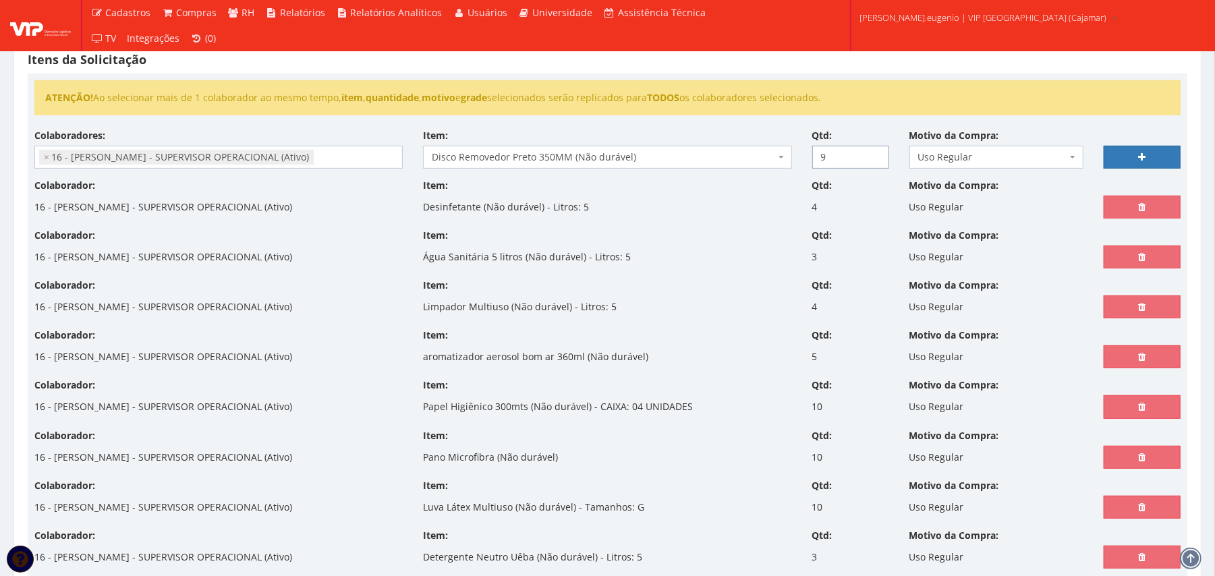
click at [878, 160] on input "9" at bounding box center [850, 157] width 77 height 23
click at [878, 160] on input "8" at bounding box center [850, 157] width 77 height 23
click at [878, 160] on input "7" at bounding box center [850, 157] width 77 height 23
click at [878, 160] on input "6" at bounding box center [850, 157] width 77 height 23
click at [876, 155] on input "8" at bounding box center [850, 157] width 77 height 23
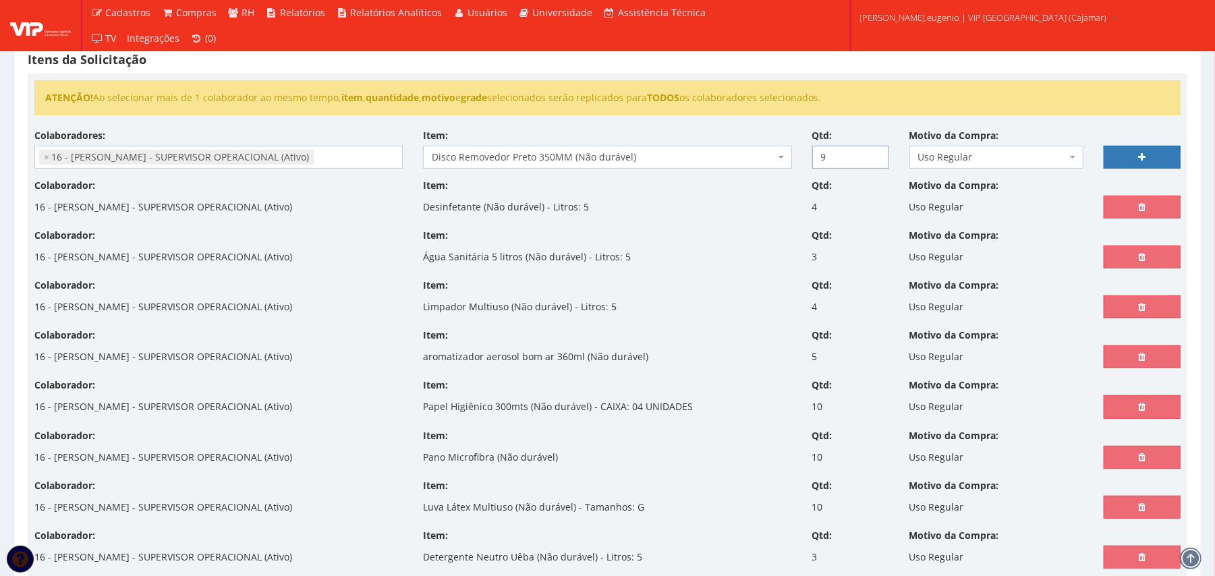
click at [876, 155] on input "9" at bounding box center [850, 157] width 77 height 23
type input "10"
click at [876, 155] on input "10" at bounding box center [850, 157] width 77 height 23
click at [1127, 161] on link at bounding box center [1142, 157] width 77 height 23
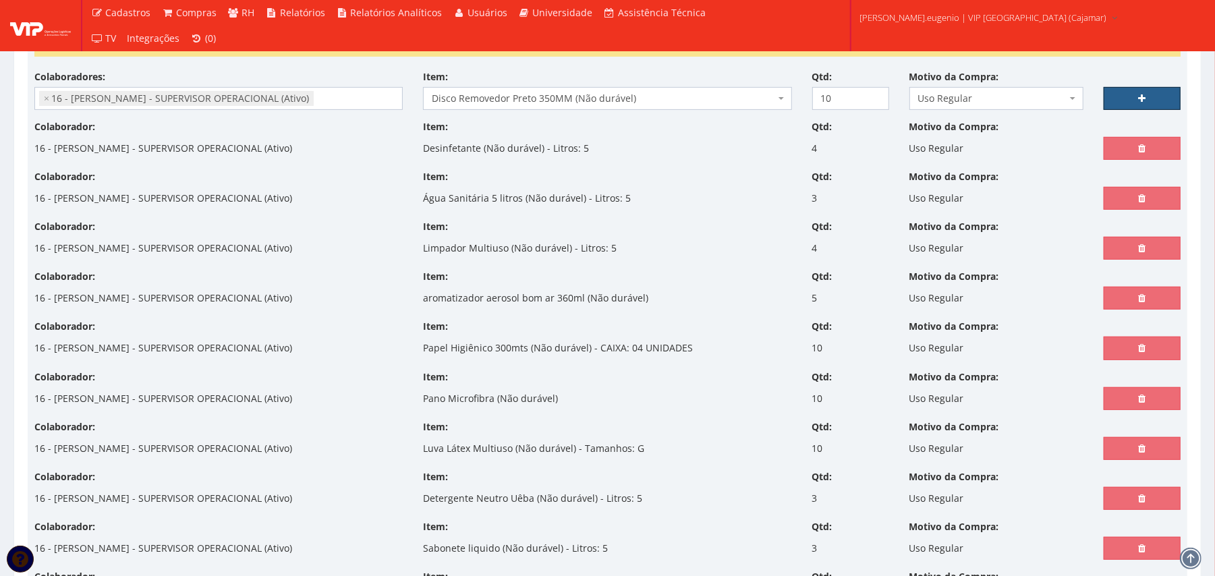
scroll to position [321, 0]
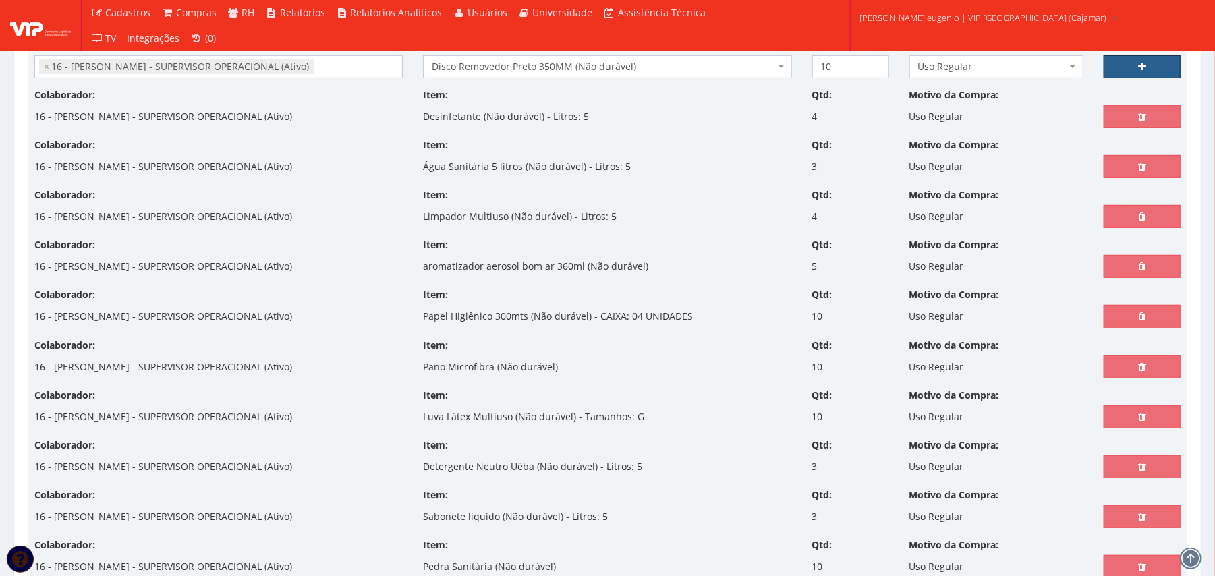
select select
type input "0"
select select
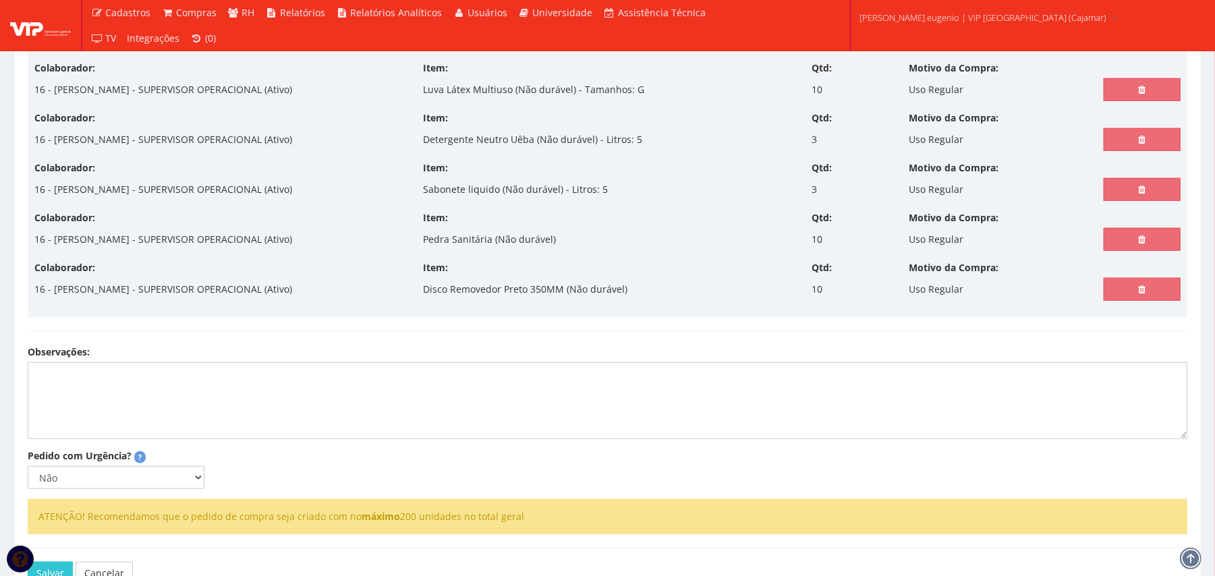
scroll to position [745, 0]
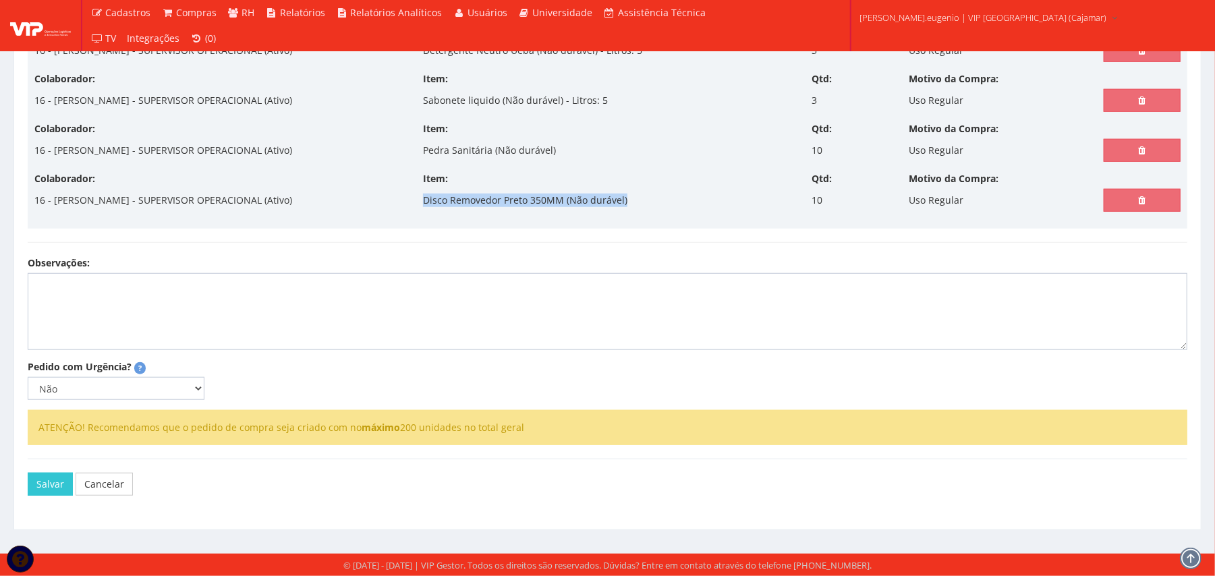
drag, startPoint x: 424, startPoint y: 196, endPoint x: 640, endPoint y: 200, distance: 216.6
click at [640, 200] on div "Item: Disco Removedor Preto 350MM (Não durável)" at bounding box center [607, 192] width 389 height 40
copy p "Disco Removedor Preto 350MM (Não durável)"
click at [182, 309] on textarea "Observações:" at bounding box center [608, 311] width 1160 height 77
paste textarea "Disco Removedor Preto 350MM (Não durável)"
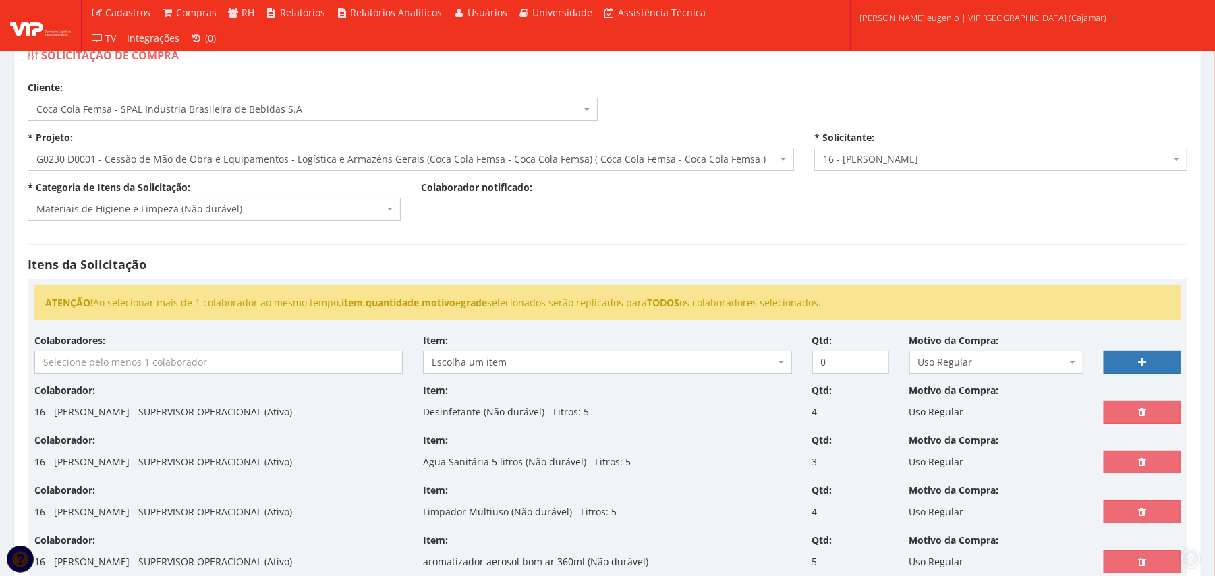
scroll to position [0, 0]
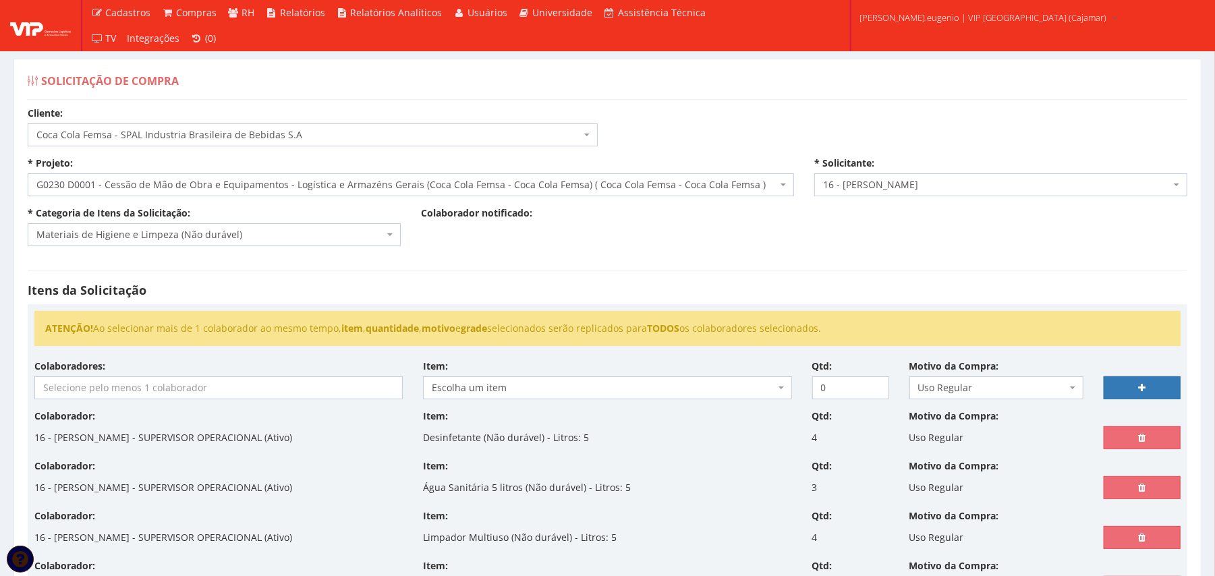
type textarea "Disco Removedor Preto 350MM (Não durável) Favor considerar 6 unidades de disco …"
click at [286, 387] on input "search" at bounding box center [218, 388] width 367 height 22
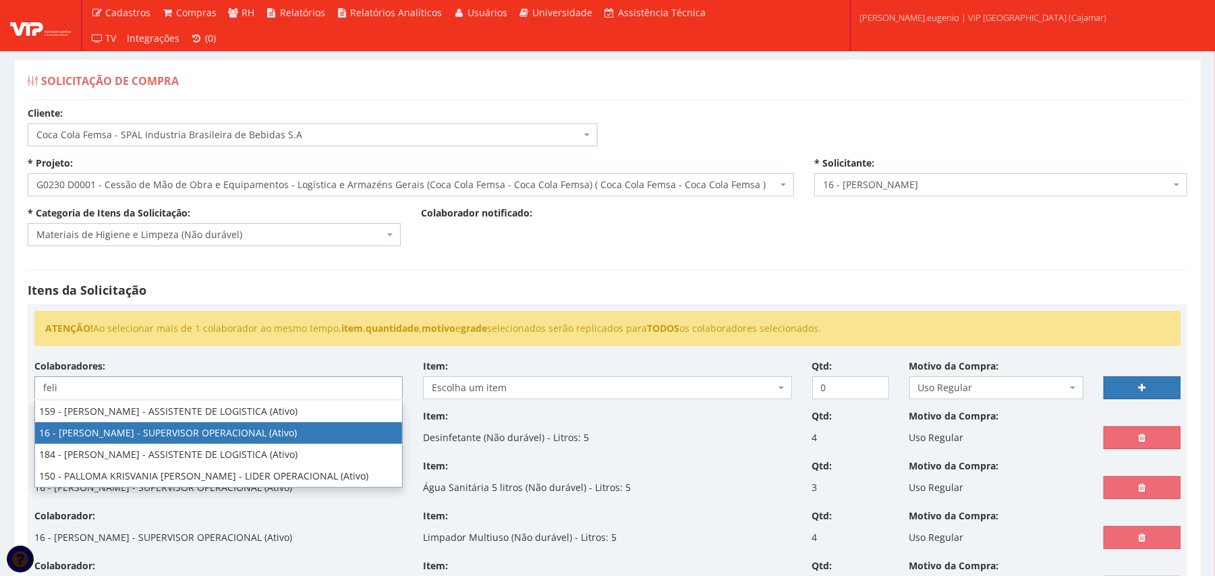
type input "feli"
select select "2809"
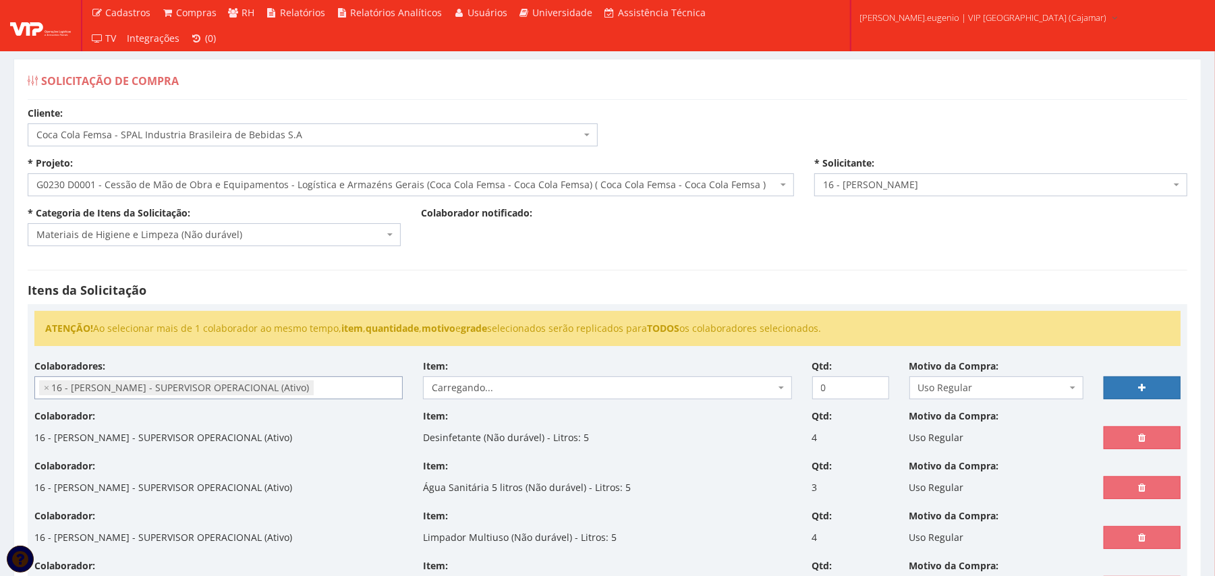
click at [664, 297] on h4 "Itens da Solicitação" at bounding box center [608, 290] width 1160 height 13
click at [521, 380] on span "Carregando..." at bounding box center [607, 387] width 368 height 23
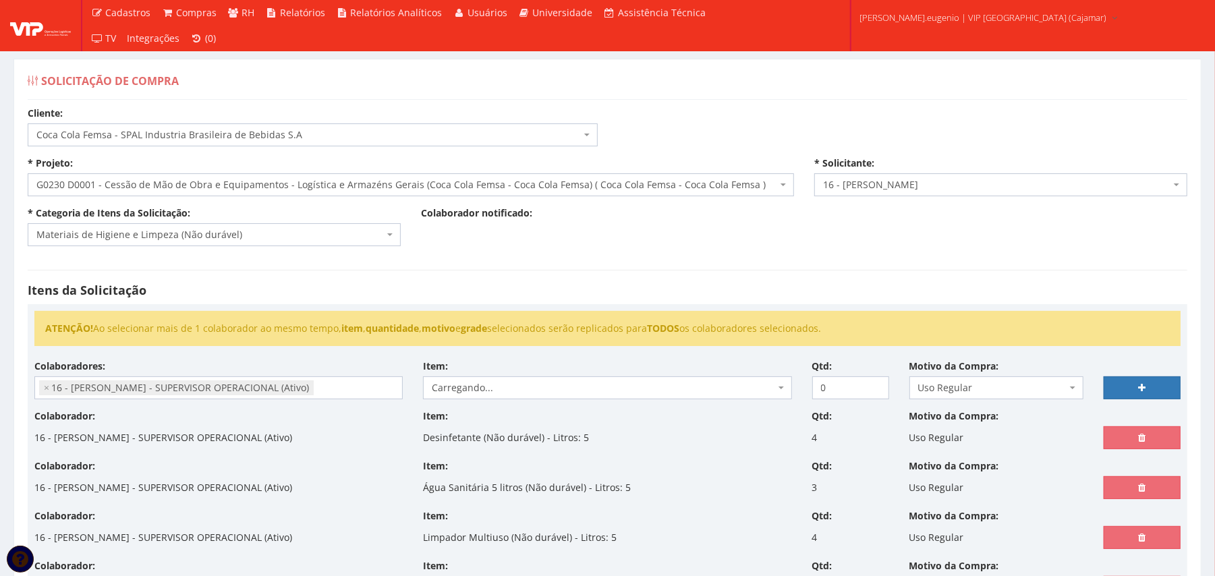
click at [514, 395] on span "Carregando..." at bounding box center [603, 387] width 343 height 13
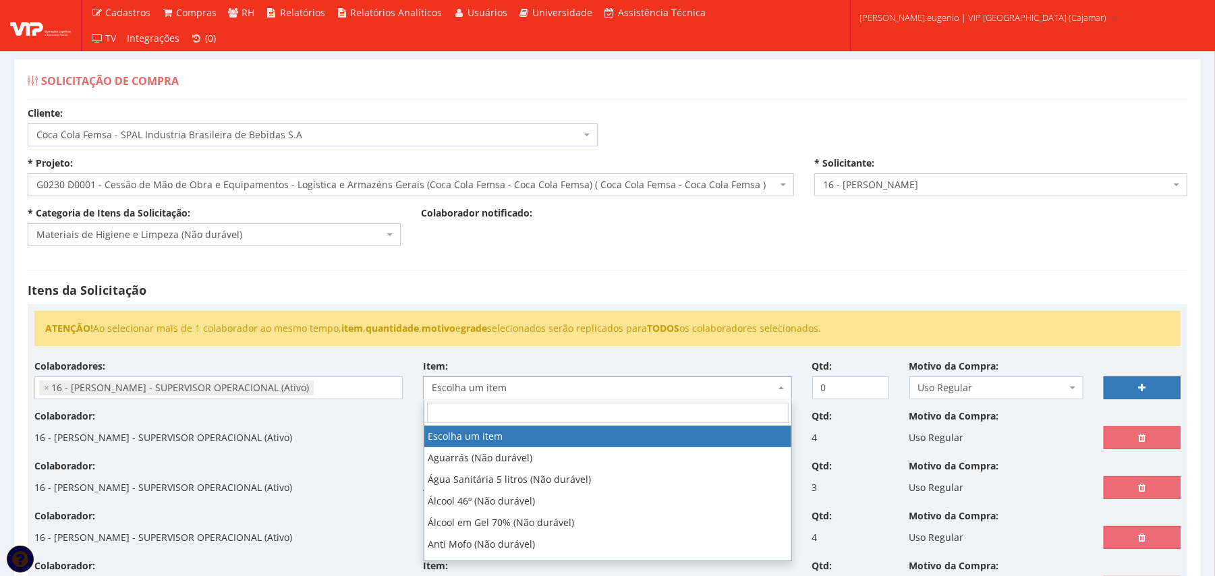
click at [559, 387] on span "Escolha um item" at bounding box center [603, 387] width 343 height 13
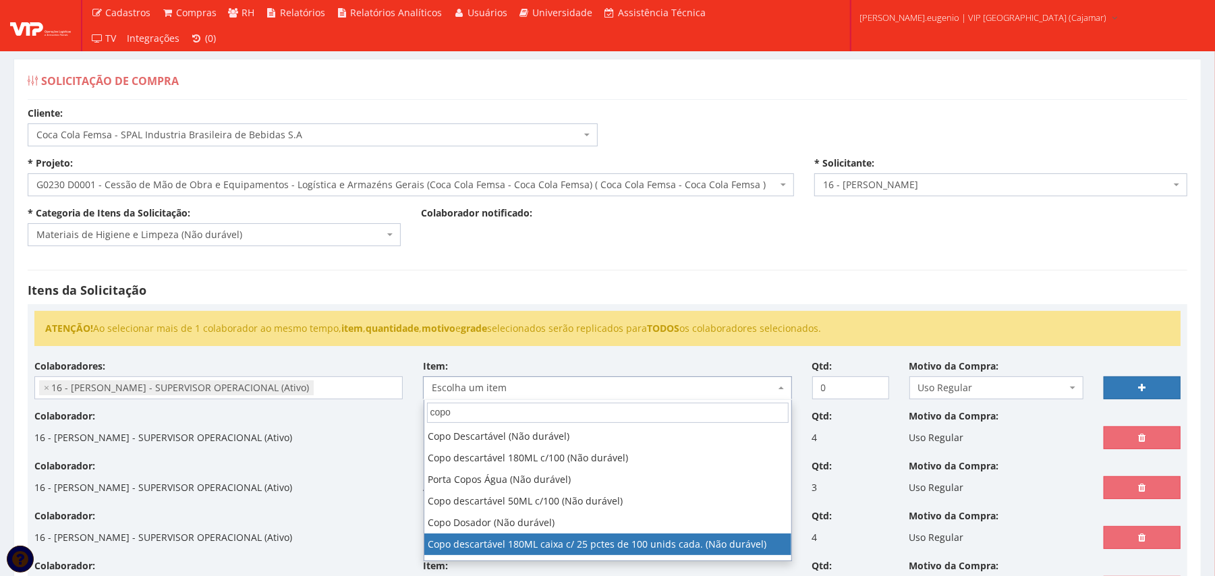
type input "copo"
select select "1026"
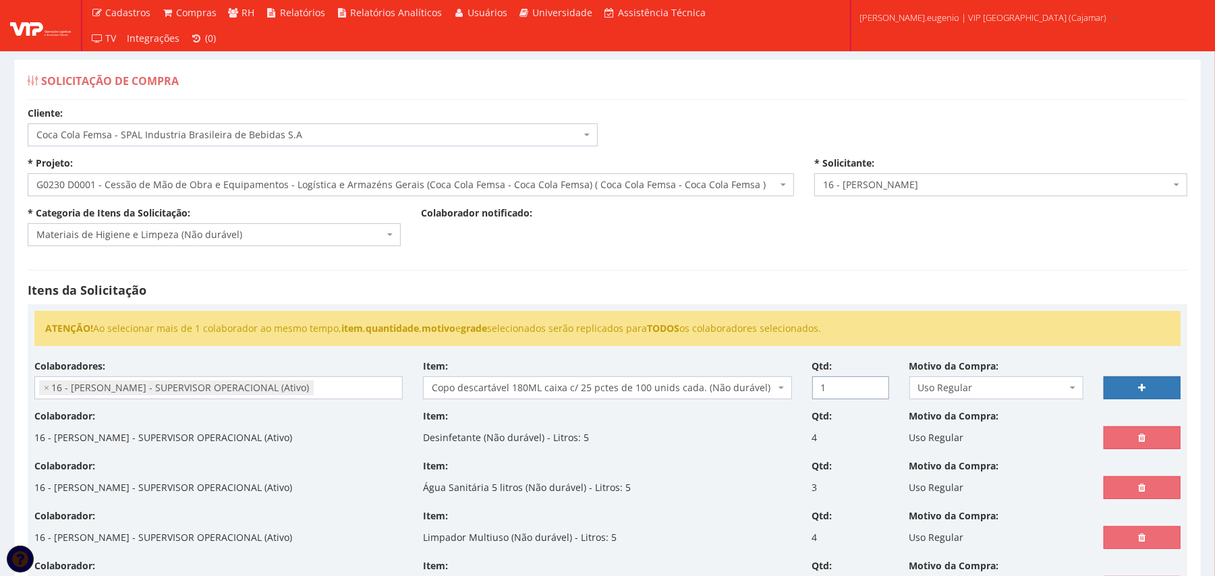
type input "1"
click at [872, 383] on input "1" at bounding box center [850, 387] width 77 height 23
click at [1182, 383] on div at bounding box center [1141, 380] width 97 height 40
click at [1151, 387] on link at bounding box center [1142, 387] width 77 height 23
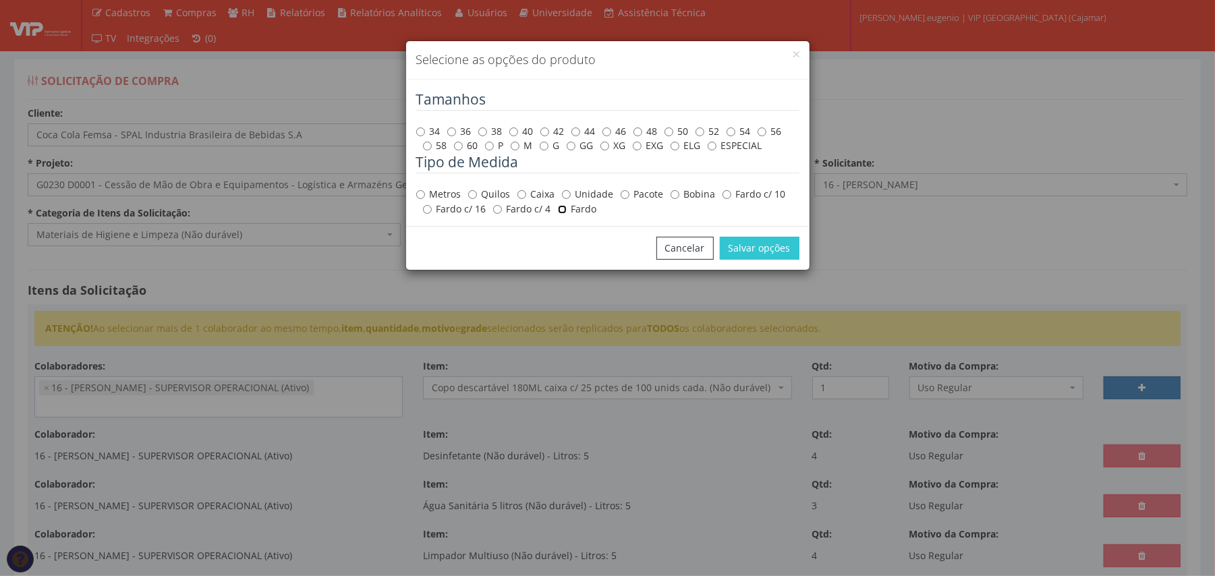
click at [565, 211] on input "Fardo" at bounding box center [562, 209] width 9 height 9
radio input "true"
click at [760, 241] on button "Salvar opções" at bounding box center [760, 248] width 80 height 23
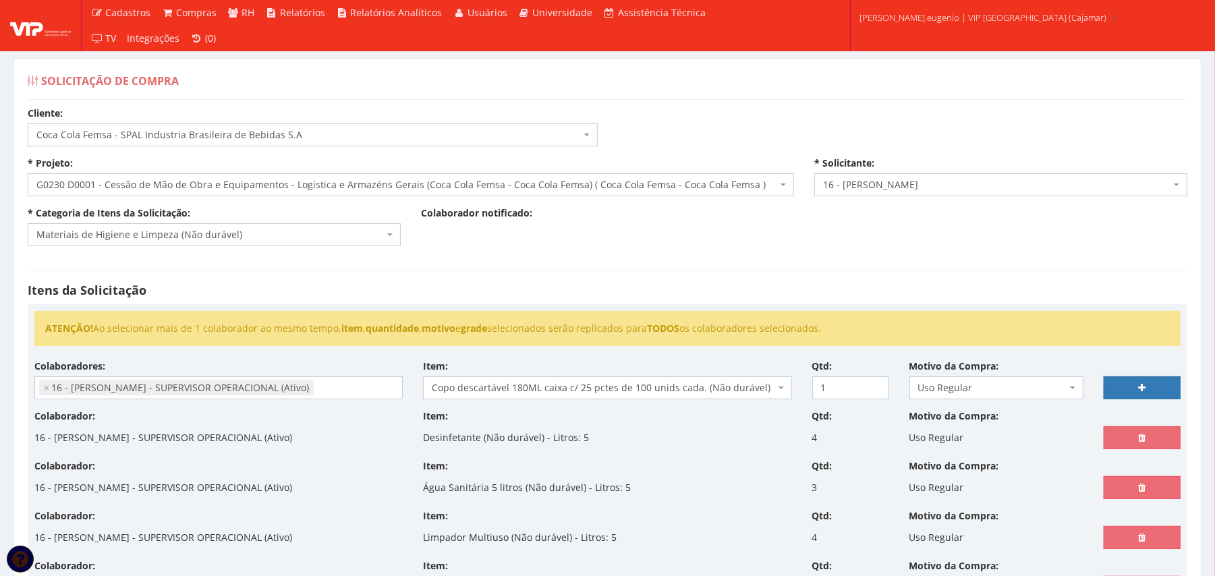
select select
type input "0"
select select
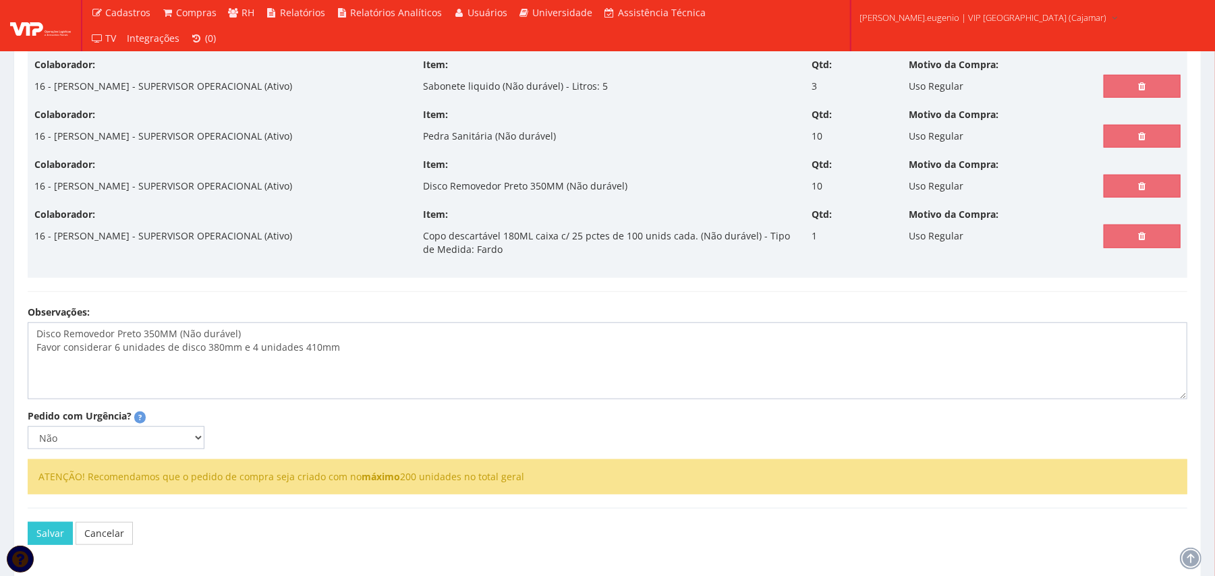
scroll to position [809, 0]
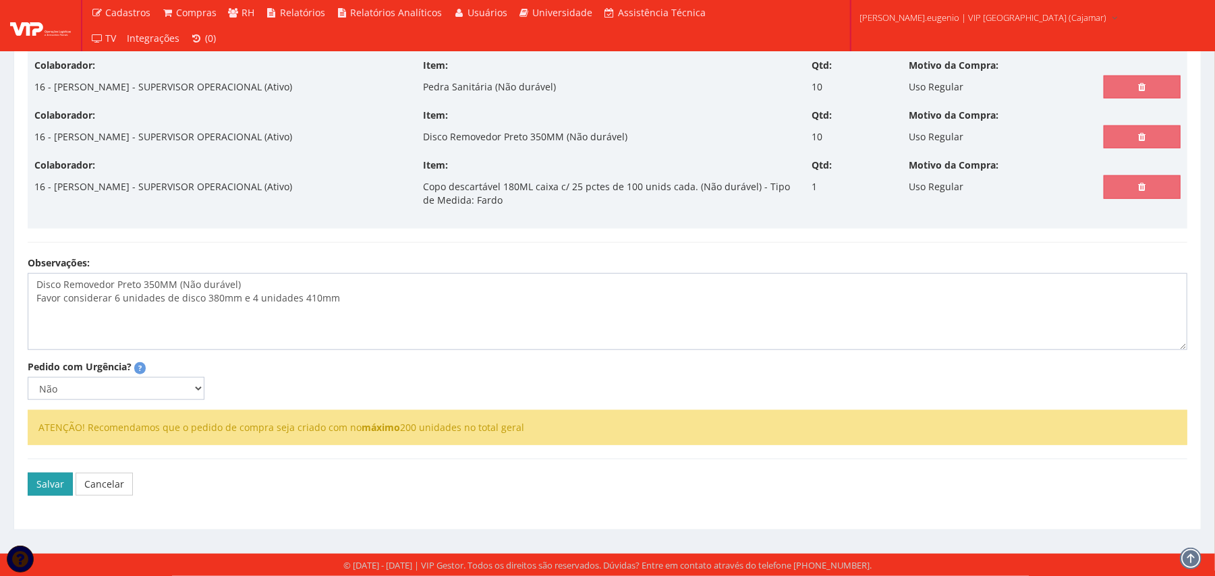
click at [38, 480] on button "Salvar" at bounding box center [50, 484] width 45 height 23
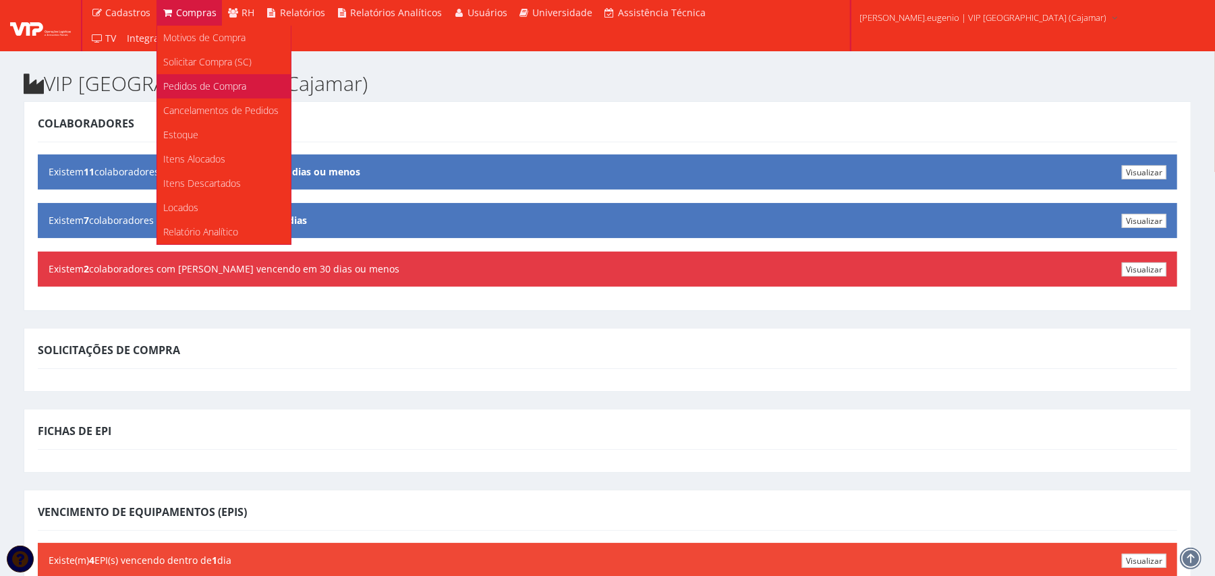
click at [221, 80] on span "Pedidos de Compra" at bounding box center [205, 86] width 83 height 13
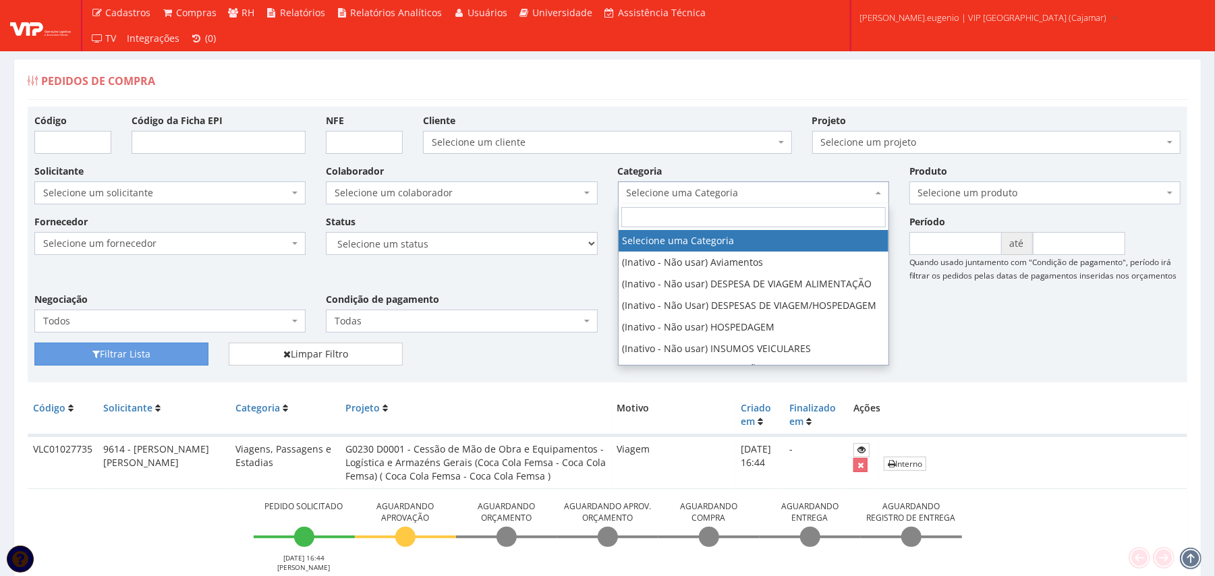
click at [733, 193] on span "Selecione uma Categoria" at bounding box center [750, 192] width 246 height 13
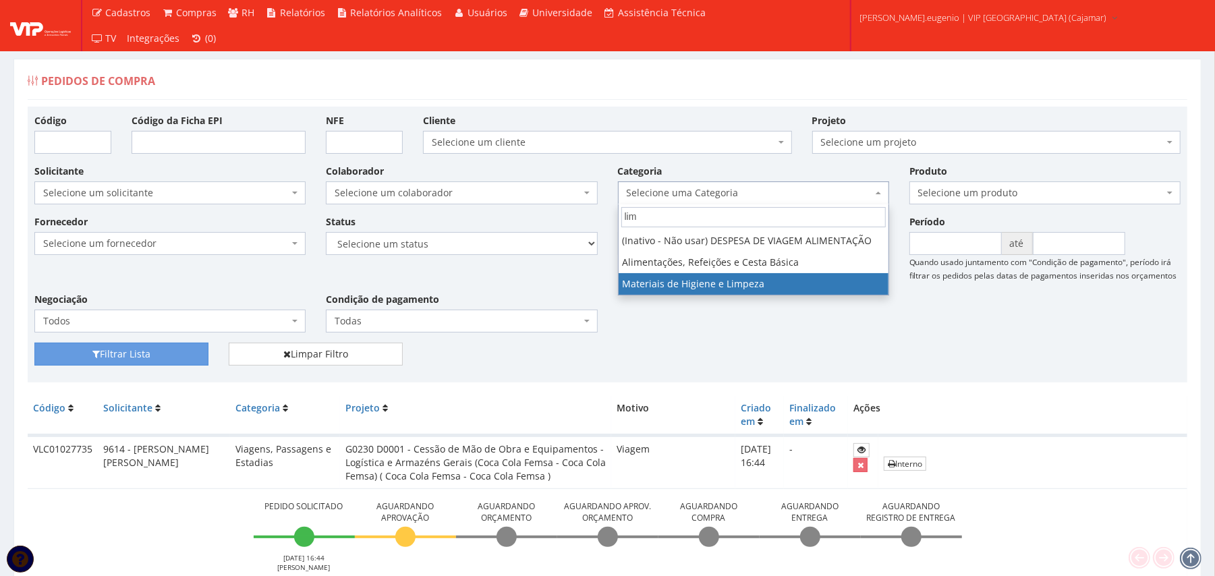
type input "lim"
select select "5"
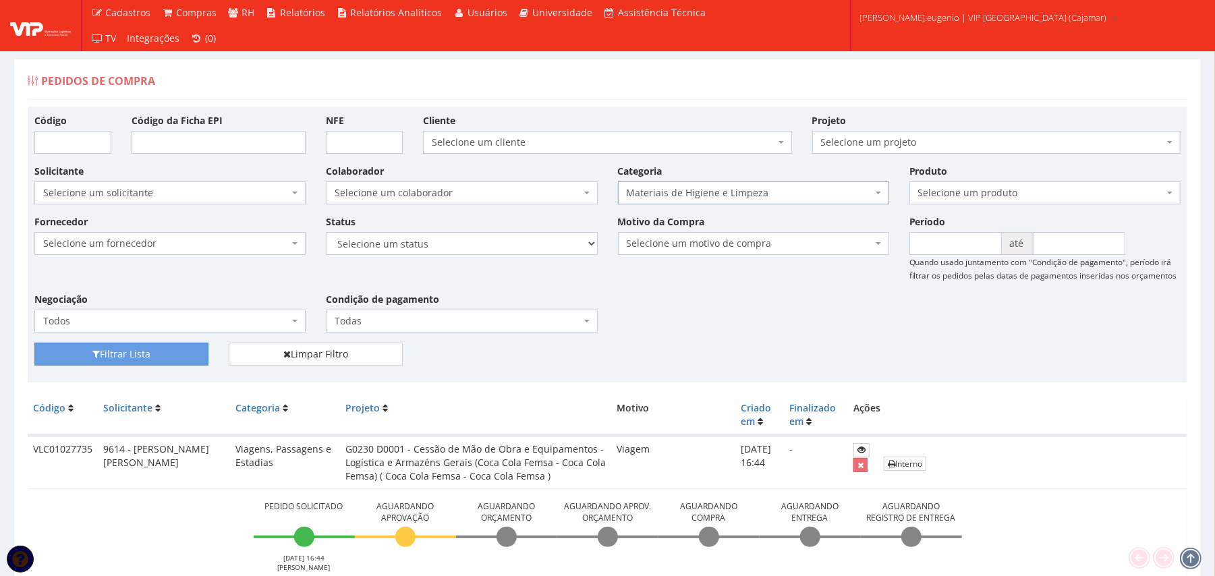
click at [95, 368] on div "Filtrar Lista Limpar Filtro" at bounding box center [607, 359] width 1166 height 33
click at [111, 357] on button "Filtrar Lista" at bounding box center [121, 354] width 174 height 23
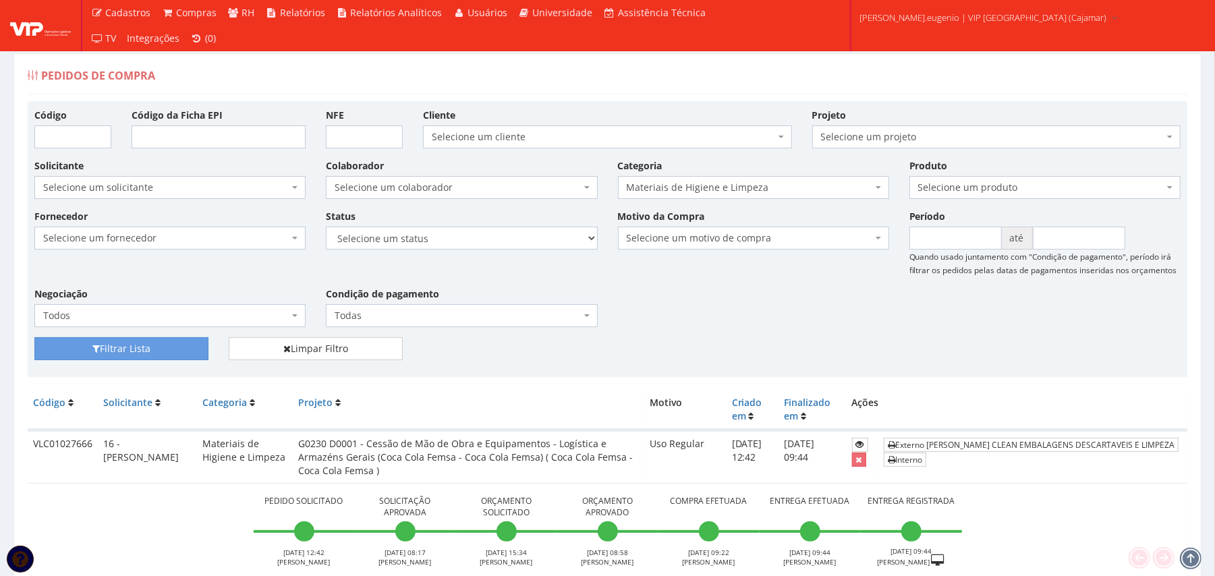
scroll to position [179, 0]
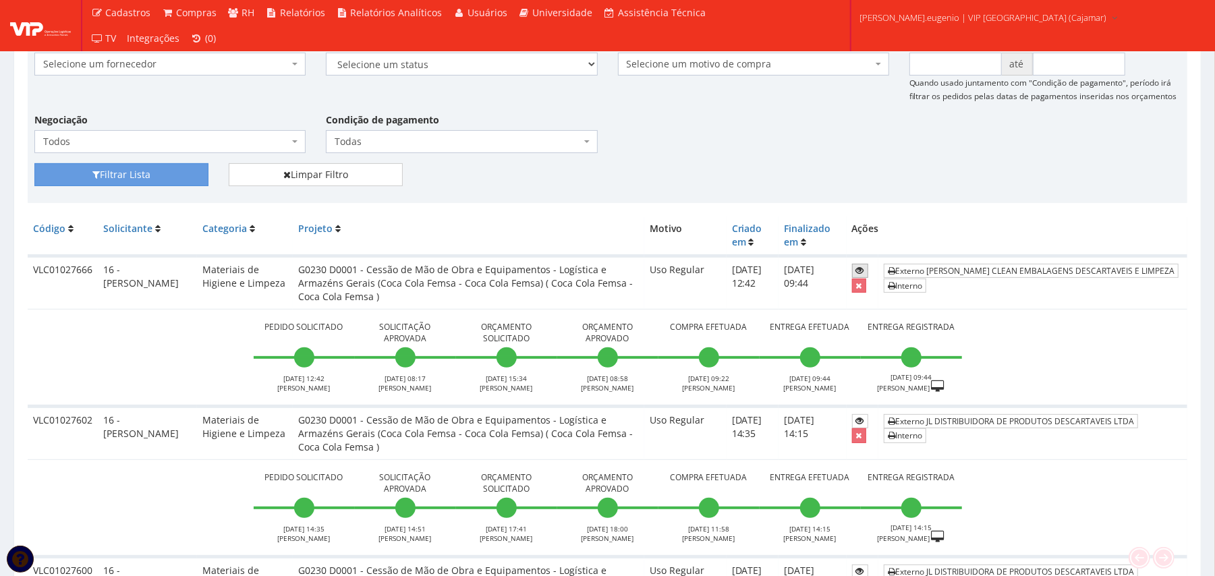
click at [868, 264] on link at bounding box center [860, 271] width 16 height 14
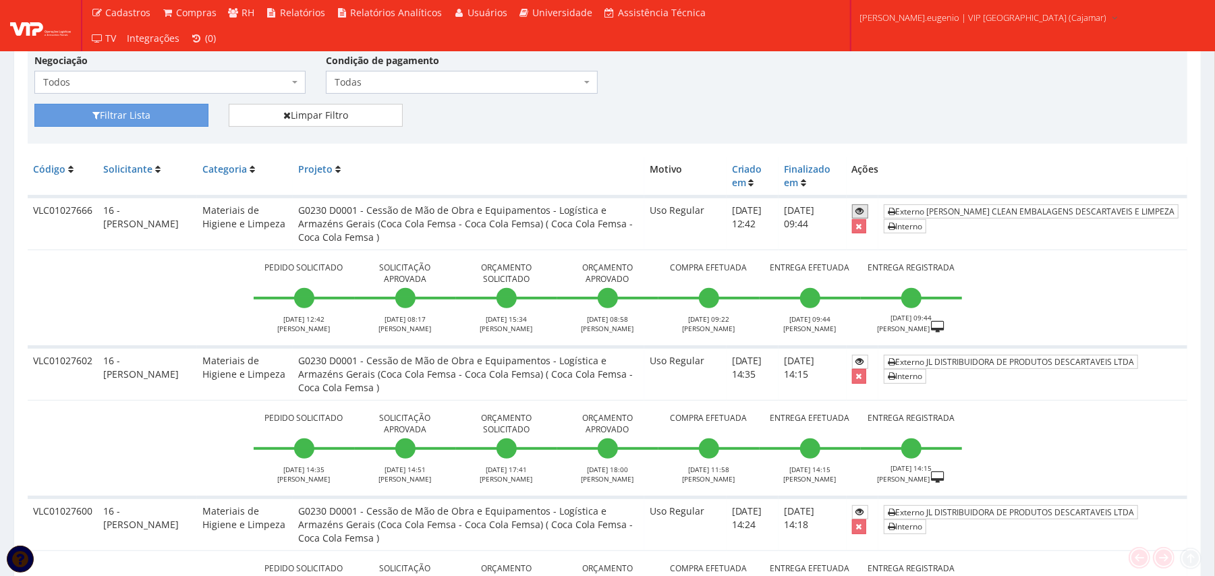
scroll to position [270, 0]
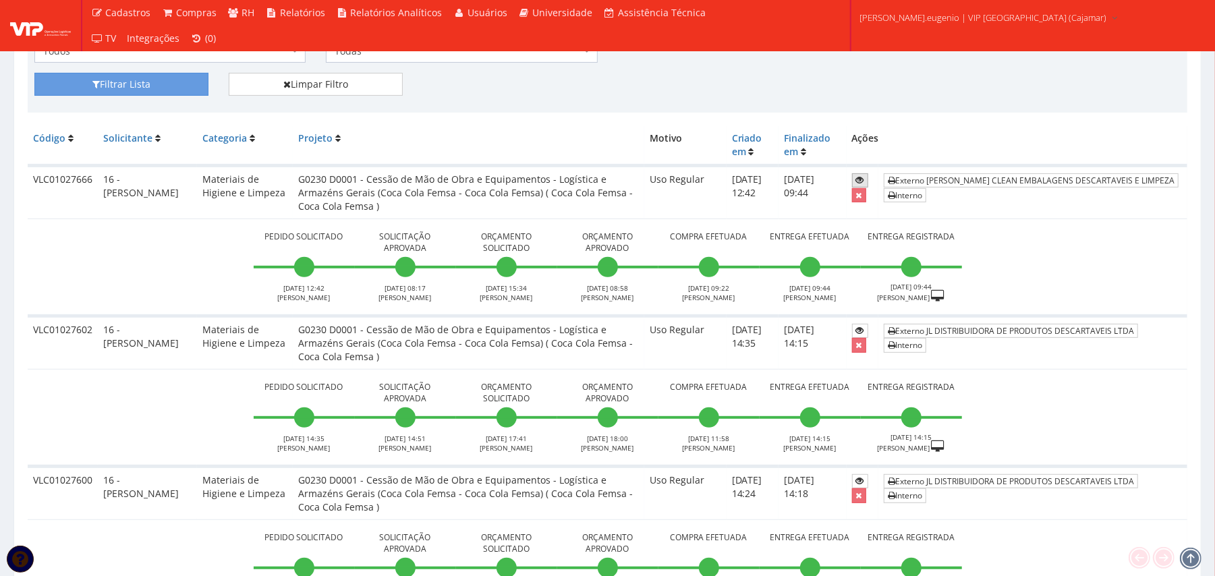
click at [868, 179] on link at bounding box center [860, 180] width 16 height 14
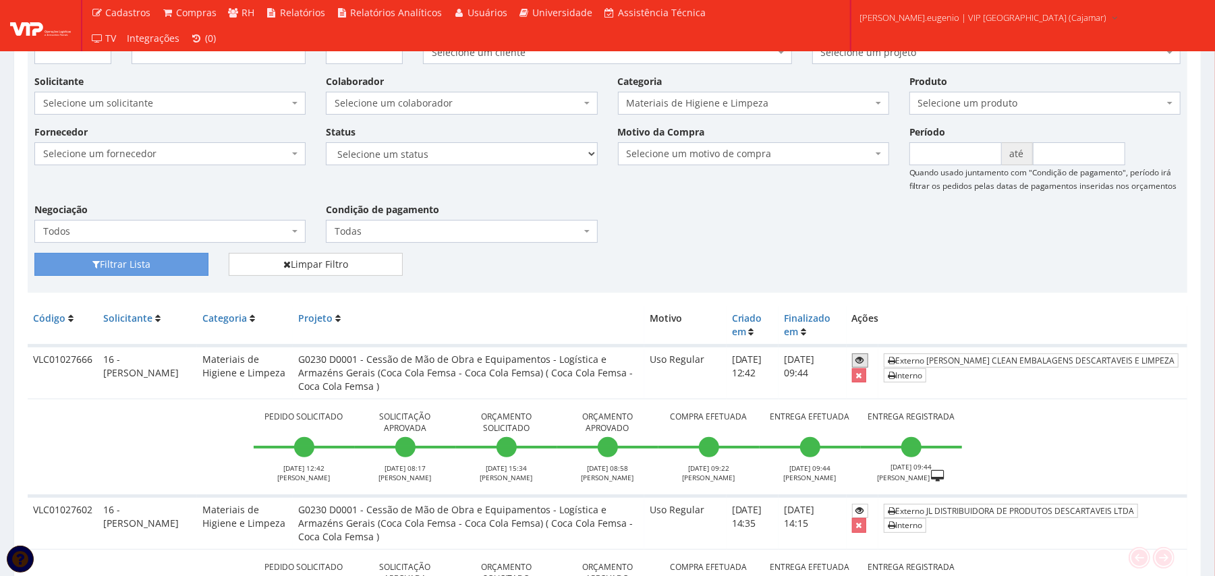
scroll to position [179, 0]
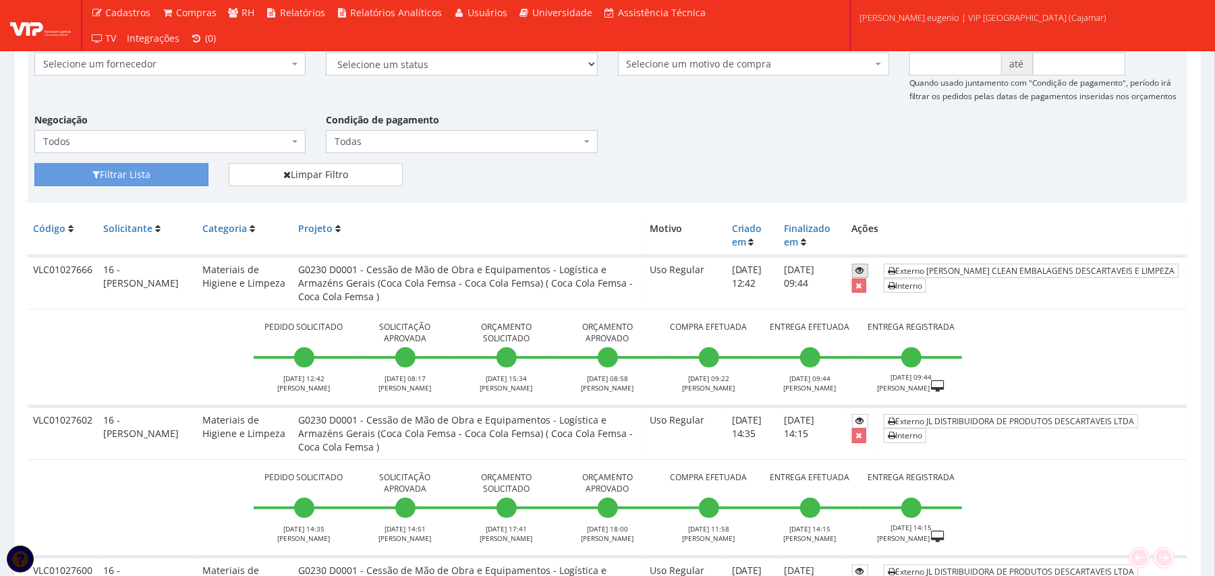
click at [864, 266] on icon at bounding box center [860, 270] width 8 height 9
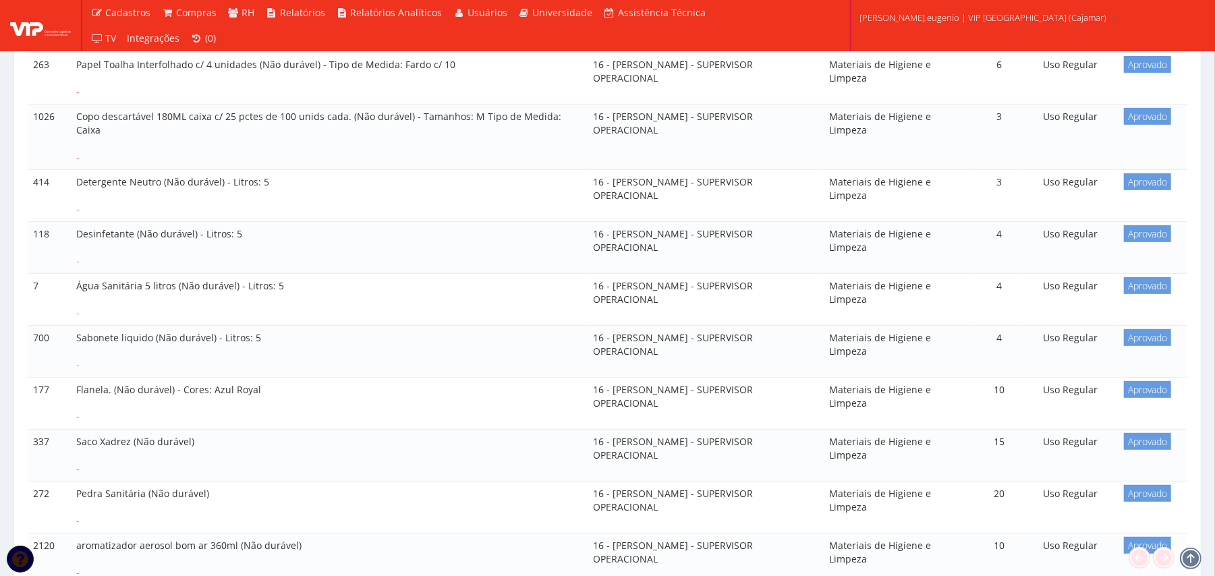
scroll to position [360, 0]
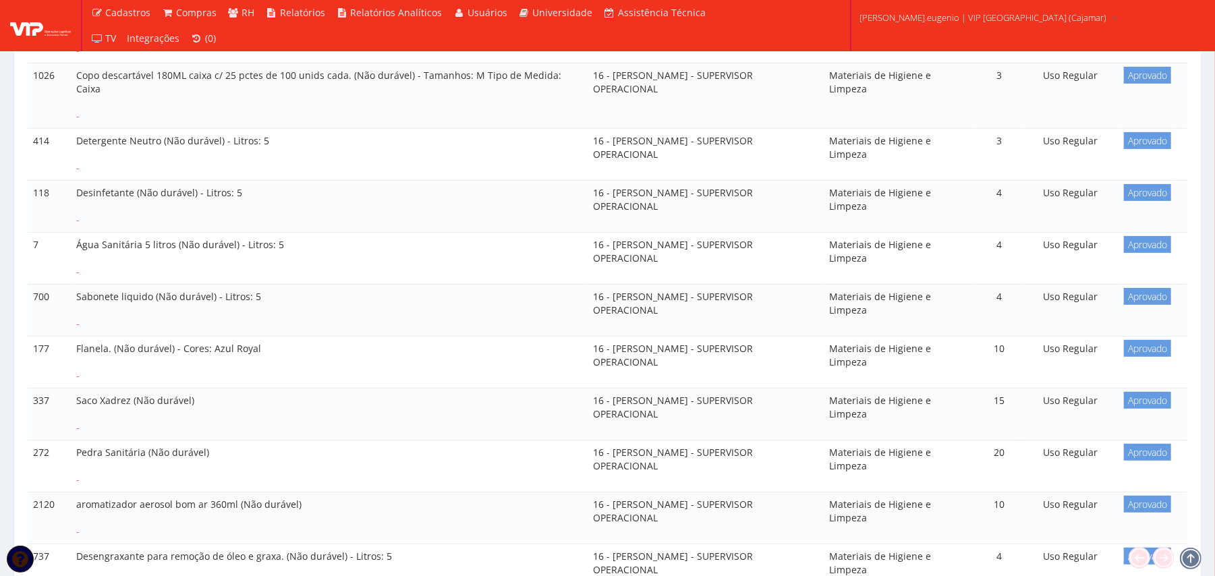
drag, startPoint x: 68, startPoint y: 193, endPoint x: 238, endPoint y: 193, distance: 170.0
click at [238, 193] on tr "118 Desinfetante (Não durável) - Litros: 5 - 16 - FELIPE DE SOUZA EUGENIO - SUP…" at bounding box center [608, 207] width 1160 height 52
drag, startPoint x: 63, startPoint y: 295, endPoint x: 294, endPoint y: 295, distance: 231.4
click at [294, 295] on tr "700 Sabonete liquido (Não durável) - Litros: 5 - 16 - FELIPE DE SOUZA EUGENIO -…" at bounding box center [608, 310] width 1160 height 52
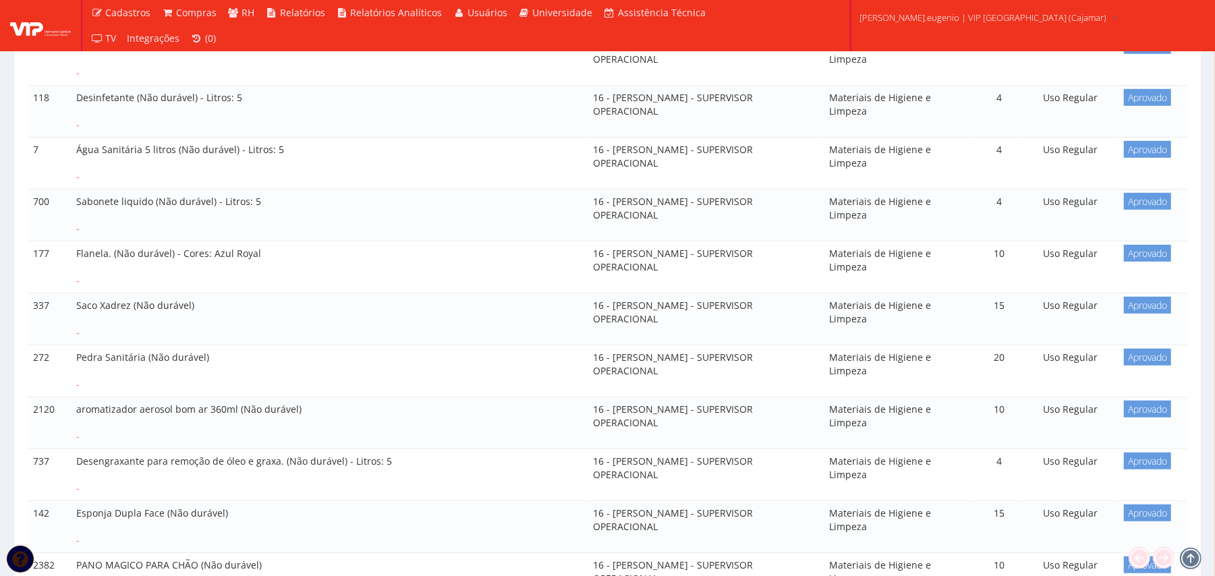
scroll to position [540, 0]
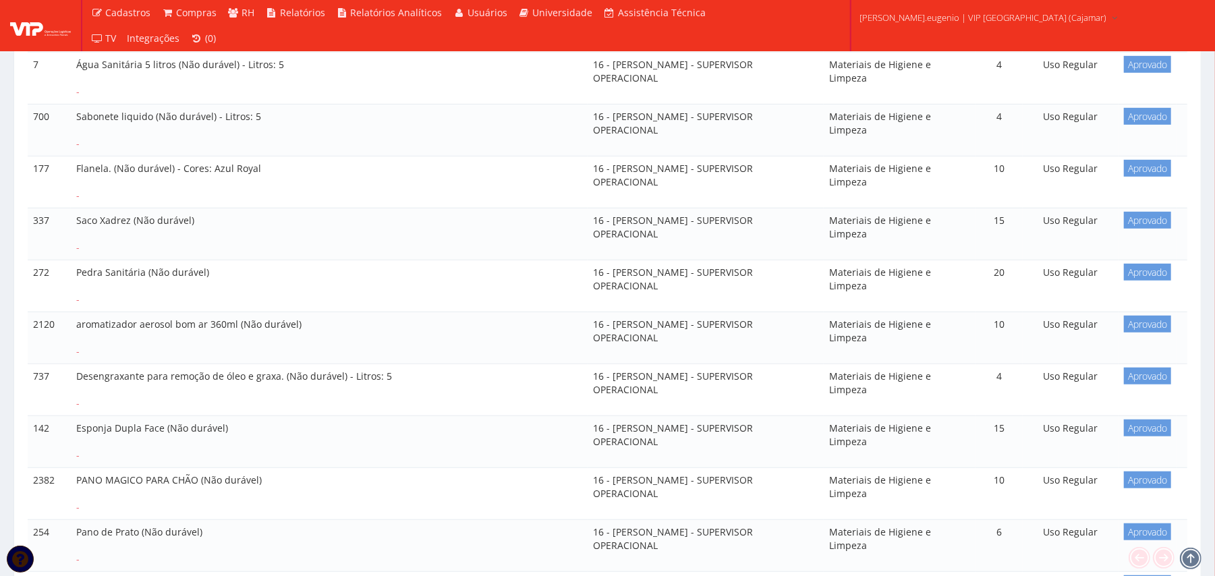
drag, startPoint x: 76, startPoint y: 223, endPoint x: 190, endPoint y: 223, distance: 114.0
click at [190, 223] on td "Saco Xadrez (Não durável) -" at bounding box center [329, 234] width 517 height 52
click at [338, 246] on td "Saco Xadrez (Não durável) -" at bounding box center [329, 234] width 517 height 52
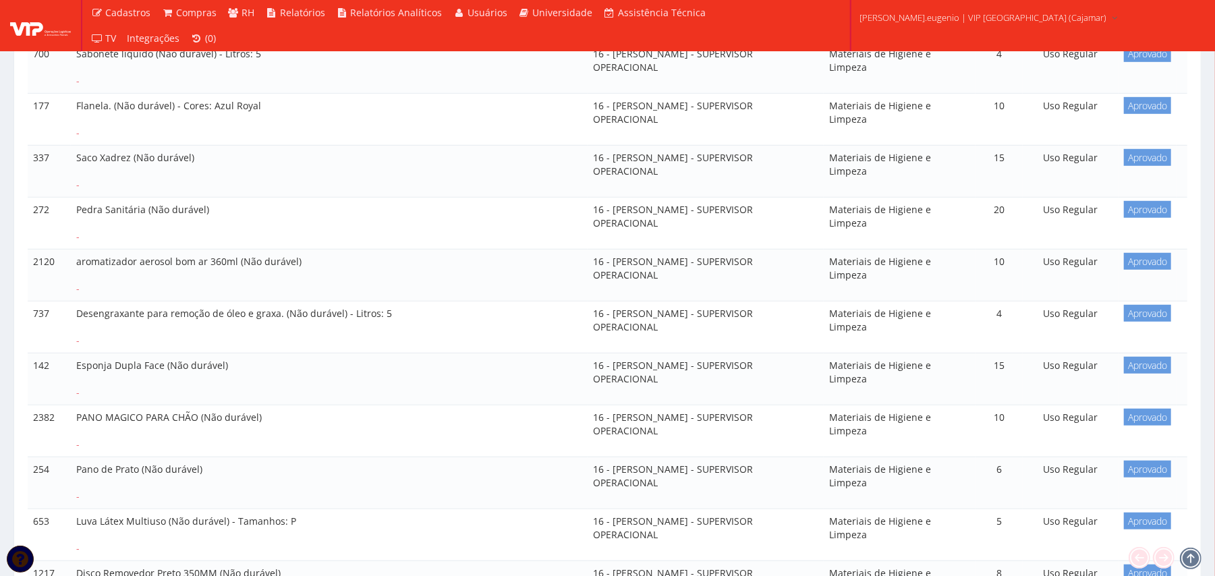
scroll to position [629, 0]
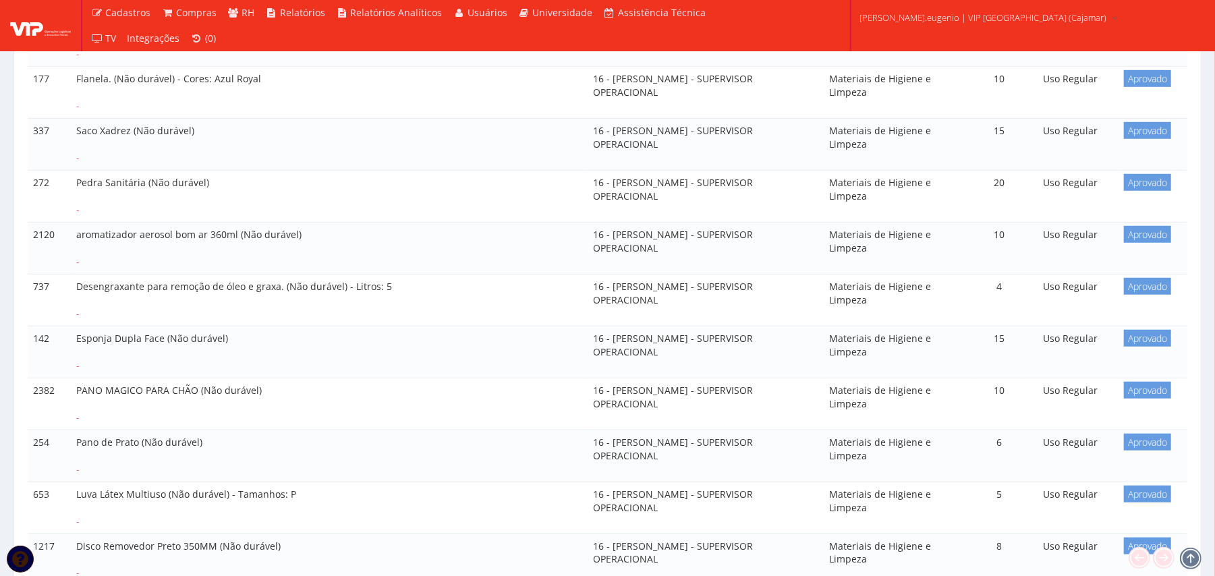
drag, startPoint x: 65, startPoint y: 179, endPoint x: 222, endPoint y: 179, distance: 156.5
click at [222, 179] on tr "272 Pedra Sanitária (Não durável) - 16 - FELIPE DE SOUZA EUGENIO - SUPERVISOR O…" at bounding box center [608, 196] width 1160 height 52
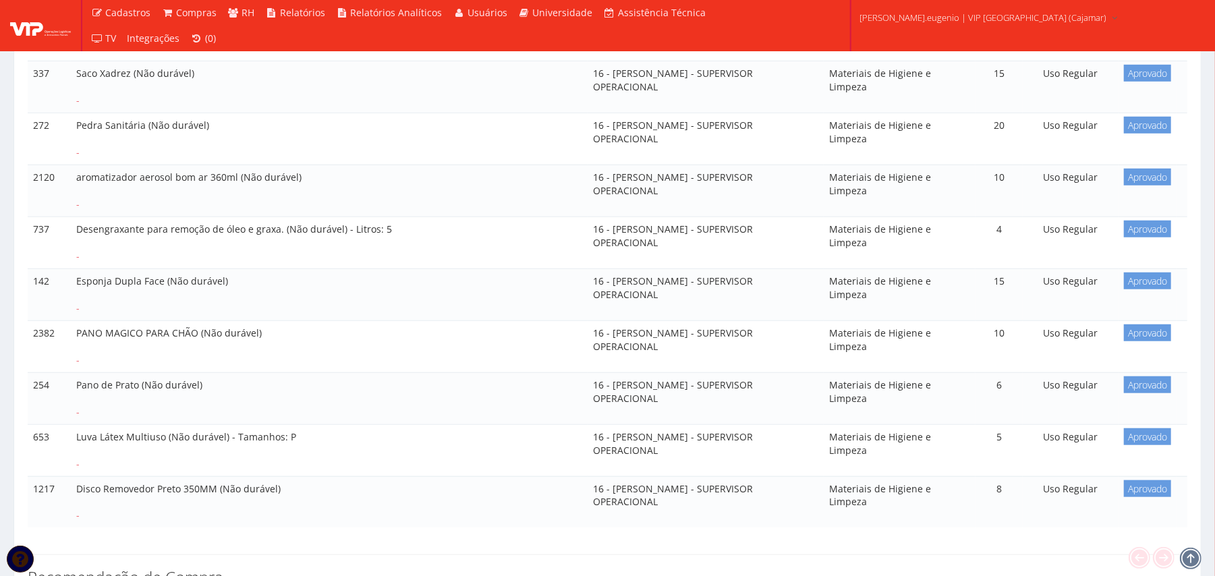
scroll to position [719, 0]
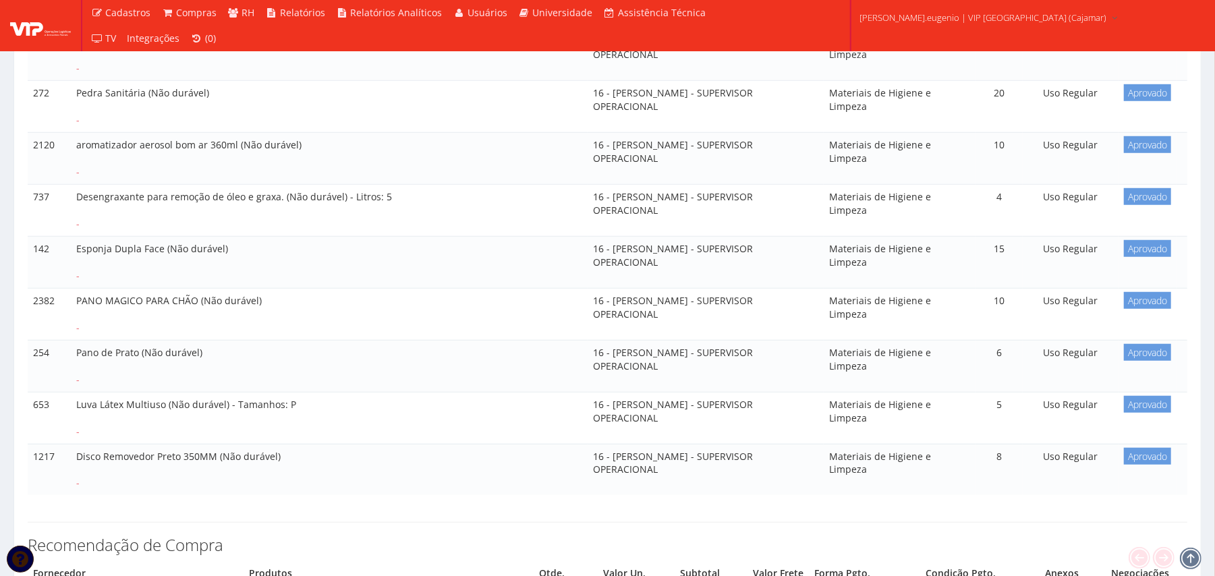
drag, startPoint x: 67, startPoint y: 195, endPoint x: 287, endPoint y: 198, distance: 219.9
click at [287, 198] on tr "737 Desengraxante para remoção de óleo e graxa. (Não durável) - Litros: 5 - 16 …" at bounding box center [608, 210] width 1160 height 52
click at [329, 233] on td "Desengraxante para remoção de óleo e graxa. (Não durável) - Litros: 5 -" at bounding box center [329, 210] width 517 height 52
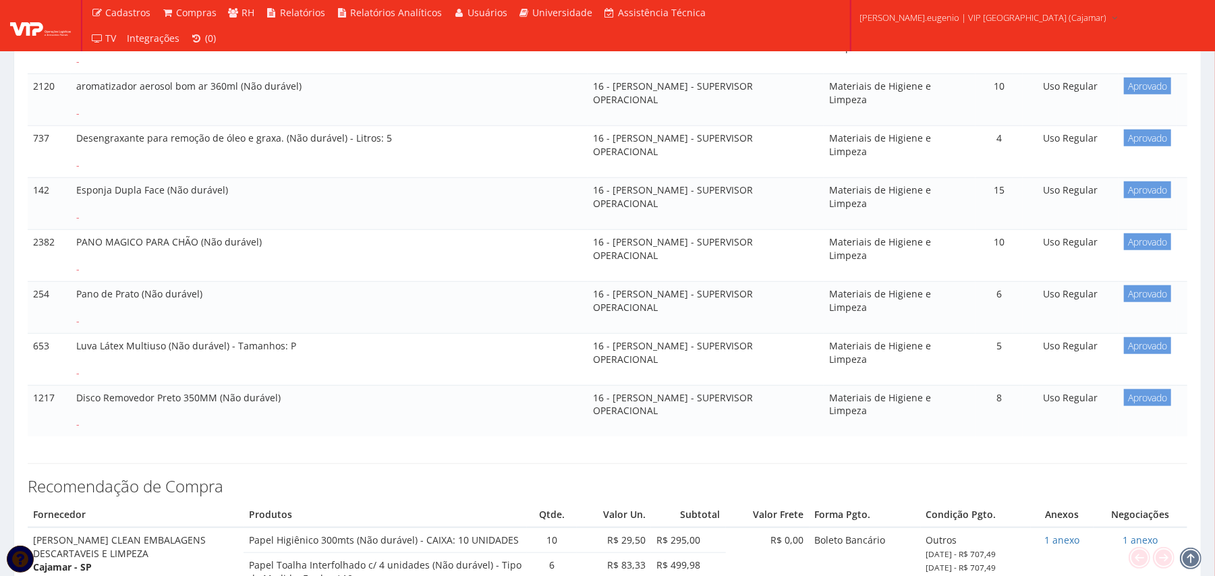
scroll to position [809, 0]
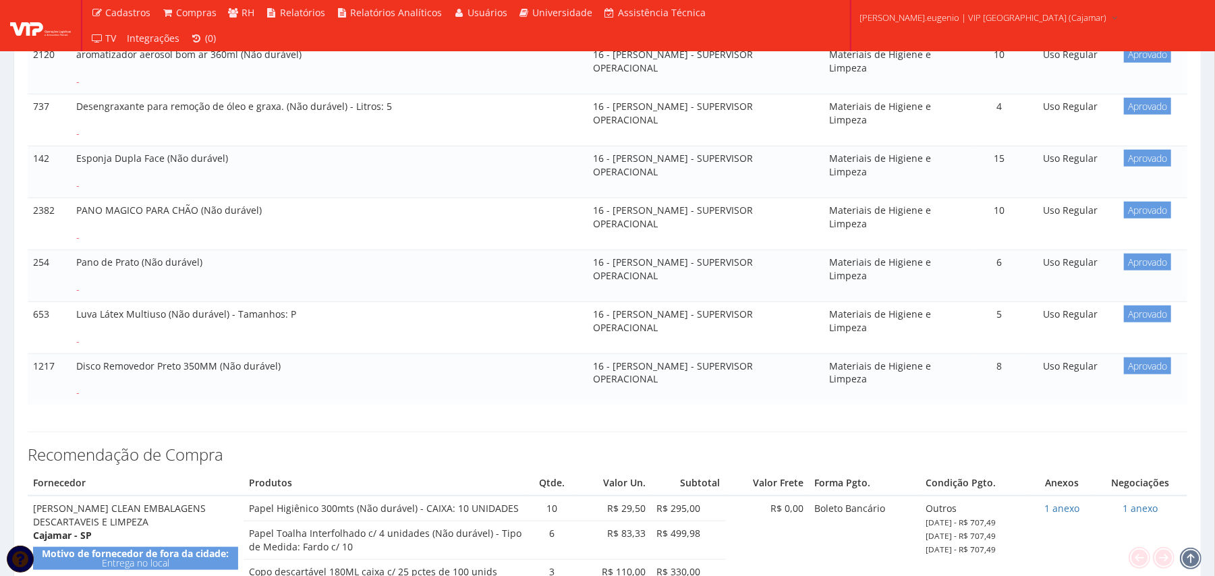
drag, startPoint x: 70, startPoint y: 265, endPoint x: 176, endPoint y: 266, distance: 105.9
click at [176, 266] on td "Pano de Prato (Não durável) -" at bounding box center [329, 276] width 517 height 52
click at [221, 308] on td "Luva Látex Multiuso (Não durável) - Tamanhos: P -" at bounding box center [329, 328] width 517 height 52
drag, startPoint x: 77, startPoint y: 363, endPoint x: 216, endPoint y: 363, distance: 139.0
click at [216, 363] on td "Disco Removedor Preto 350MM (Não durável) -" at bounding box center [329, 378] width 517 height 51
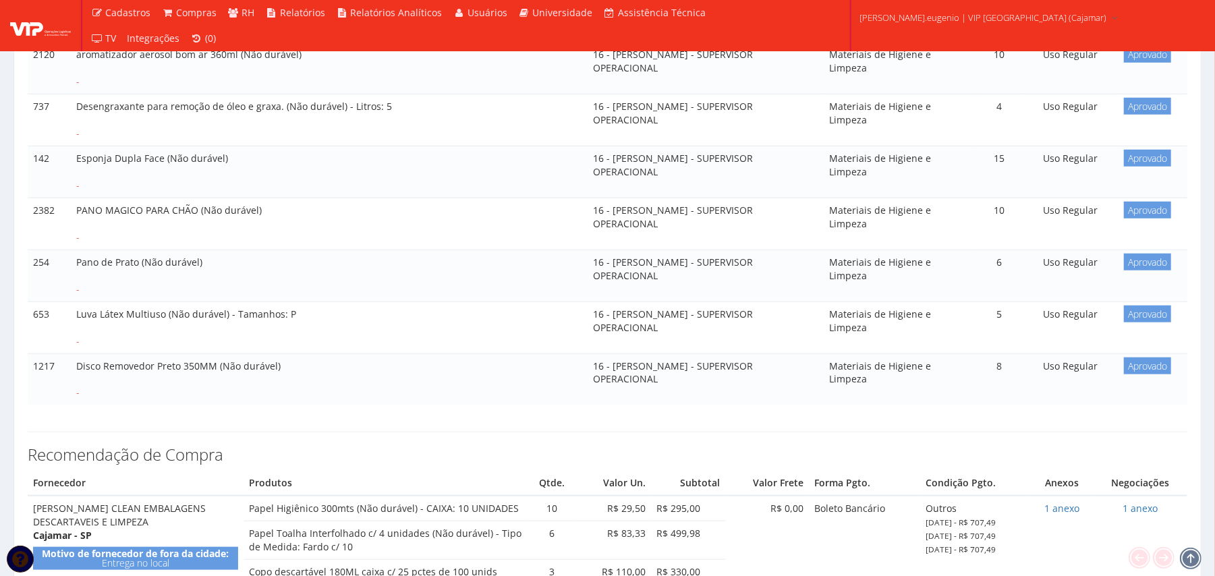
click at [484, 297] on td "Pano de Prato (Não durável) -" at bounding box center [329, 276] width 517 height 52
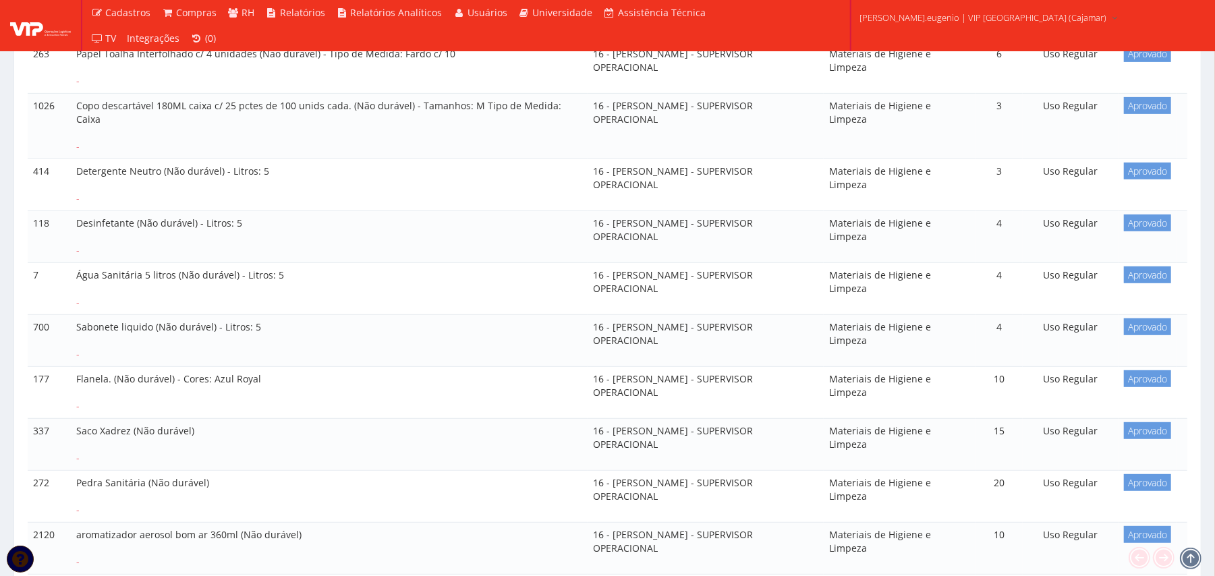
scroll to position [360, 0]
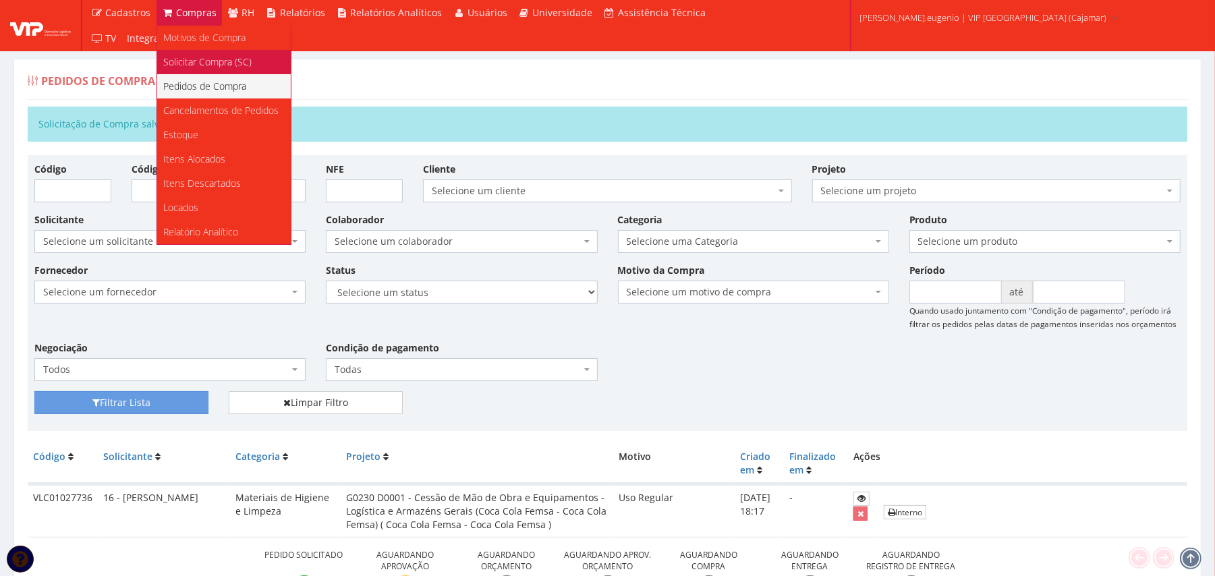
click at [201, 55] on span "Solicitar Compra (SC)" at bounding box center [208, 61] width 88 height 13
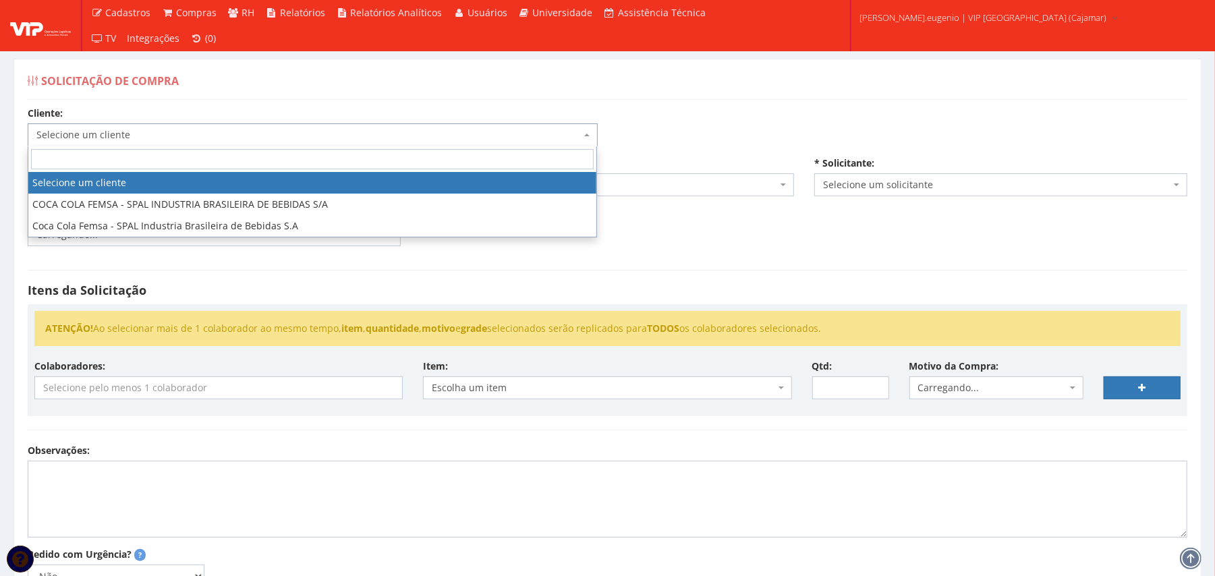
click at [330, 138] on span "Selecione um cliente" at bounding box center [308, 134] width 544 height 13
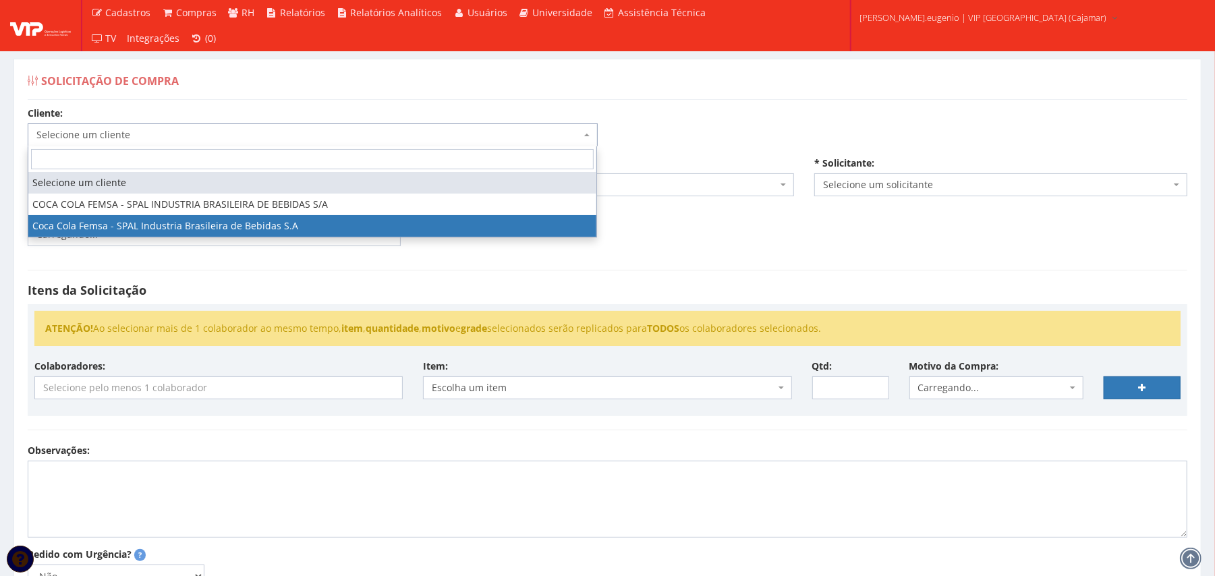
select select "51"
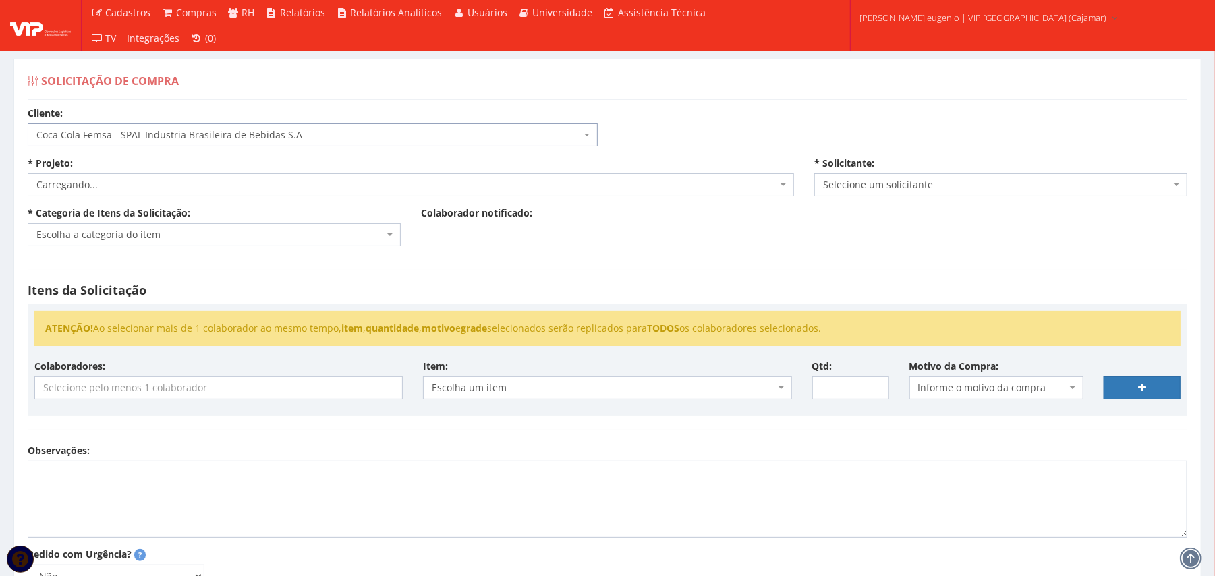
click at [826, 117] on div "Cliente: Selecione um cliente COCA COLA FEMSA - SPAL INDUSTRIA BRASILEIRA DE BE…" at bounding box center [608, 407] width 1180 height 600
click at [186, 171] on div "* Projeto: Selecione um projeto G0230 D0001 - Cessão de Mão de Obra e Equipamen…" at bounding box center [411, 176] width 787 height 40
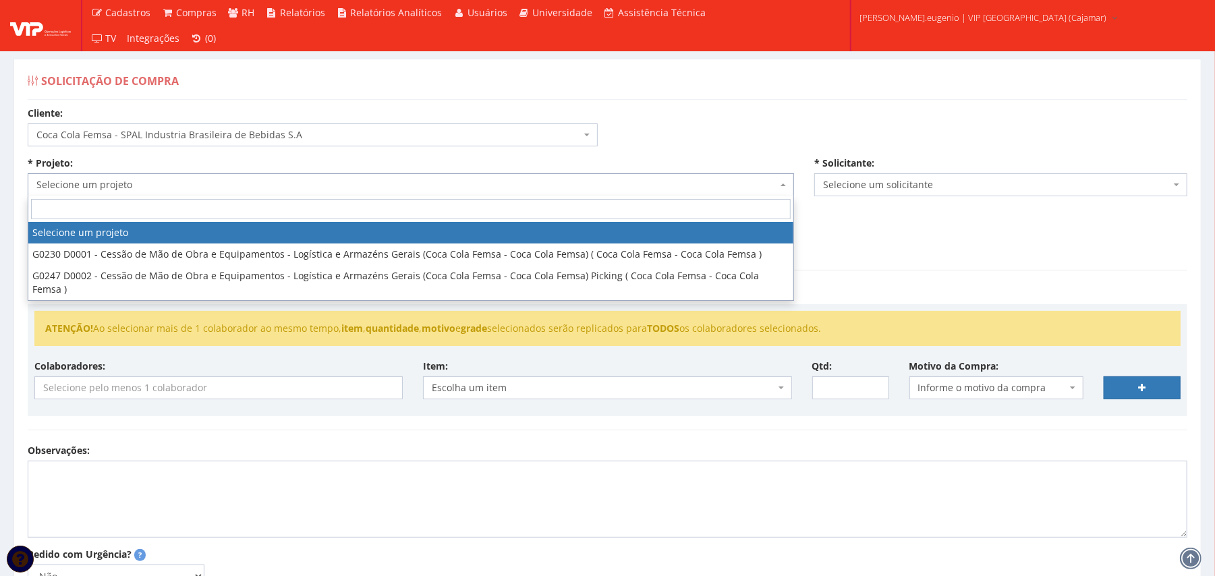
click at [178, 185] on span "Selecione um projeto" at bounding box center [406, 184] width 741 height 13
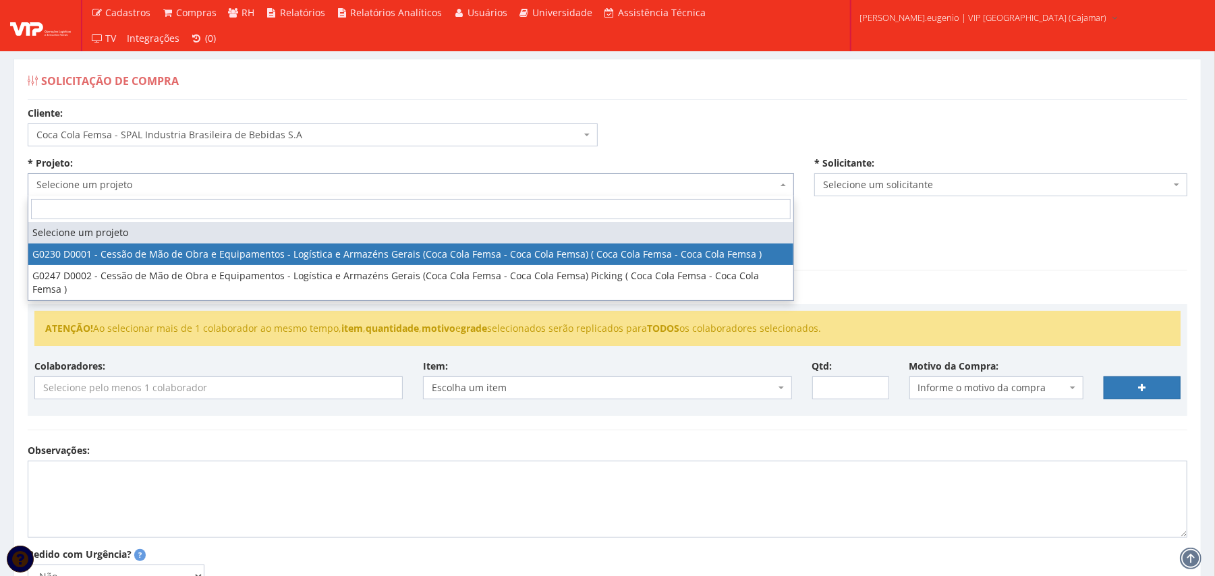
select select "230"
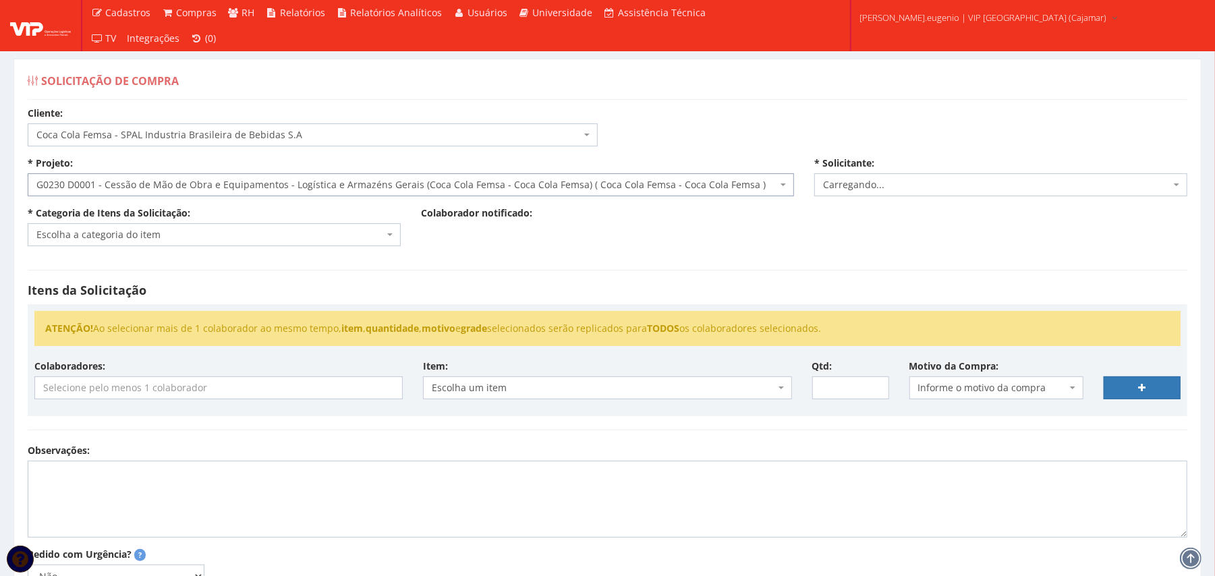
click at [535, 241] on div "Cliente: Selecione um cliente COCA COLA FEMSA - SPAL INDUSTRIA BRASILEIRA DE BE…" at bounding box center [608, 407] width 1180 height 600
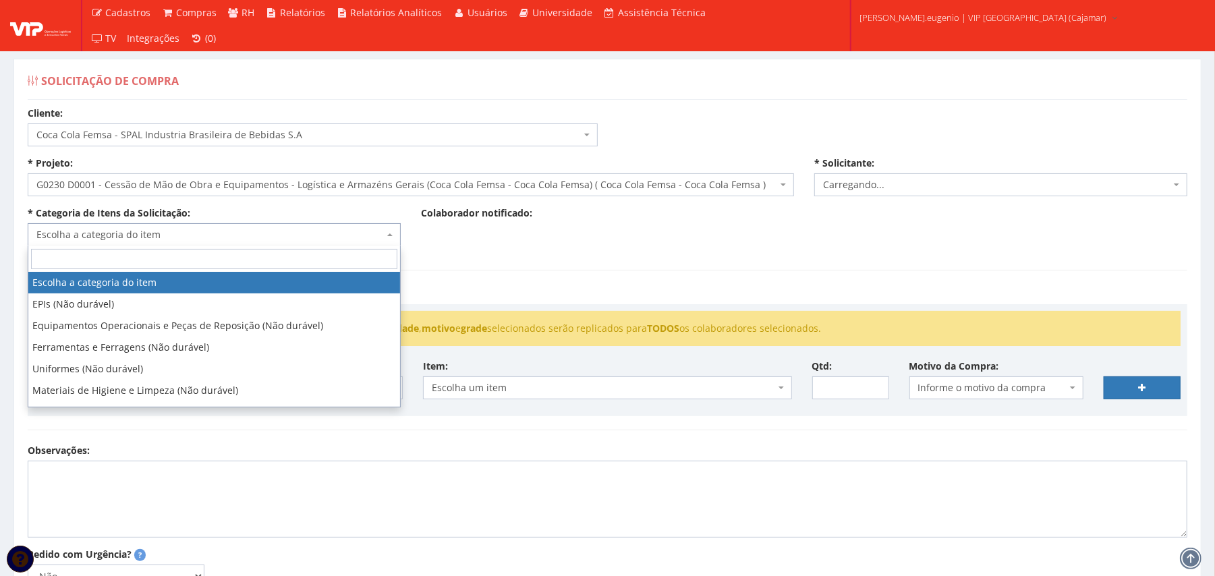
click at [344, 231] on span "Escolha a categoria do item" at bounding box center [209, 234] width 347 height 13
select select "2809"
click at [517, 268] on div "Itens da Solicitação ATENÇÃO! Ao selecionar mais de 1 colaborador ao mesmo temp…" at bounding box center [608, 350] width 1180 height 188
click at [281, 231] on span "Escolha a categoria do item" at bounding box center [209, 234] width 347 height 13
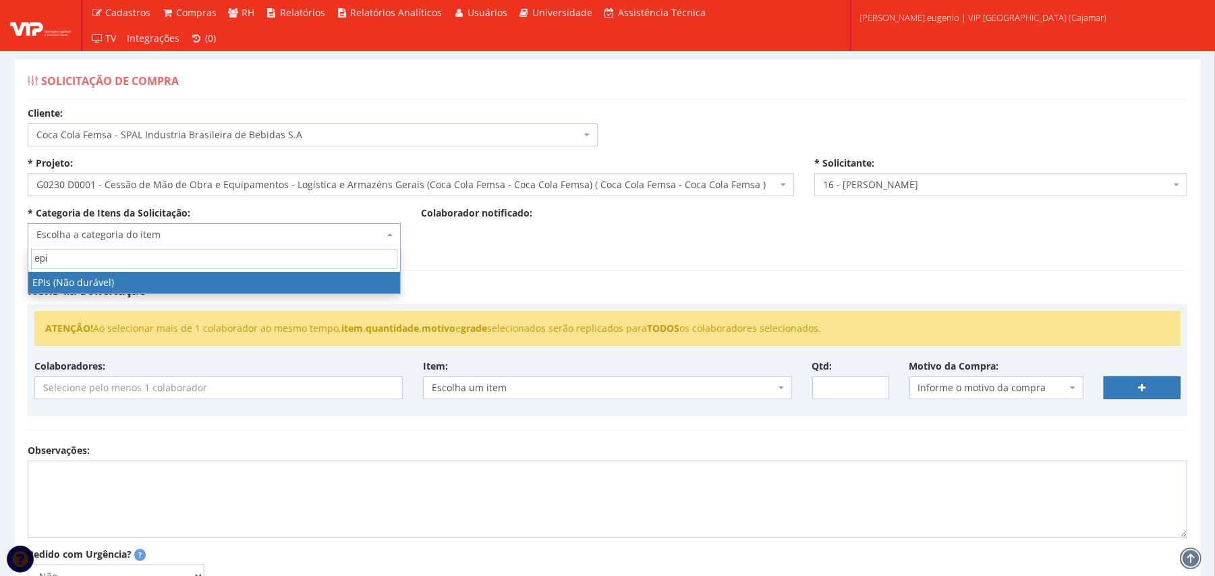
type input "epi"
select select "1"
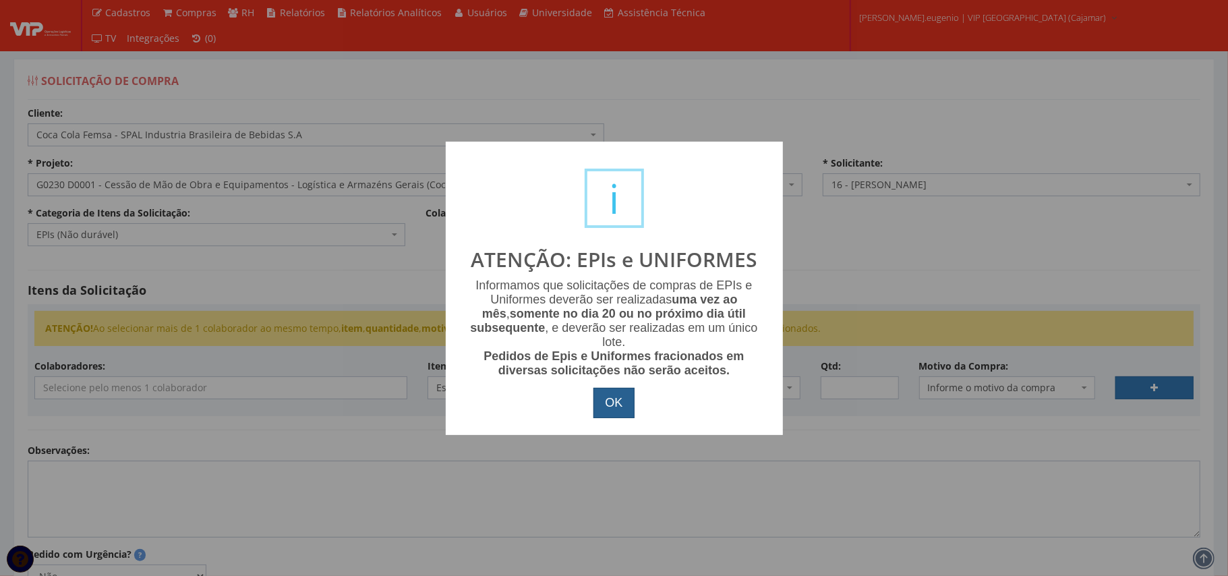
click at [614, 403] on button "OK" at bounding box center [614, 403] width 40 height 31
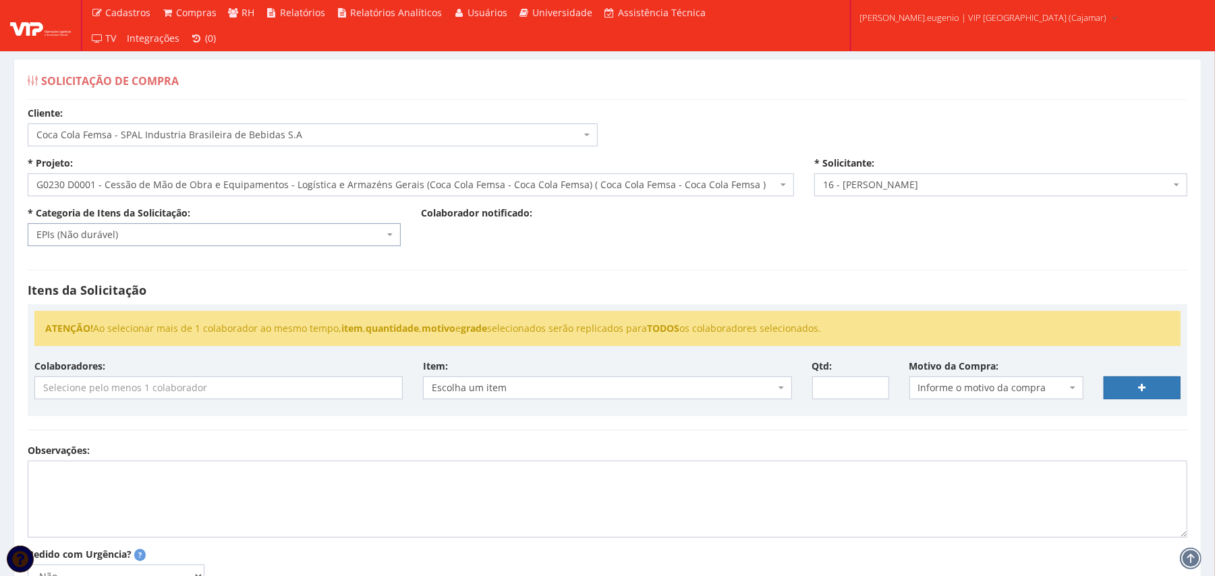
click at [573, 270] on hr at bounding box center [608, 270] width 1160 height 1
click at [194, 381] on input "search" at bounding box center [220, 388] width 371 height 22
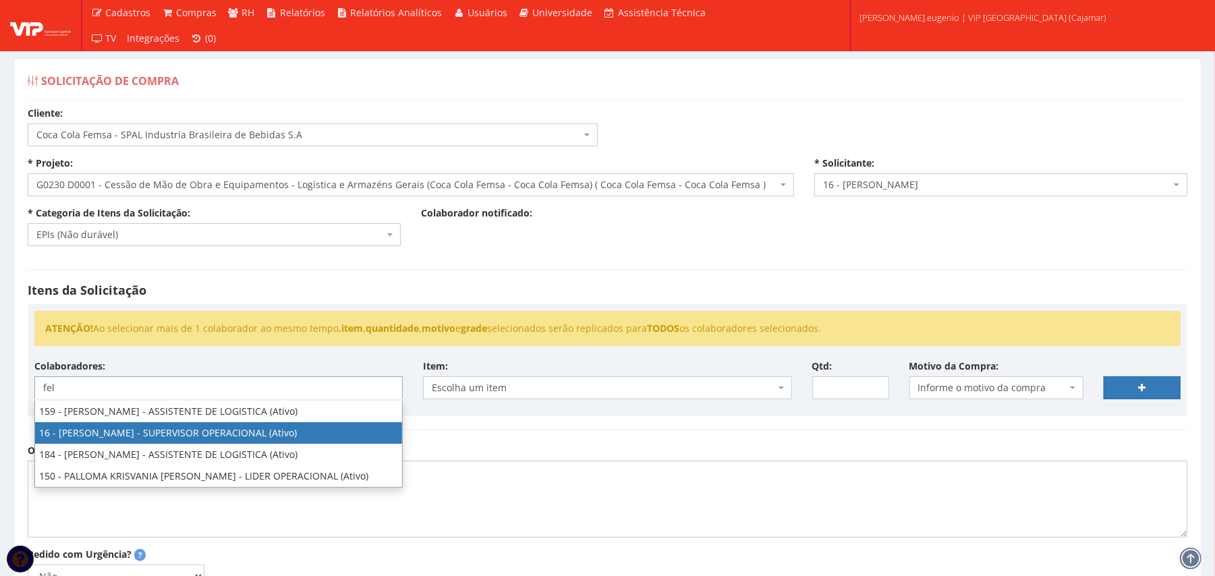
type input "fel"
select select "2809"
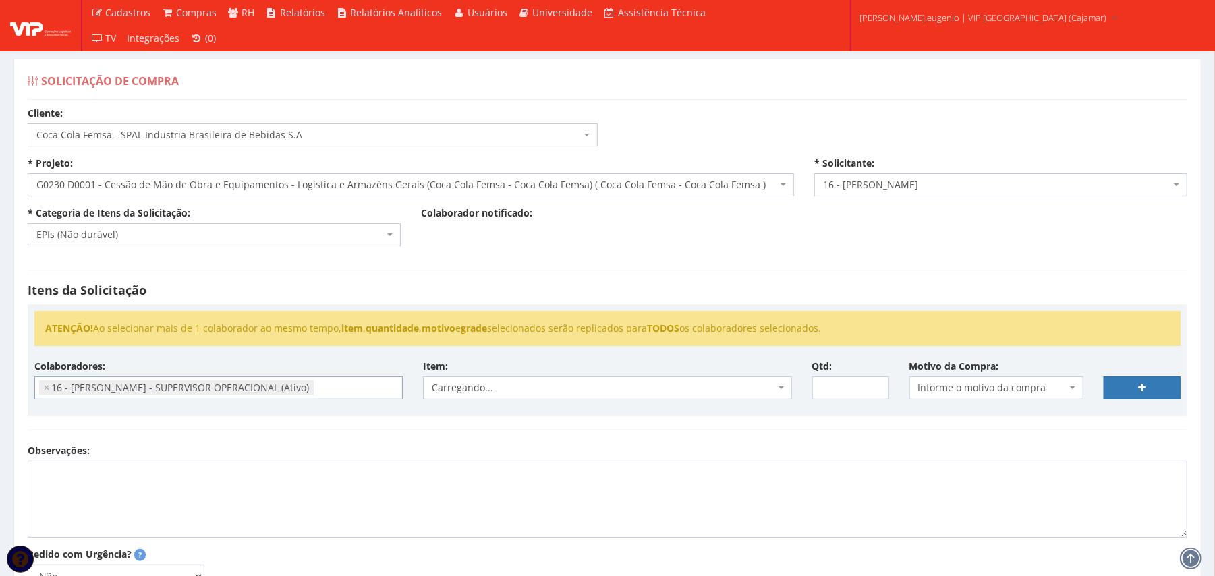
click at [660, 291] on h4 "Itens da Solicitação" at bounding box center [608, 290] width 1160 height 13
click at [543, 386] on span "Escolha um item" at bounding box center [603, 387] width 343 height 13
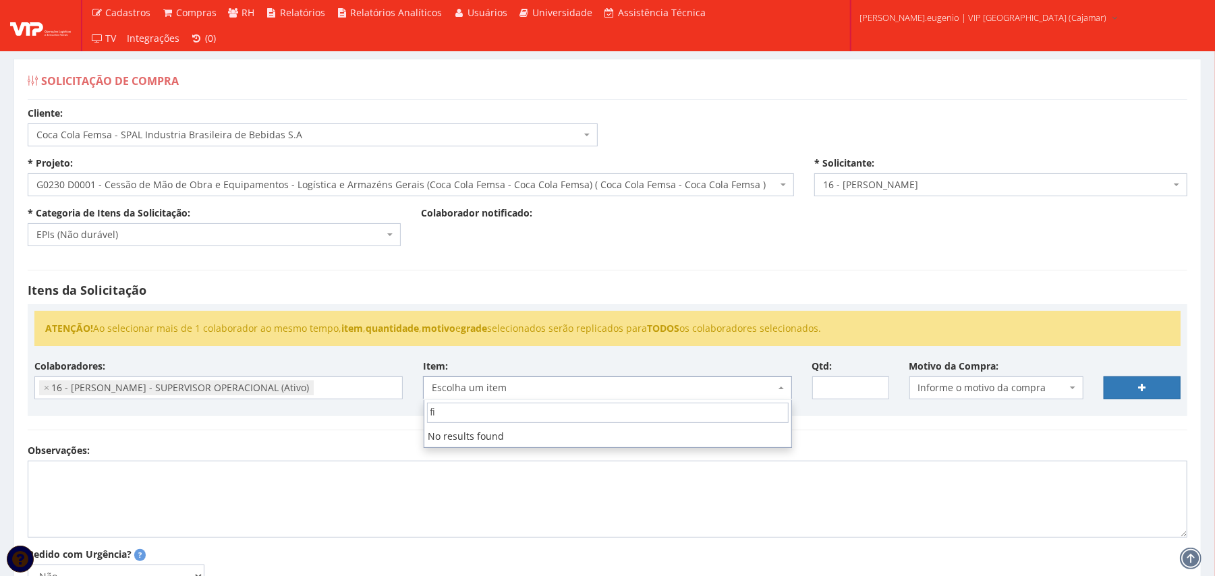
type input "f"
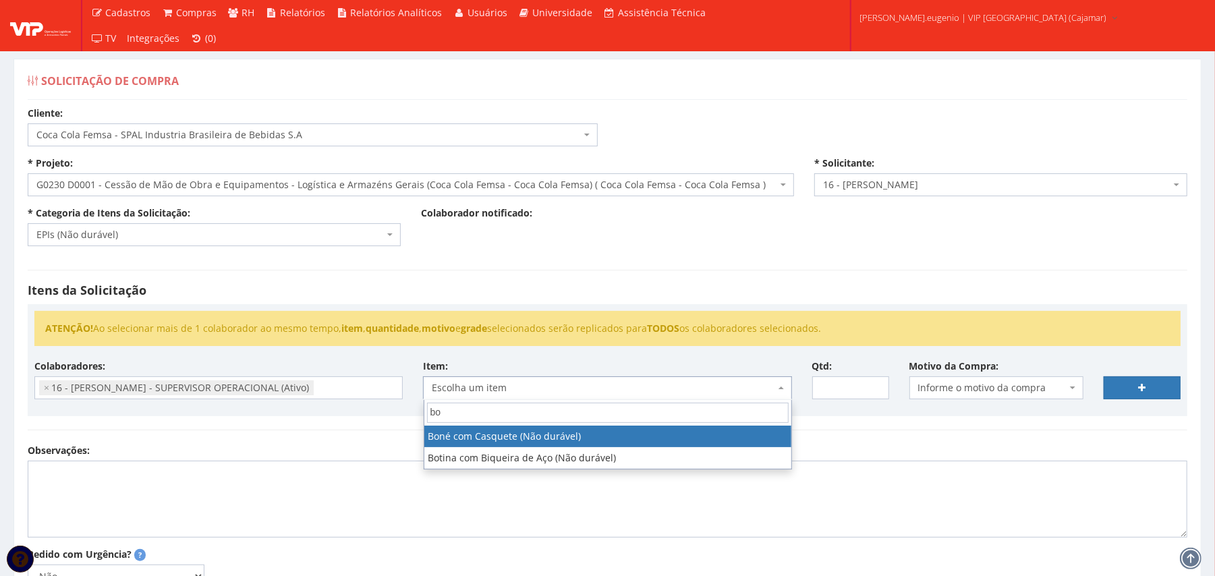
type input "b"
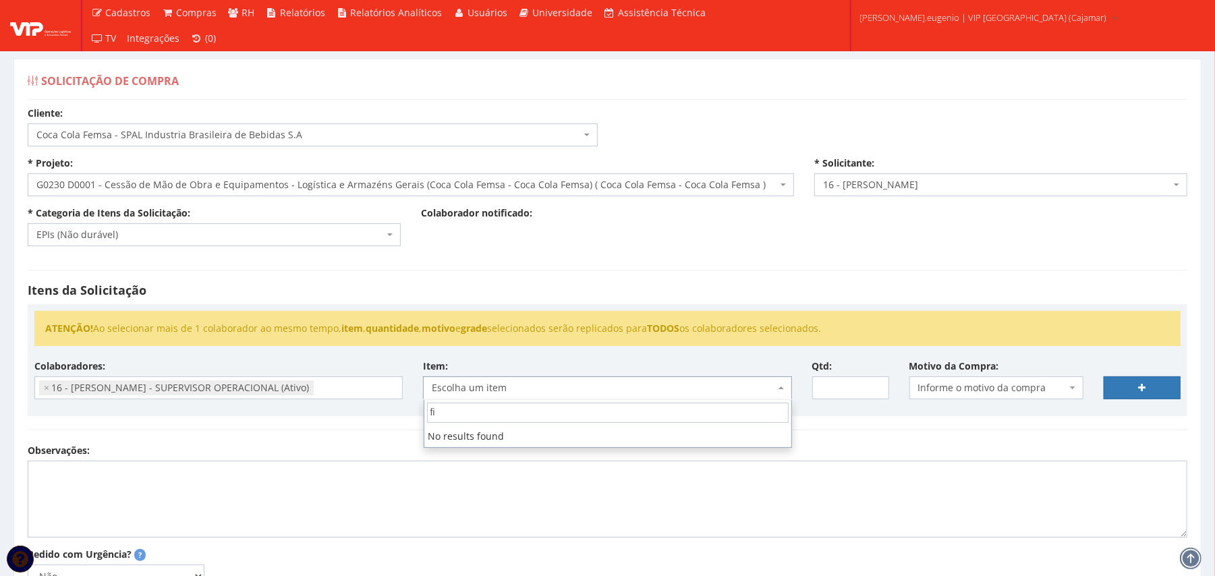
type input "fit"
click at [241, 219] on div "* Categoria de Itens da Solicitação: Escolha a categoria do item EPIs (Não durá…" at bounding box center [214, 226] width 393 height 40
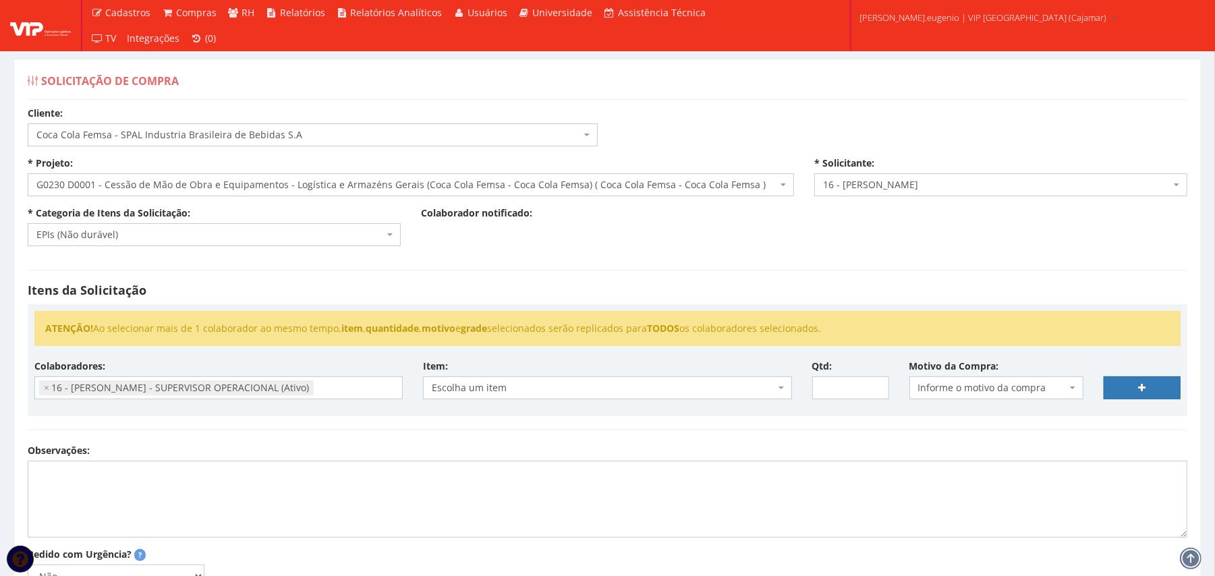
click at [230, 232] on span "EPIs (Não durável)" at bounding box center [209, 234] width 347 height 13
type input "s"
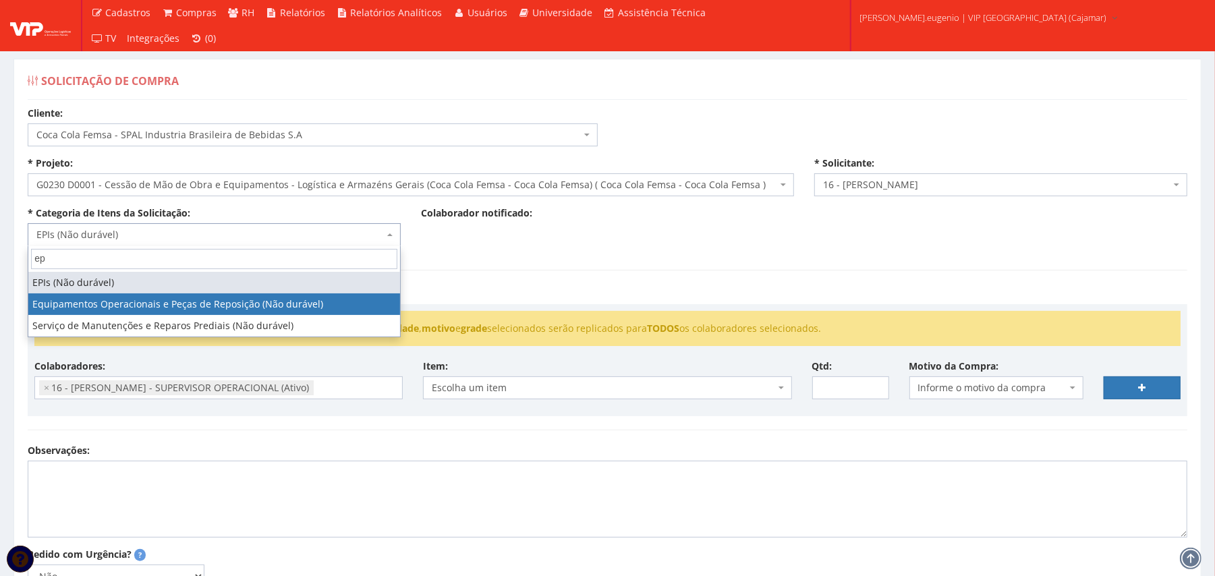
type input "ep"
select select "2"
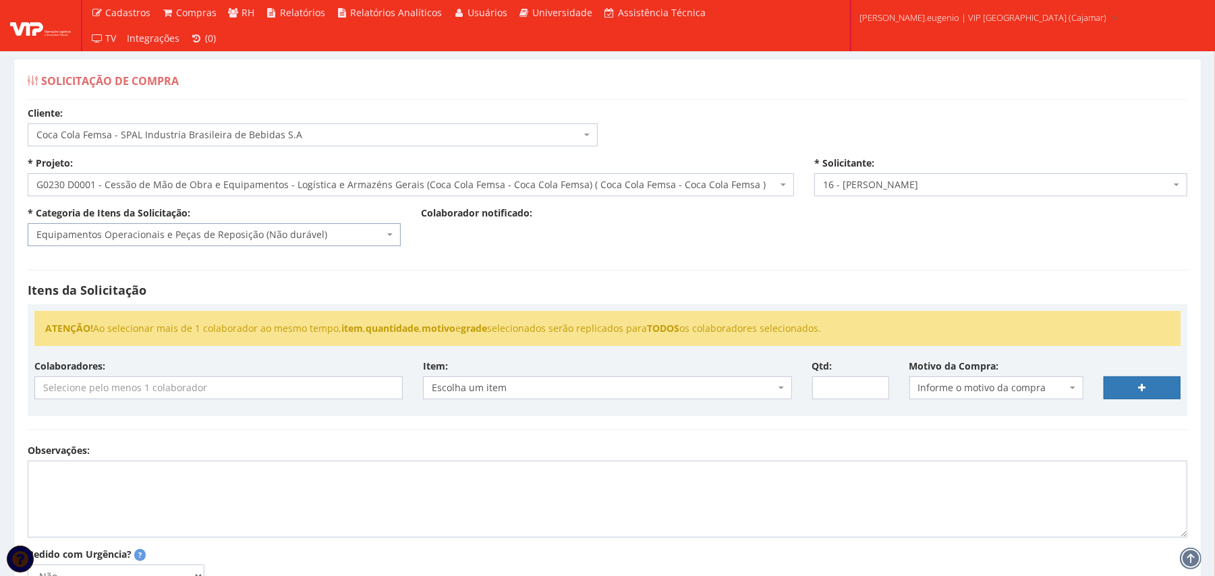
scroll to position [12, 0]
click at [170, 392] on input "search" at bounding box center [218, 388] width 367 height 22
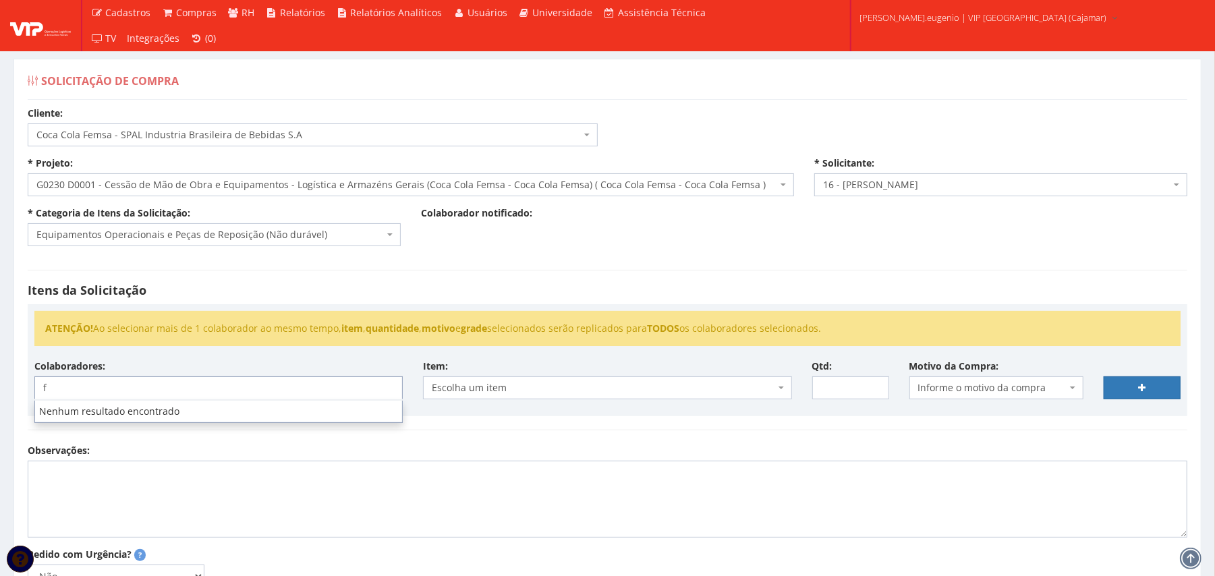
type input "f"
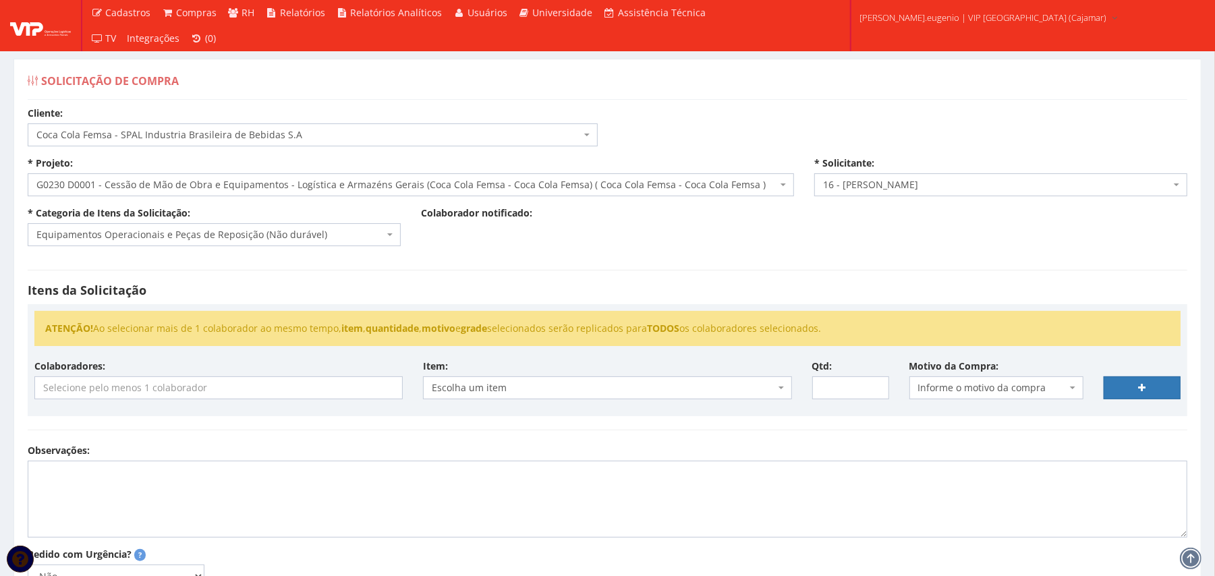
click at [484, 294] on h4 "Itens da Solicitação" at bounding box center [608, 290] width 1160 height 13
click at [225, 386] on input "search" at bounding box center [218, 388] width 367 height 22
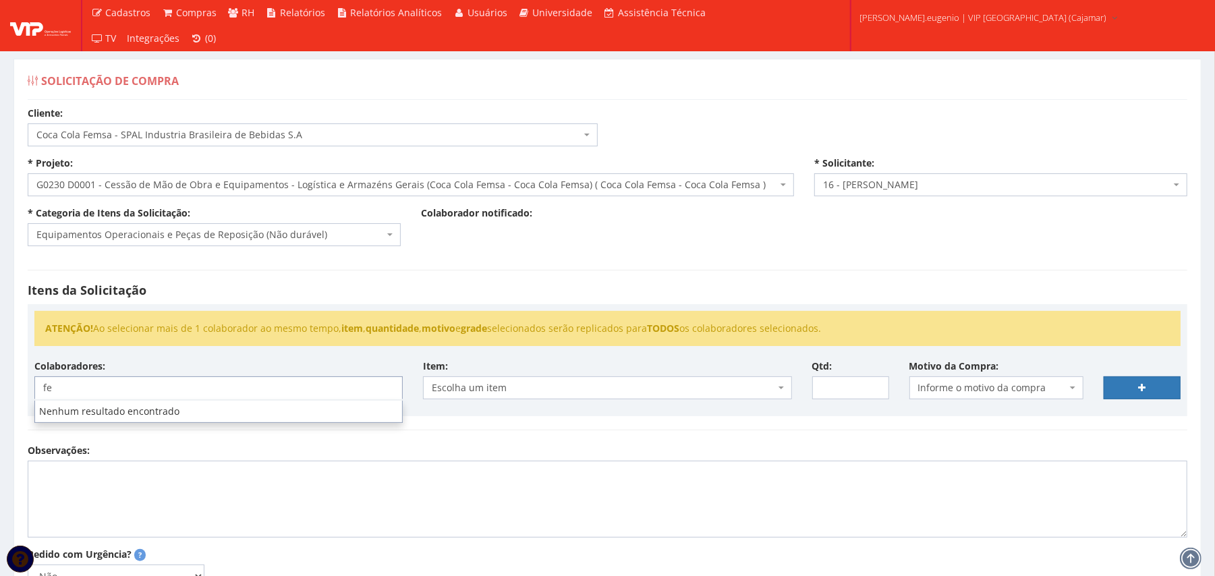
type input "fe"
click at [510, 322] on li "ATENÇÃO! Ao selecionar mais de 1 colaborador ao mesmo tempo, item , quantidade …" at bounding box center [607, 328] width 1124 height 13
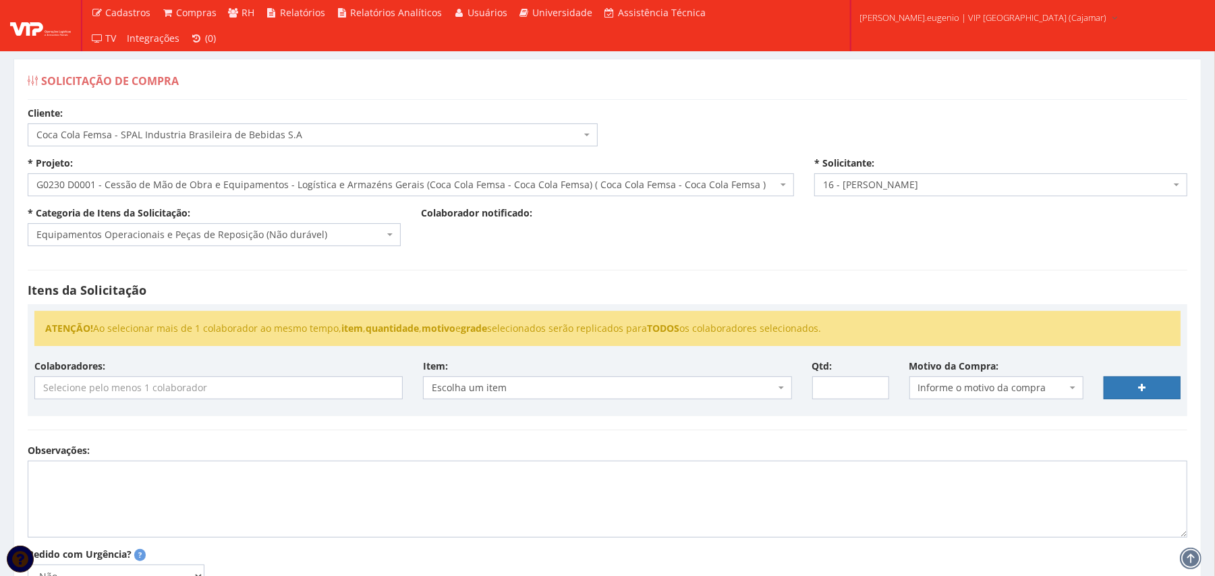
click at [210, 395] on input "search" at bounding box center [218, 388] width 367 height 22
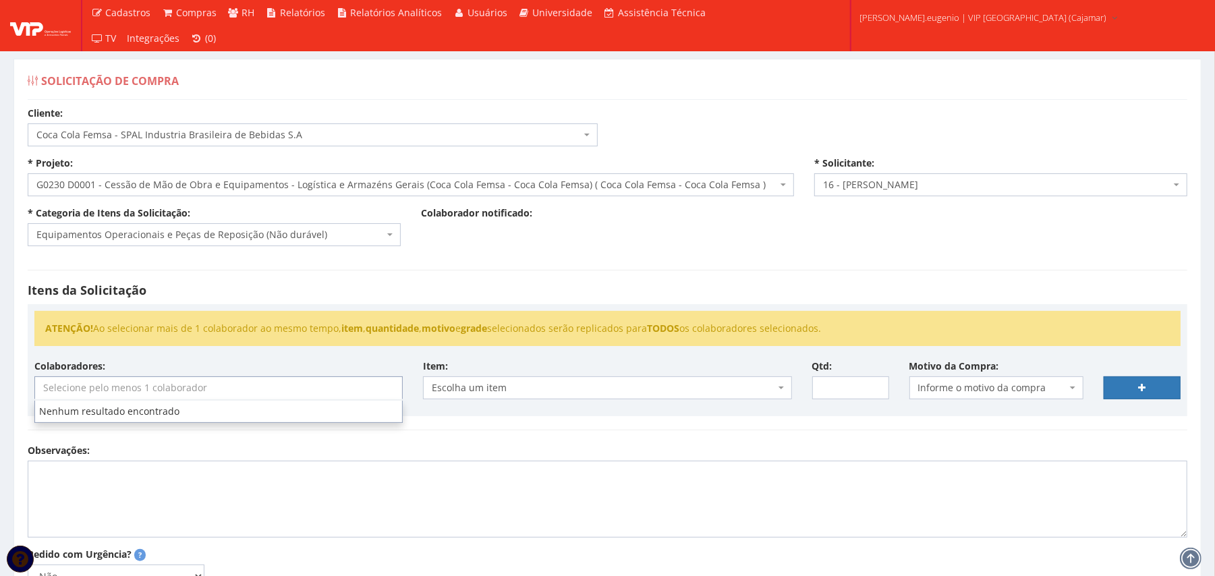
click at [497, 441] on div "Itens da Solicitação ATENÇÃO! Ao selecionar mais de 1 colaborador ao mesmo temp…" at bounding box center [608, 350] width 1180 height 188
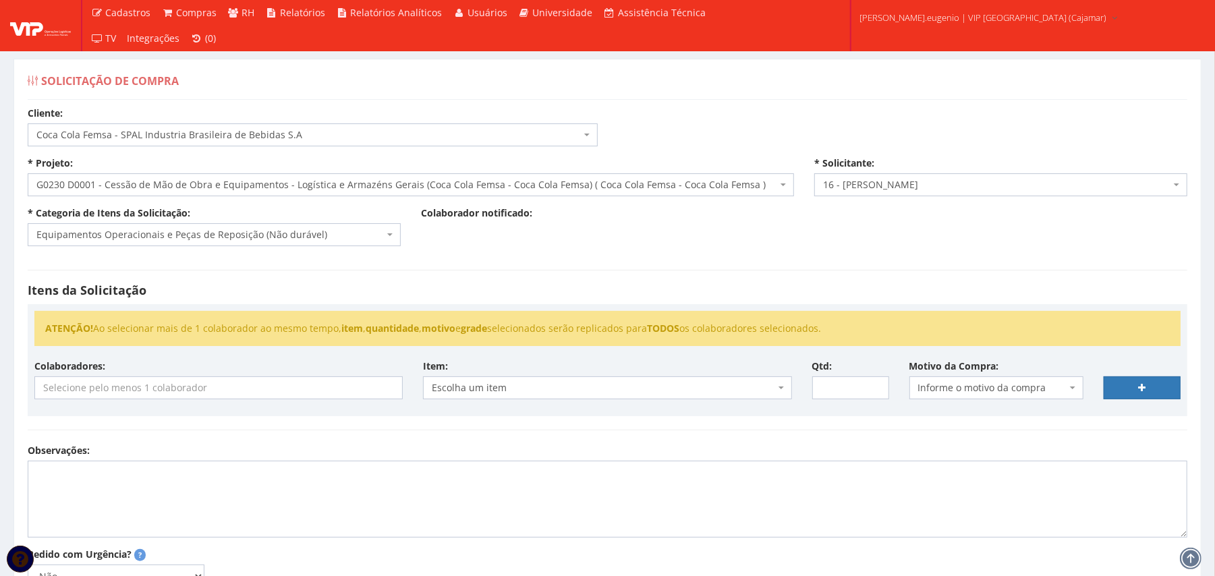
click at [772, 256] on div "Itens da Solicitação ATENÇÃO! Ao selecionar mais de 1 colaborador ao mesmo temp…" at bounding box center [608, 350] width 1180 height 188
click at [756, 250] on div "Cliente: Selecione um cliente COCA COLA FEMSA - SPAL INDUSTRIA BRASILEIRA DE BE…" at bounding box center [608, 407] width 1180 height 600
click at [201, 393] on input "search" at bounding box center [218, 388] width 367 height 22
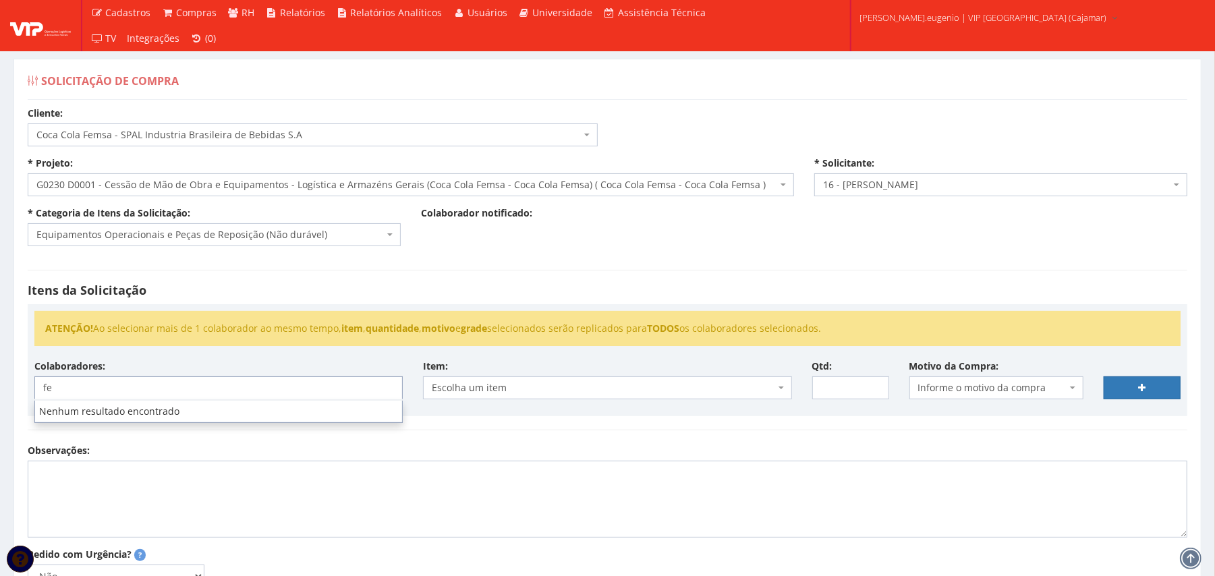
type input "fe"
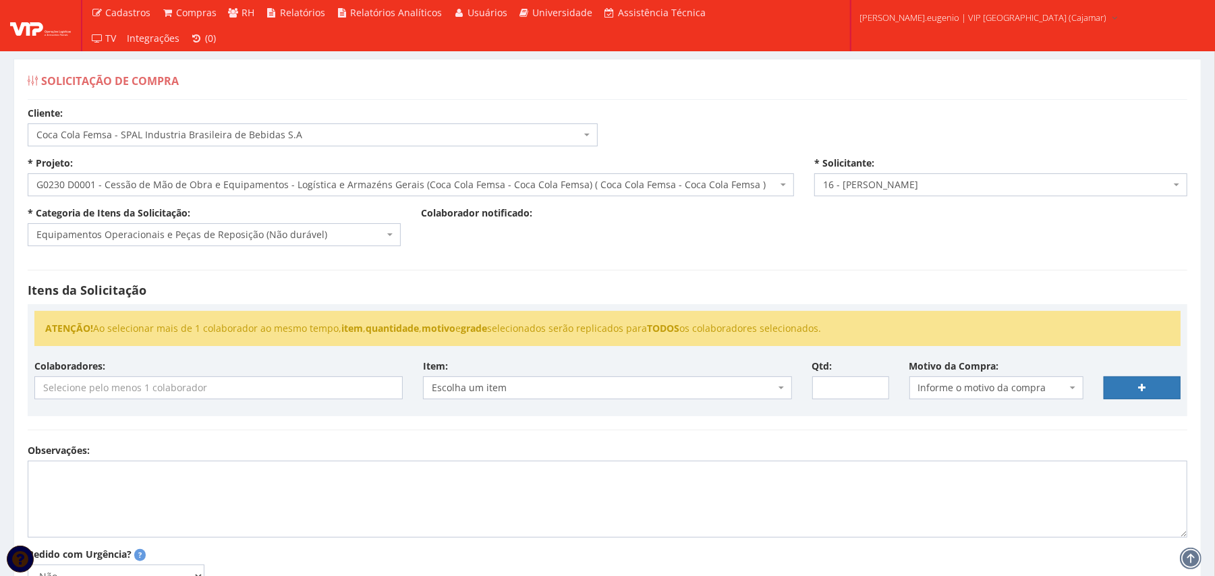
click at [595, 267] on div "Itens da Solicitação ATENÇÃO! Ao selecionar mais de 1 colaborador ao mesmo temp…" at bounding box center [608, 350] width 1180 height 188
type input "f"
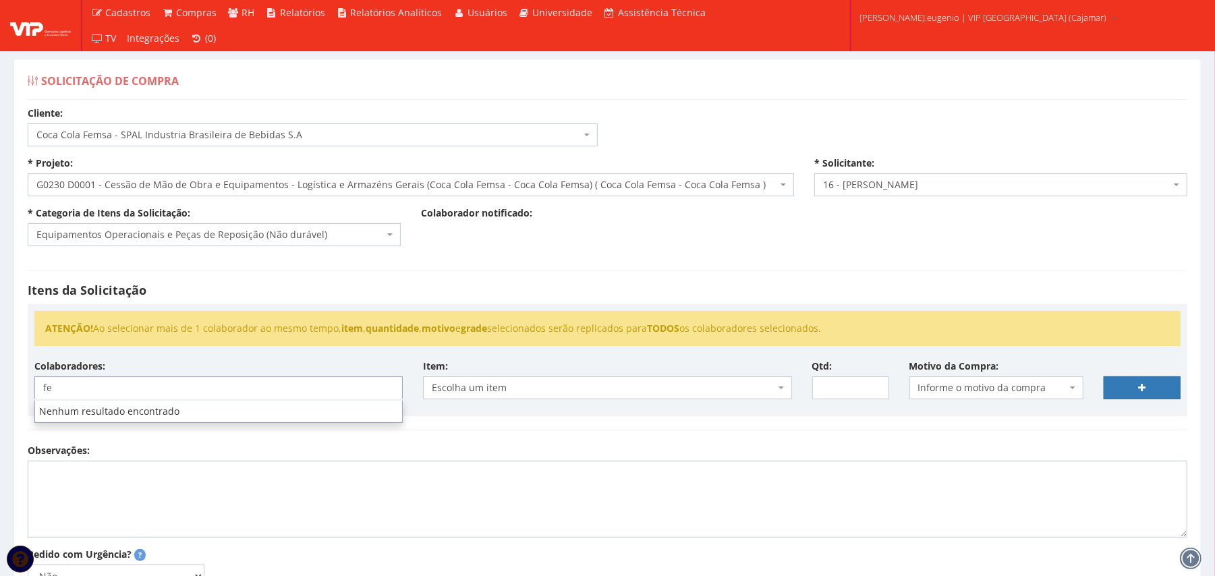
type input "fe"
type input "f"
click at [252, 395] on input "search" at bounding box center [218, 388] width 367 height 22
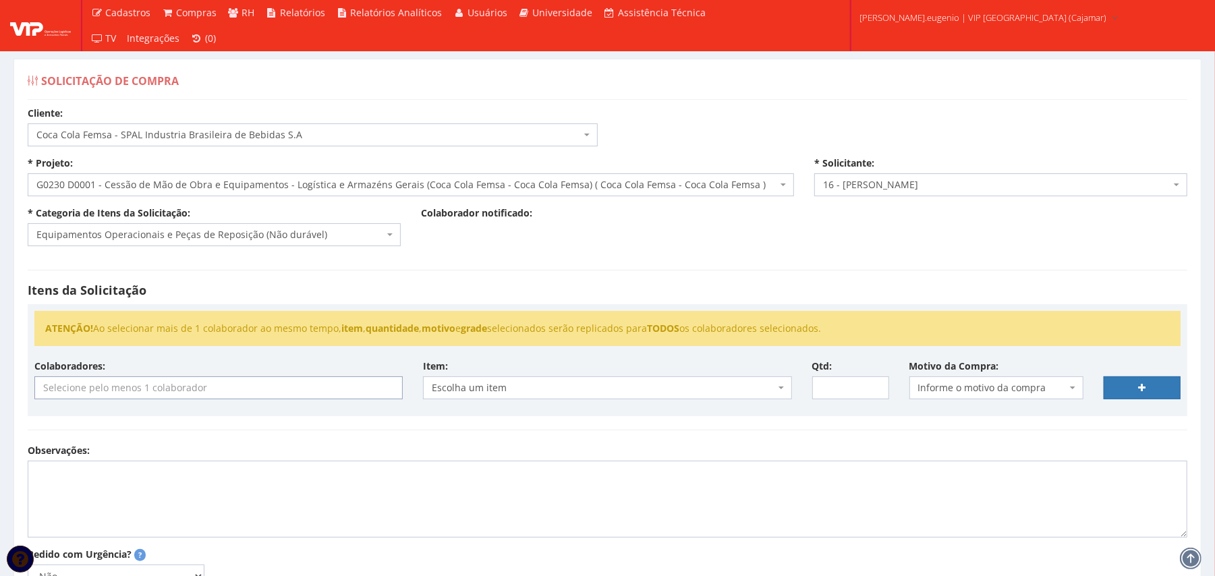
click at [306, 397] on input "search" at bounding box center [218, 388] width 367 height 22
click at [456, 291] on h4 "Itens da Solicitação" at bounding box center [608, 290] width 1160 height 13
click at [256, 387] on input "search" at bounding box center [218, 388] width 367 height 22
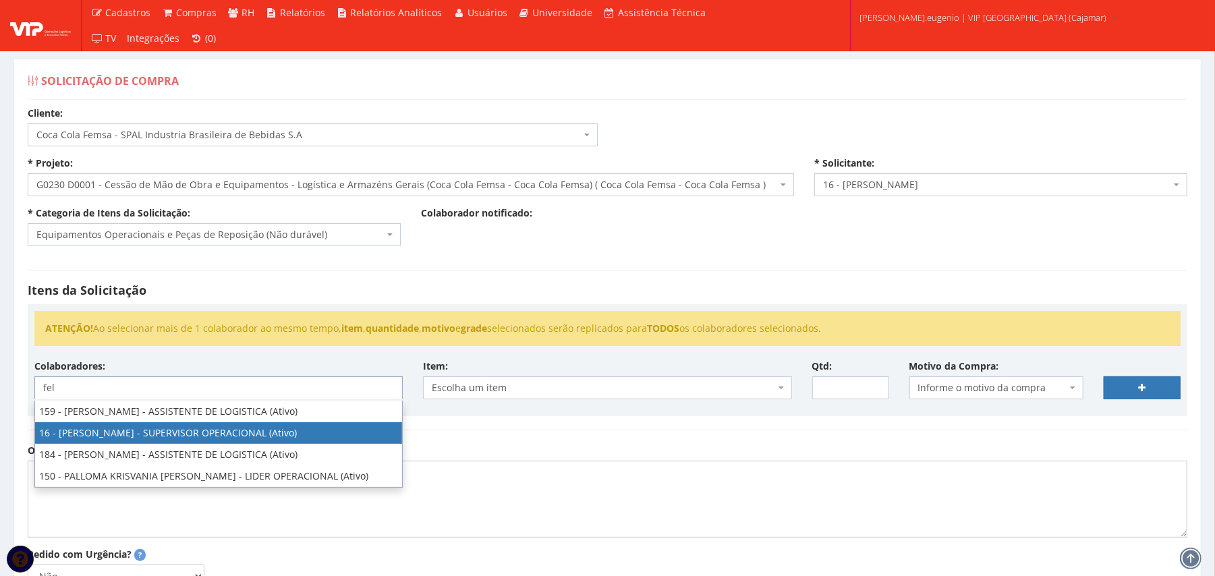
type input "fel"
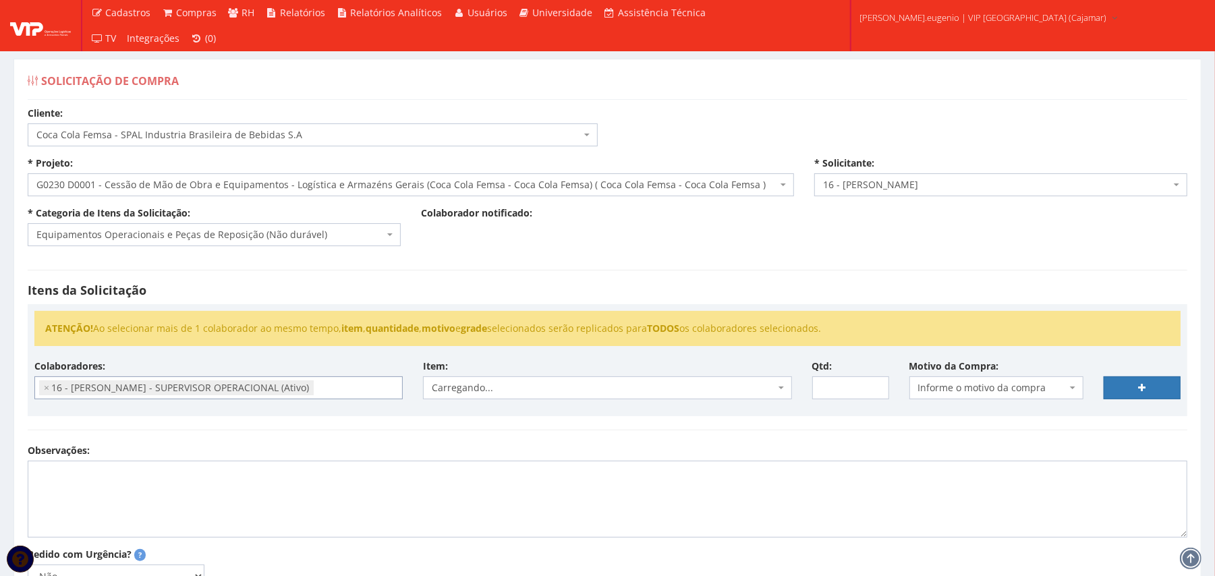
scroll to position [265, 0]
click at [579, 268] on div "Itens da Solicitação ATENÇÃO! Ao selecionar mais de 1 colaborador ao mesmo temp…" at bounding box center [608, 350] width 1180 height 188
click at [633, 268] on div "Itens da Solicitação ATENÇÃO! Ao selecionar mais de 1 colaborador ao mesmo temp…" at bounding box center [608, 350] width 1180 height 188
click at [362, 444] on div "Itens da Solicitação ATENÇÃO! Ao selecionar mais de 1 colaborador ao mesmo temp…" at bounding box center [608, 350] width 1180 height 188
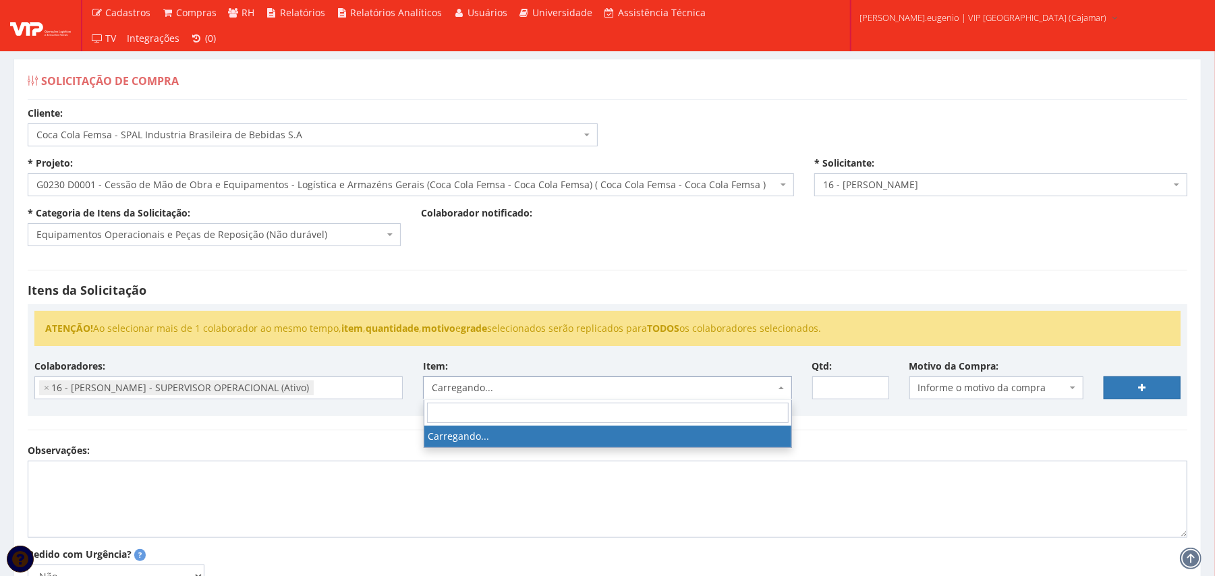
click at [506, 391] on span "Carregando..." at bounding box center [603, 387] width 343 height 13
click at [525, 494] on textarea "Observações:" at bounding box center [608, 499] width 1160 height 77
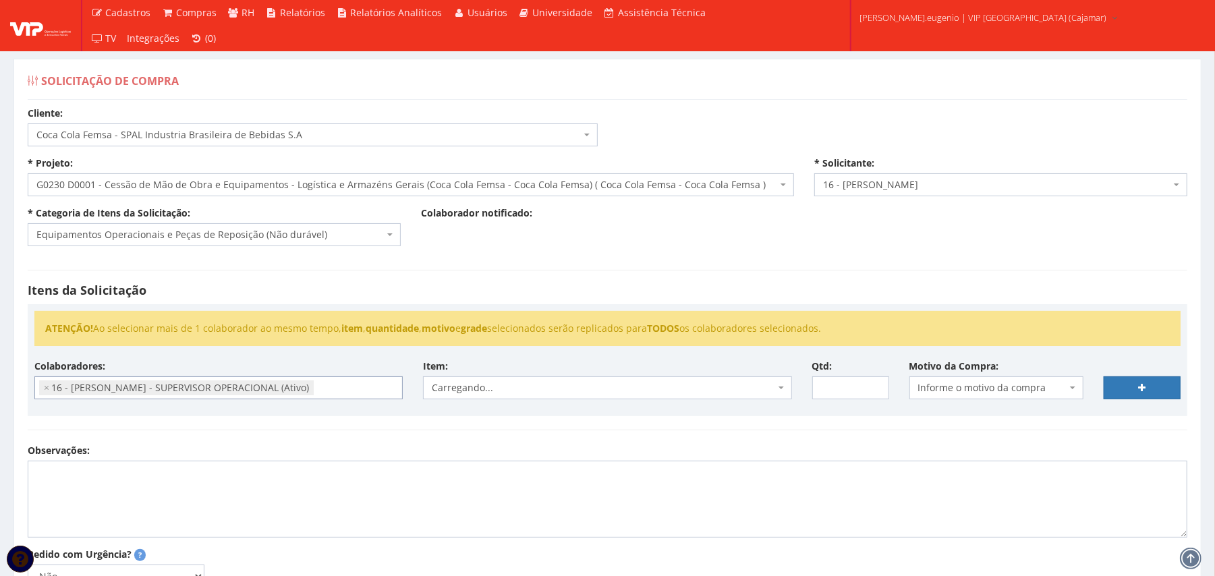
click at [42, 386] on li "× 16 - [PERSON_NAME] - SUPERVISOR OPERACIONAL (Ativo)" at bounding box center [176, 387] width 275 height 15
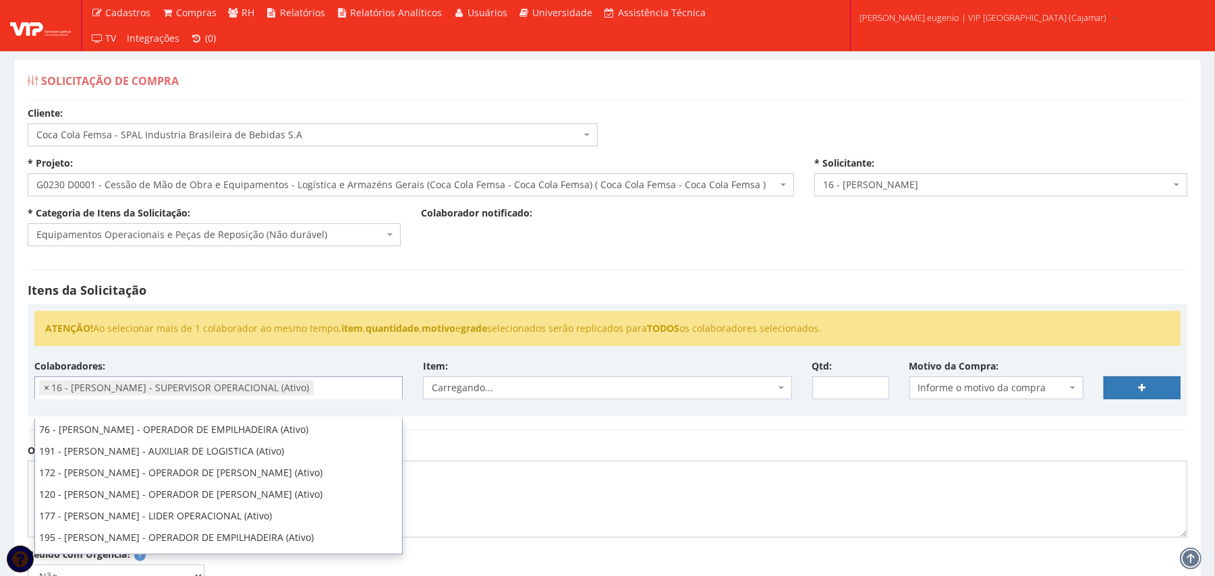
scroll to position [402, 0]
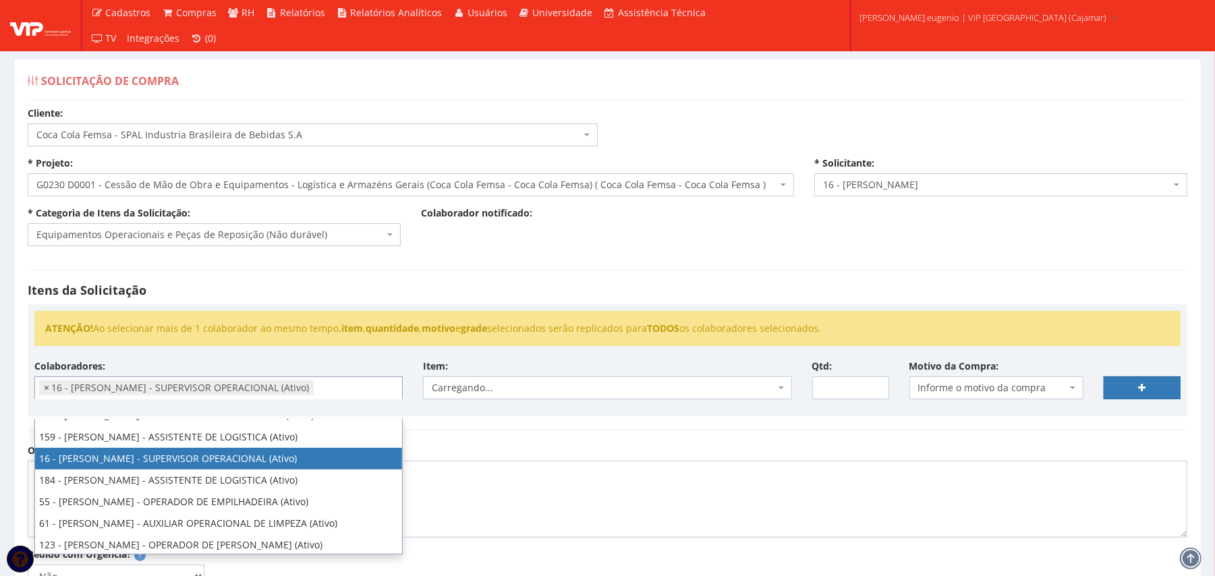
click at [46, 389] on span "×" at bounding box center [46, 387] width 5 height 13
select select
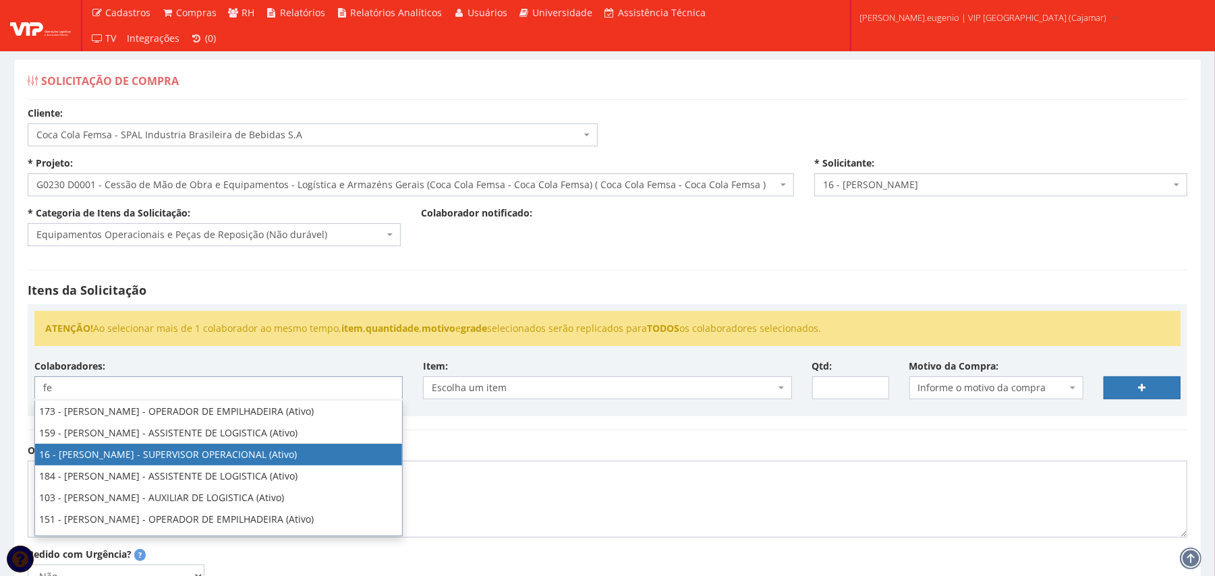
type input "fe"
select select "2809"
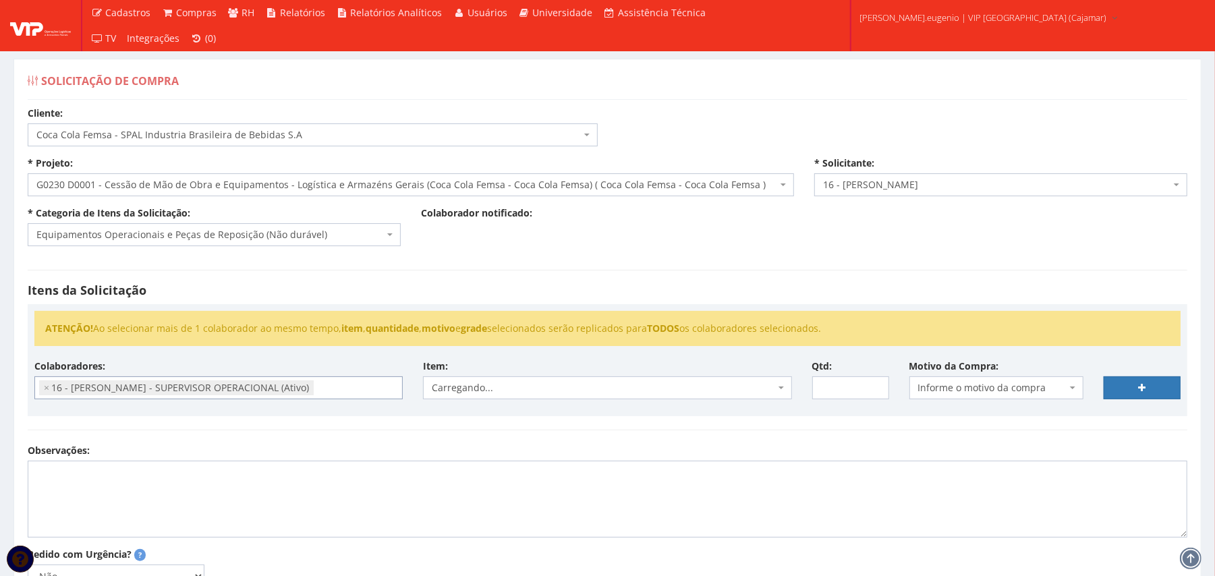
click at [514, 444] on div "Itens da Solicitação ATENÇÃO! Ao selecionar mais de 1 colaborador ao mesmo temp…" at bounding box center [608, 350] width 1180 height 188
click at [47, 387] on span "×" at bounding box center [46, 387] width 5 height 13
select select
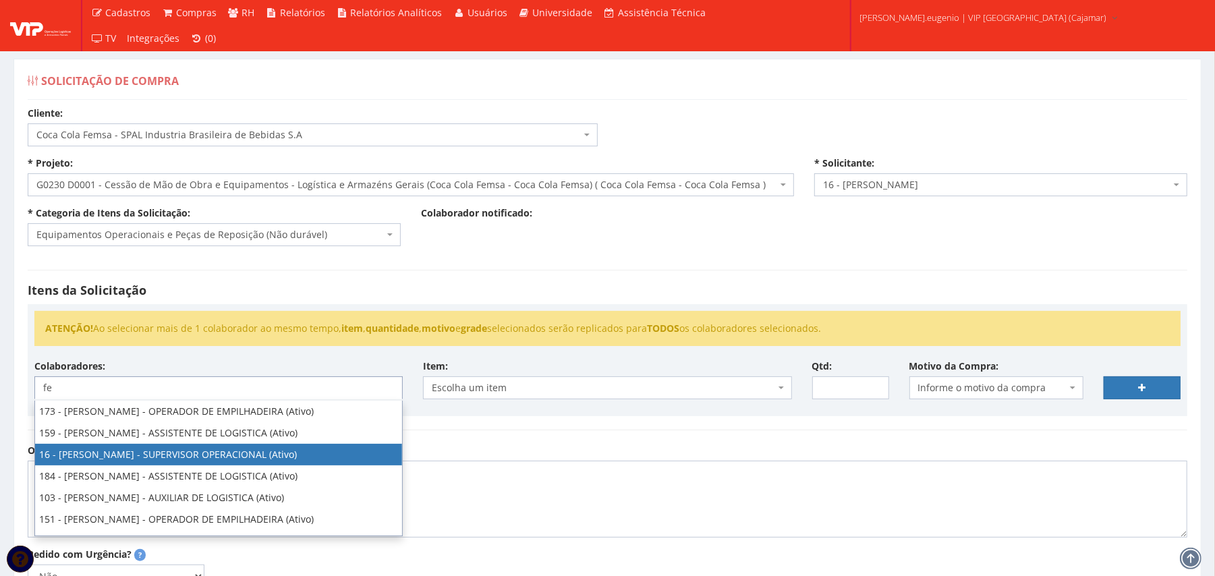
type input "fe"
select select "2809"
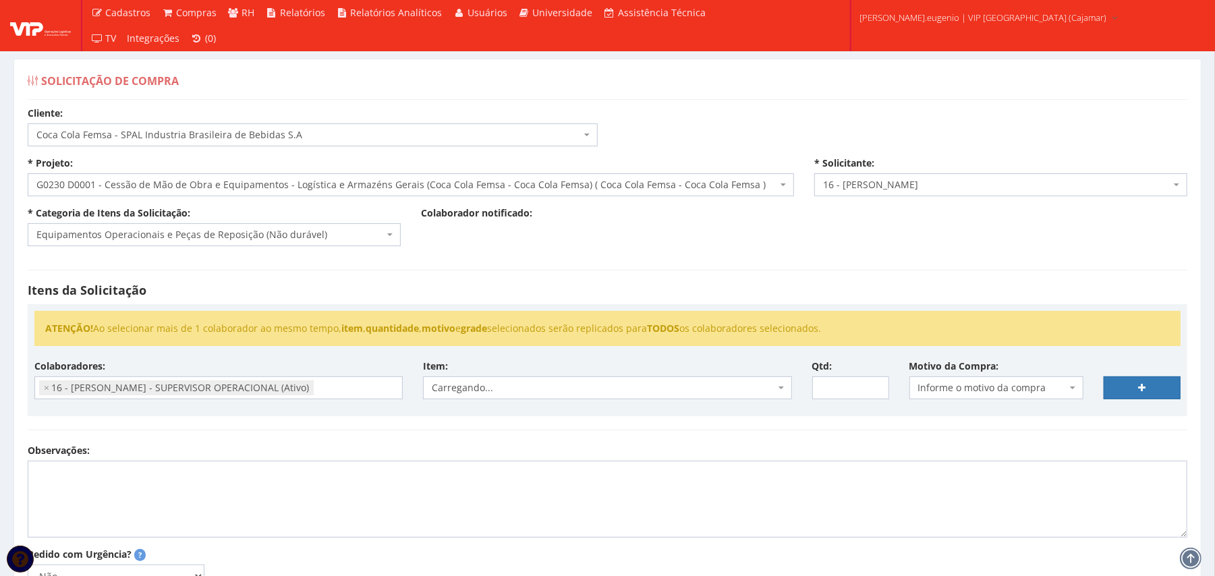
click at [488, 444] on div "Itens da Solicitação ATENÇÃO! Ao selecionar mais de 1 colaborador ao mesmo temp…" at bounding box center [608, 350] width 1180 height 188
click at [510, 373] on div "Item: Escolha um item Carretel para Roçadeira FS Sthil 220V (Não durável) Escad…" at bounding box center [607, 380] width 389 height 40
click at [518, 390] on span "Escolha um item" at bounding box center [603, 387] width 343 height 13
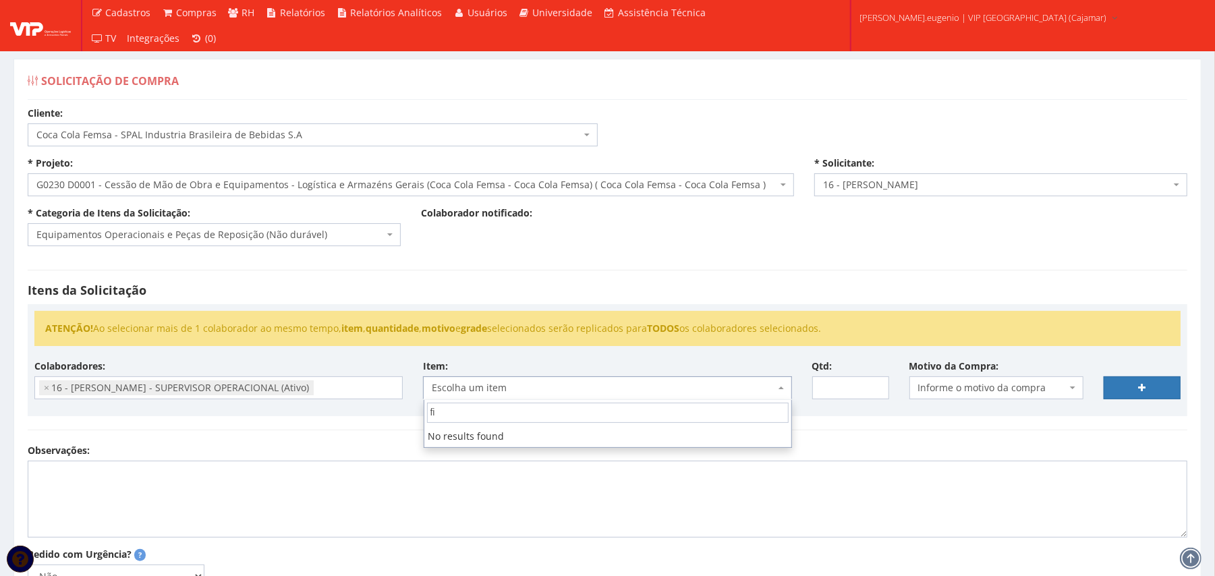
type input "f"
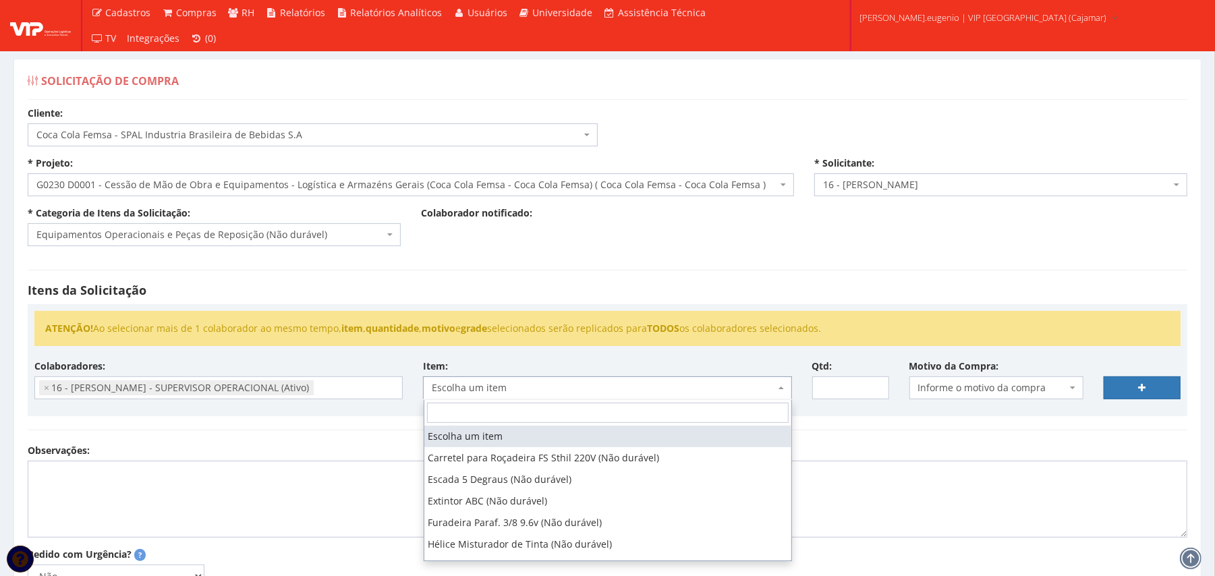
scroll to position [179, 0]
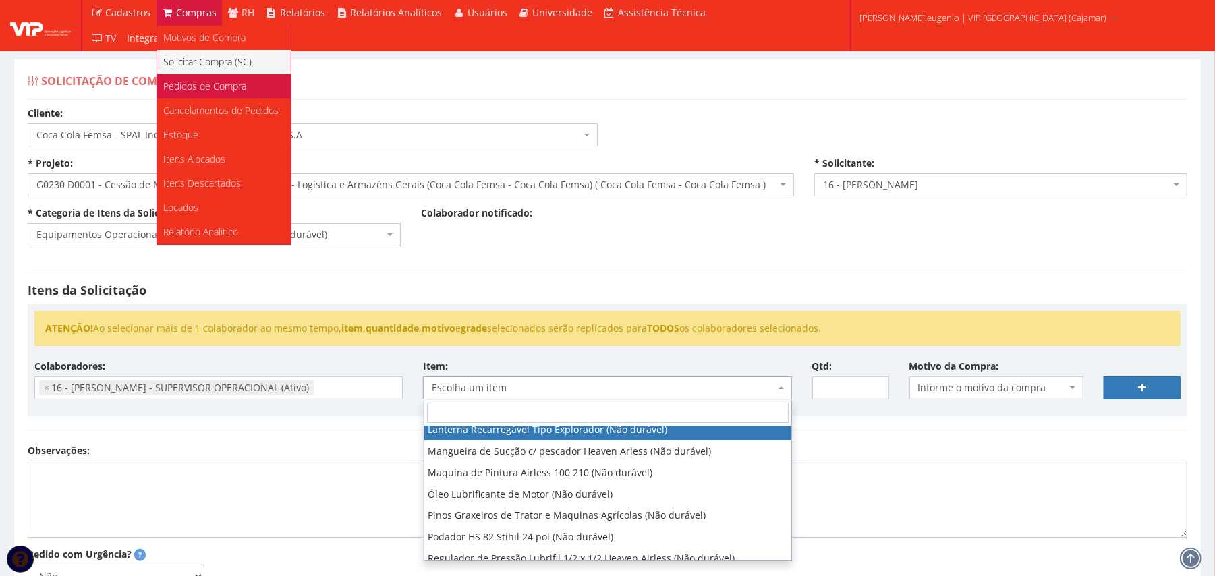
click at [200, 82] on span "Pedidos de Compra" at bounding box center [205, 86] width 83 height 13
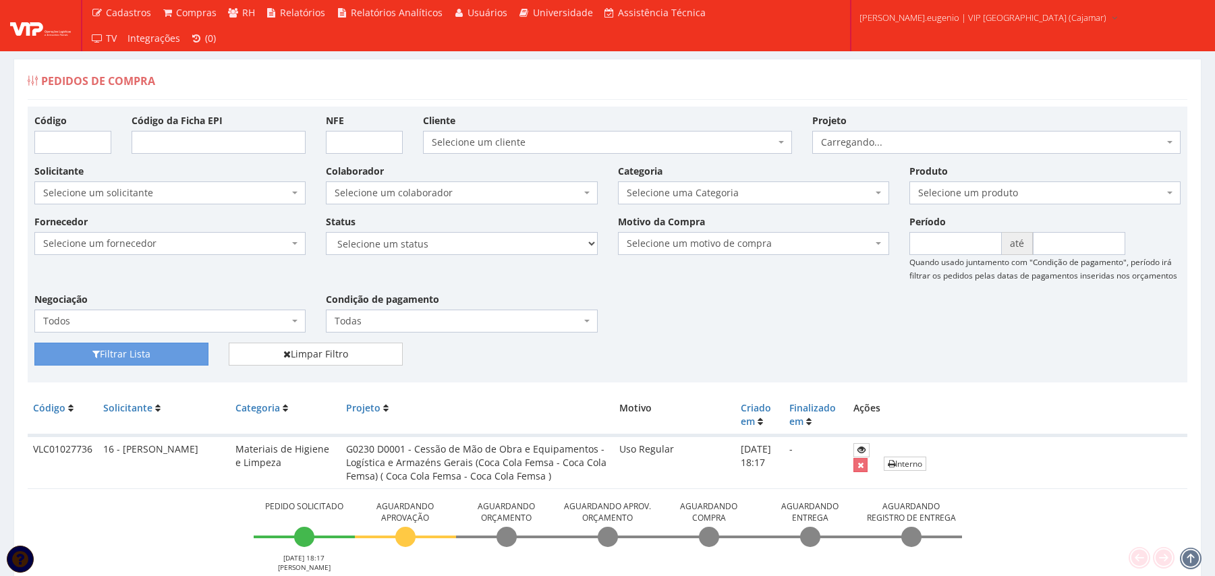
click at [1004, 187] on span "Selecione um produto" at bounding box center [1041, 192] width 246 height 13
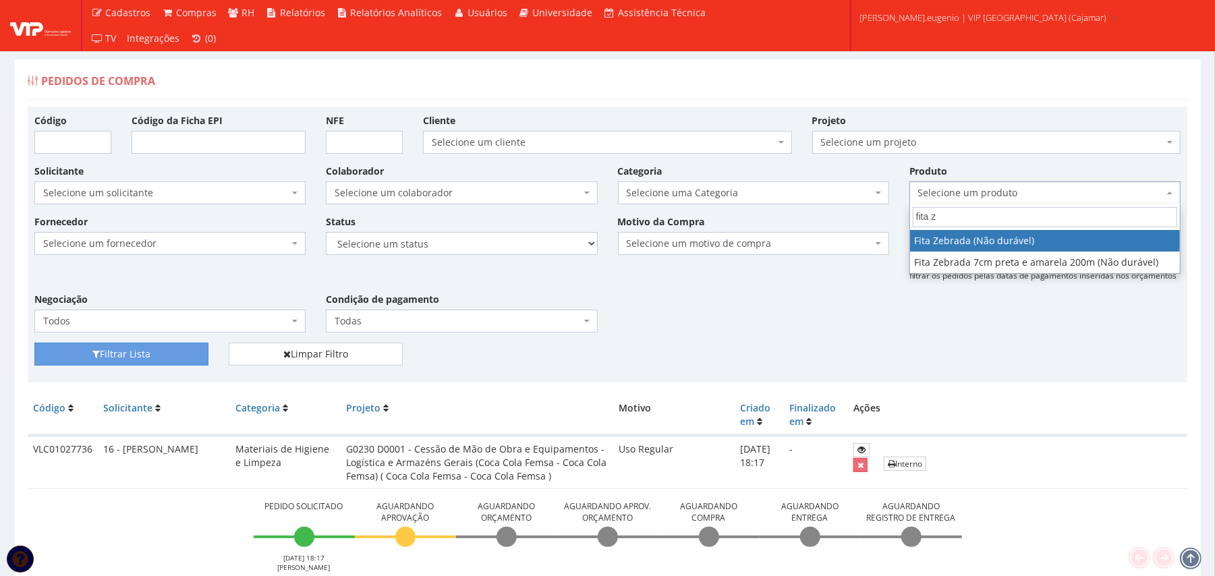
type input "fita z"
select select "2670"
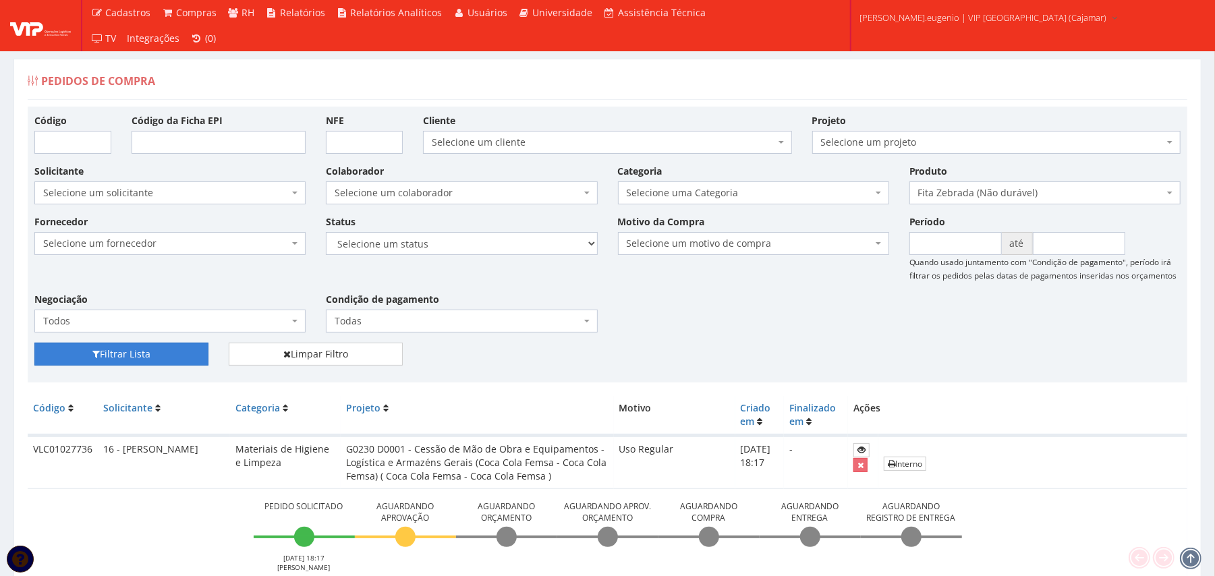
click at [125, 351] on button "Filtrar Lista" at bounding box center [121, 354] width 174 height 23
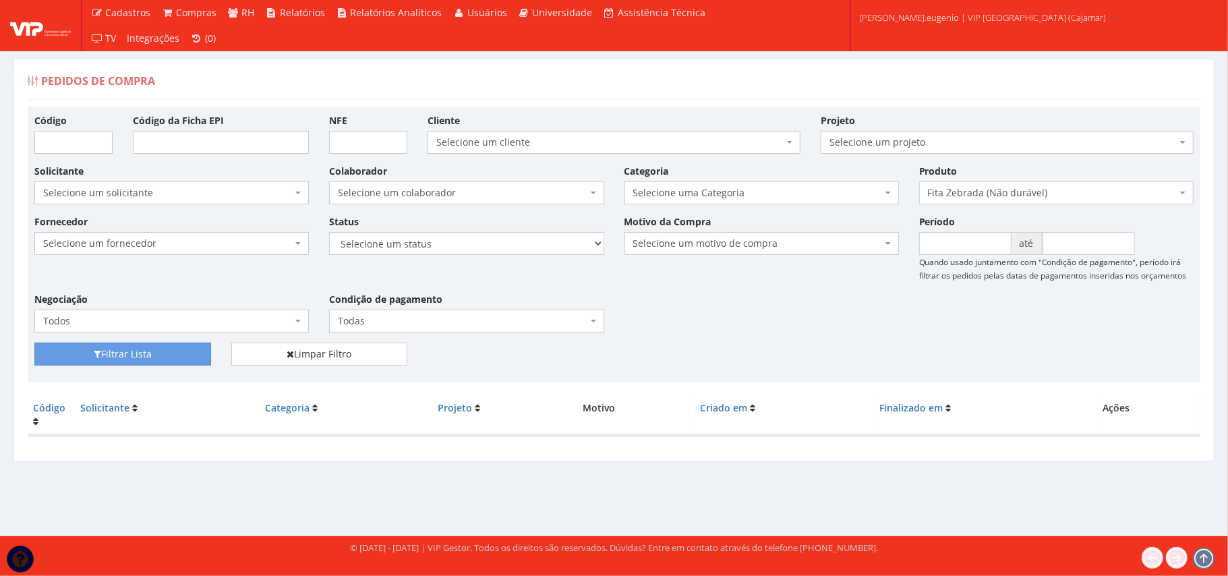
click at [1055, 202] on span "Fita Zebrada (Não durável)" at bounding box center [1056, 192] width 275 height 23
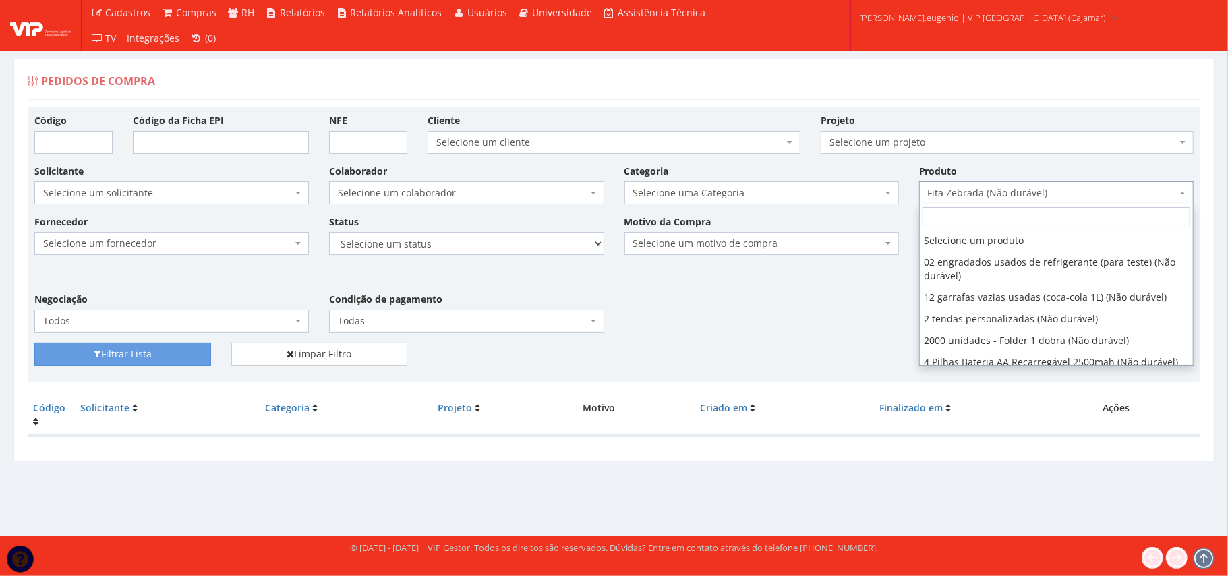
scroll to position [28489, 0]
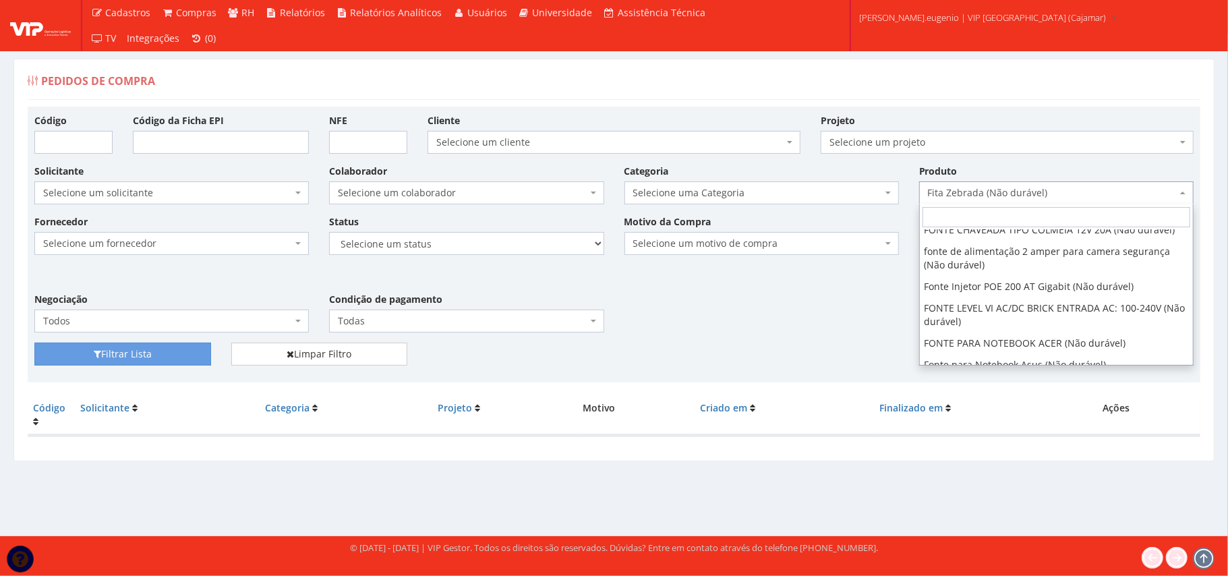
select select "1402"
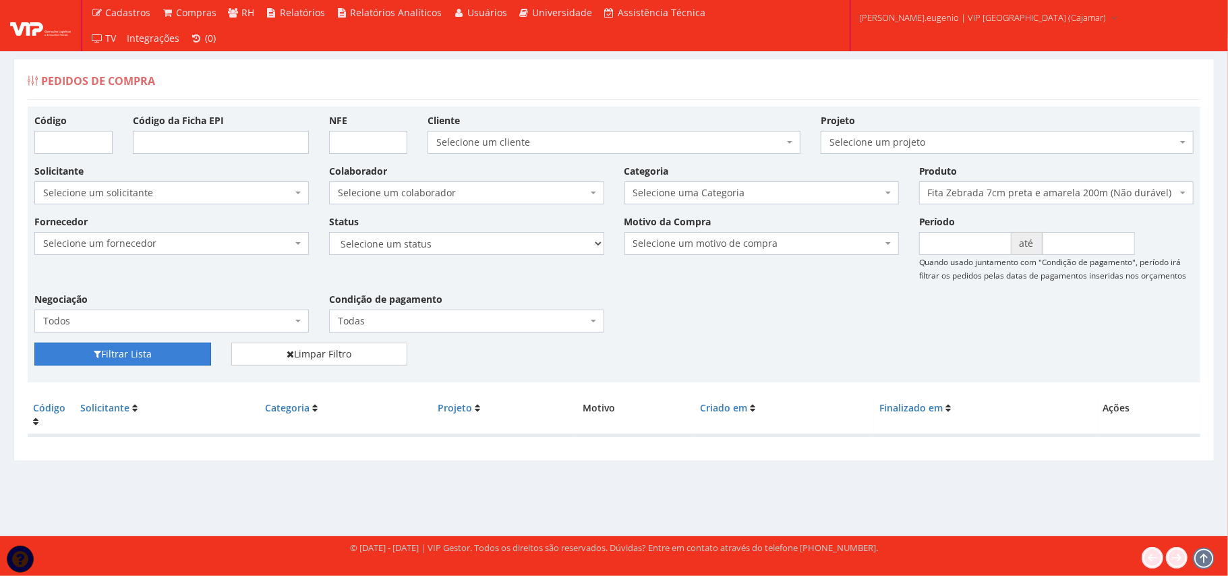
click at [134, 353] on button "Filtrar Lista" at bounding box center [122, 354] width 177 height 23
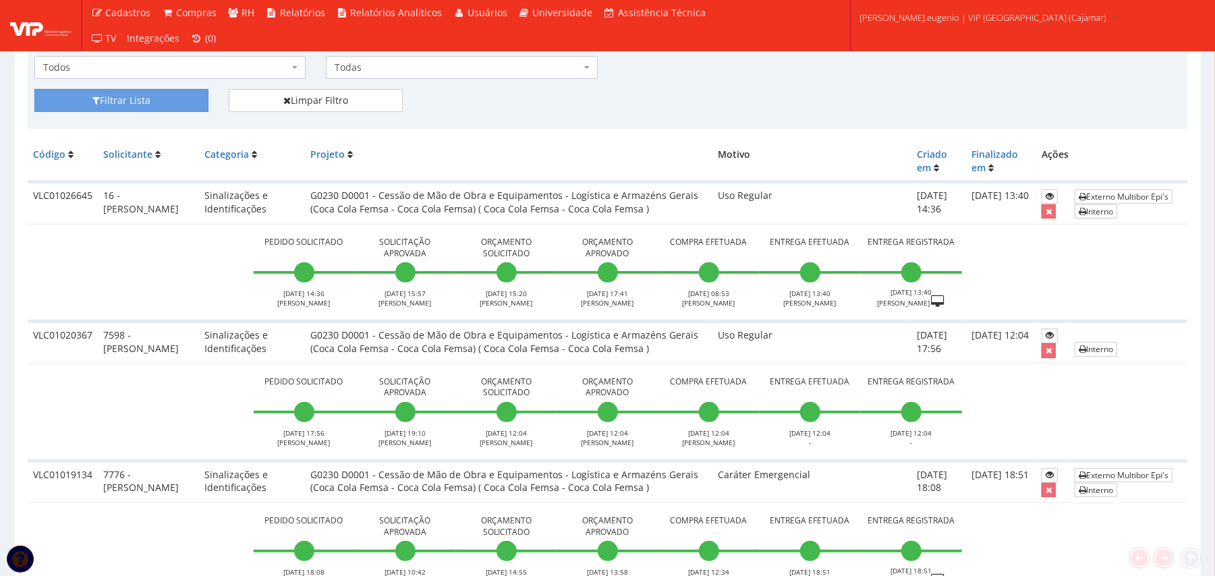
scroll to position [270, 0]
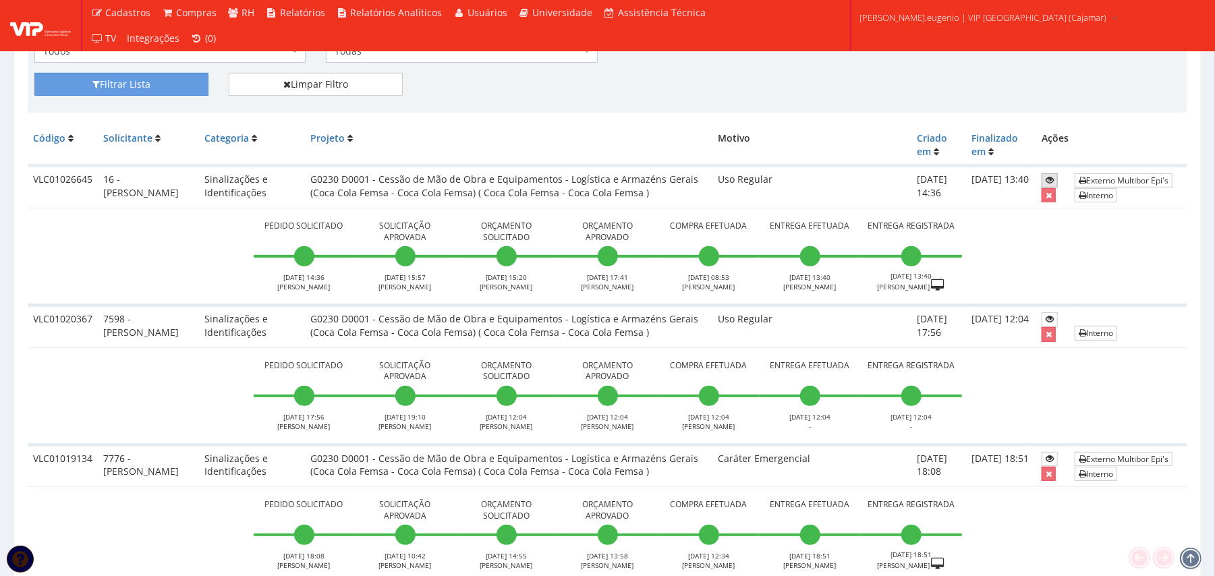
click at [1046, 175] on icon at bounding box center [1050, 179] width 8 height 9
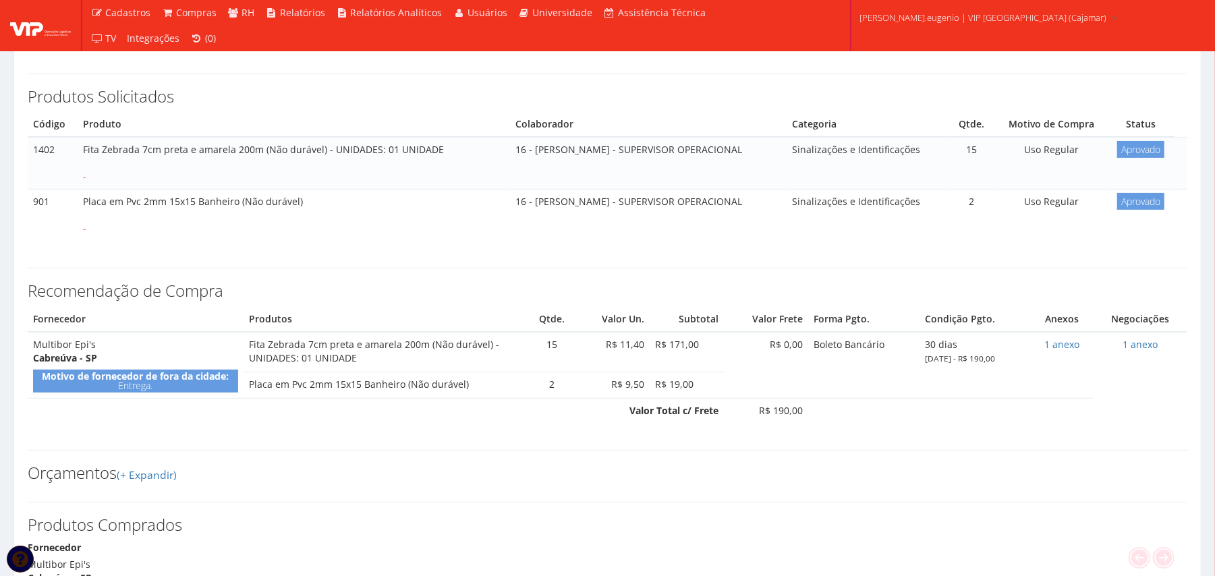
scroll to position [179, 0]
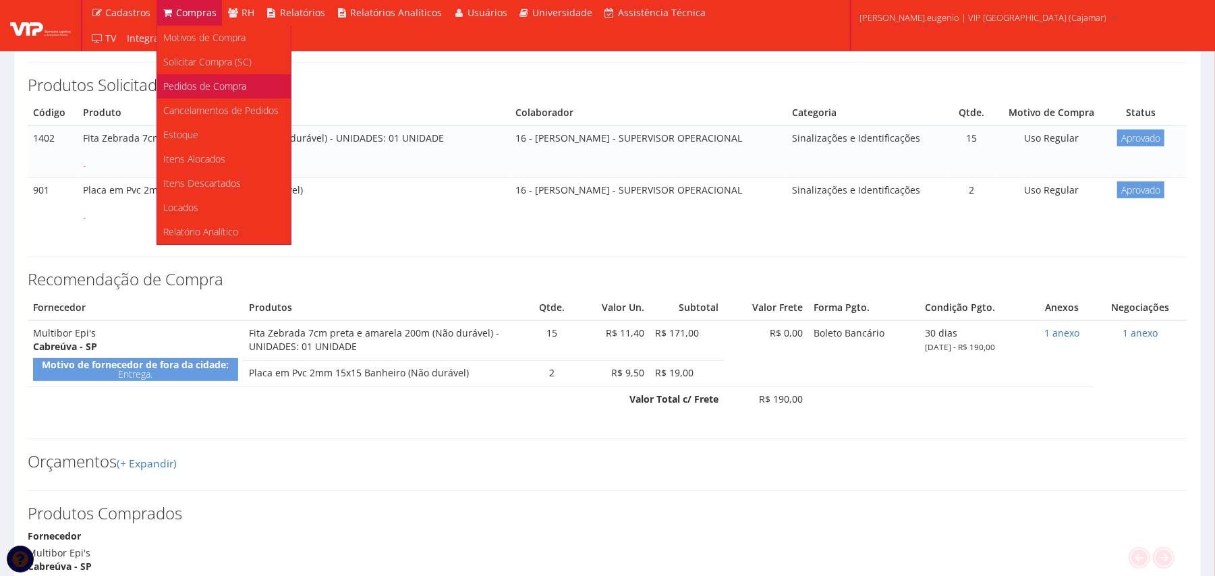
click at [208, 82] on span "Pedidos de Compra" at bounding box center [205, 86] width 83 height 13
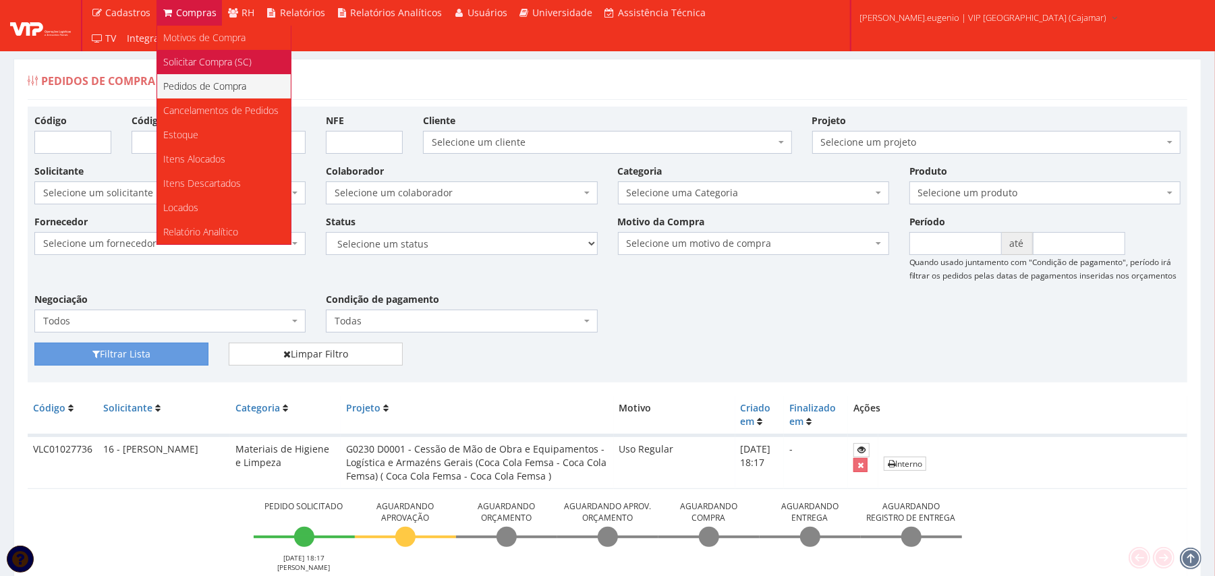
click at [196, 60] on span "Solicitar Compra (SC)" at bounding box center [208, 61] width 88 height 13
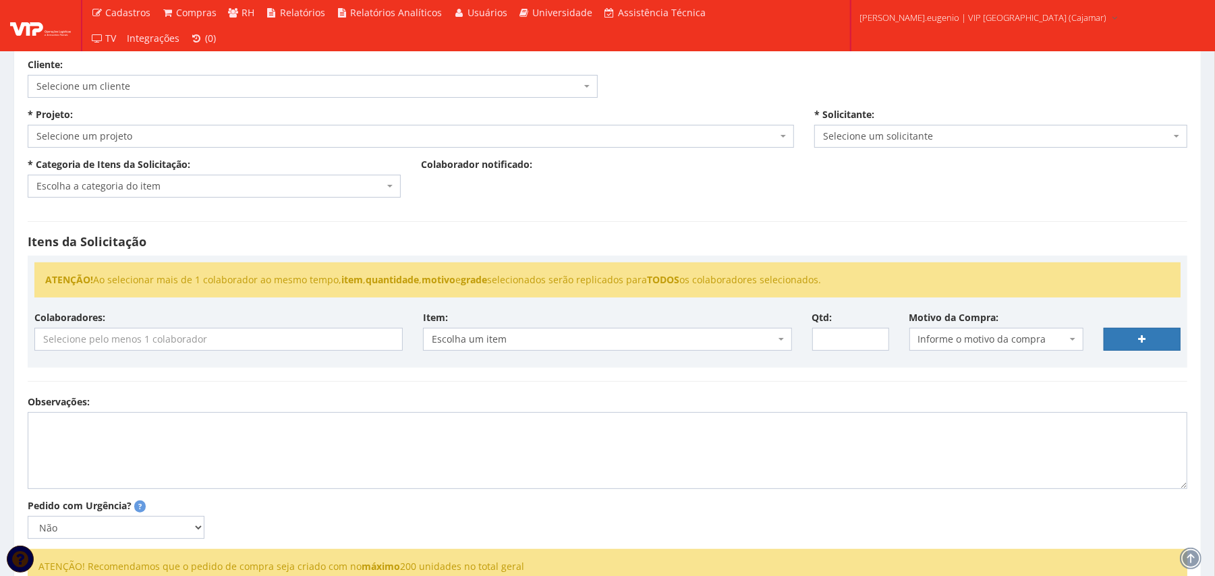
scroll to position [90, 0]
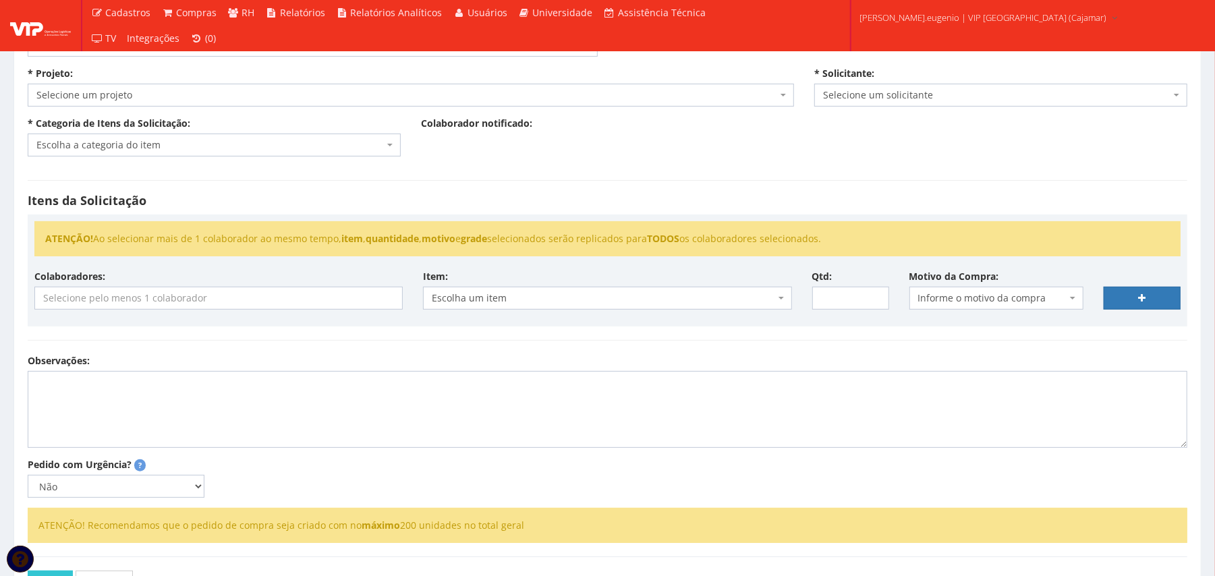
click at [183, 302] on input "search" at bounding box center [218, 298] width 367 height 22
click at [604, 188] on div "Itens da Solicitação ATENÇÃO! Ao selecionar mais de 1 colaborador ao mesmo temp…" at bounding box center [608, 261] width 1180 height 188
click at [173, 125] on label "* Categoria de Itens da Solicitação:" at bounding box center [109, 123] width 163 height 13
click at [28, 133] on select "Escolha a categoria do item EPIs (Não durável) Equipamentos Operacionais e Peça…" at bounding box center [27, 133] width 1 height 1
click at [179, 154] on span "Escolha a categoria do item" at bounding box center [214, 145] width 373 height 23
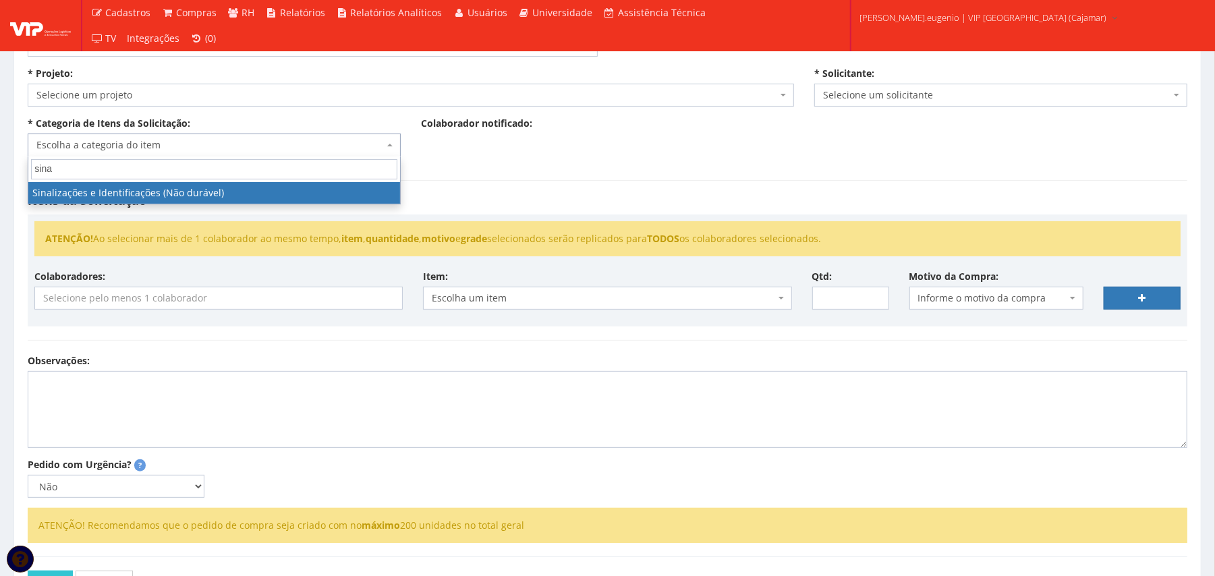
type input "sina"
select select "37"
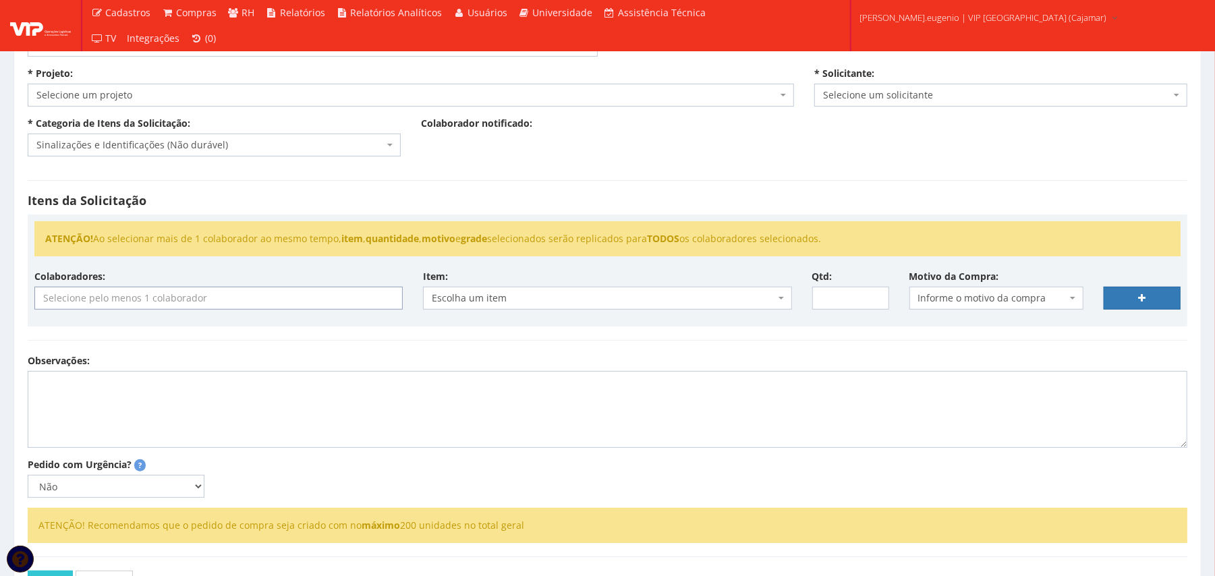
click at [248, 290] on input "search" at bounding box center [218, 298] width 367 height 22
click at [586, 335] on div "Itens da Solicitação ATENÇÃO! Ao selecionar mais de 1 colaborador ao mesmo temp…" at bounding box center [608, 261] width 1180 height 188
click at [324, 297] on input "search" at bounding box center [218, 298] width 367 height 22
click at [640, 359] on div "Observações:" at bounding box center [608, 401] width 1180 height 94
click at [222, 305] on input "search" at bounding box center [218, 298] width 367 height 22
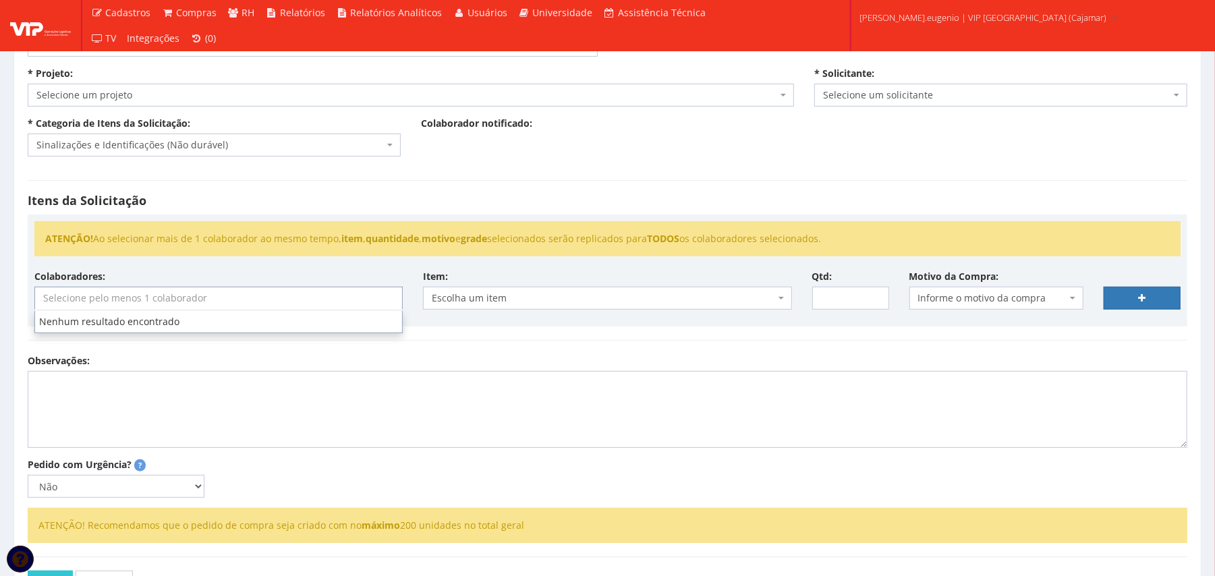
click at [494, 354] on div "Itens da Solicitação ATENÇÃO! Ao selecionar mais de 1 colaborador ao mesmo temp…" at bounding box center [608, 261] width 1180 height 188
click at [197, 297] on input "search" at bounding box center [218, 298] width 367 height 22
type input "fel"
click at [551, 169] on div "Itens da Solicitação ATENÇÃO! Ao selecionar mais de 1 colaborador ao mesmo temp…" at bounding box center [608, 261] width 1180 height 188
click at [200, 303] on input "search" at bounding box center [218, 298] width 367 height 22
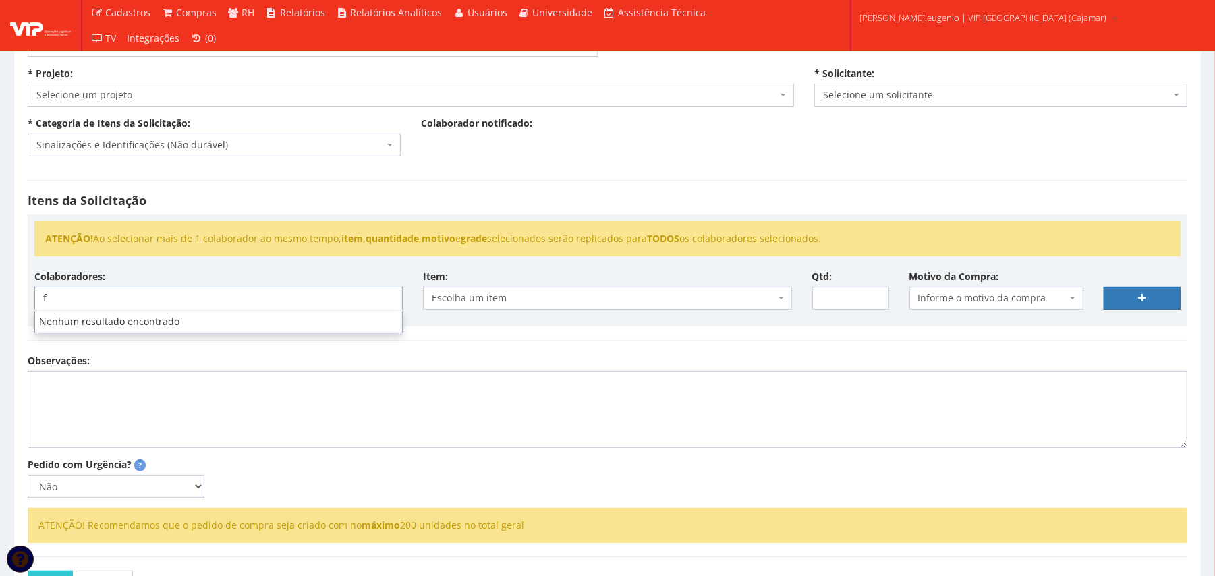
type input "f"
click at [510, 209] on div "Itens da Solicitação ATENÇÃO! Ao selecionar mais de 1 colaborador ao mesmo temp…" at bounding box center [608, 261] width 1180 height 188
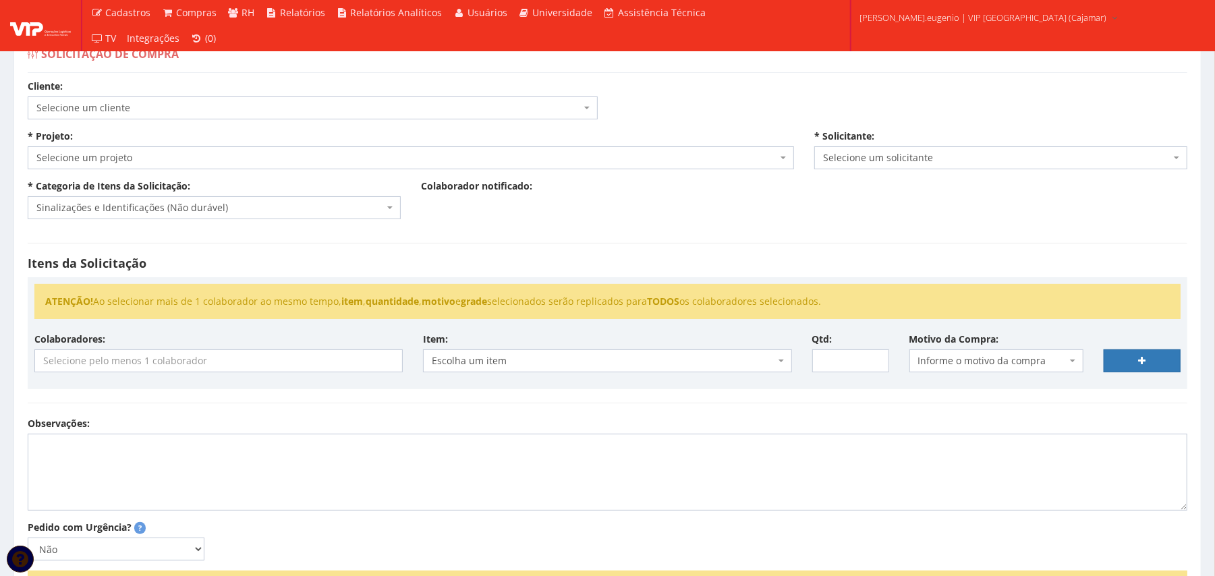
scroll to position [0, 0]
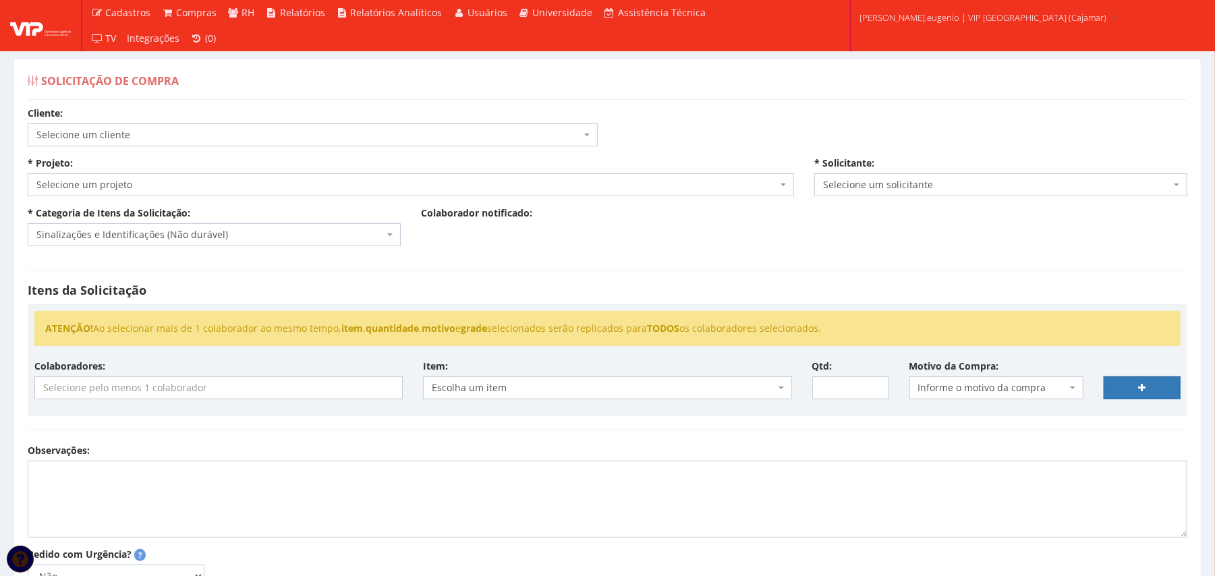
click at [197, 190] on span "Selecione um projeto" at bounding box center [406, 184] width 741 height 13
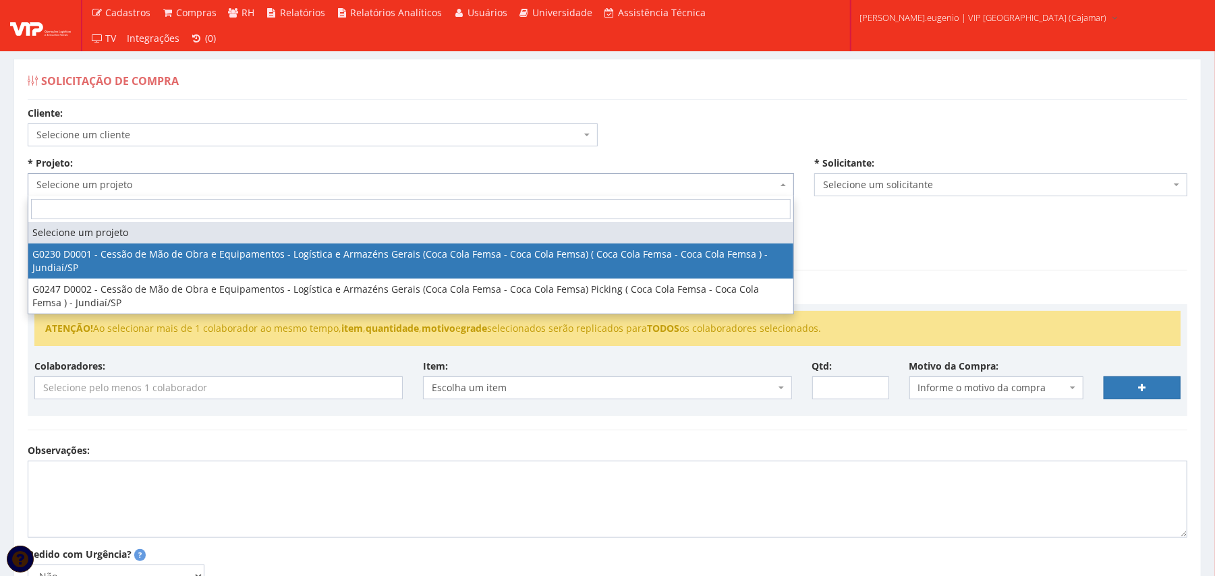
select select "230"
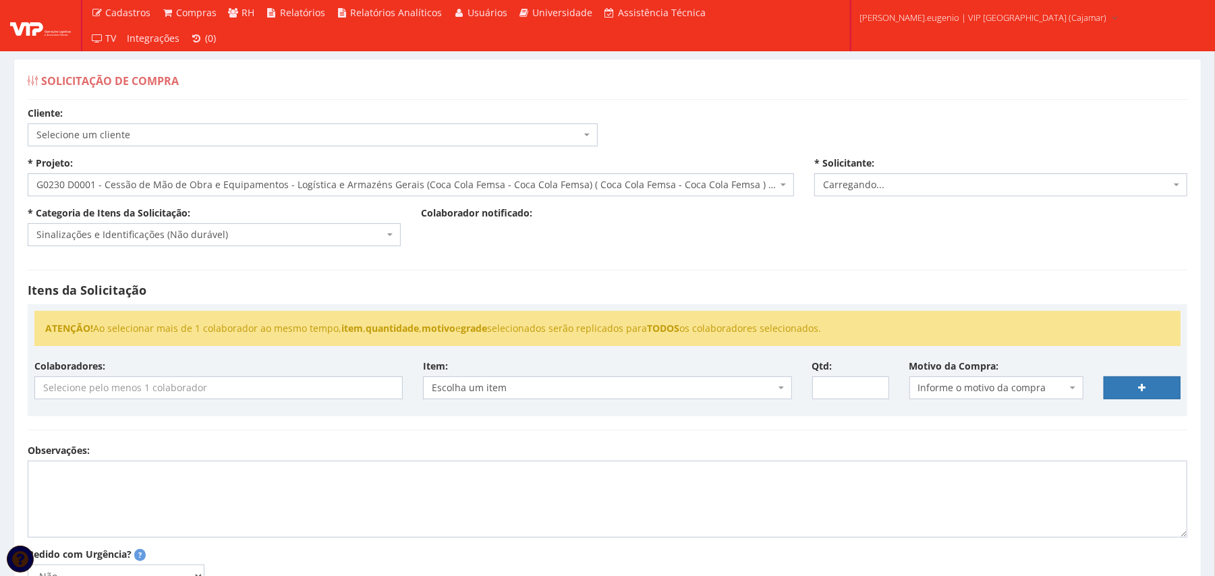
click at [206, 289] on h4 "Itens da Solicitação" at bounding box center [608, 290] width 1160 height 13
click at [194, 387] on input "search" at bounding box center [218, 388] width 367 height 22
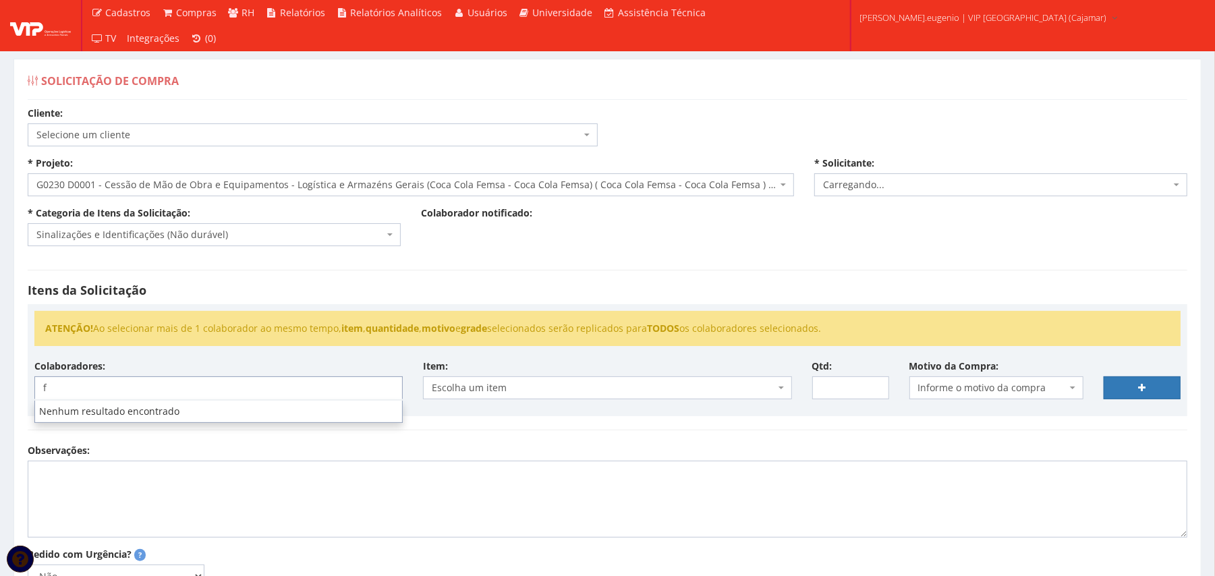
type input "f"
select select "2809"
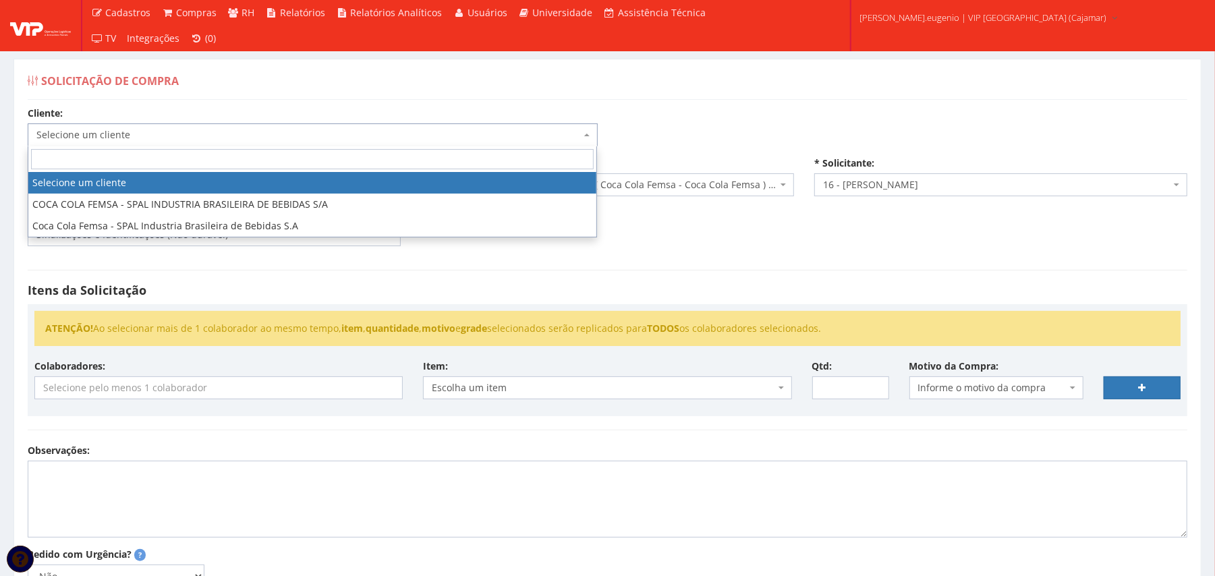
click at [422, 135] on span "Selecione um cliente" at bounding box center [308, 134] width 544 height 13
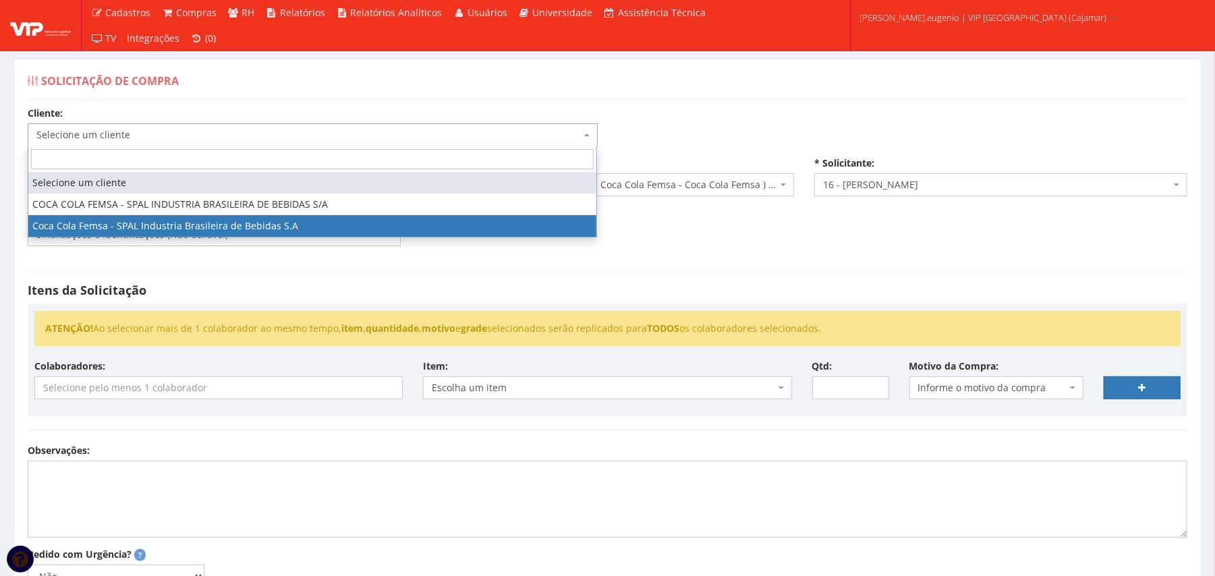
select select "51"
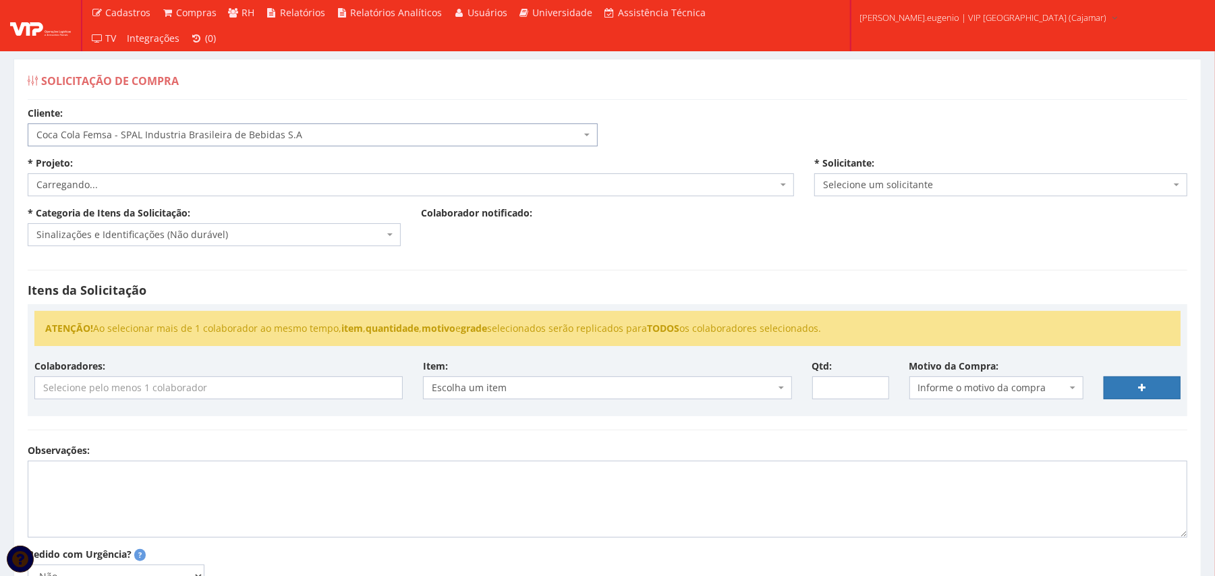
click at [573, 274] on div "Itens da Solicitação ATENÇÃO! Ao selecionar mais de 1 colaborador ao mesmo temp…" at bounding box center [608, 350] width 1180 height 188
select select "230"
click at [229, 378] on input "search" at bounding box center [218, 388] width 367 height 22
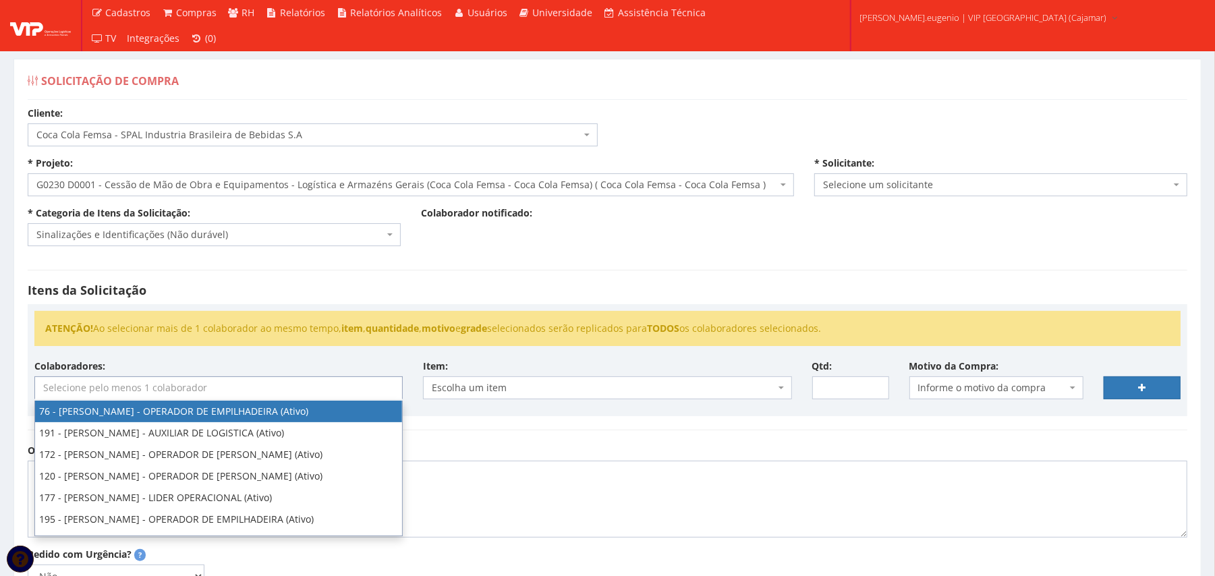
type input "d"
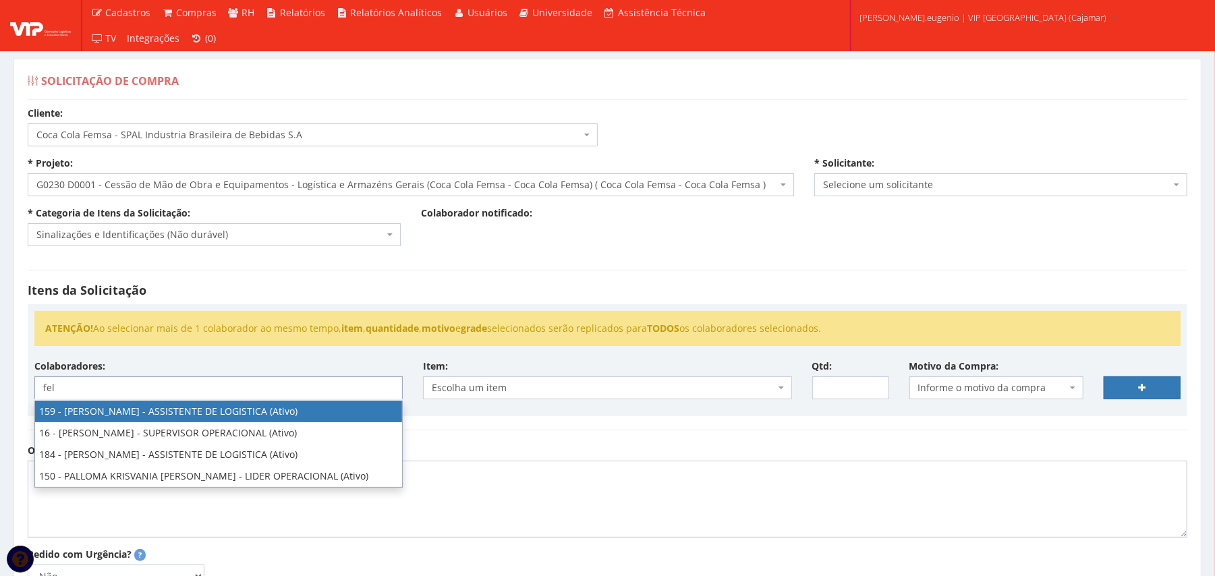
type input "fel"
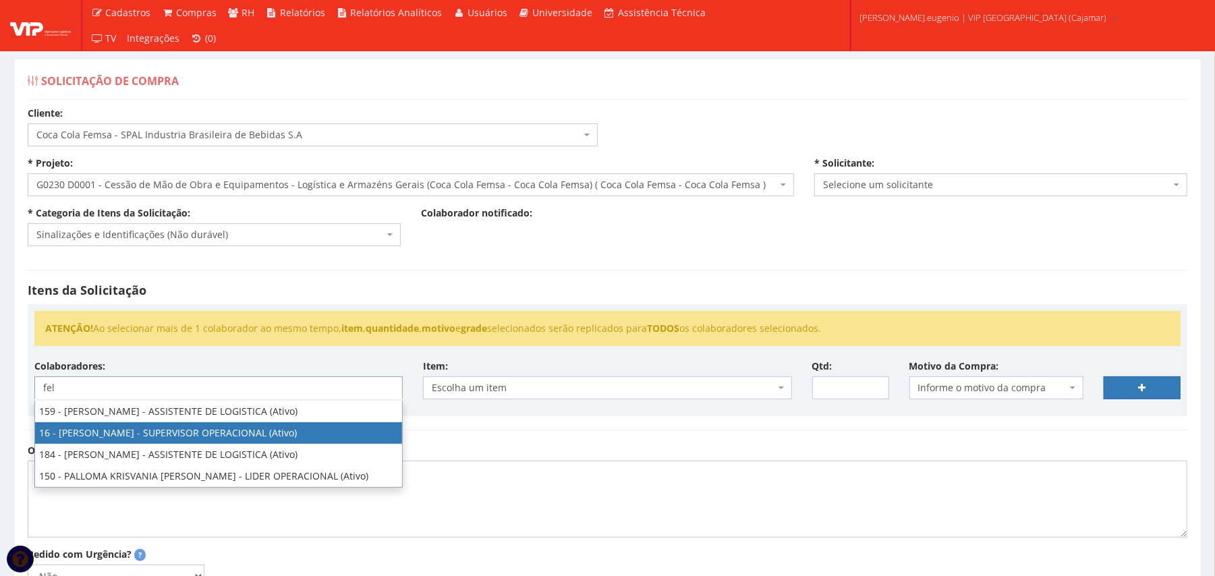
select select "2809"
